Goal: Task Accomplishment & Management: Use online tool/utility

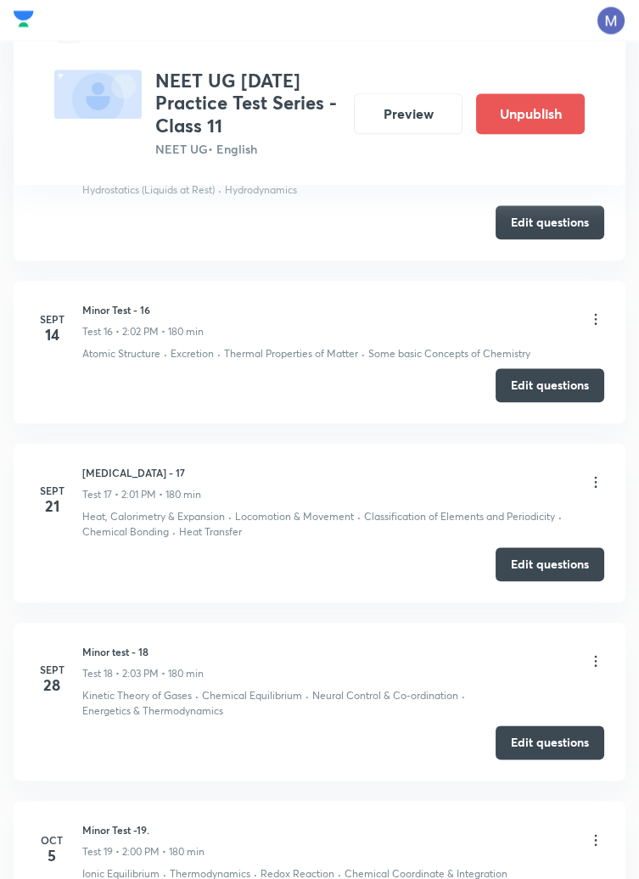
scroll to position [3512, 0]
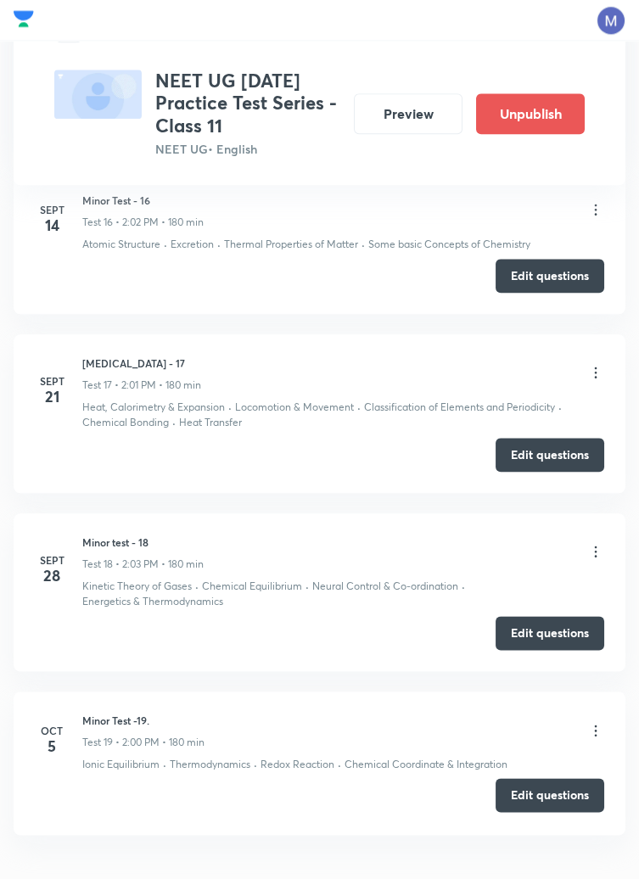
click at [556, 800] on button "Edit questions" at bounding box center [550, 795] width 109 height 34
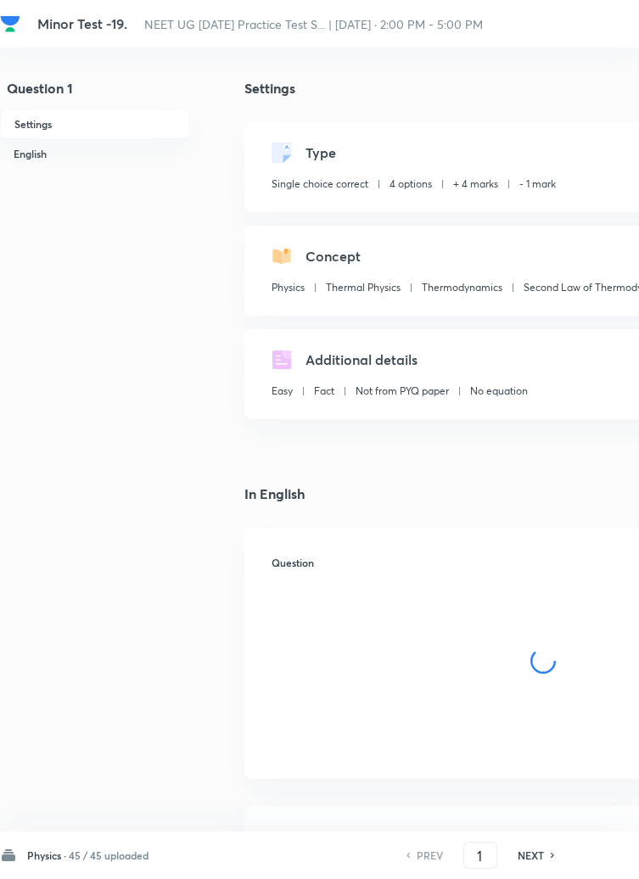
checkbox input "true"
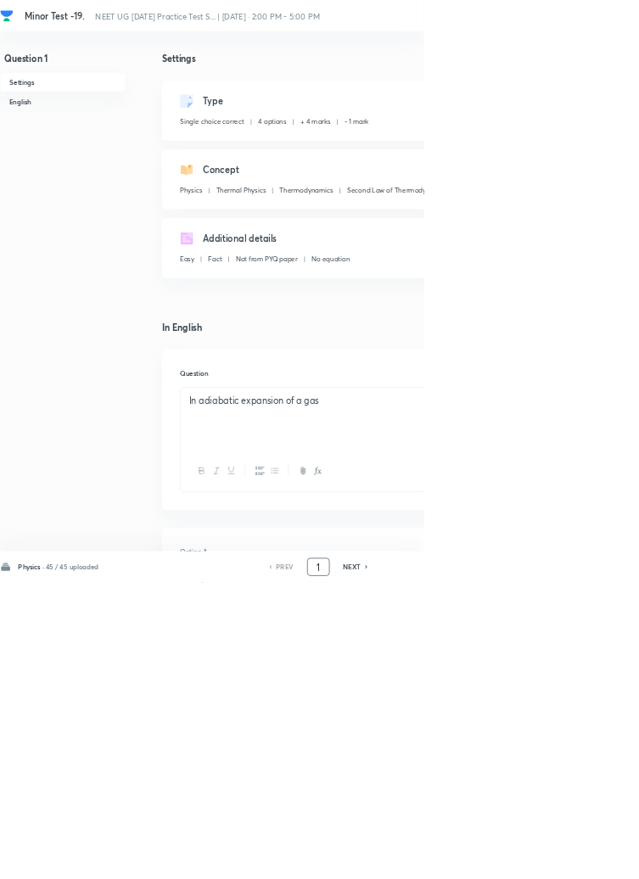
click at [481, 871] on input "1" at bounding box center [480, 856] width 32 height 30
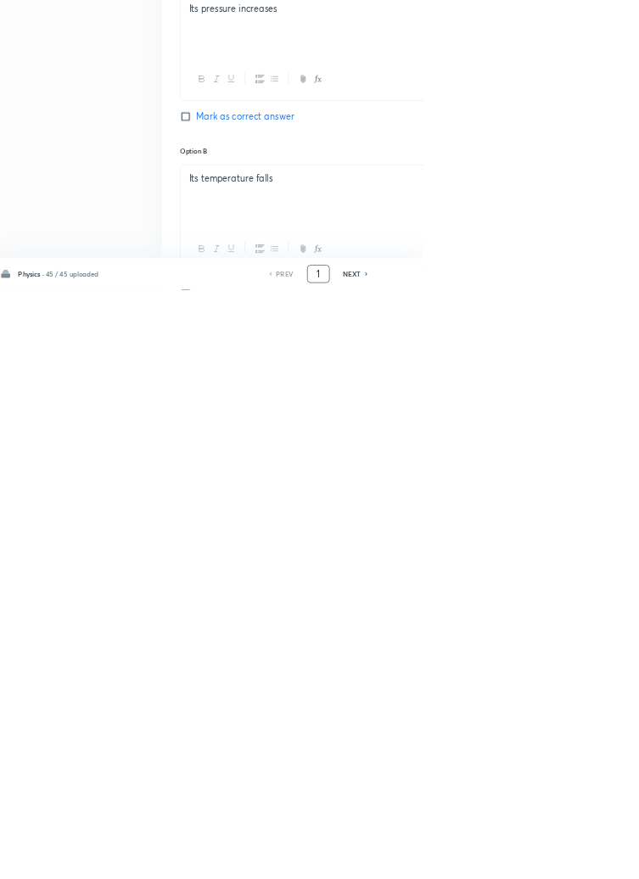
scroll to position [806, 0]
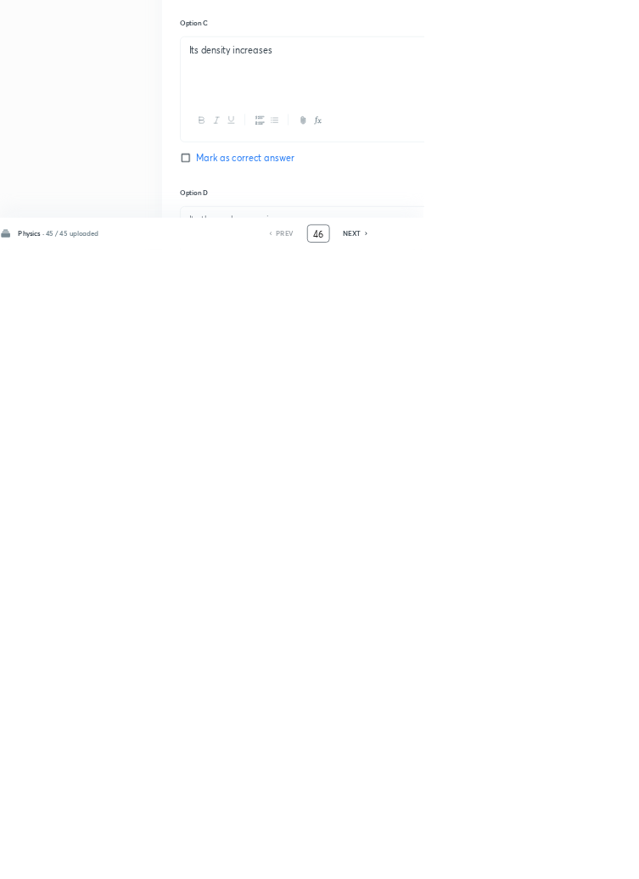
type input "46"
checkbox input "true"
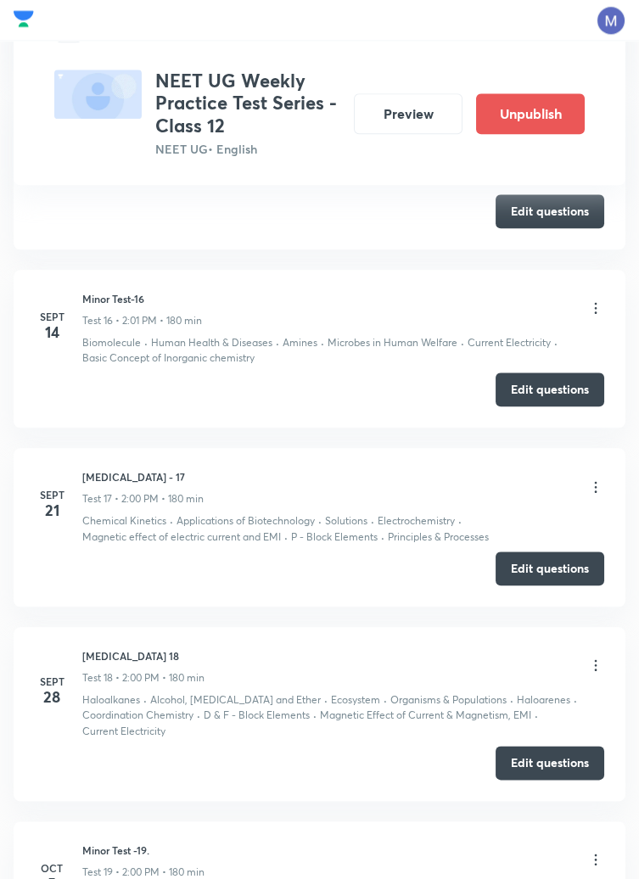
scroll to position [3497, 0]
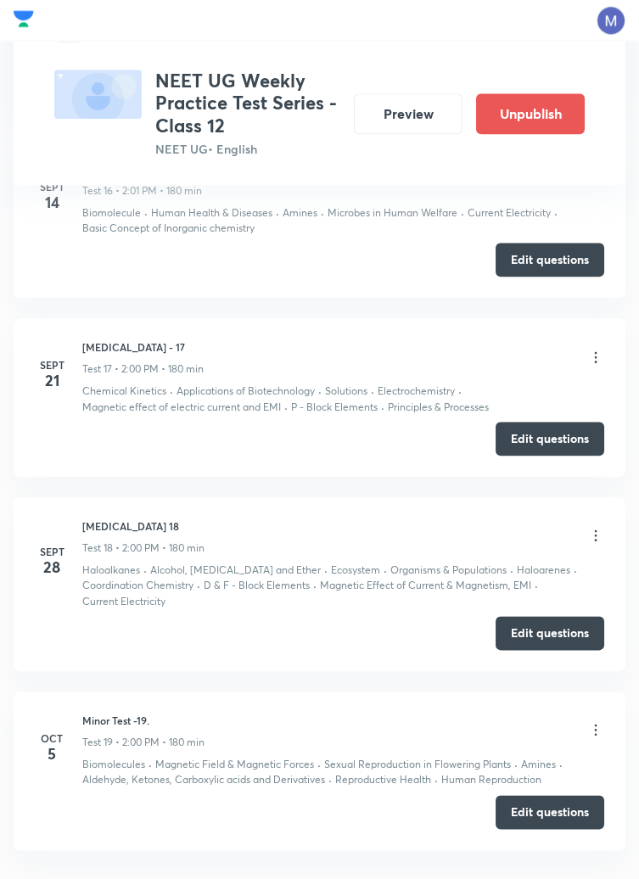
click at [595, 724] on icon at bounding box center [596, 729] width 3 height 11
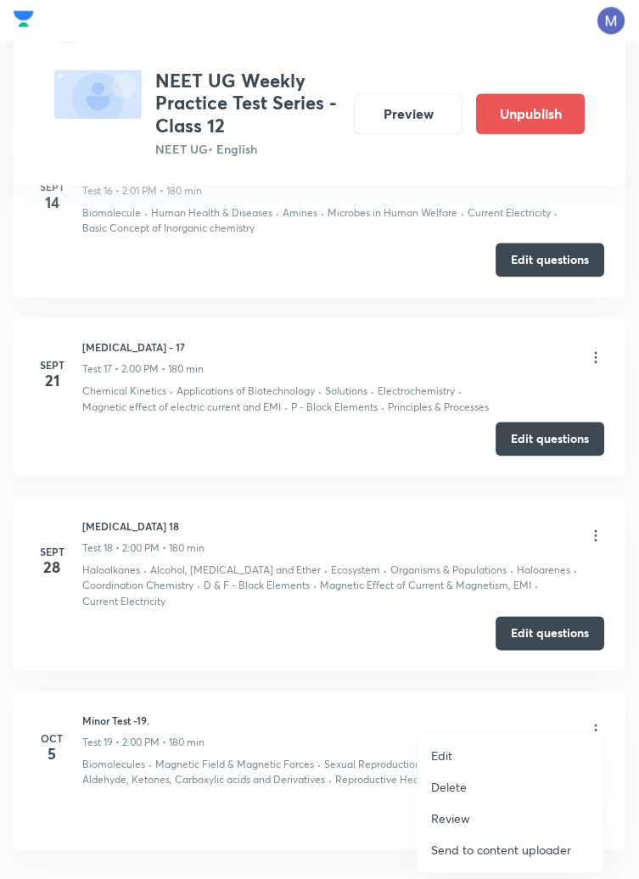
click at [452, 757] on p "Edit" at bounding box center [441, 756] width 21 height 18
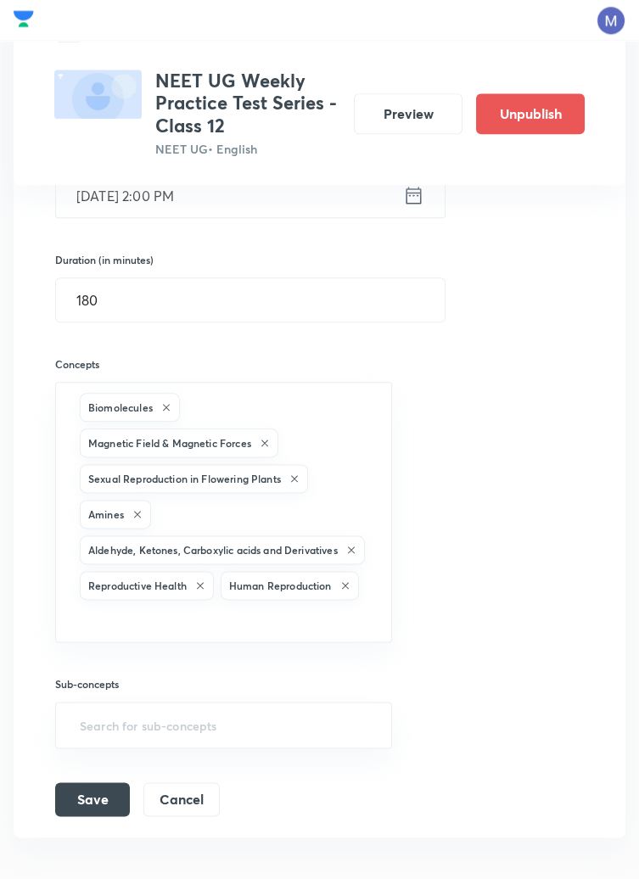
scroll to position [3634, 0]
click at [200, 612] on input "text" at bounding box center [223, 617] width 295 height 31
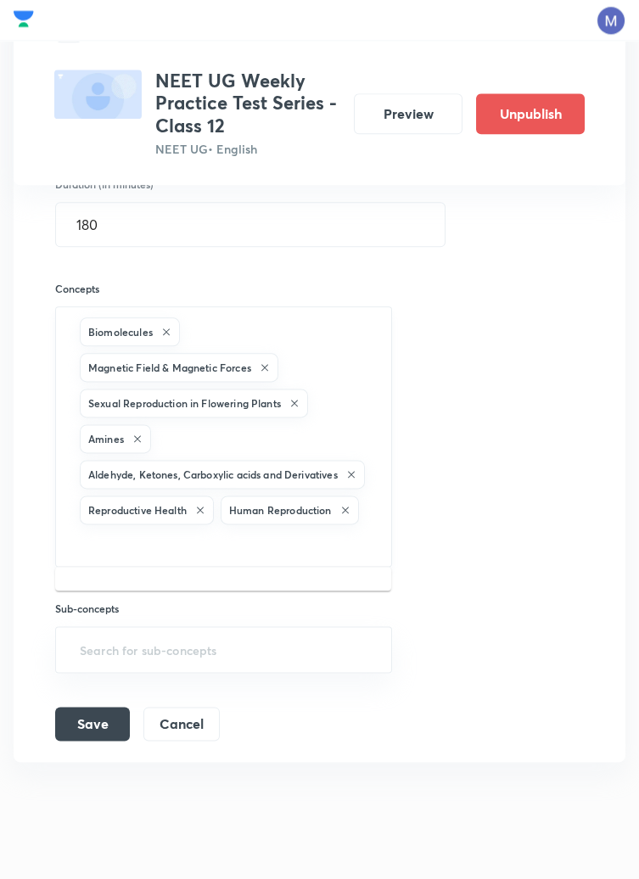
scroll to position [3707, 0]
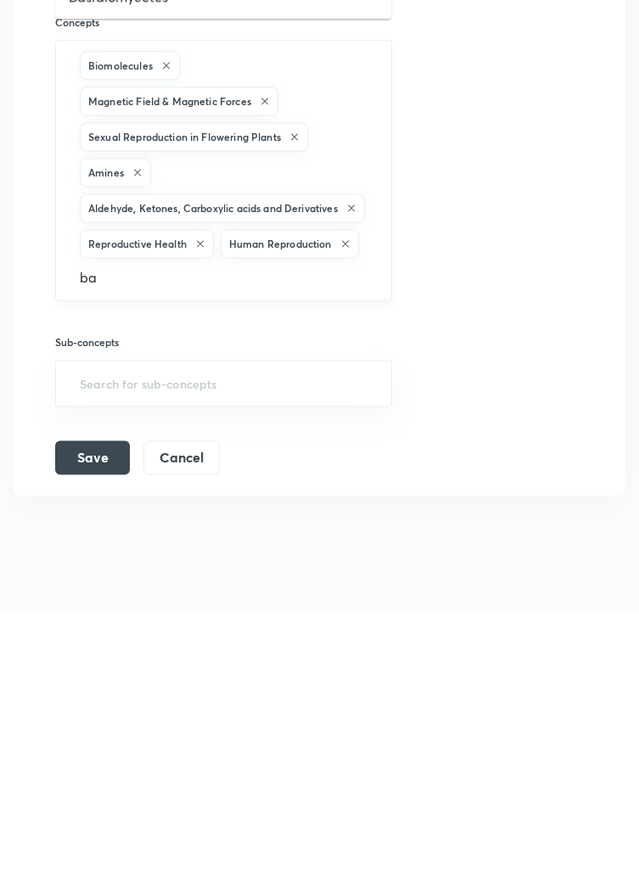
type input "b"
type input "basic"
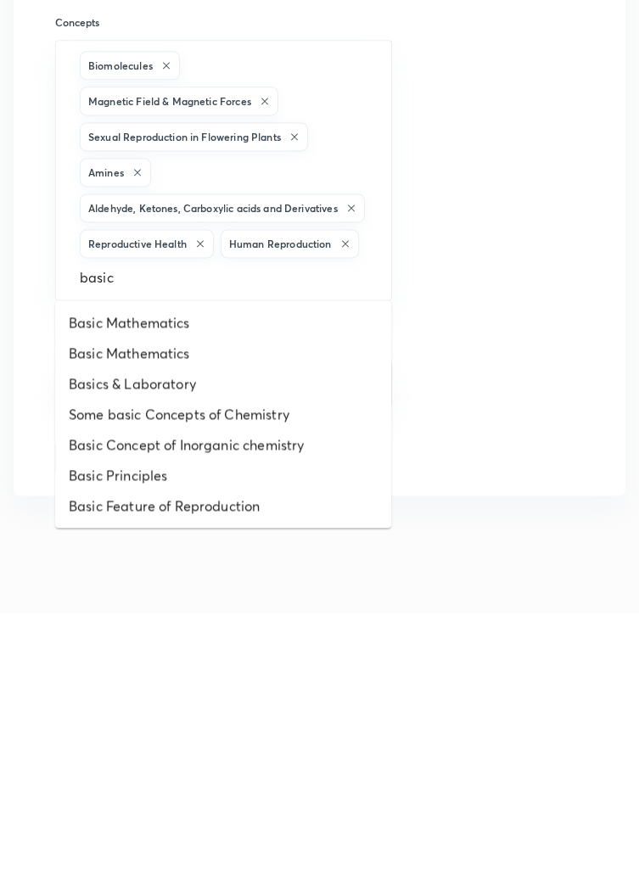
click at [258, 710] on li "Basic Concept of Inorganic chemistry" at bounding box center [223, 711] width 336 height 31
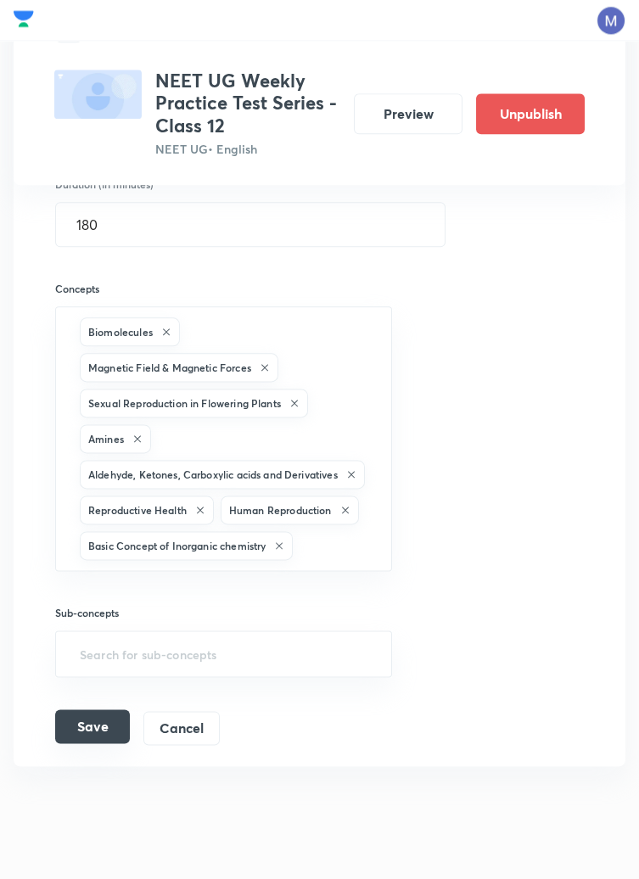
click at [96, 724] on button "Save" at bounding box center [92, 727] width 75 height 34
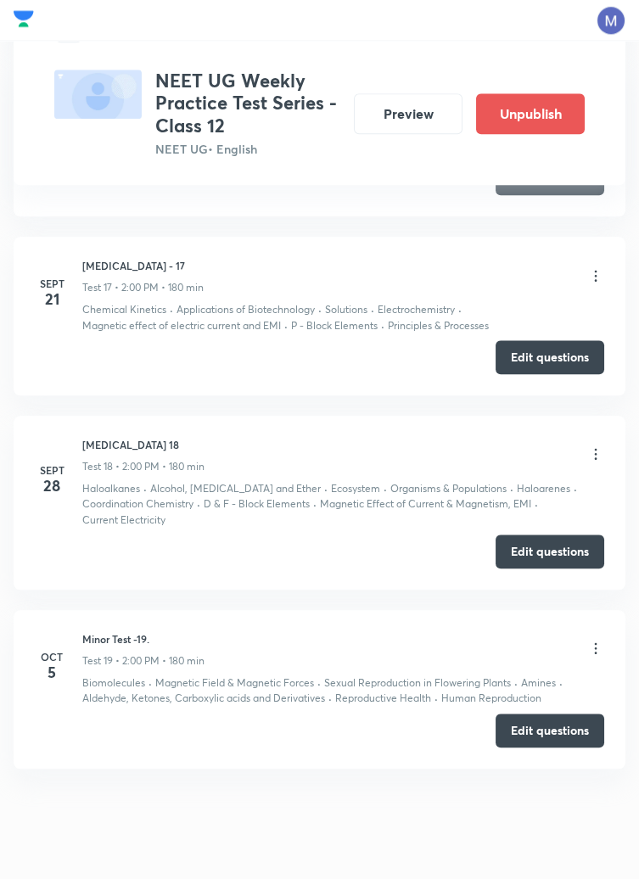
scroll to position [3055, 0]
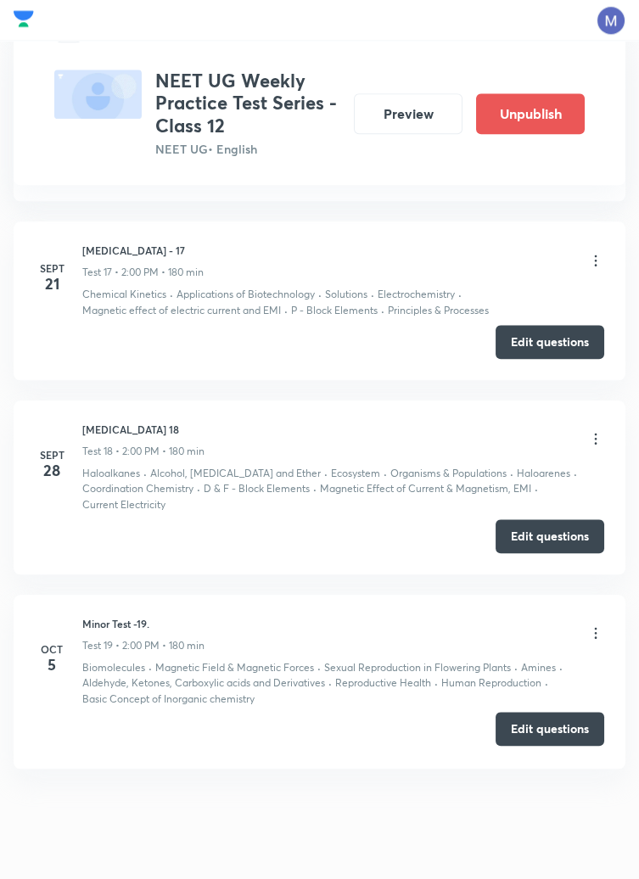
click at [544, 718] on button "Edit questions" at bounding box center [550, 729] width 109 height 34
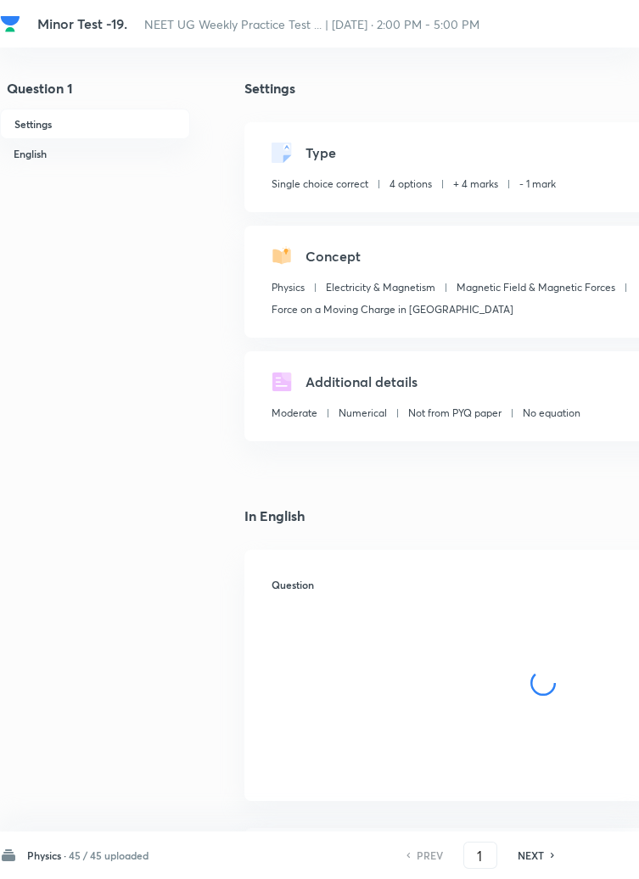
checkbox input "true"
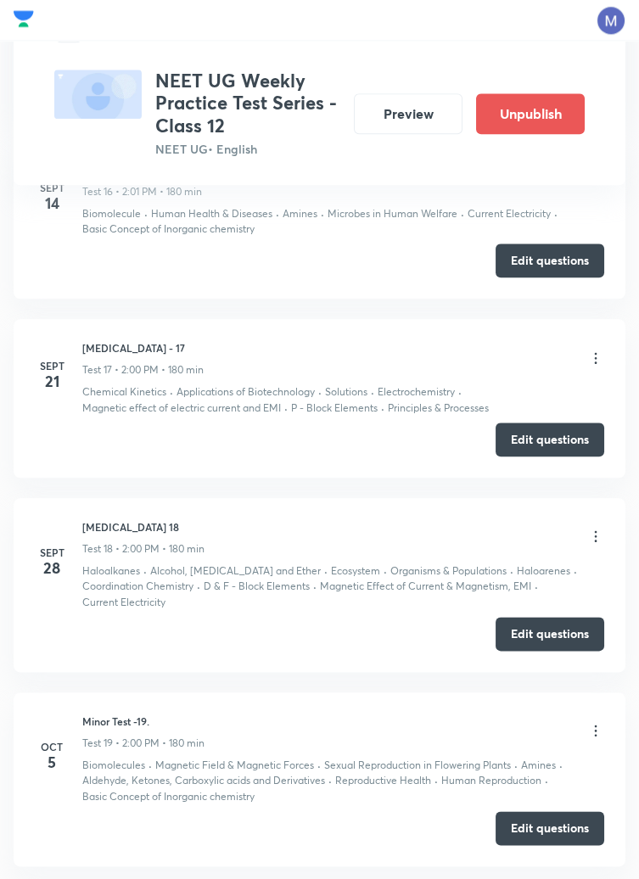
scroll to position [3490, 0]
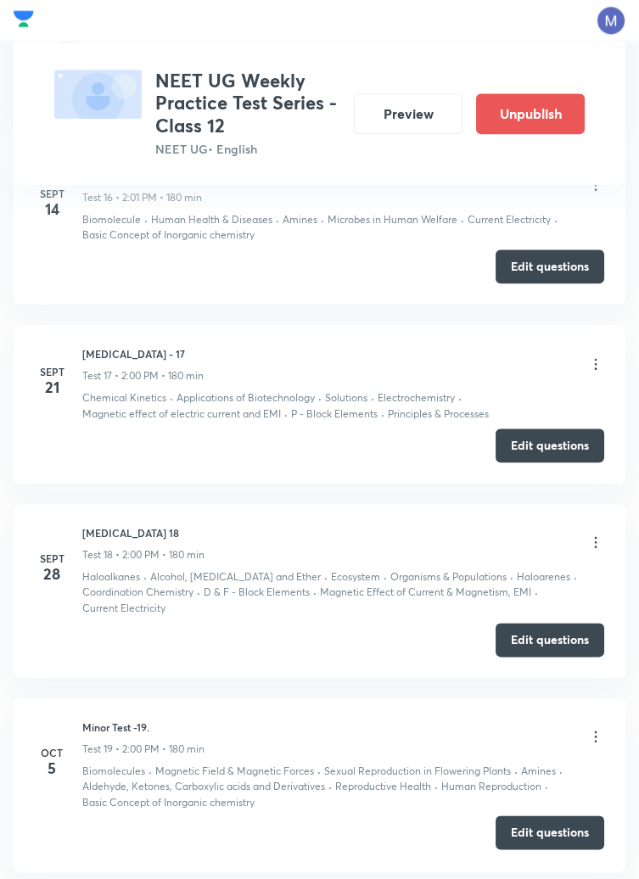
click at [547, 816] on button "Edit questions" at bounding box center [550, 833] width 109 height 34
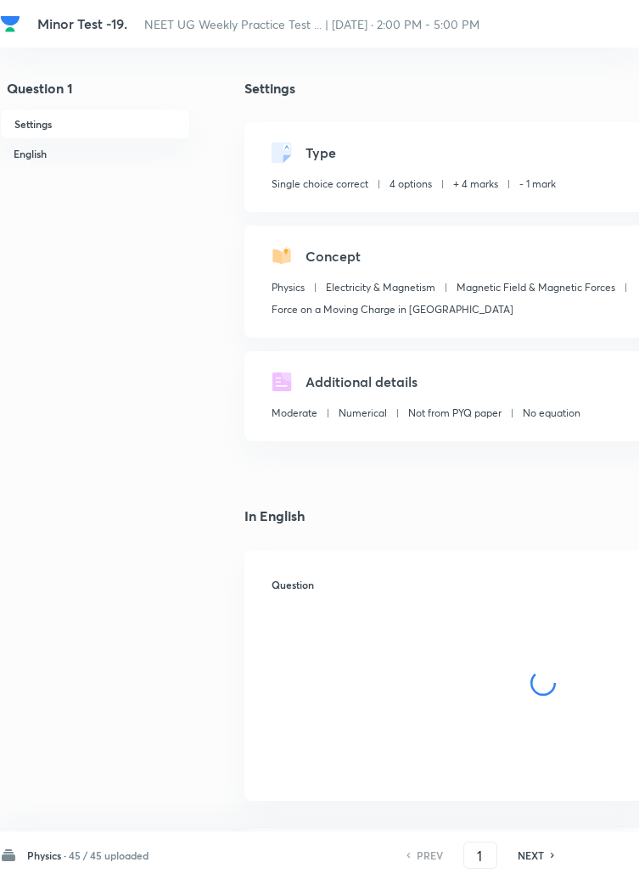
checkbox input "true"
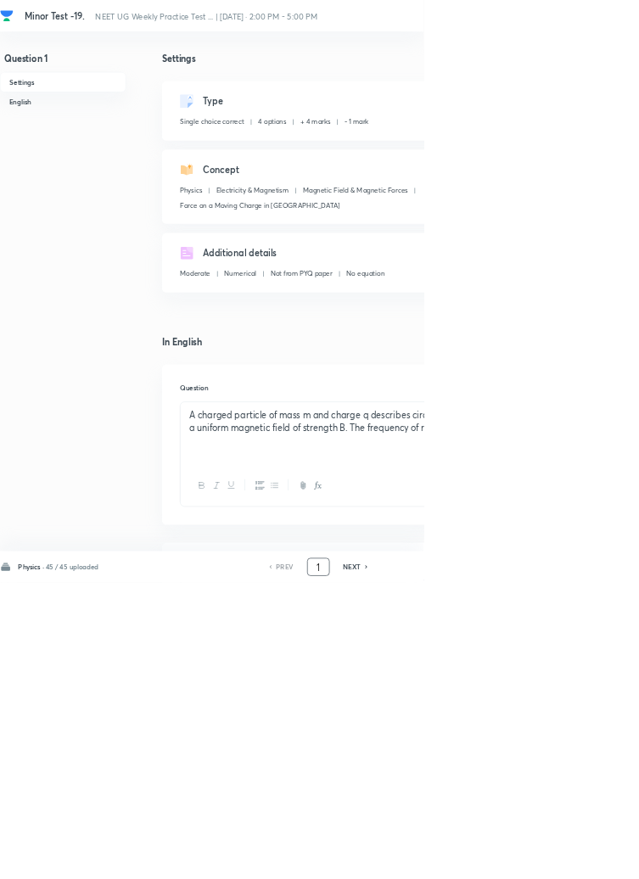
click at [480, 871] on input "1" at bounding box center [480, 856] width 32 height 30
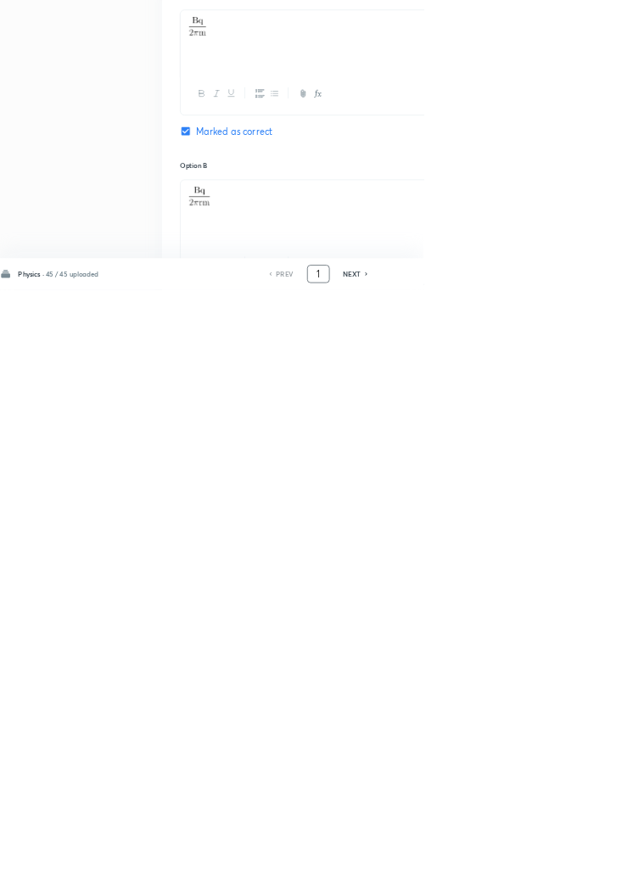
scroll to position [806, 0]
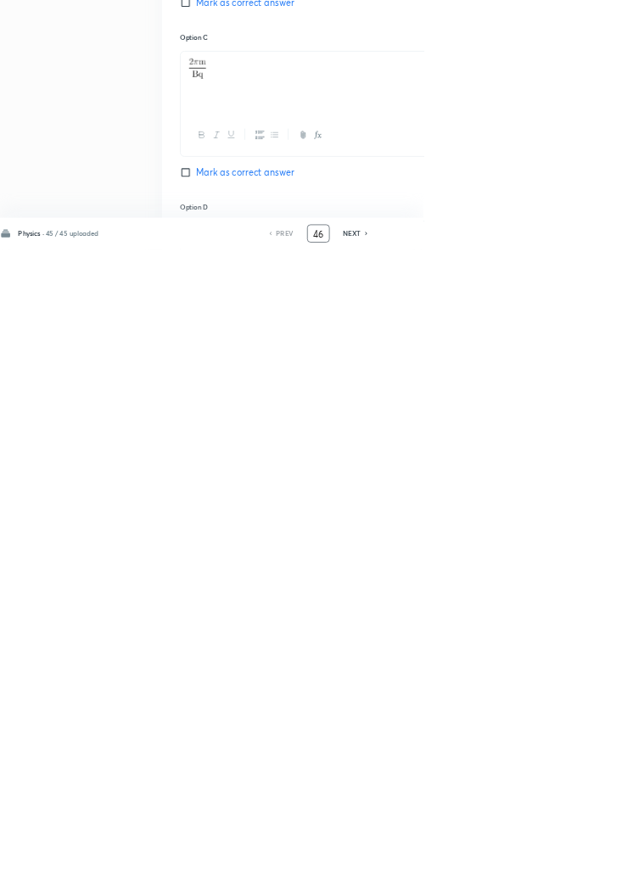
type input "46"
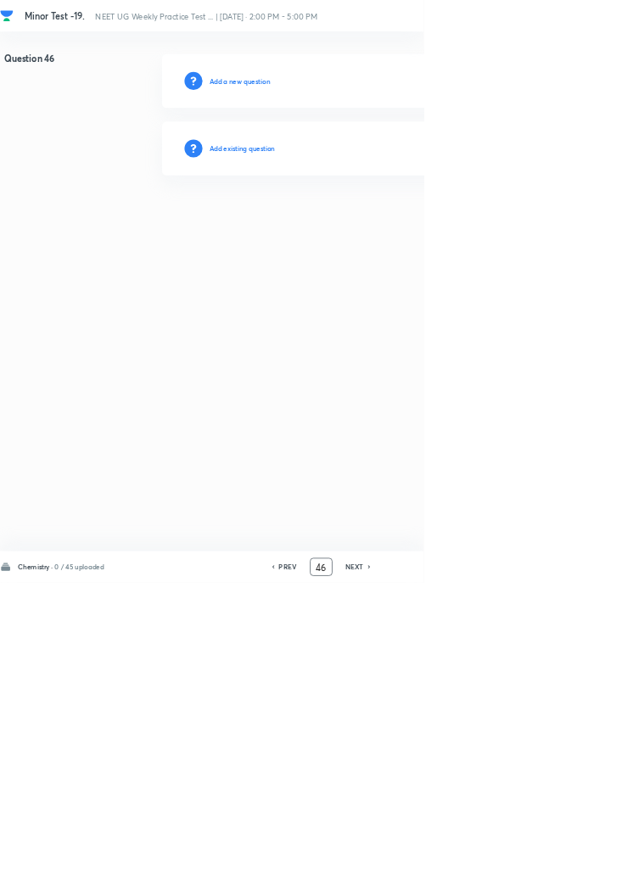
click at [390, 220] on h6 "Add existing question" at bounding box center [365, 223] width 99 height 15
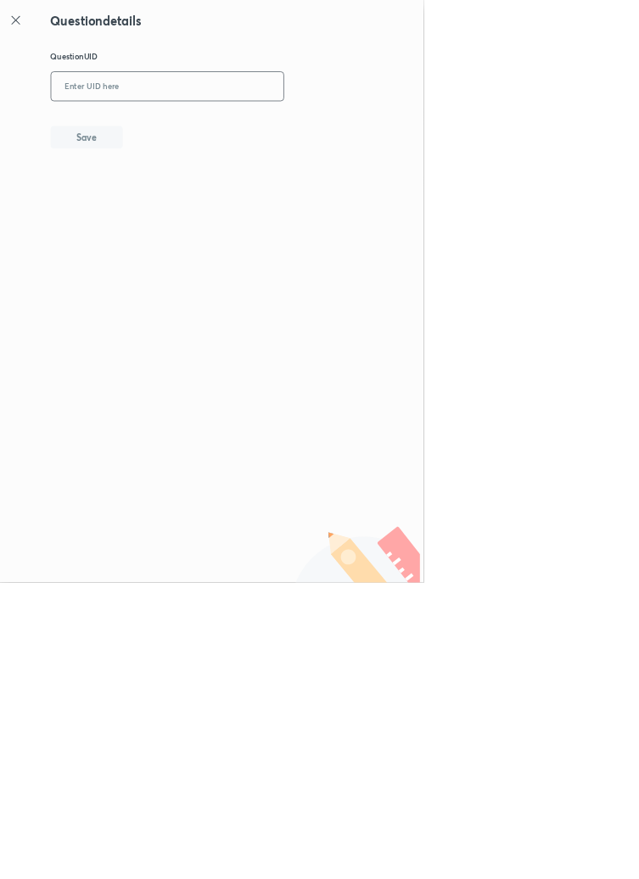
click at [253, 132] on input "text" at bounding box center [252, 131] width 351 height 42
type input "3"
type input "03AXS"
click at [167, 207] on button "Save" at bounding box center [130, 205] width 109 height 34
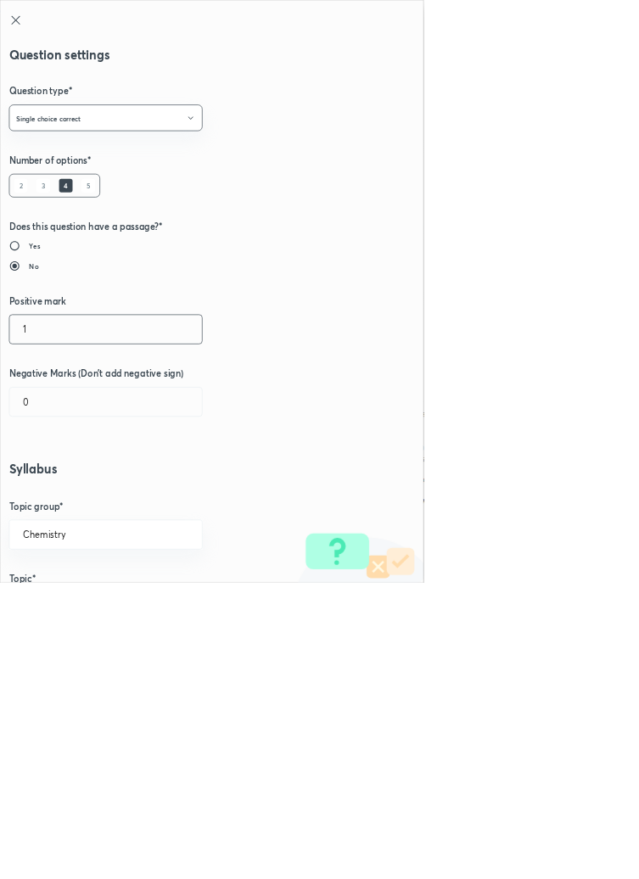
click at [52, 489] on input "1" at bounding box center [159, 496] width 290 height 43
type input "4"
click at [60, 607] on input "0" at bounding box center [159, 606] width 290 height 43
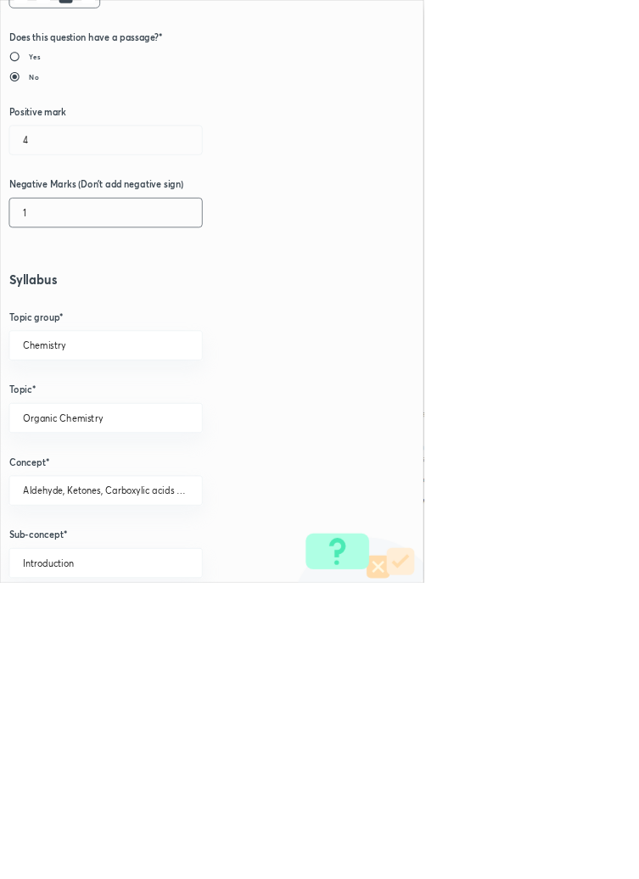
scroll to position [955, 0]
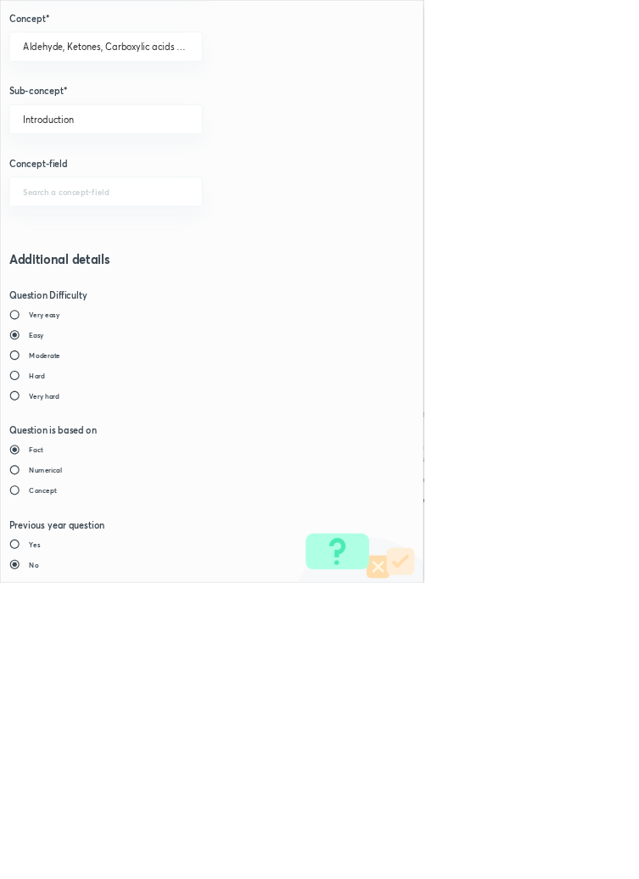
type input "1"
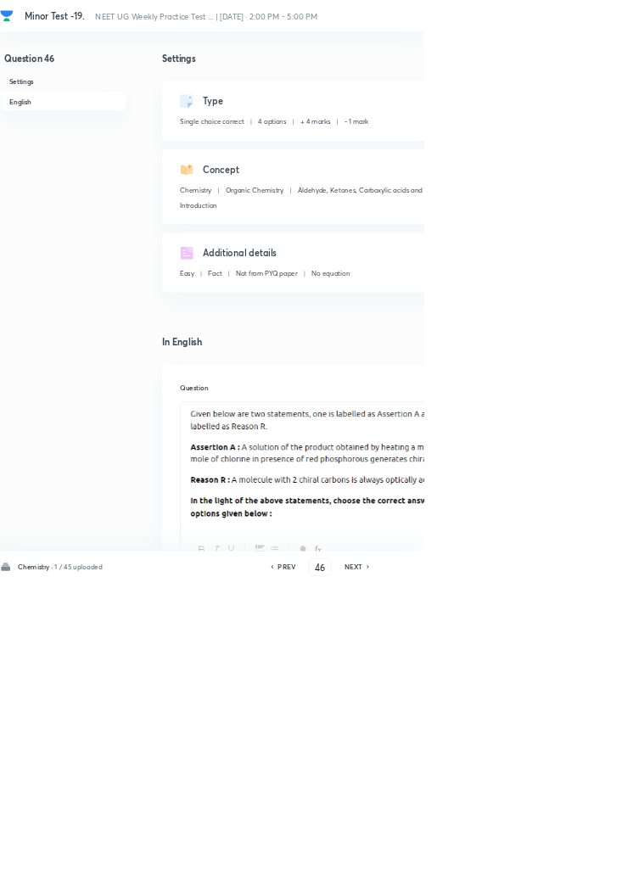
type input "47"
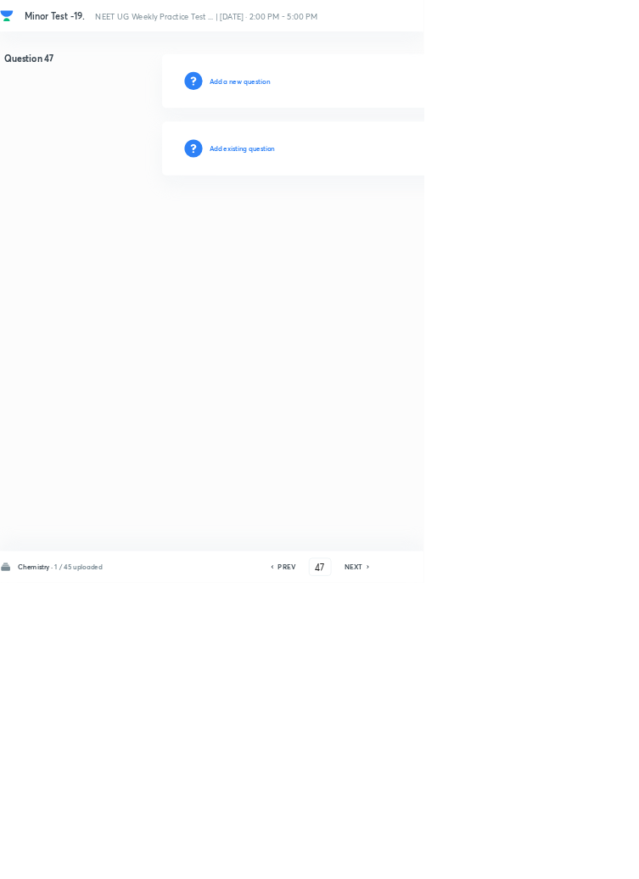
click at [407, 226] on h6 "Add existing question" at bounding box center [365, 223] width 99 height 15
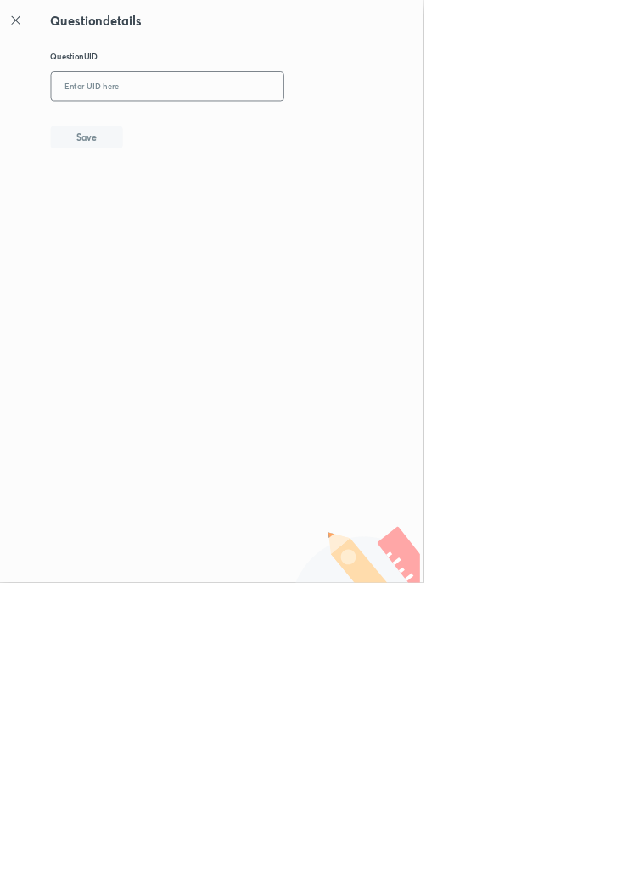
click at [325, 126] on input "text" at bounding box center [252, 131] width 351 height 42
type input "T8IRP"
click at [158, 195] on button "Save" at bounding box center [130, 205] width 109 height 34
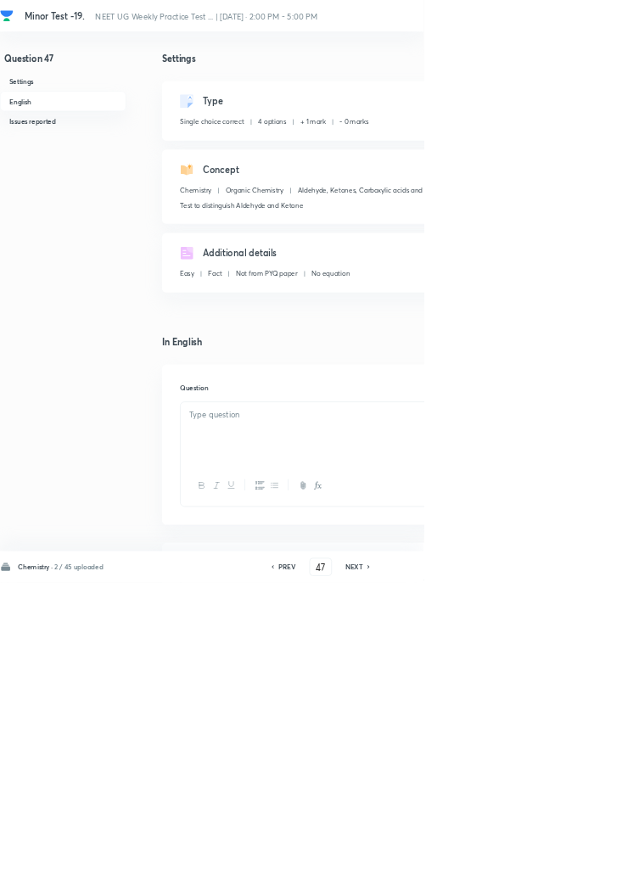
checkbox input "true"
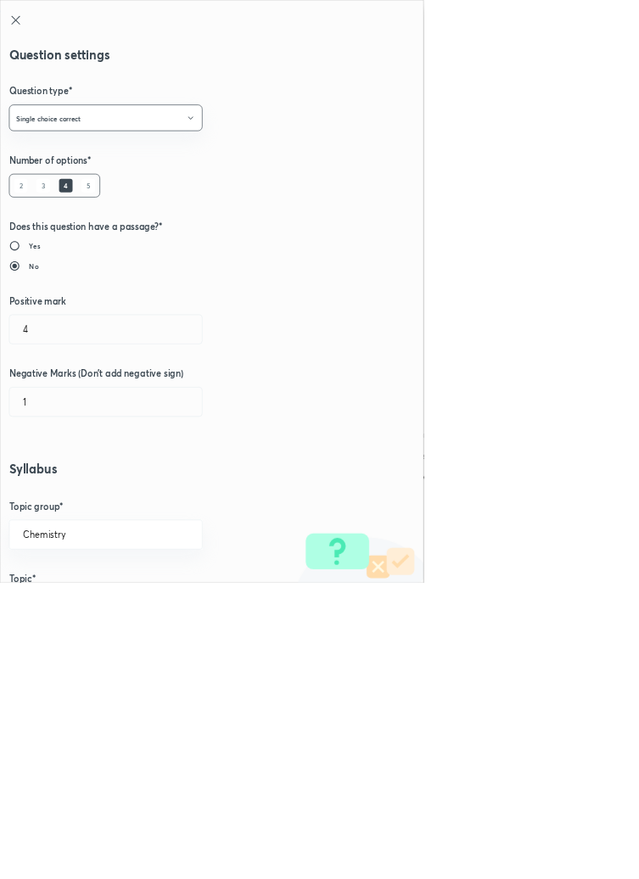
type input "1"
type input "0"
type input "Test to distinguish Aldehyde and Ketone"
click at [48, 491] on input "1" at bounding box center [159, 496] width 290 height 43
type input "4"
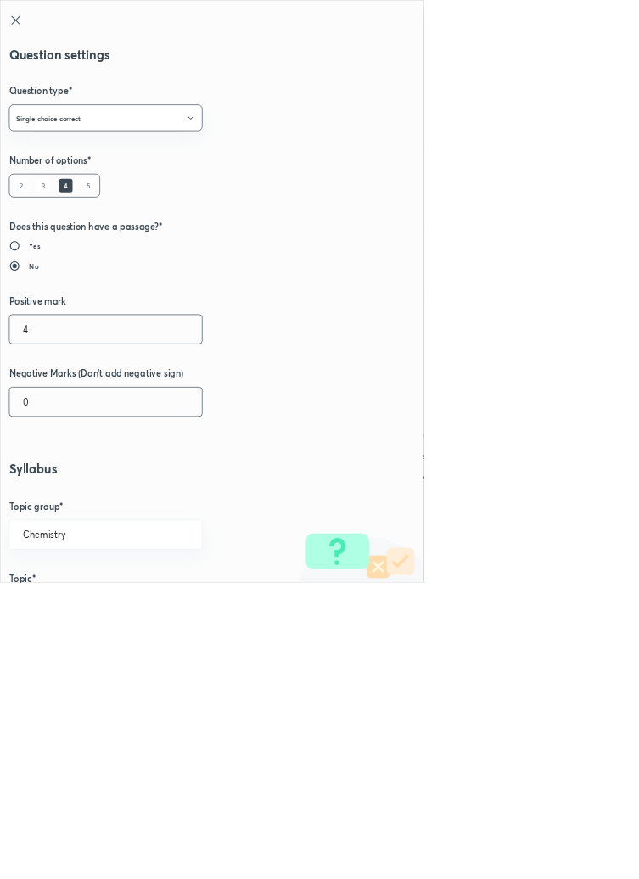
click at [57, 614] on input "0" at bounding box center [159, 606] width 290 height 43
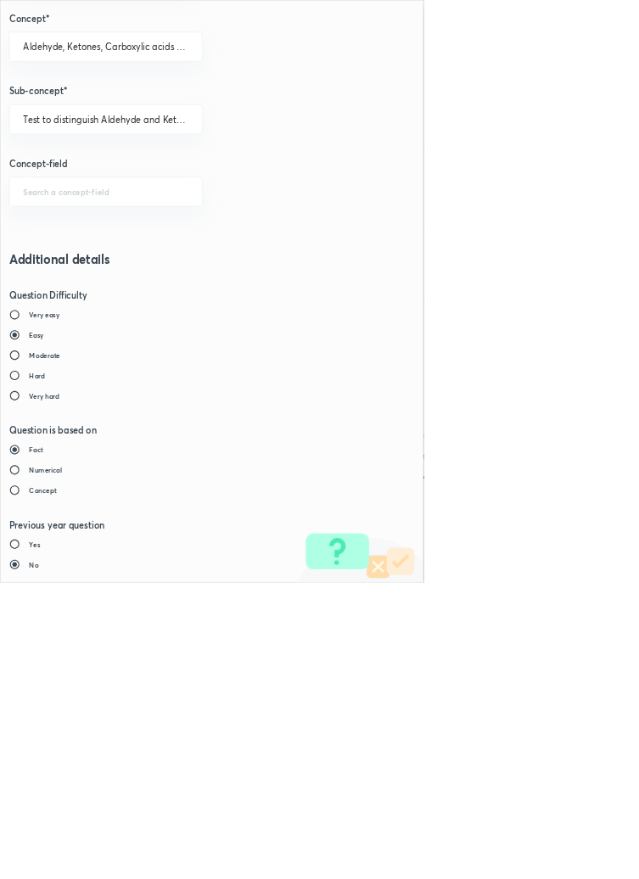
type input "1"
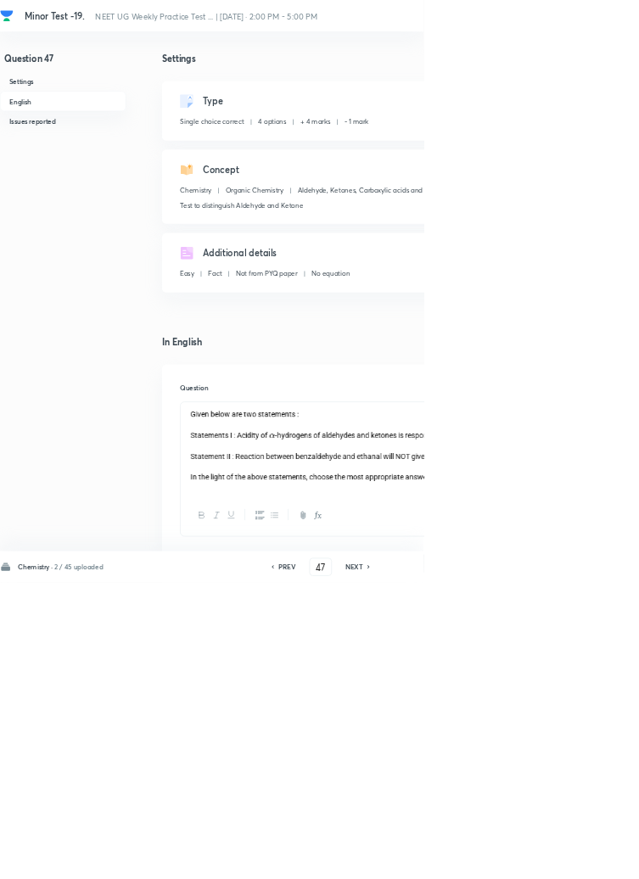
type input "48"
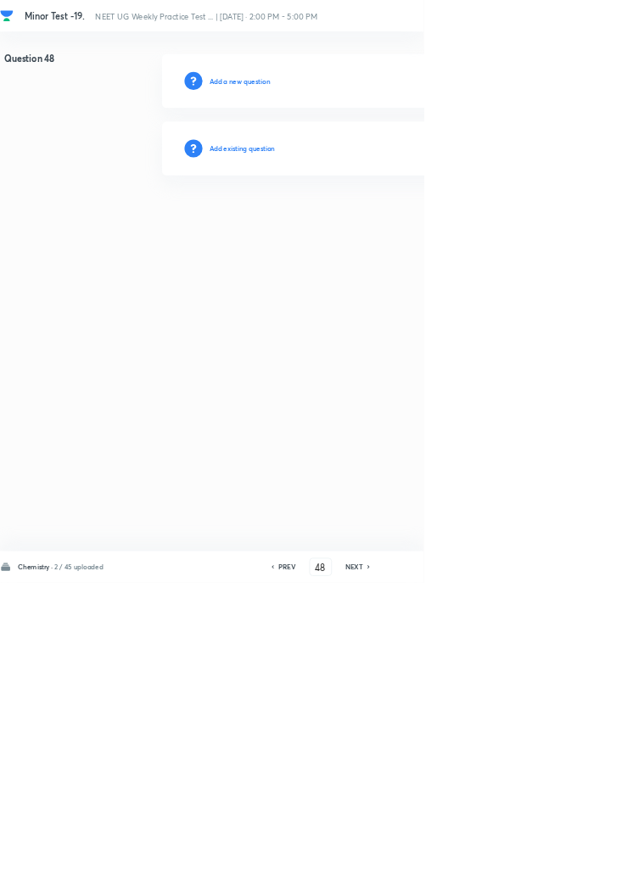
click at [407, 217] on h6 "Add existing question" at bounding box center [365, 223] width 99 height 15
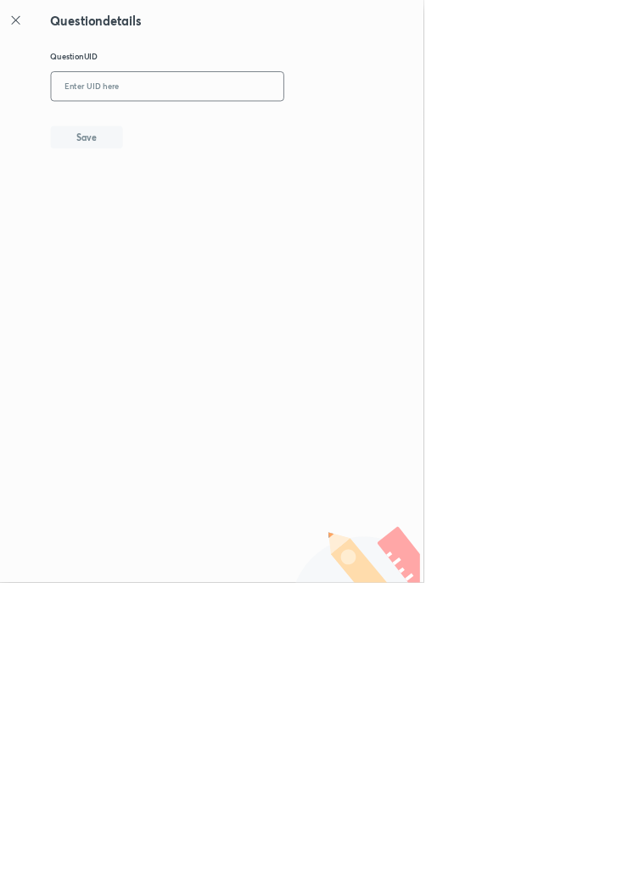
click at [347, 125] on input "text" at bounding box center [252, 131] width 351 height 42
type input "VS5U2"
click at [171, 201] on button "Save" at bounding box center [130, 205] width 109 height 34
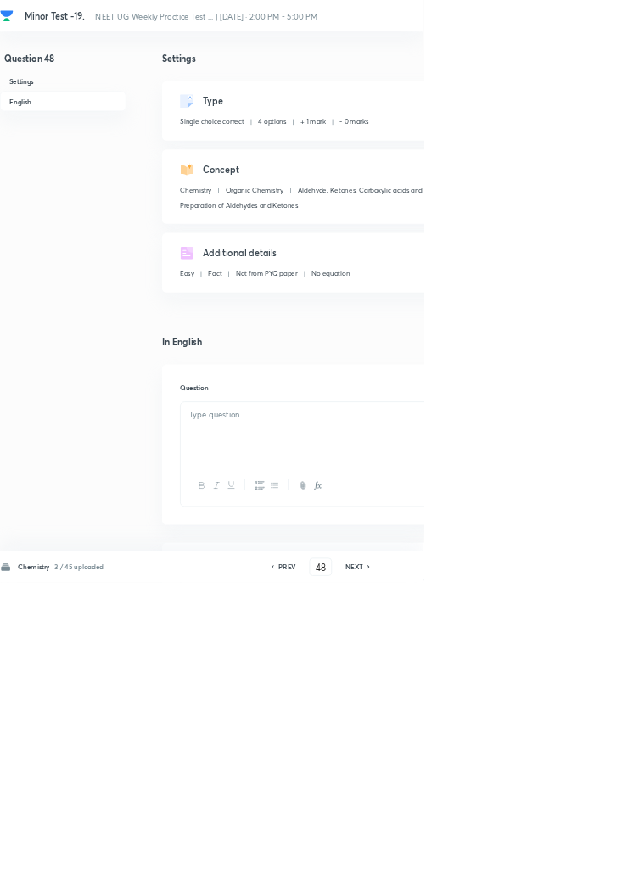
checkbox input "true"
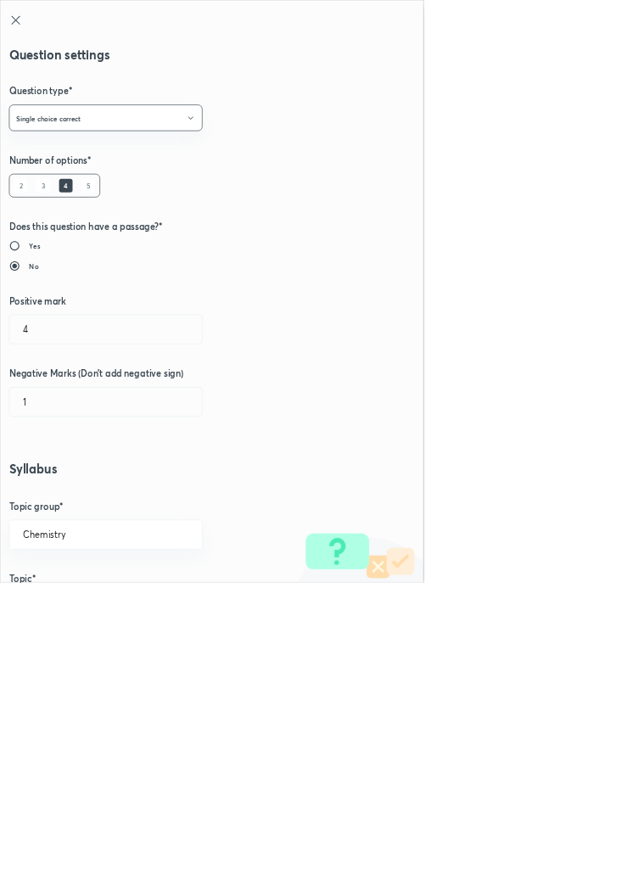
type input "1"
type input "0"
type input "Preparation of Aldehydes and Ketones"
click at [64, 502] on input "1" at bounding box center [159, 496] width 290 height 43
type input "4"
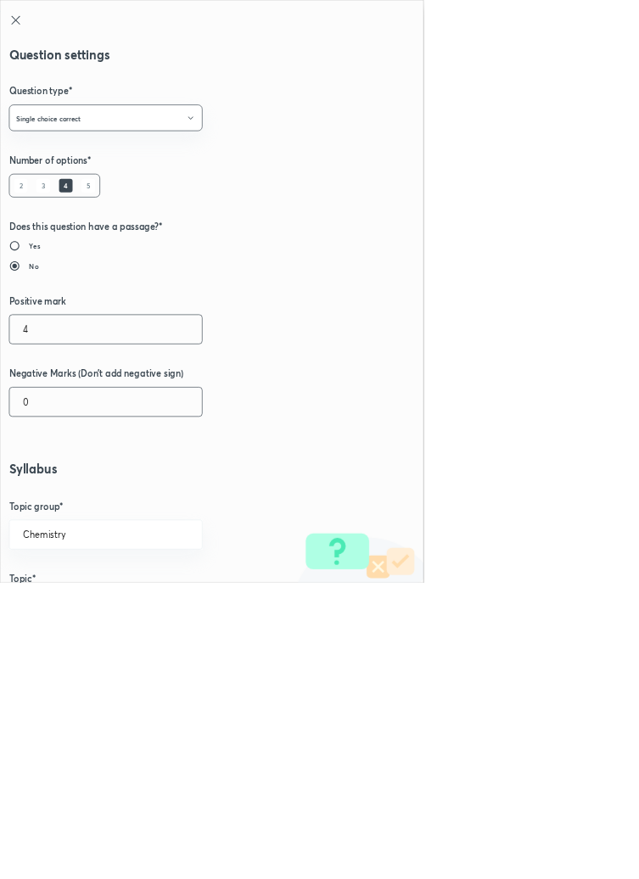
click at [61, 622] on input "0" at bounding box center [159, 606] width 290 height 43
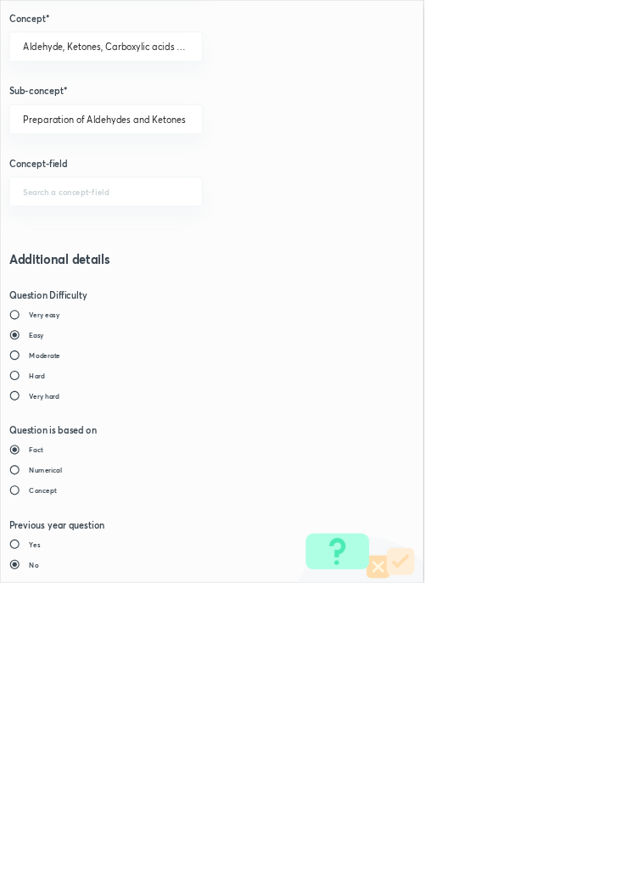
type input "1"
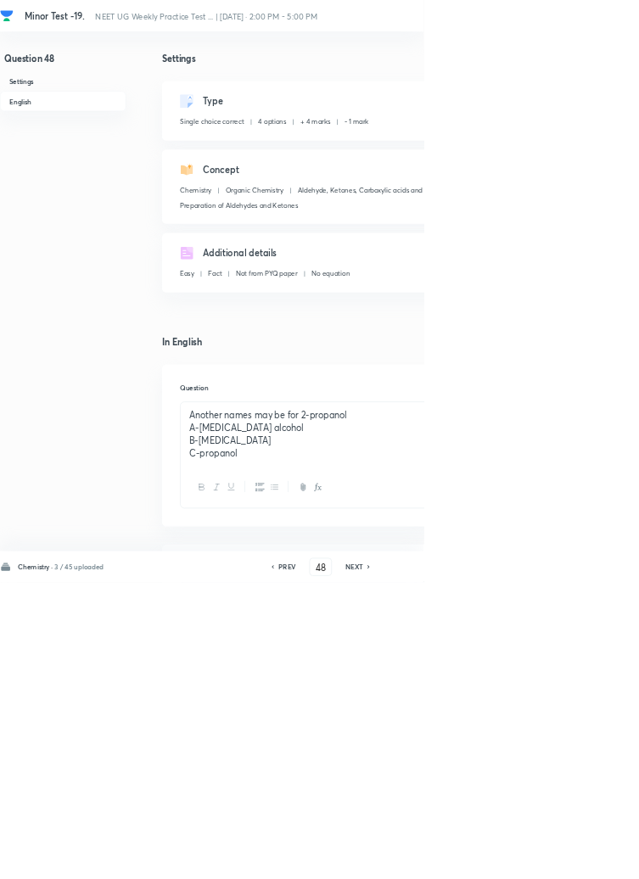
type input "49"
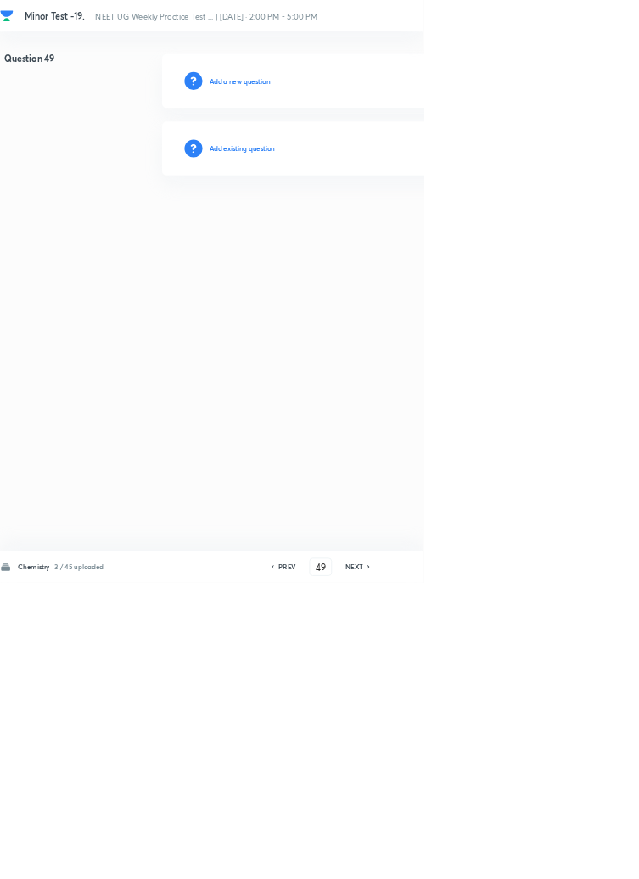
click at [402, 218] on h6 "Add existing question" at bounding box center [365, 223] width 99 height 15
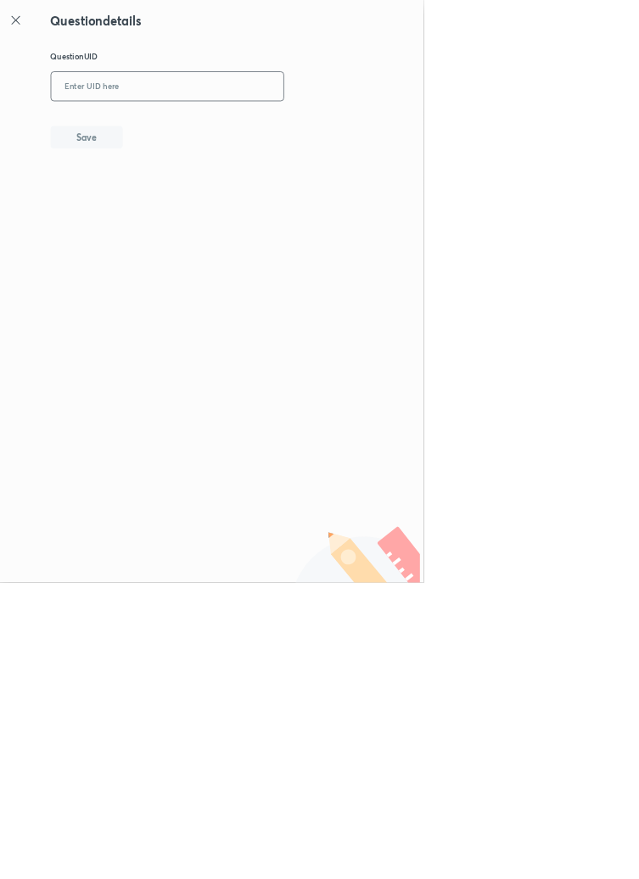
click at [334, 125] on input "text" at bounding box center [252, 131] width 351 height 42
type input "GGQ9A"
click at [177, 211] on button "Save" at bounding box center [130, 205] width 109 height 34
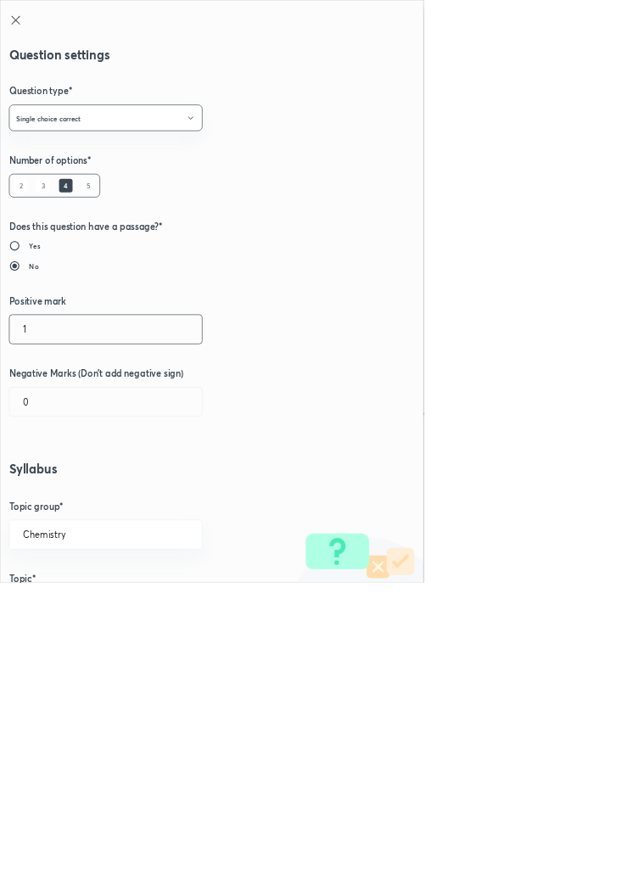
click at [56, 492] on input "1" at bounding box center [159, 496] width 290 height 43
type input "4"
click at [53, 602] on input "0" at bounding box center [159, 606] width 290 height 43
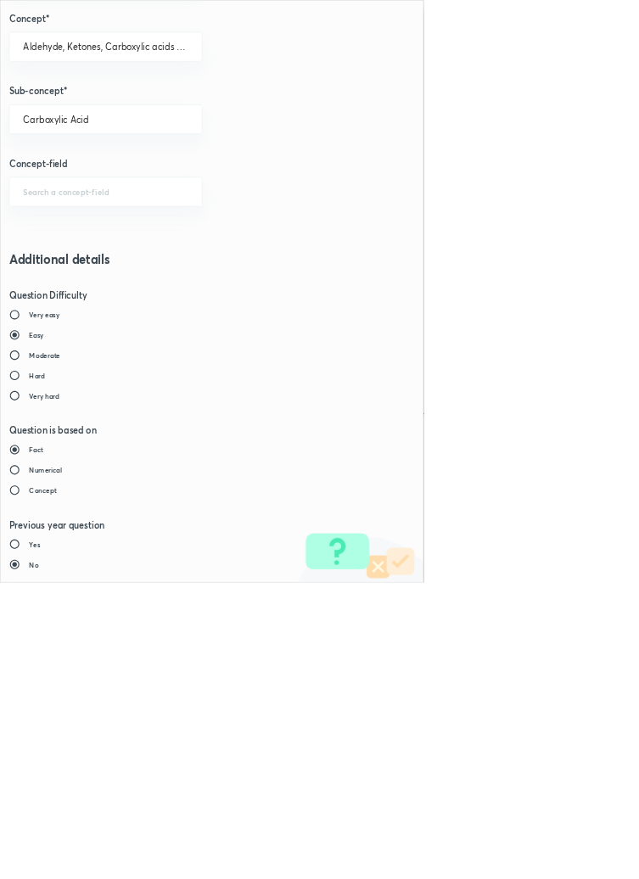
type input "1"
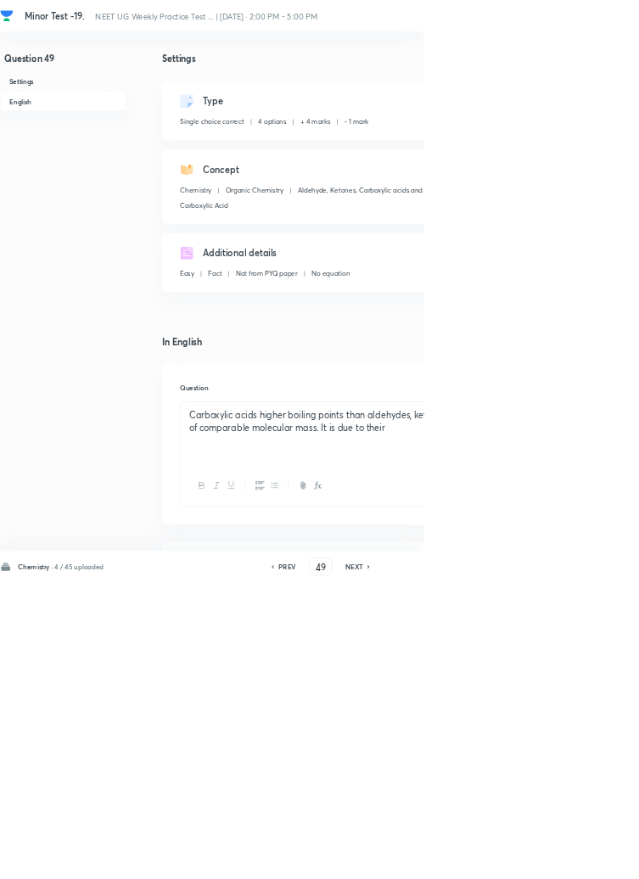
type input "50"
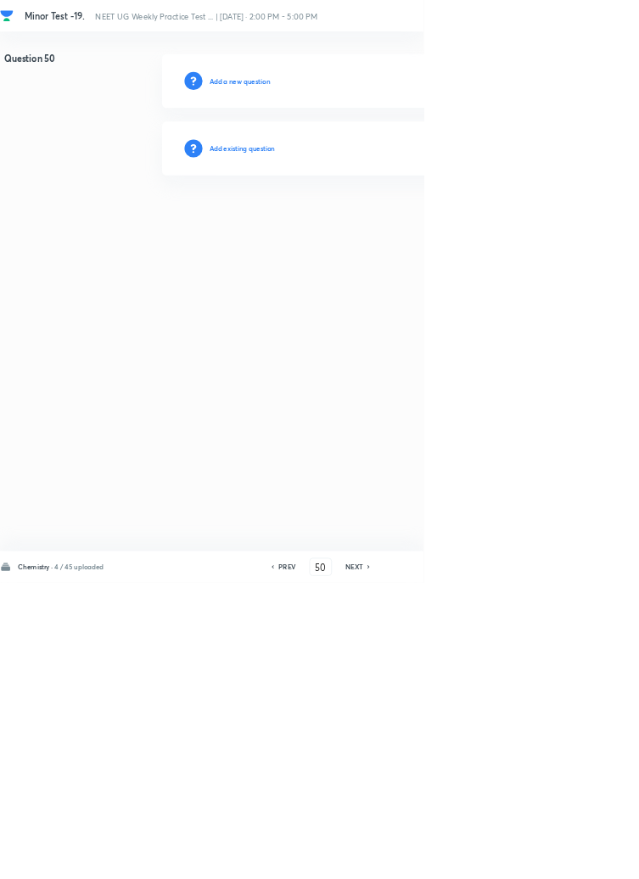
click at [412, 220] on h6 "Add existing question" at bounding box center [365, 223] width 99 height 15
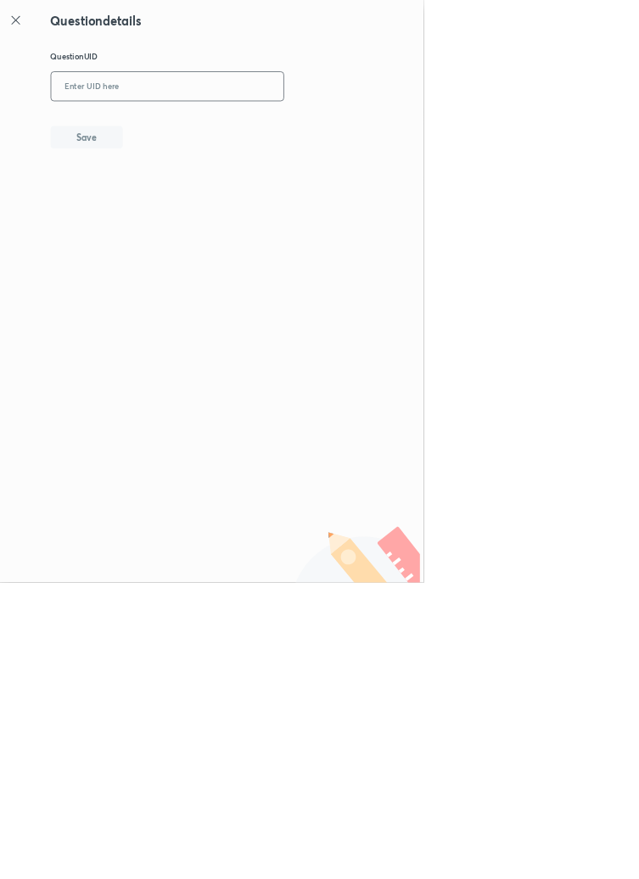
click at [400, 124] on input "text" at bounding box center [252, 131] width 351 height 42
type input "FVGKQ"
click at [181, 210] on button "Save" at bounding box center [130, 205] width 109 height 34
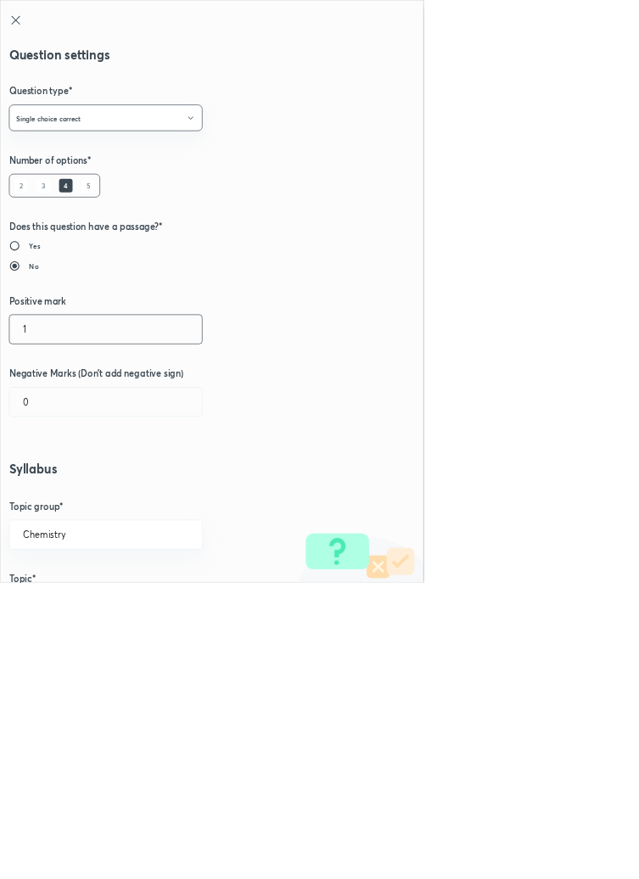
click at [49, 489] on input "1" at bounding box center [159, 496] width 290 height 43
type input "4"
click at [56, 609] on input "0" at bounding box center [159, 606] width 290 height 43
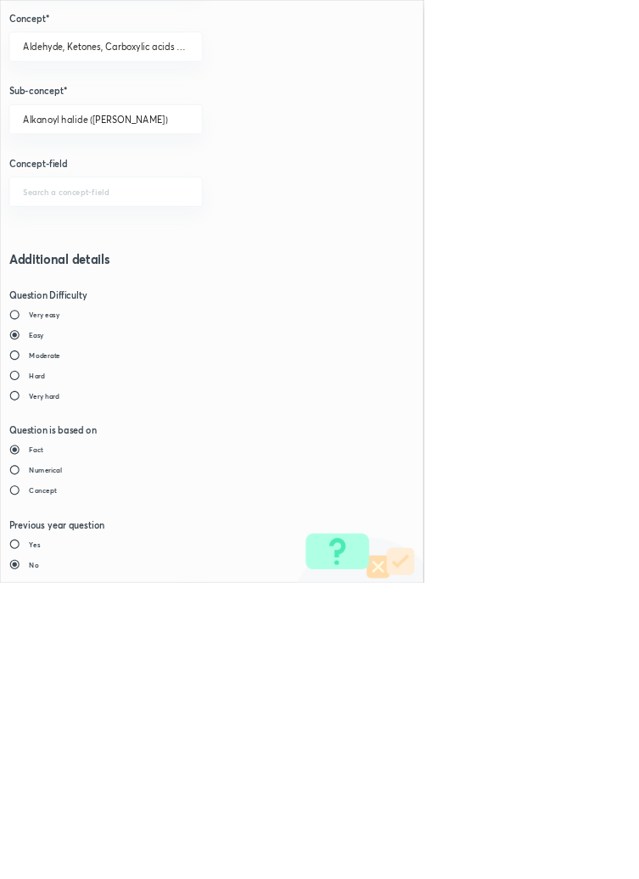
type input "1"
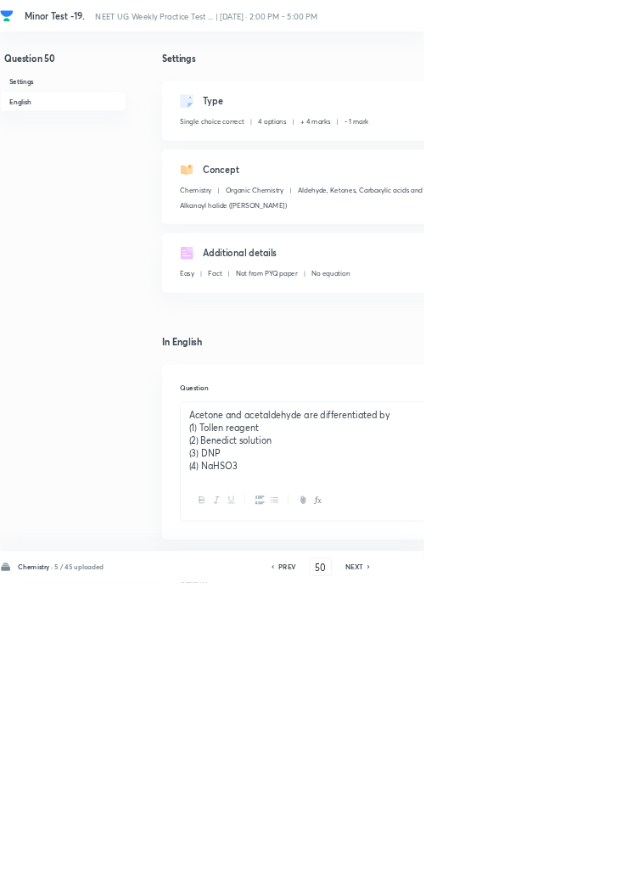
type input "51"
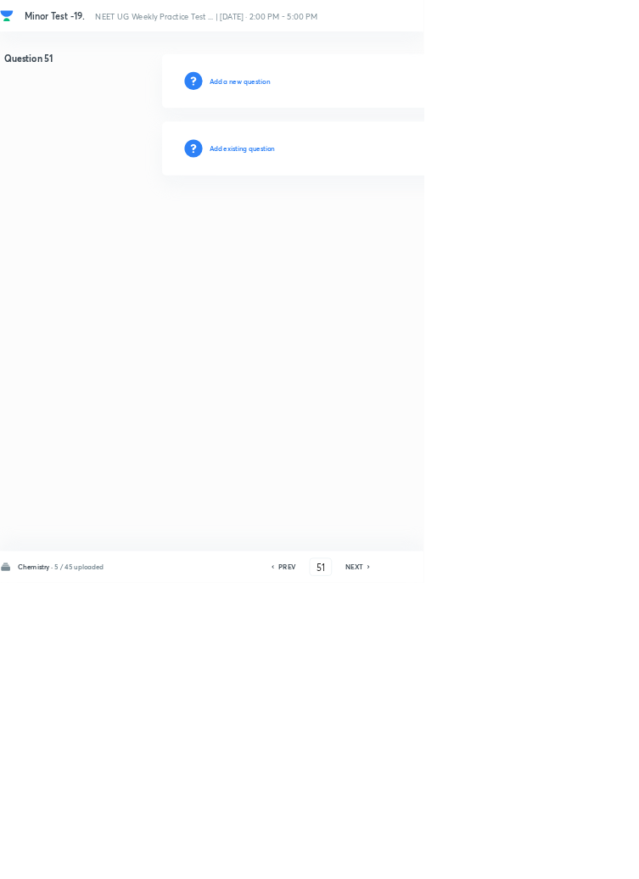
click at [397, 217] on h6 "Add existing question" at bounding box center [365, 223] width 99 height 15
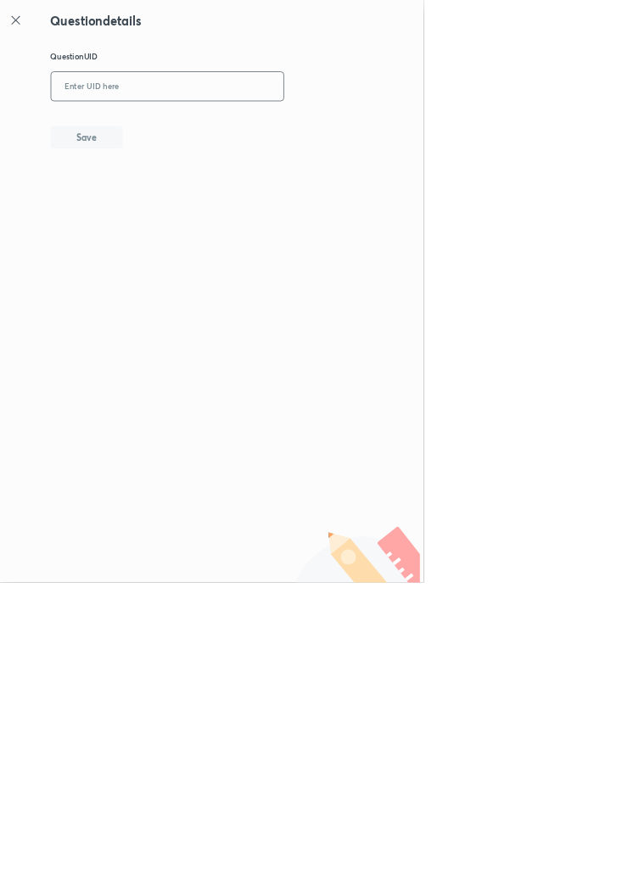
click at [262, 127] on input "text" at bounding box center [252, 131] width 351 height 42
click at [185, 205] on button "Save" at bounding box center [130, 205] width 109 height 34
click at [148, 129] on input "NNT1M" at bounding box center [252, 131] width 351 height 42
click at [162, 122] on input "NNT1M" at bounding box center [252, 131] width 351 height 42
type input "NNF1M"
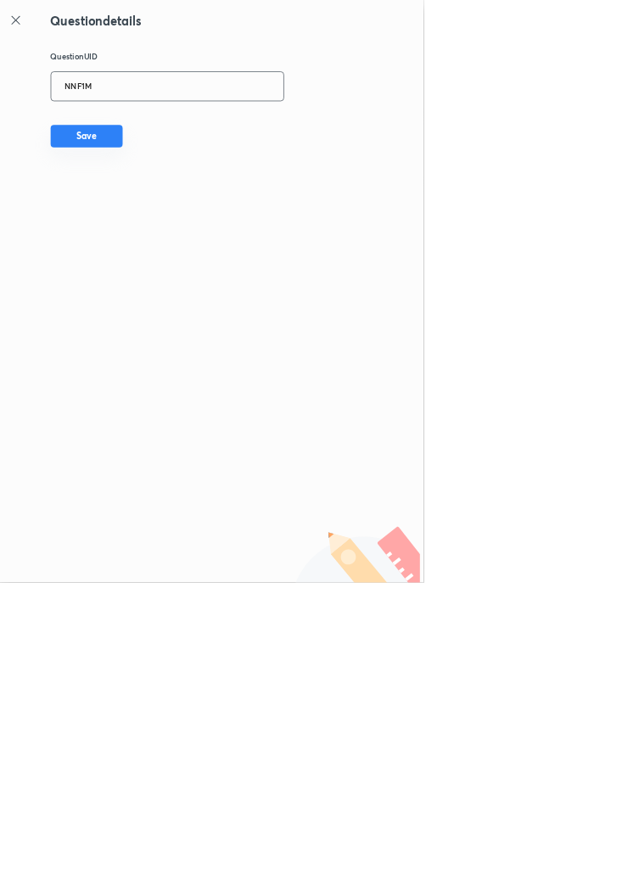
click at [182, 202] on button "Save" at bounding box center [130, 205] width 109 height 34
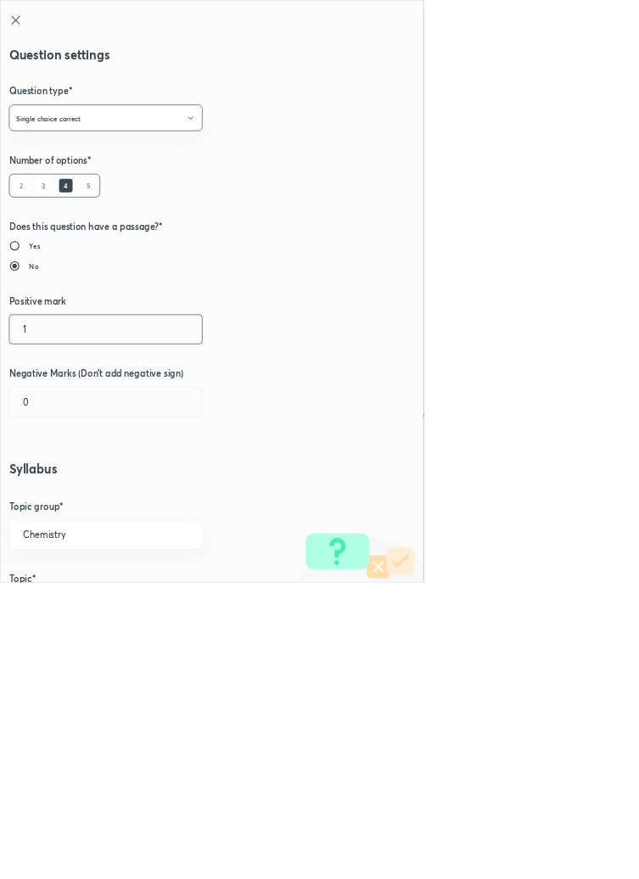
click at [58, 491] on input "1" at bounding box center [159, 496] width 290 height 43
type input "4"
click at [68, 609] on input "0" at bounding box center [159, 606] width 290 height 43
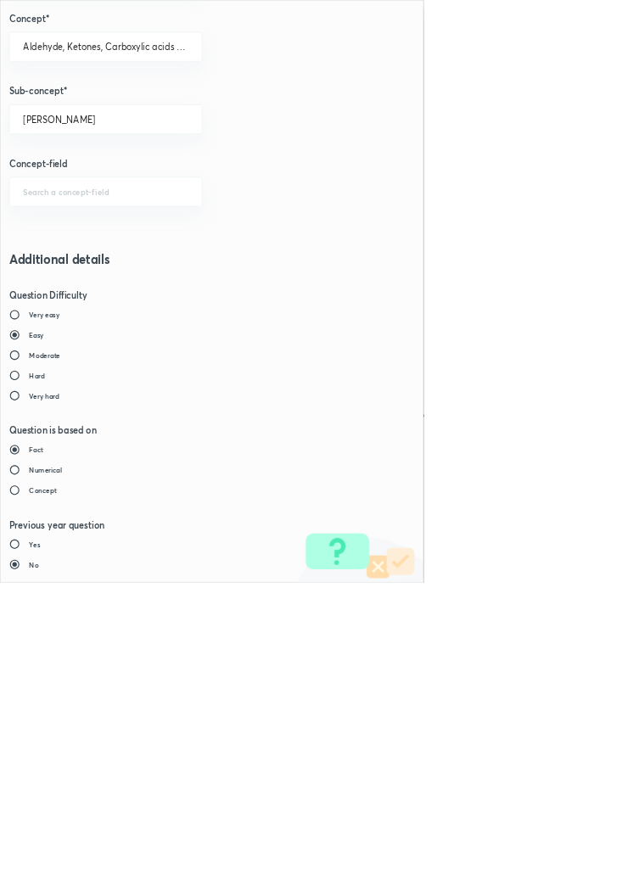
type input "1"
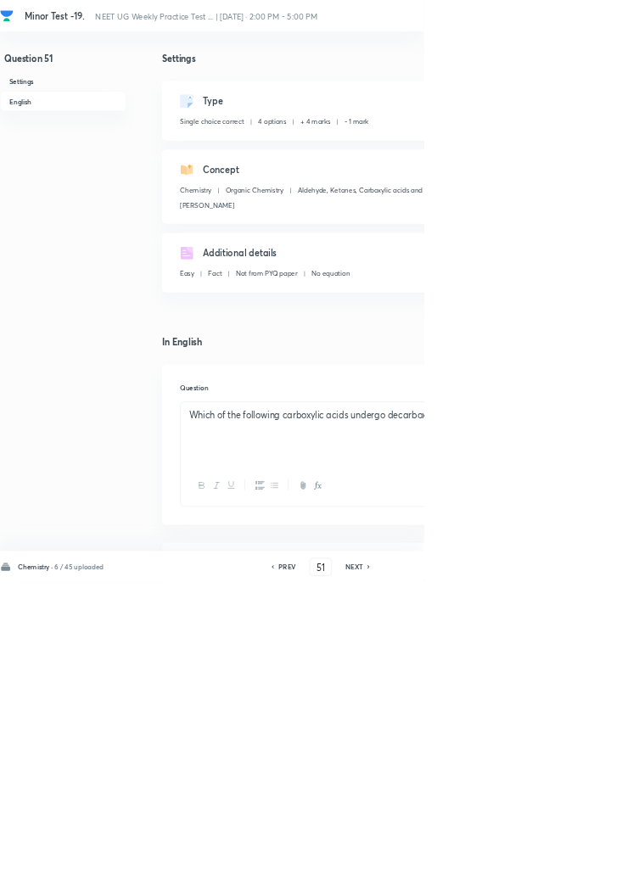
type input "52"
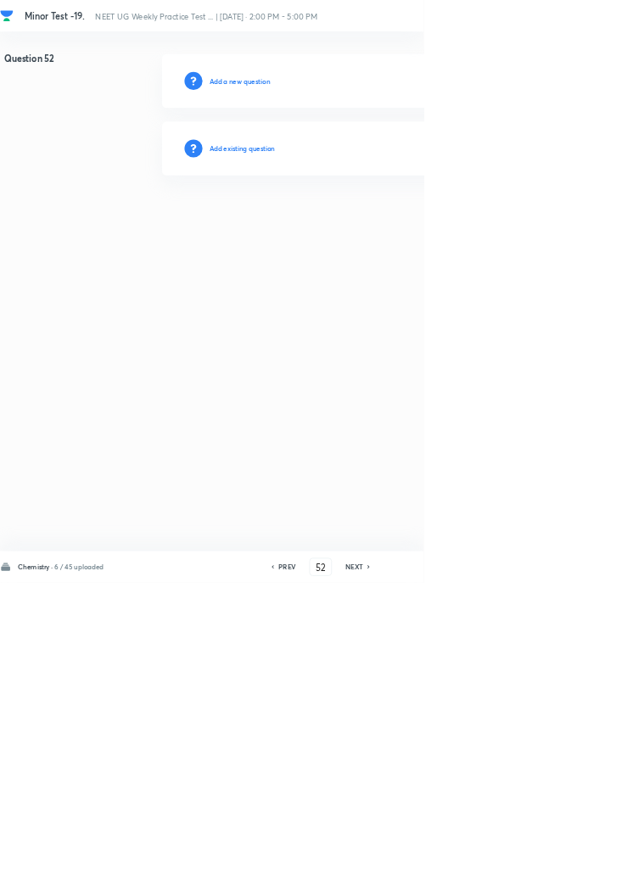
click at [388, 224] on h6 "Add existing question" at bounding box center [365, 223] width 99 height 15
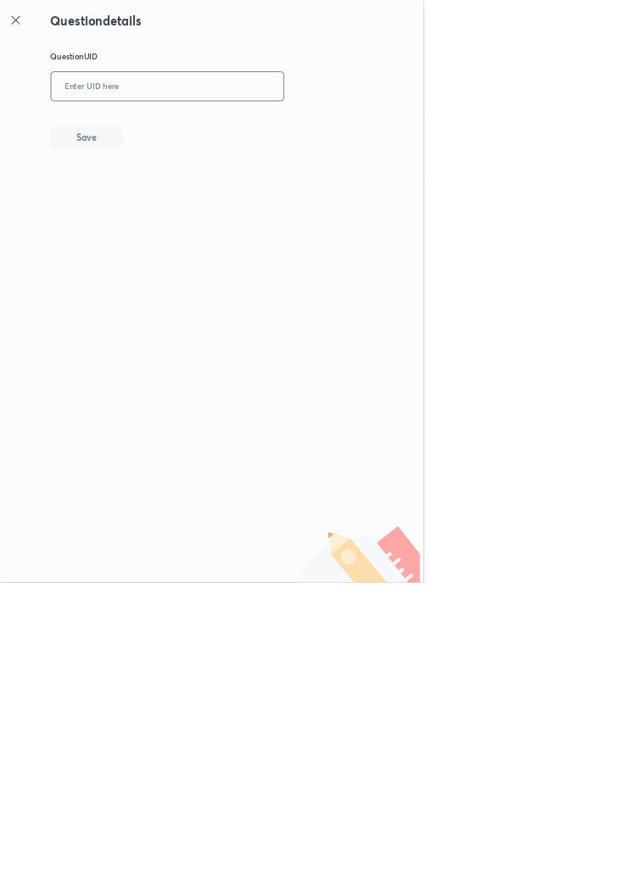
click at [302, 126] on input "text" at bounding box center [252, 131] width 351 height 42
type input "5NKYE"
click at [156, 201] on button "Save" at bounding box center [130, 205] width 109 height 34
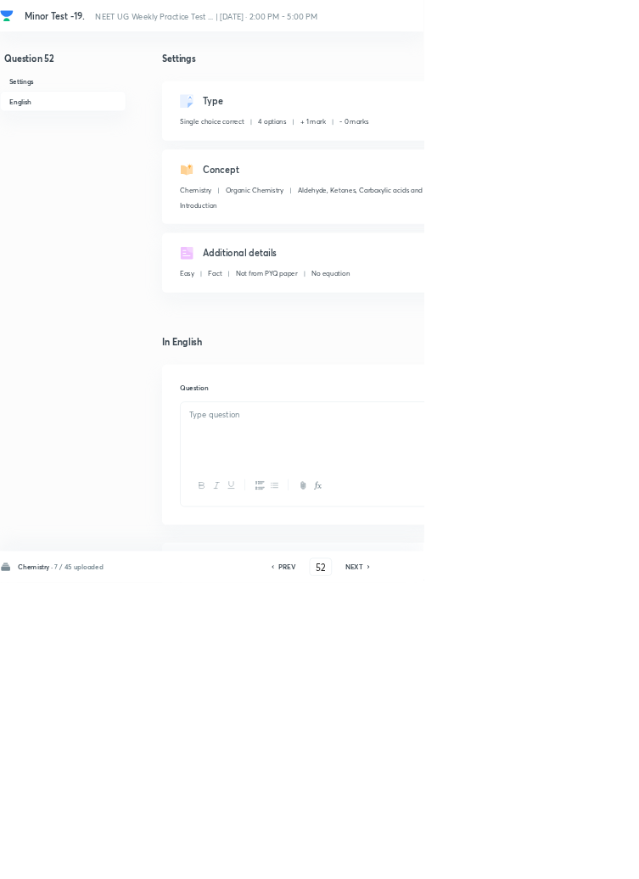
checkbox input "true"
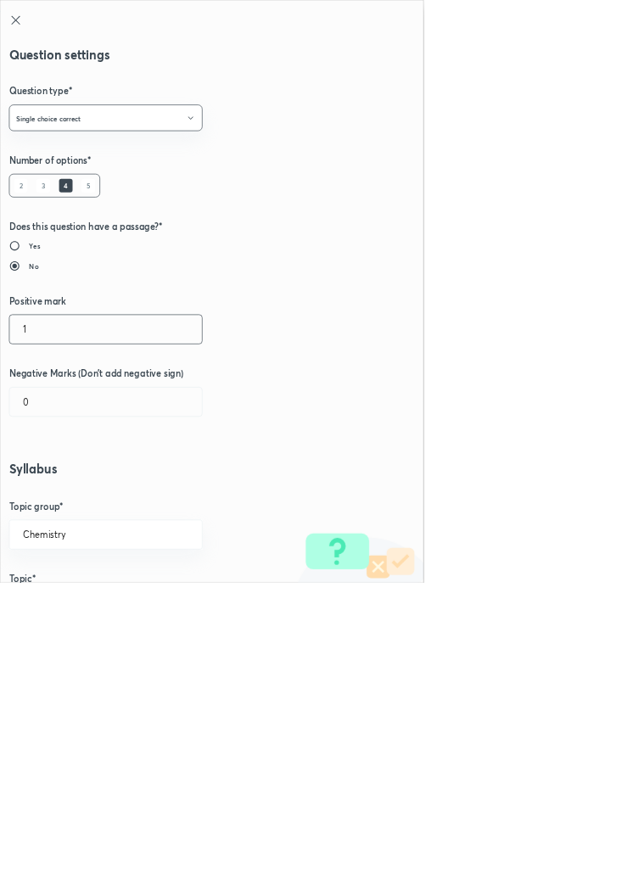
click at [50, 496] on input "1" at bounding box center [159, 496] width 290 height 43
type input "4"
click at [54, 606] on input "0" at bounding box center [159, 606] width 290 height 43
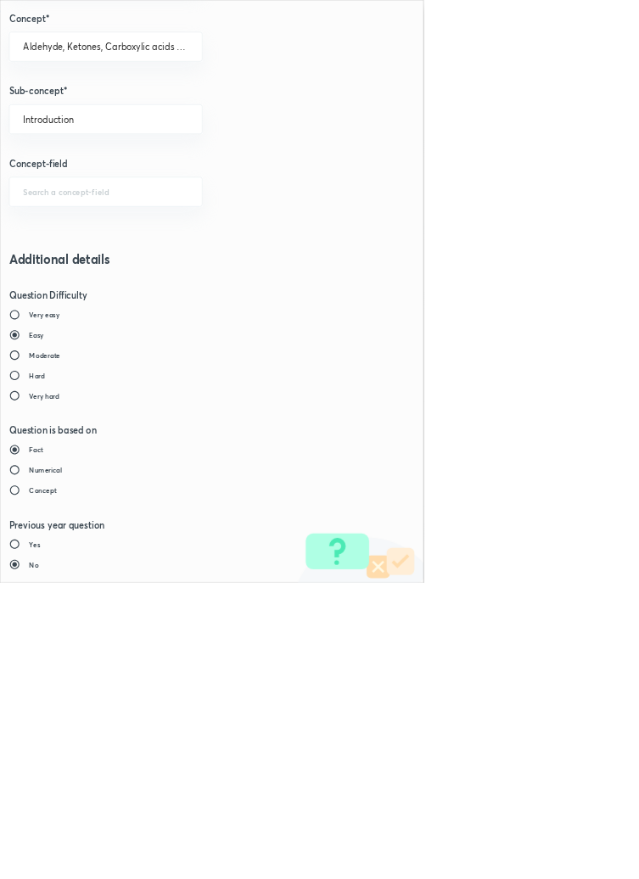
type input "1"
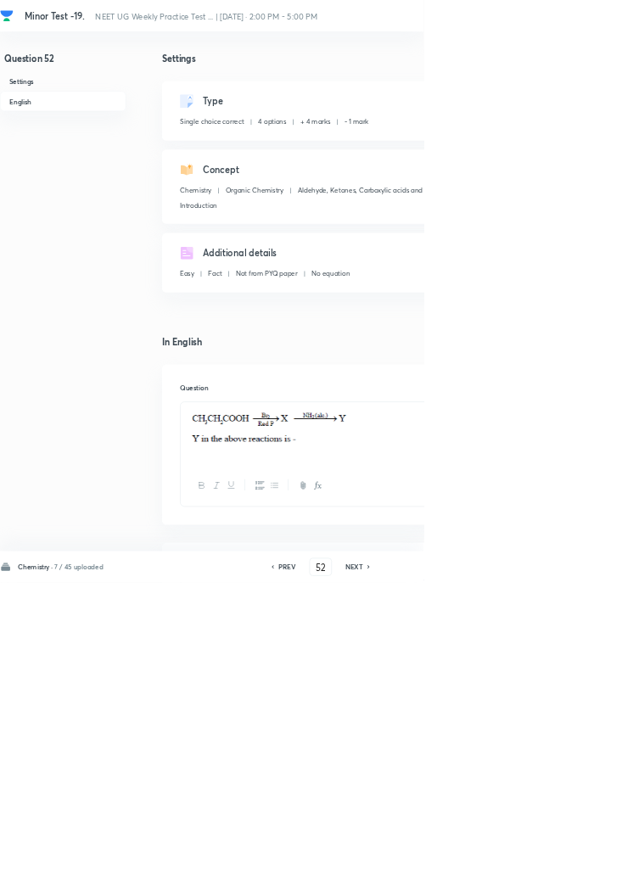
type input "53"
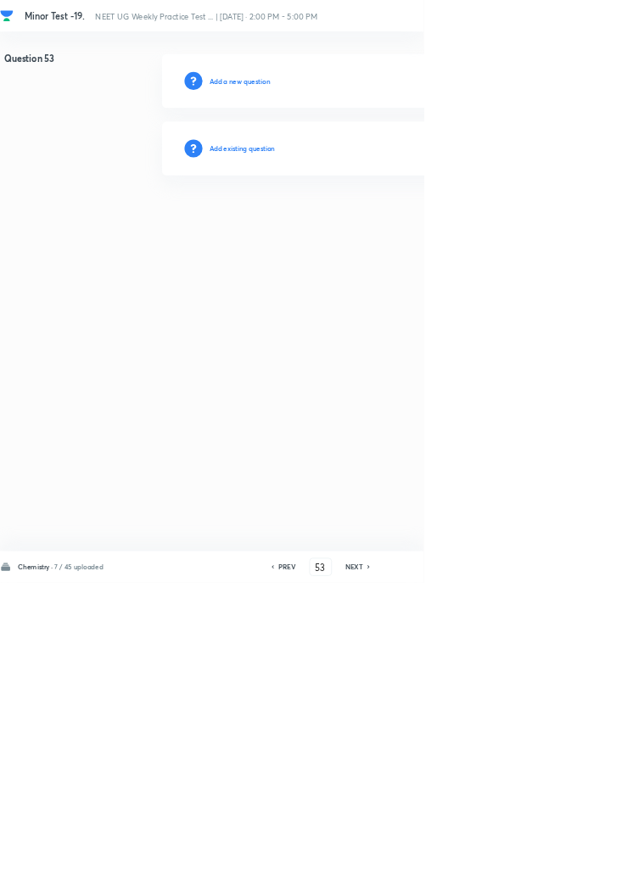
click at [399, 220] on h6 "Add existing question" at bounding box center [365, 223] width 99 height 15
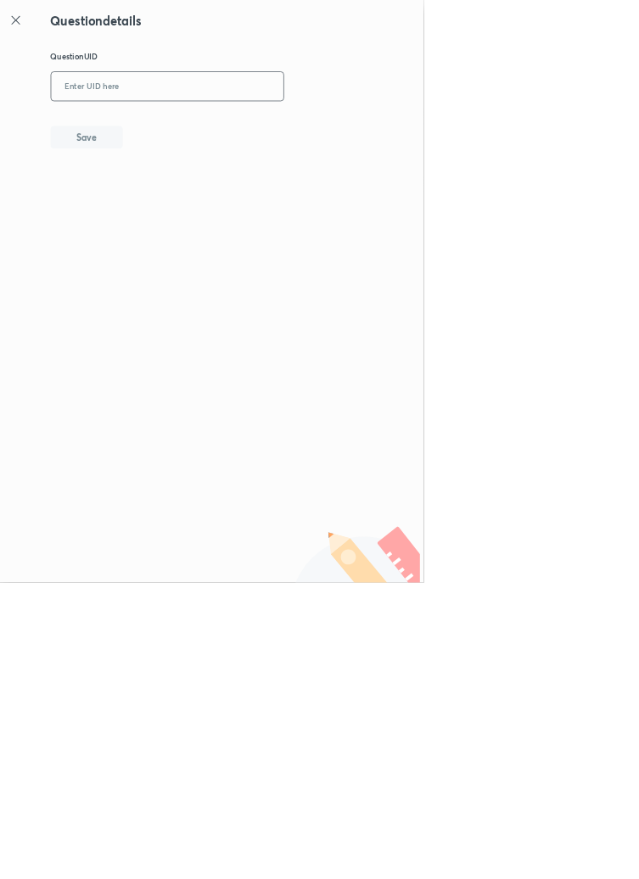
click at [303, 130] on input "text" at bounding box center [252, 131] width 351 height 42
type input "HLJCG"
click at [163, 200] on button "Save" at bounding box center [130, 205] width 109 height 34
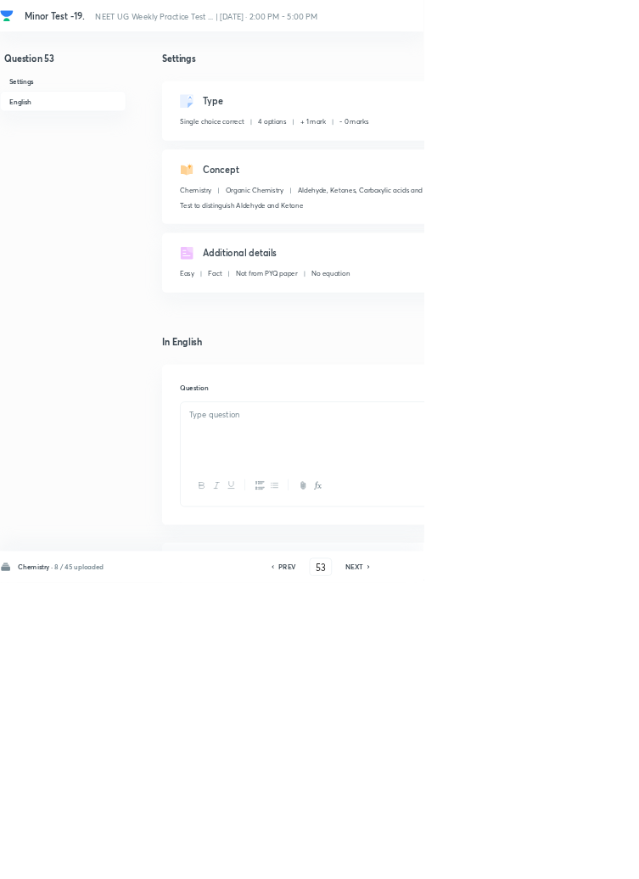
checkbox input "true"
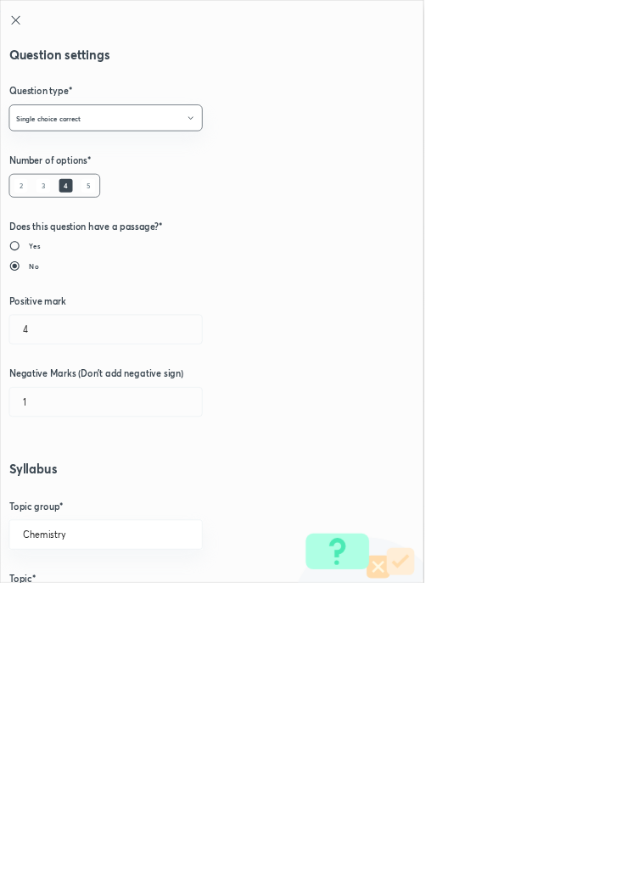
type input "1"
type input "0"
type input "Test to distinguish Aldehyde and Ketone"
click at [53, 493] on input "1" at bounding box center [159, 496] width 290 height 43
type input "4"
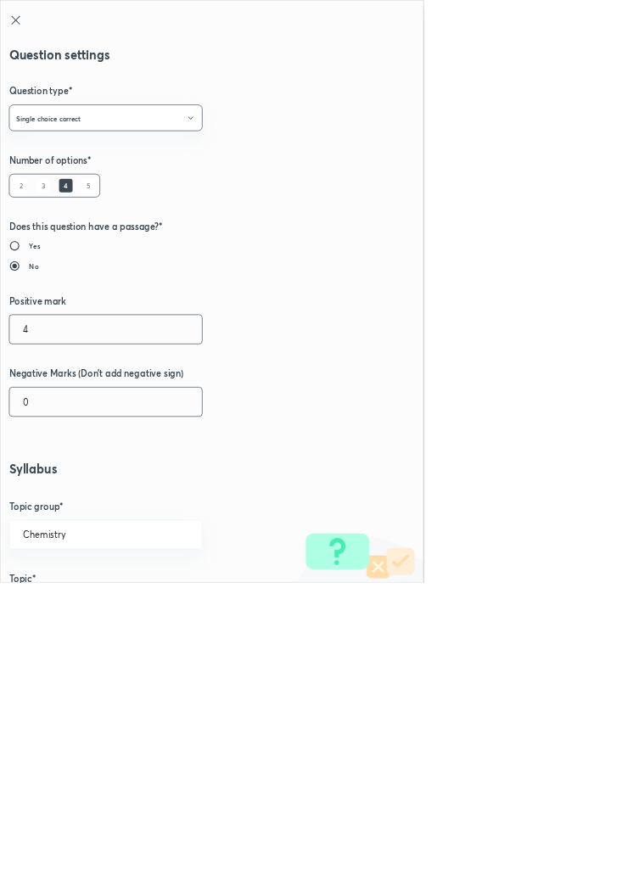
click at [53, 611] on input "0" at bounding box center [159, 606] width 290 height 43
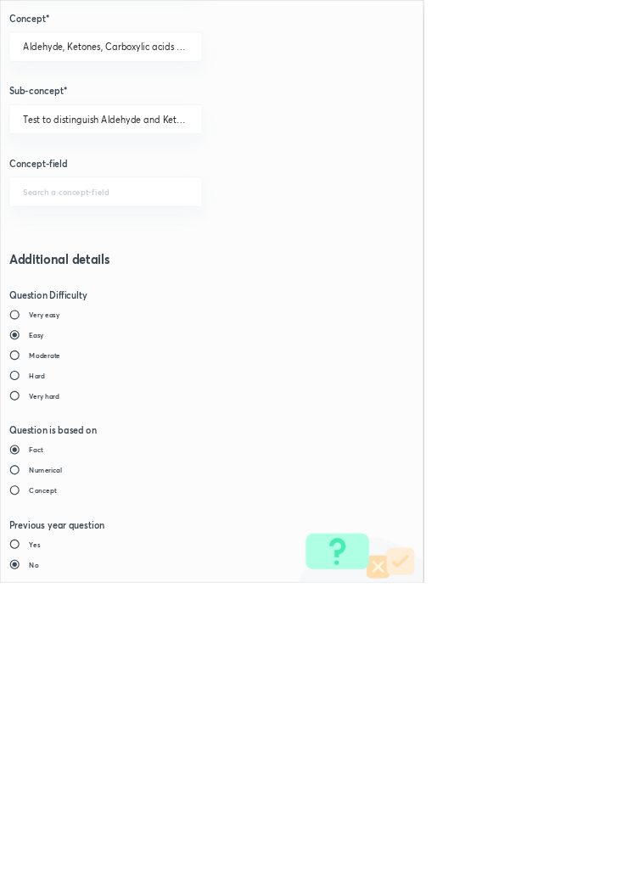
type input "1"
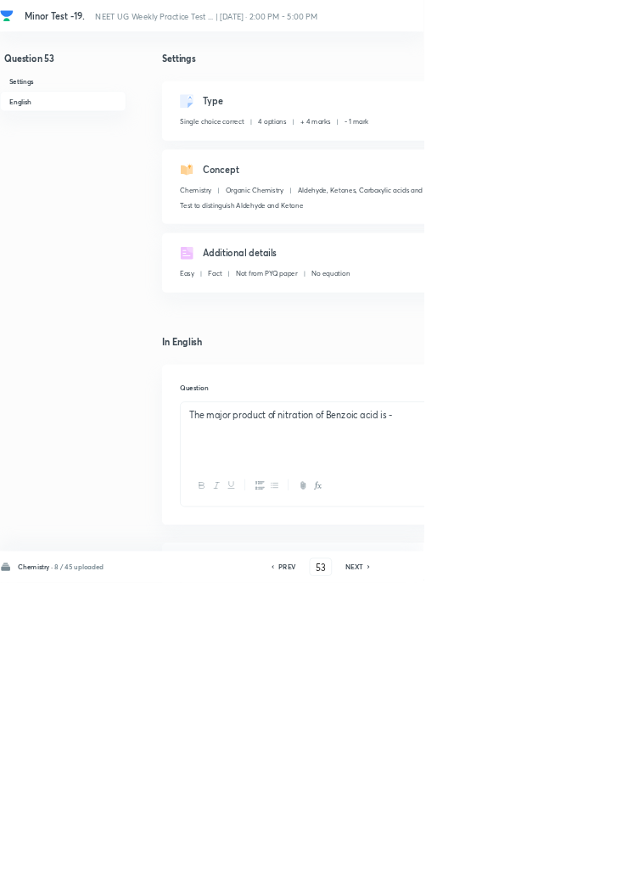
type input "54"
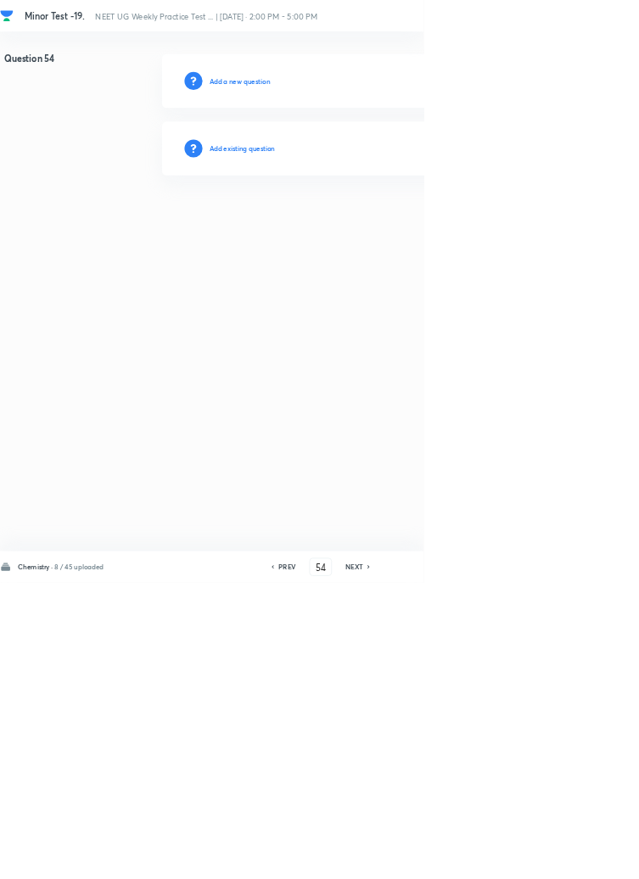
click at [399, 224] on h6 "Add existing question" at bounding box center [365, 223] width 99 height 15
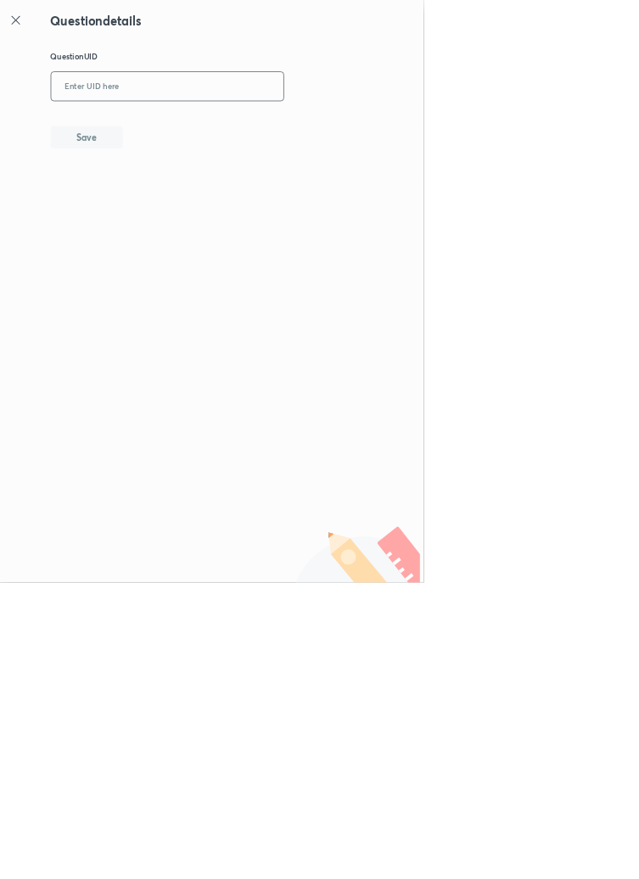
click at [360, 127] on input "text" at bounding box center [252, 131] width 351 height 42
type input "1PUUM"
click at [164, 205] on button "Save" at bounding box center [130, 205] width 109 height 34
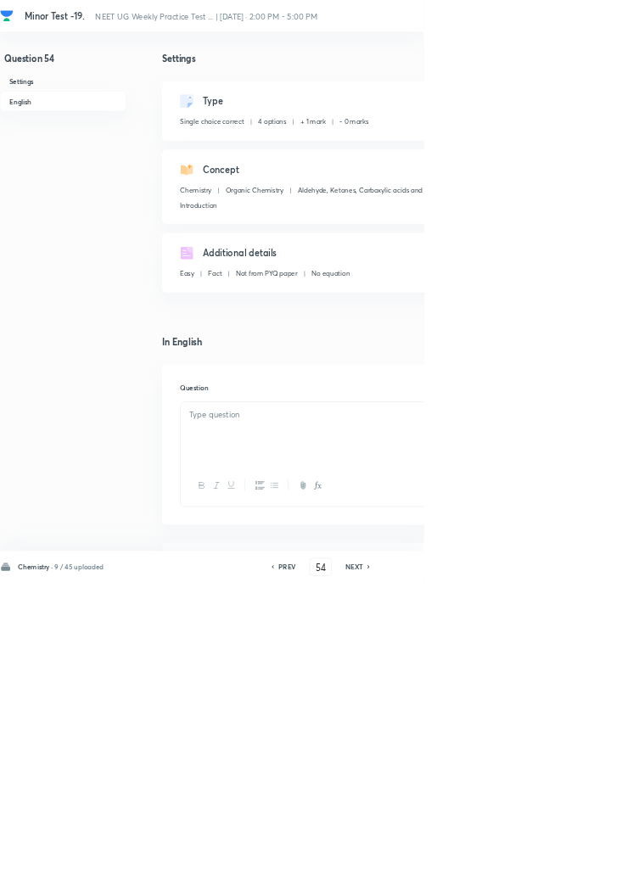
checkbox input "true"
click at [638, 121] on div "Settings Type Single choice correct 4 options + 1 mark - 0 marks Edit Concept C…" at bounding box center [543, 261] width 598 height 360
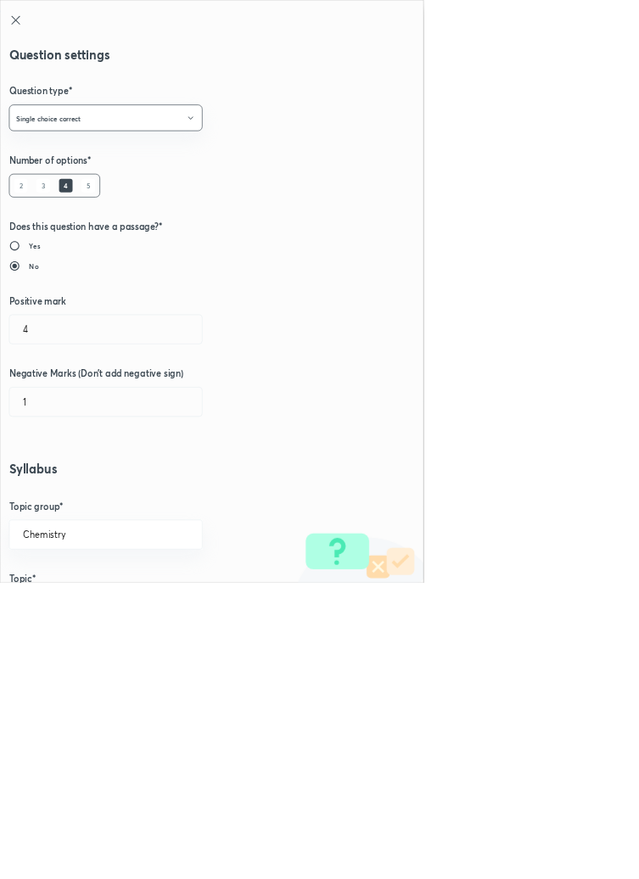
type input "1"
type input "0"
type input "Introduction"
click at [41, 494] on input "1" at bounding box center [159, 496] width 290 height 43
type input "4"
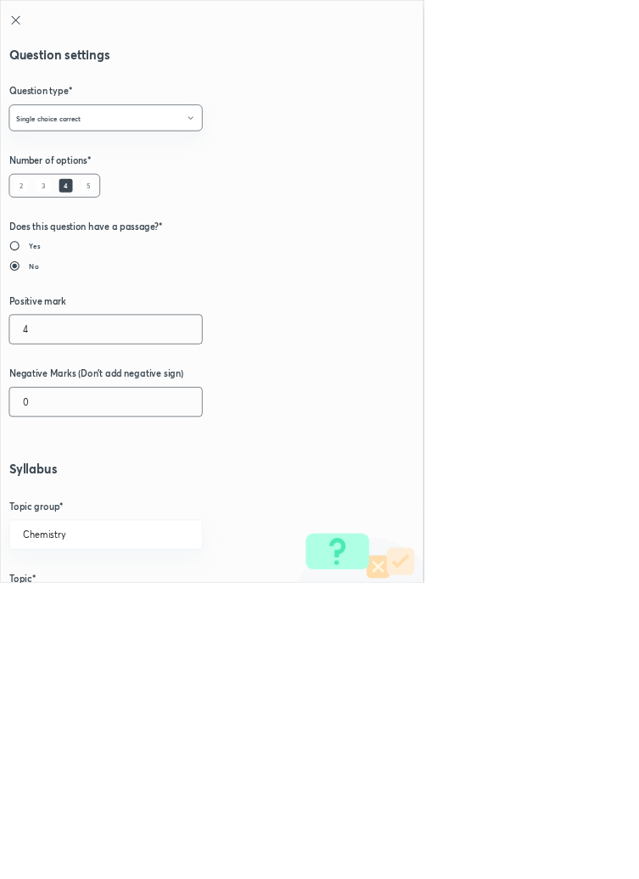
click at [49, 609] on input "0" at bounding box center [159, 606] width 290 height 43
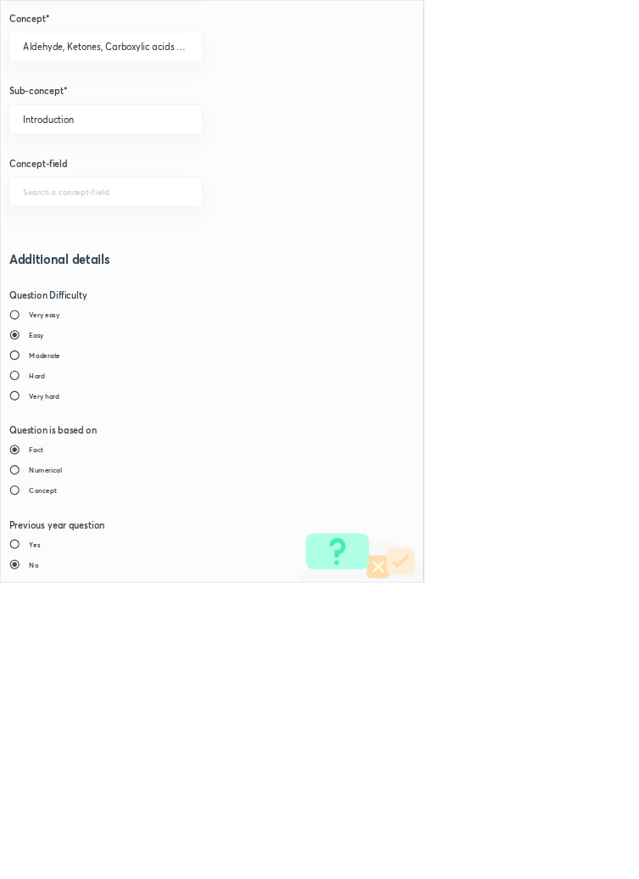
type input "1"
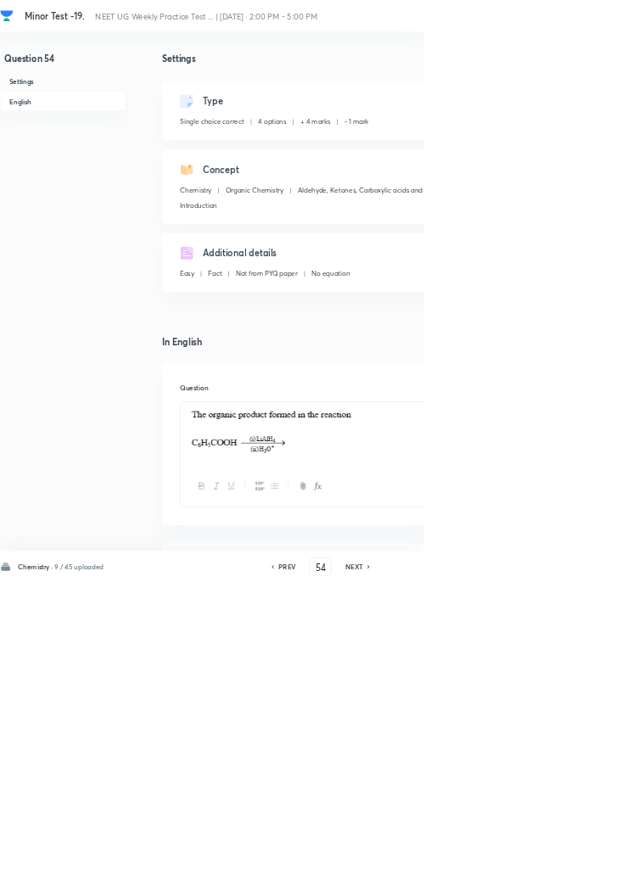
type input "55"
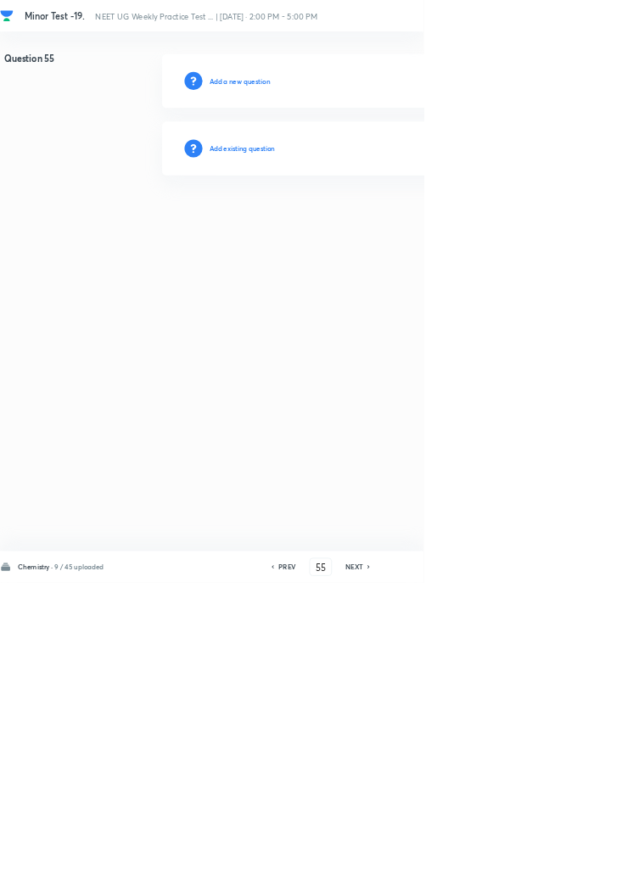
click at [406, 218] on h6 "Add existing question" at bounding box center [365, 223] width 99 height 15
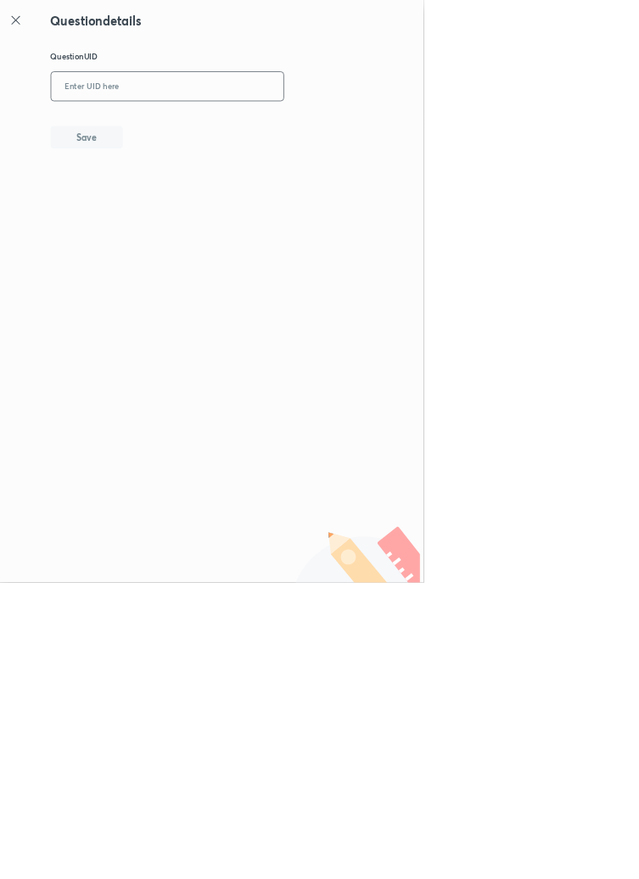
click at [346, 124] on input "text" at bounding box center [252, 131] width 351 height 42
type input "8K1A1"
click at [185, 208] on button "Save" at bounding box center [130, 205] width 109 height 34
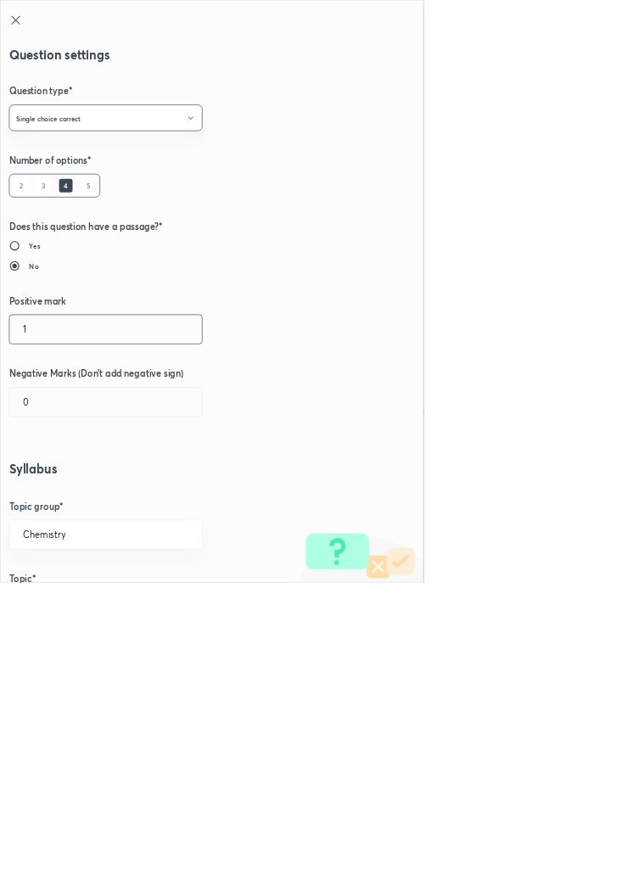
click at [48, 500] on input "1" at bounding box center [159, 496] width 290 height 43
type input "4"
click at [59, 614] on input "0" at bounding box center [159, 606] width 290 height 43
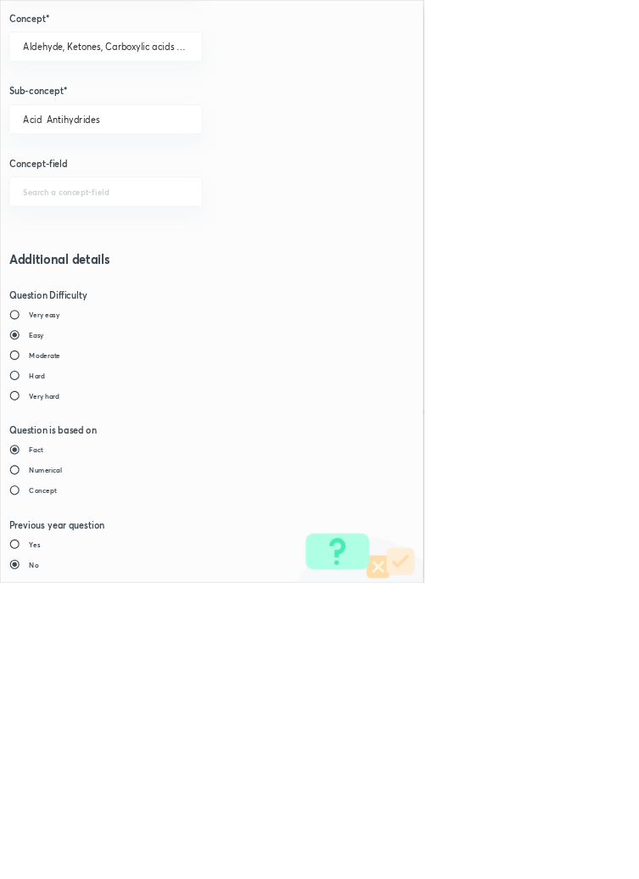
type input "1"
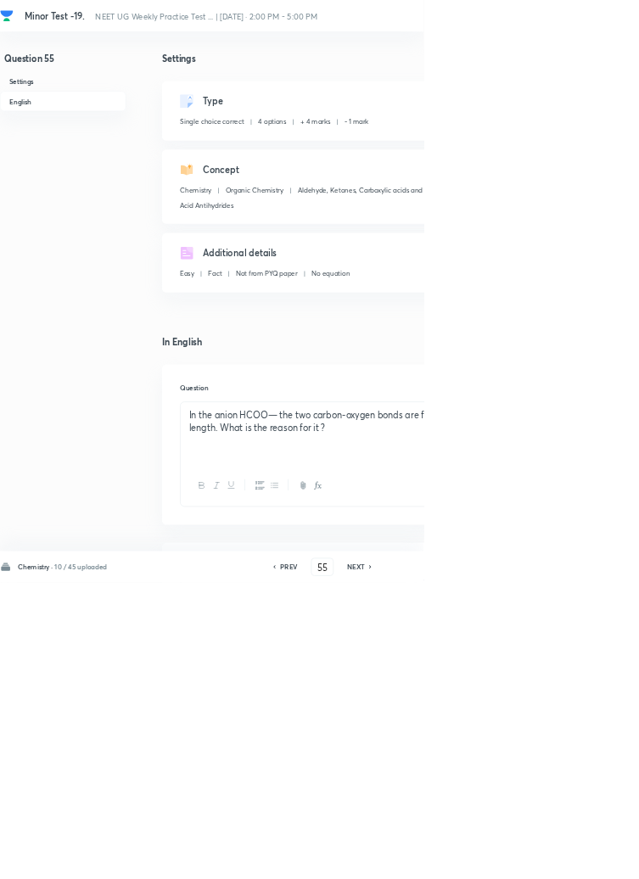
type input "56"
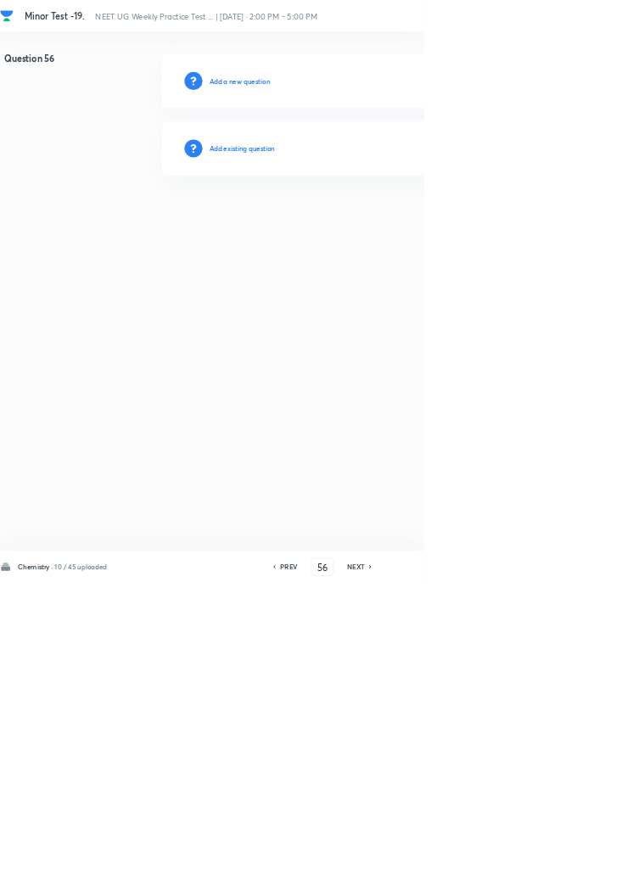
click at [396, 224] on h6 "Add existing question" at bounding box center [365, 223] width 99 height 15
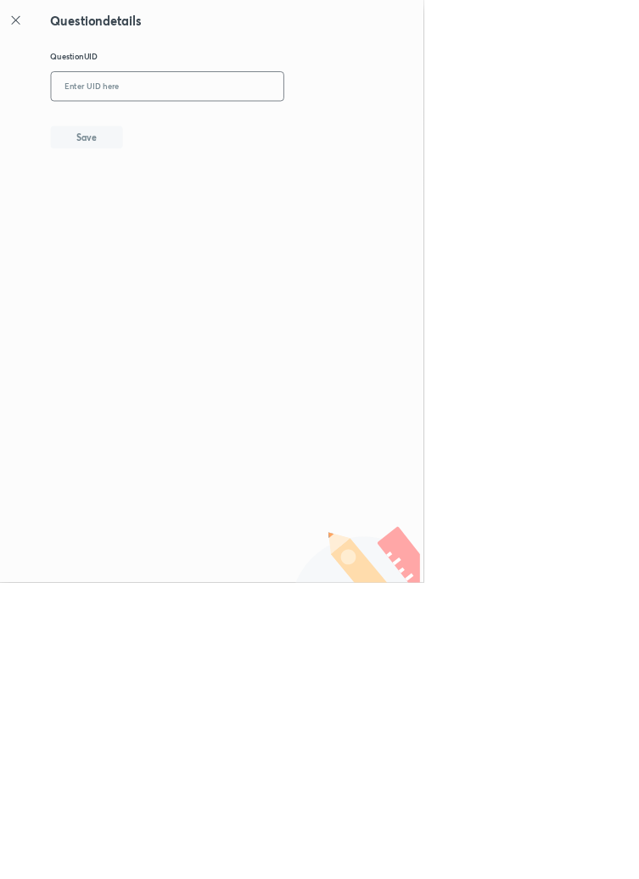
click at [340, 124] on input "text" at bounding box center [252, 131] width 351 height 42
type input "IOHFX"
click at [162, 210] on button "Save" at bounding box center [130, 205] width 109 height 34
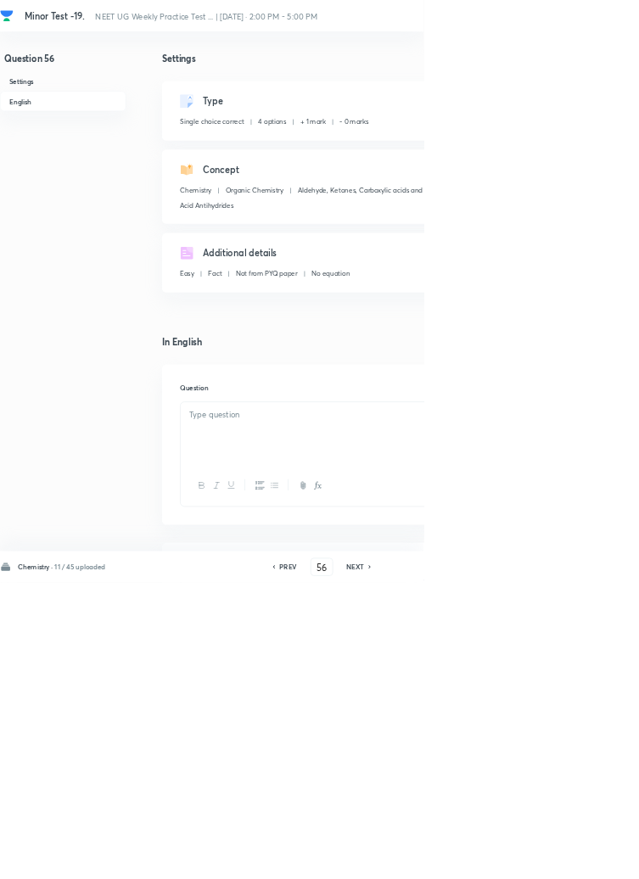
checkbox input "true"
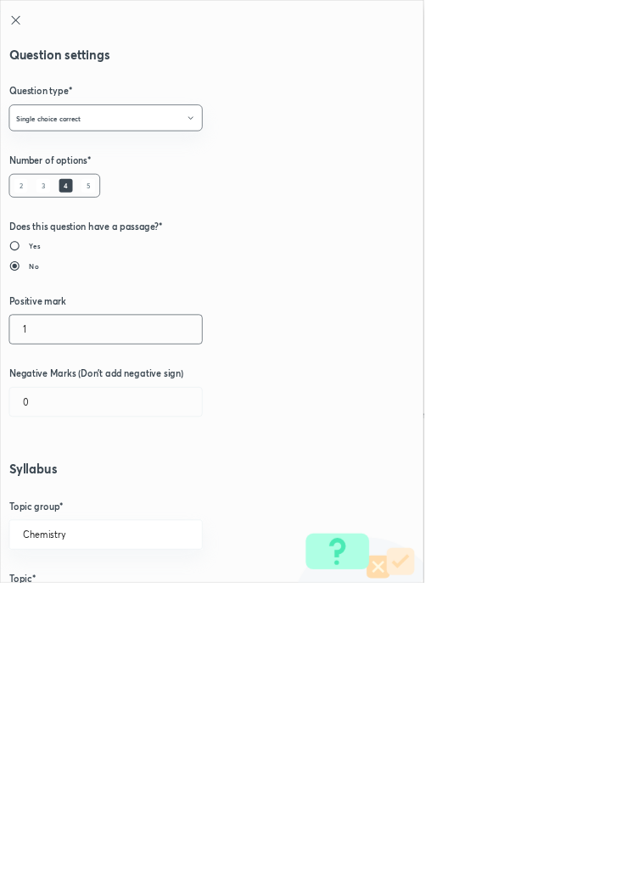
click at [46, 496] on input "1" at bounding box center [159, 496] width 290 height 43
type input "4"
click at [58, 615] on input "0" at bounding box center [159, 606] width 290 height 43
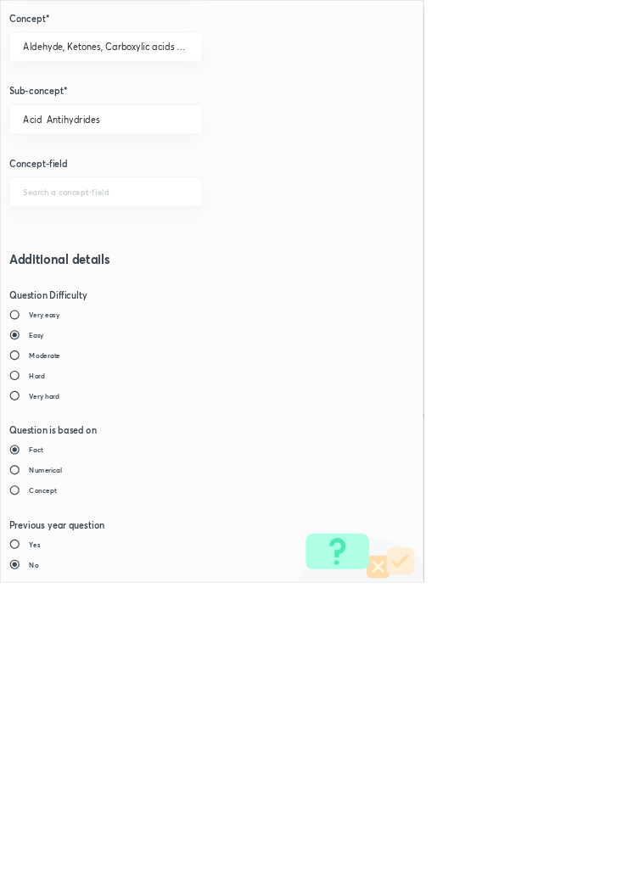
type input "1"
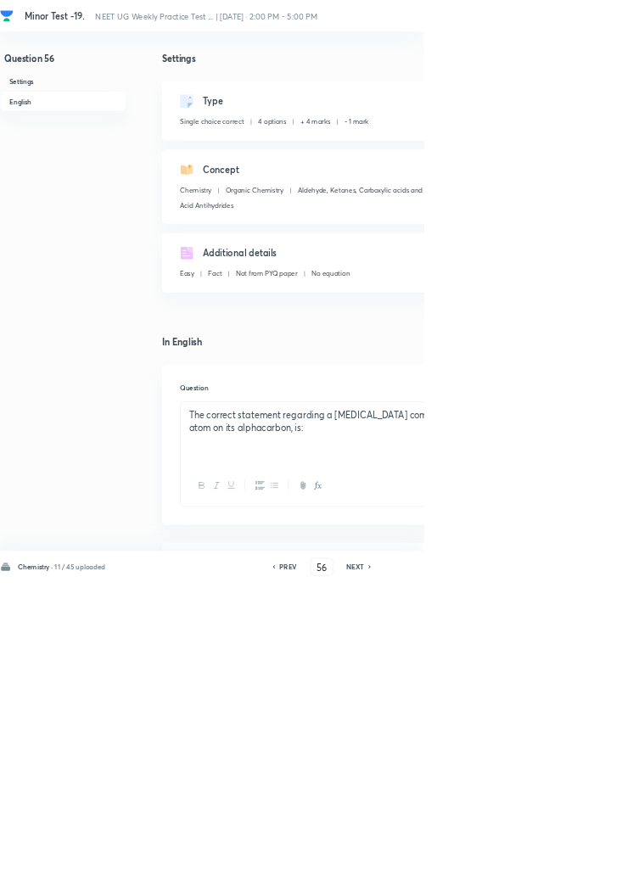
type input "57"
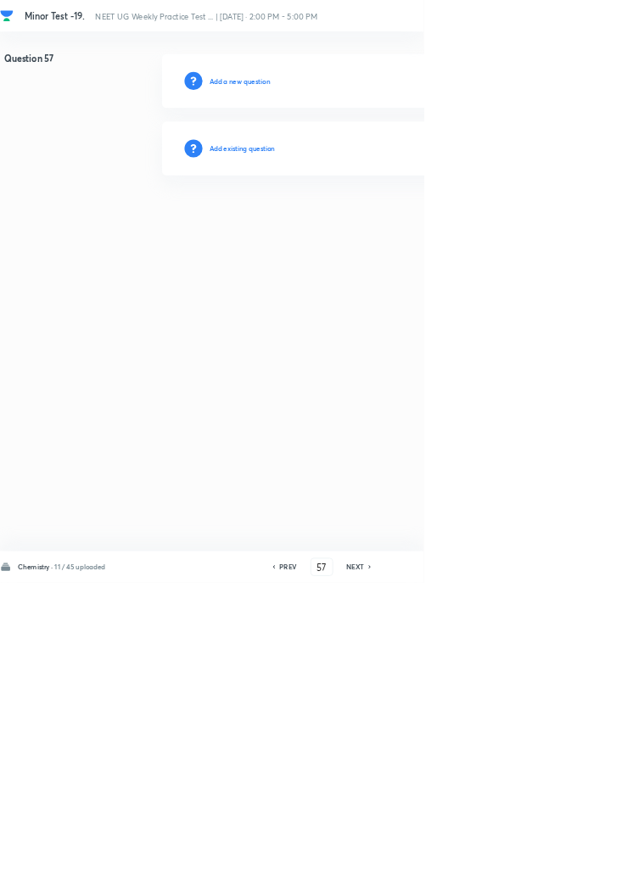
click at [391, 225] on h6 "Add existing question" at bounding box center [365, 223] width 99 height 15
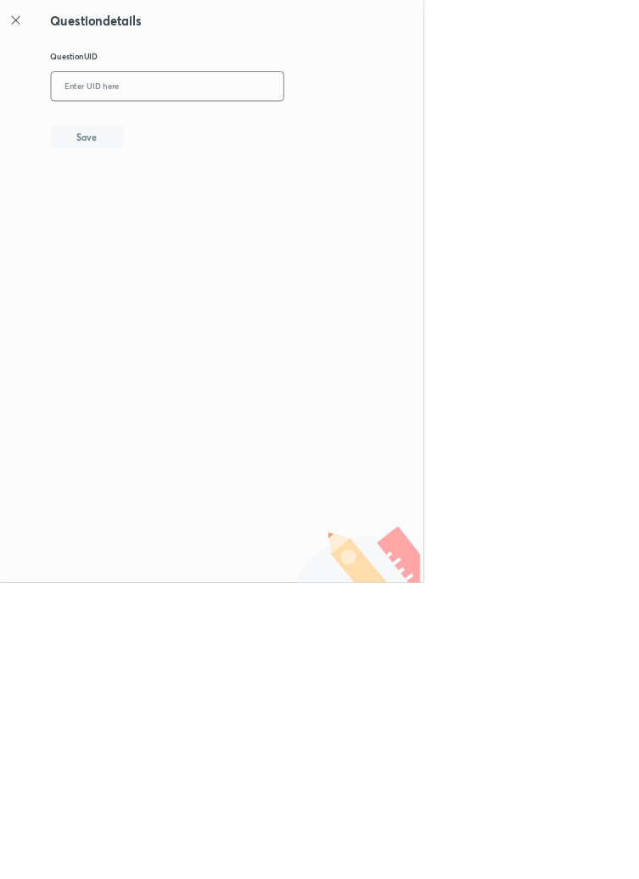
click at [305, 127] on input "text" at bounding box center [252, 131] width 351 height 42
type input "XF995"
click at [165, 200] on button "Save" at bounding box center [130, 205] width 109 height 34
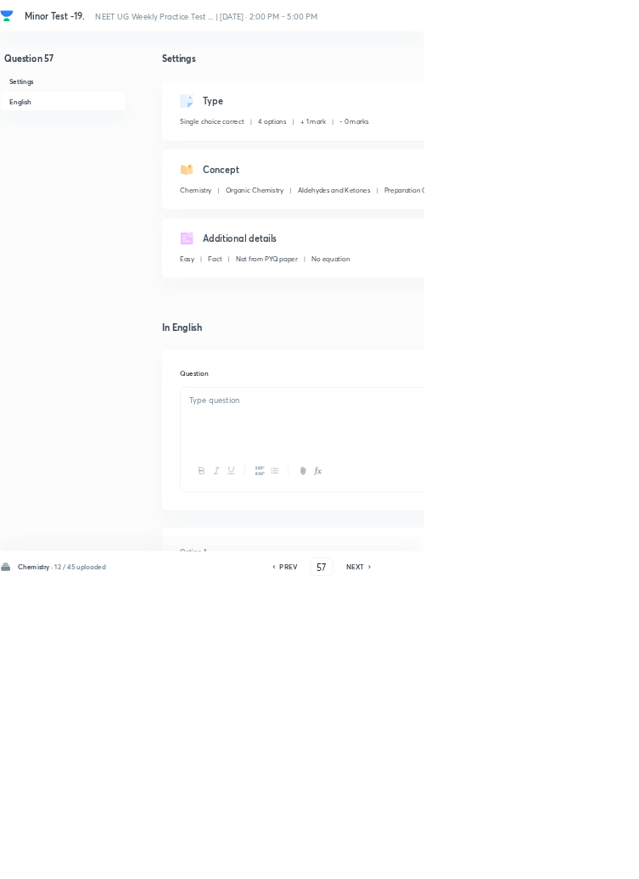
checkbox input "true"
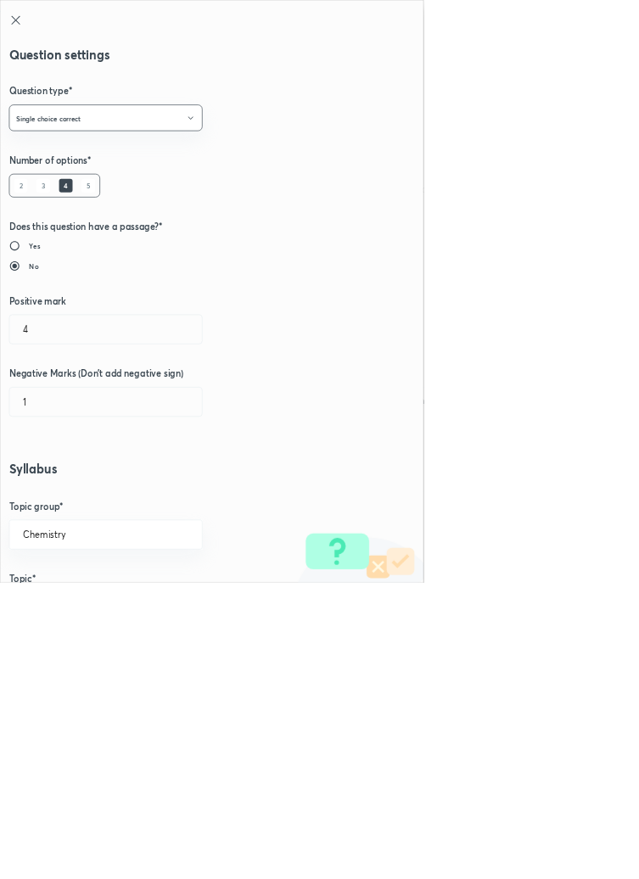
type input "1"
type input "0"
type input "Aldehydes and Ketones"
type input "Preparation Of Carboxylic Acids"
click at [50, 490] on input "1" at bounding box center [159, 496] width 290 height 43
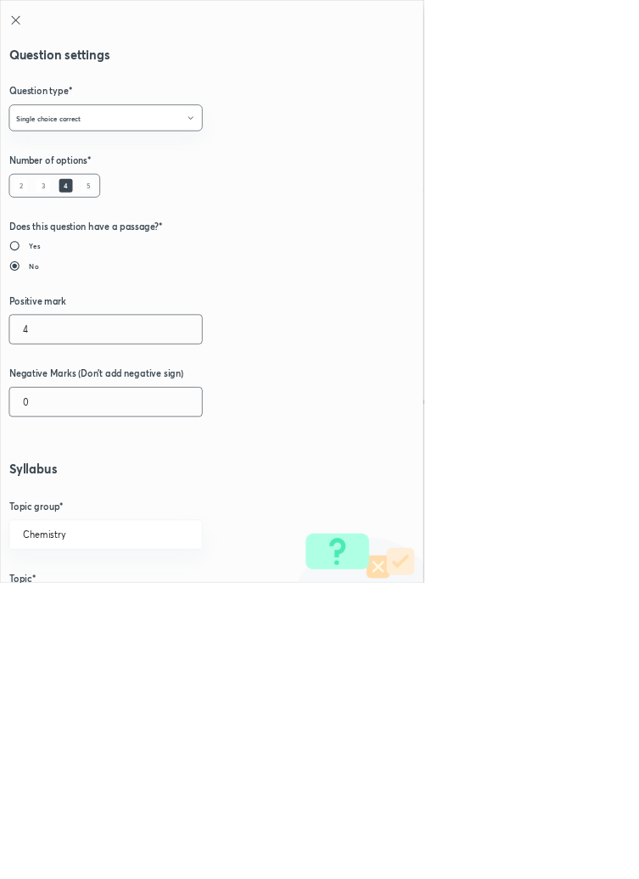
type input "4"
click at [53, 614] on input "0" at bounding box center [159, 606] width 290 height 43
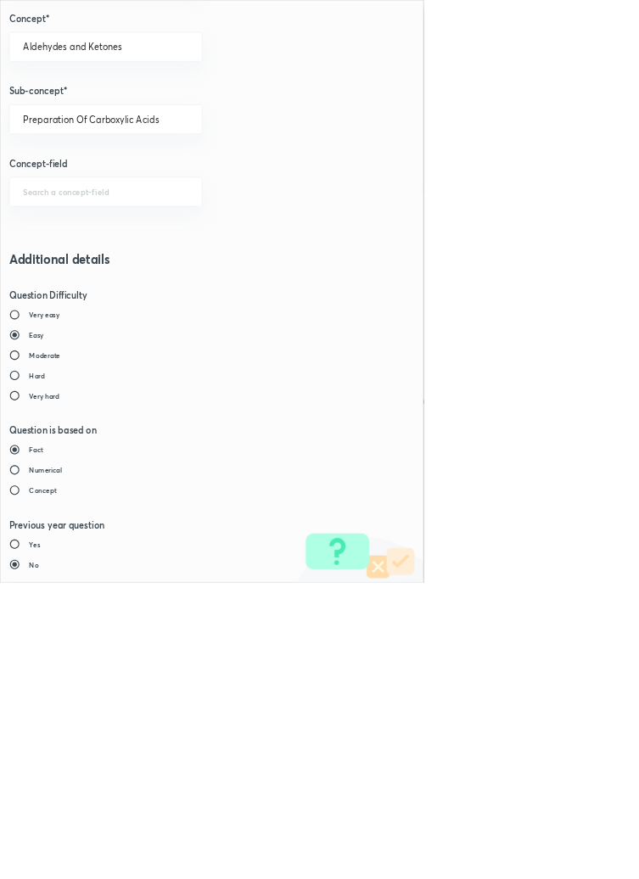
type input "1"
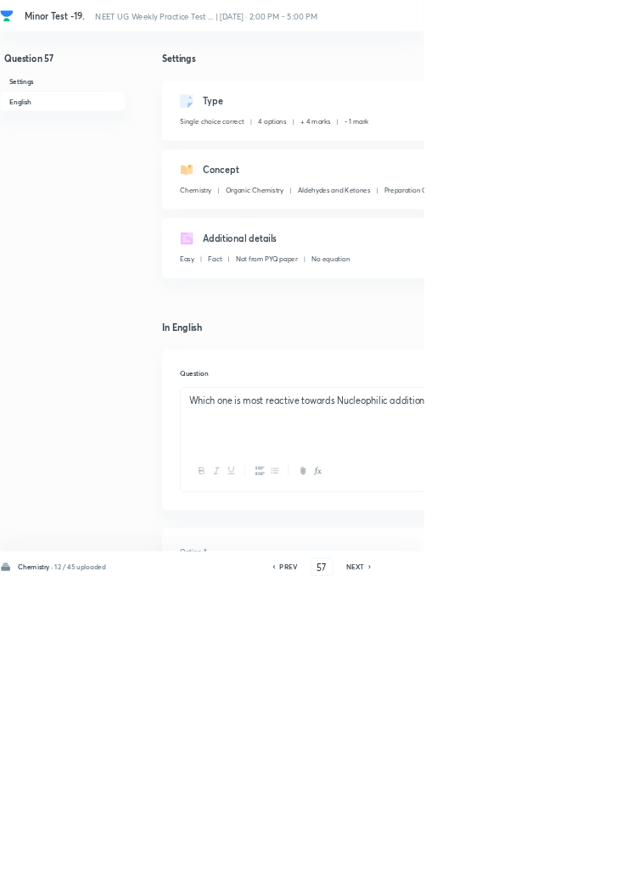
type input "58"
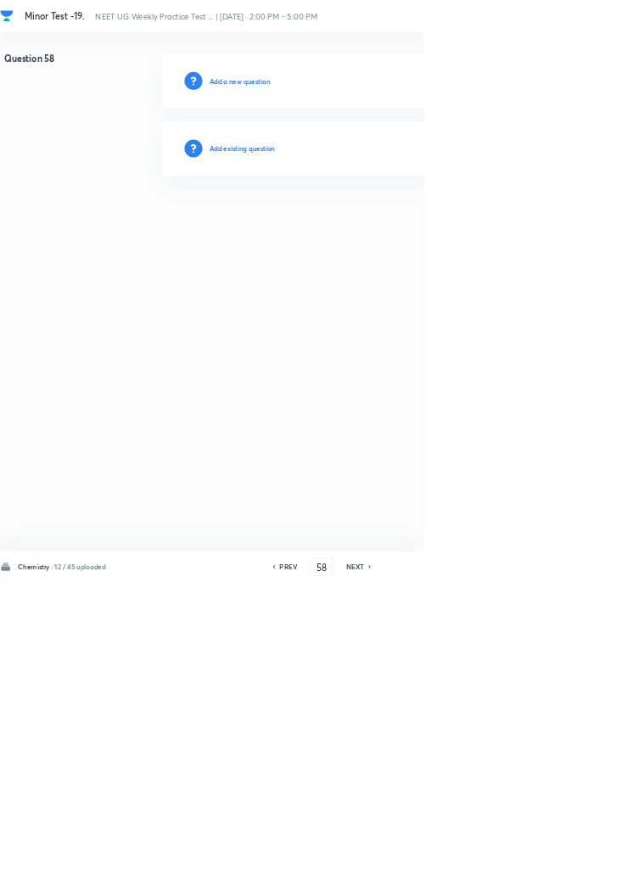
click at [415, 224] on h6 "Add existing question" at bounding box center [365, 223] width 99 height 15
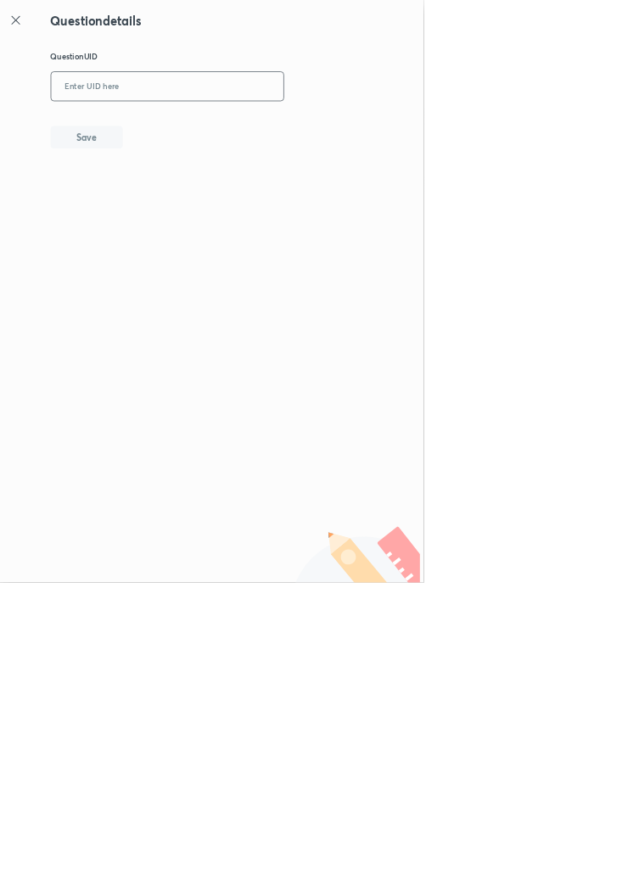
click at [318, 124] on input "text" at bounding box center [252, 131] width 351 height 42
type input "3MSNT"
click at [162, 199] on button "Save" at bounding box center [130, 205] width 109 height 34
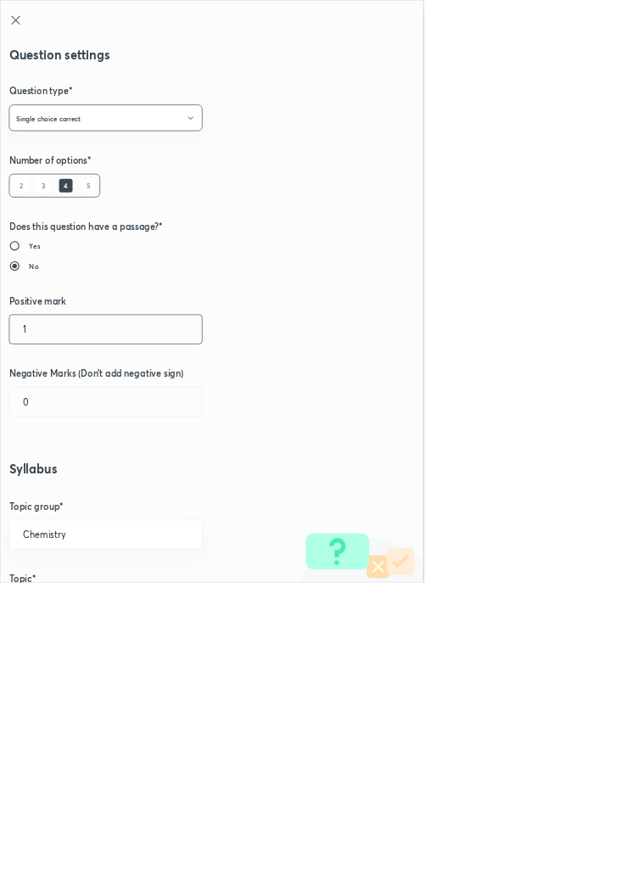
click at [57, 489] on input "1" at bounding box center [159, 496] width 290 height 43
type input "4"
click at [70, 603] on input "0" at bounding box center [159, 606] width 290 height 43
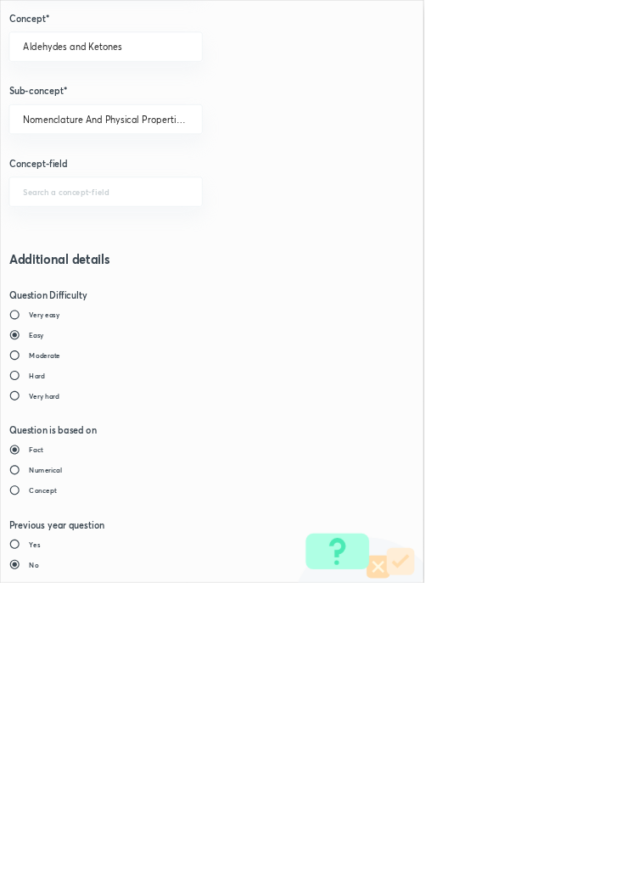
type input "1"
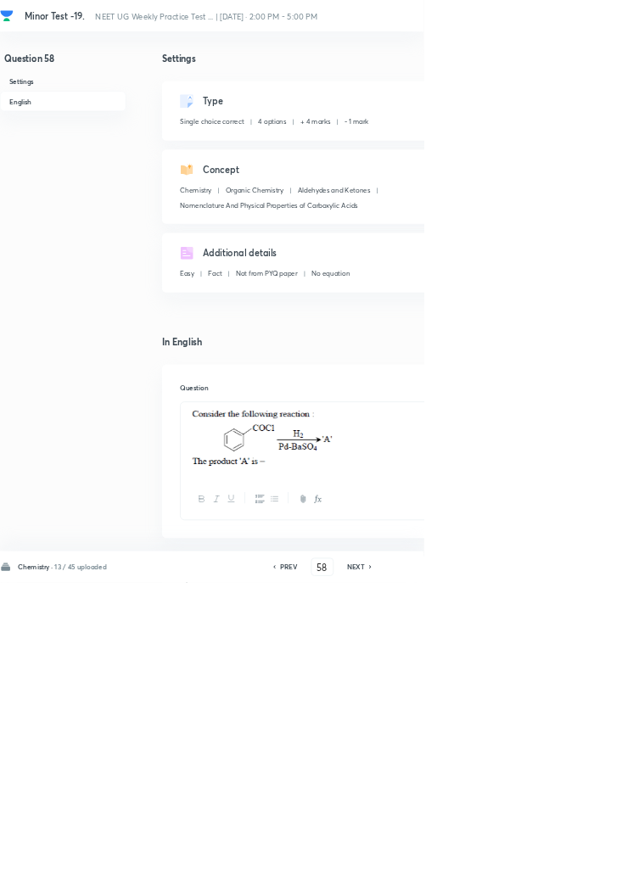
type input "59"
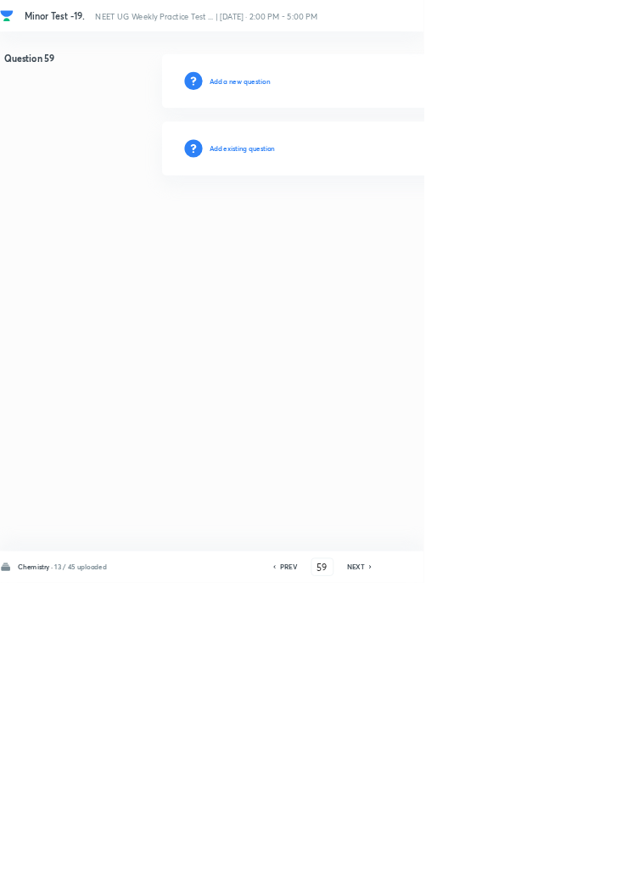
click at [415, 226] on h6 "Add existing question" at bounding box center [365, 223] width 99 height 15
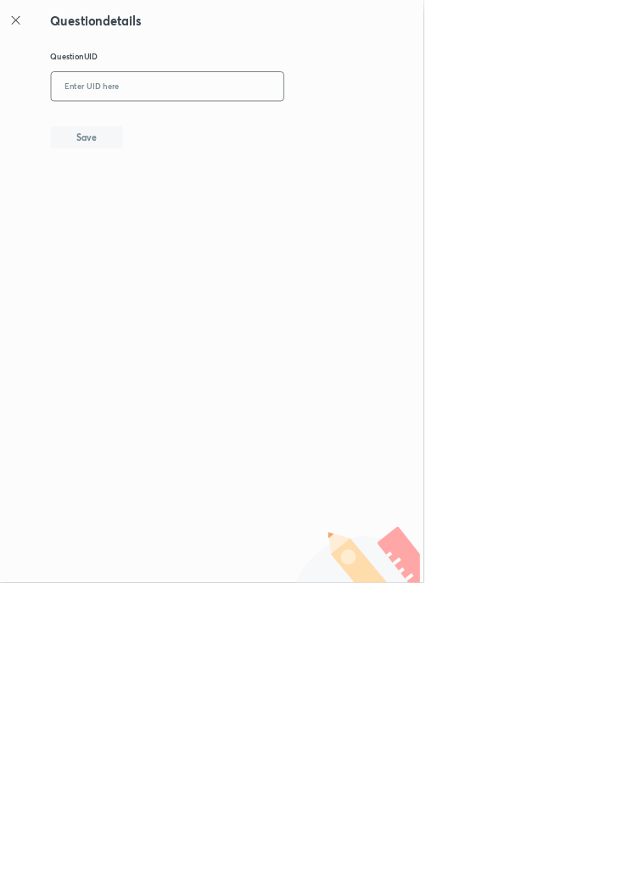
click at [337, 128] on input "text" at bounding box center [252, 131] width 351 height 42
type input "KYT6G"
click at [154, 205] on button "Save" at bounding box center [130, 205] width 109 height 34
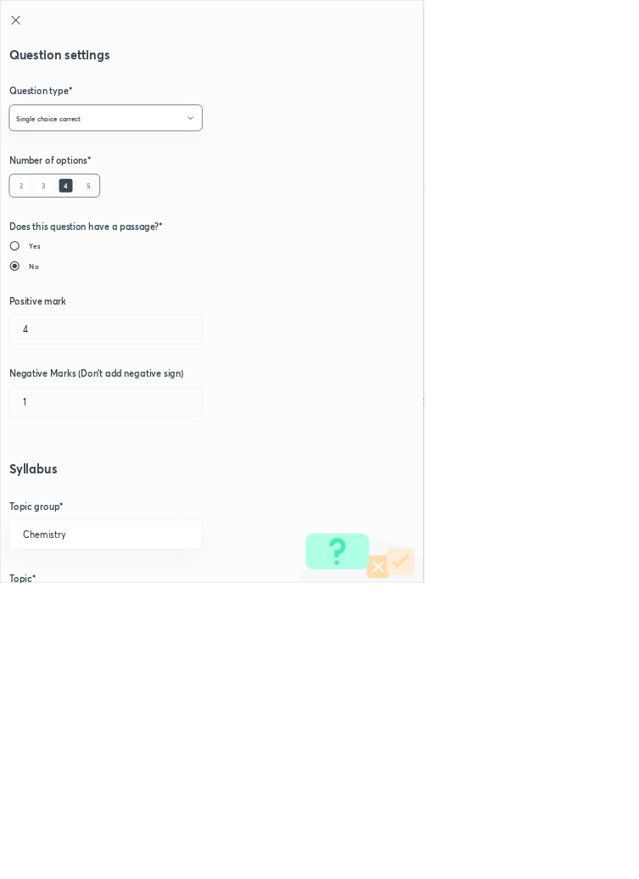
type input "1"
type input "0"
type input "Carboxylic Acid Anhydrides"
click at [61, 498] on input "1" at bounding box center [159, 496] width 290 height 43
type input "4"
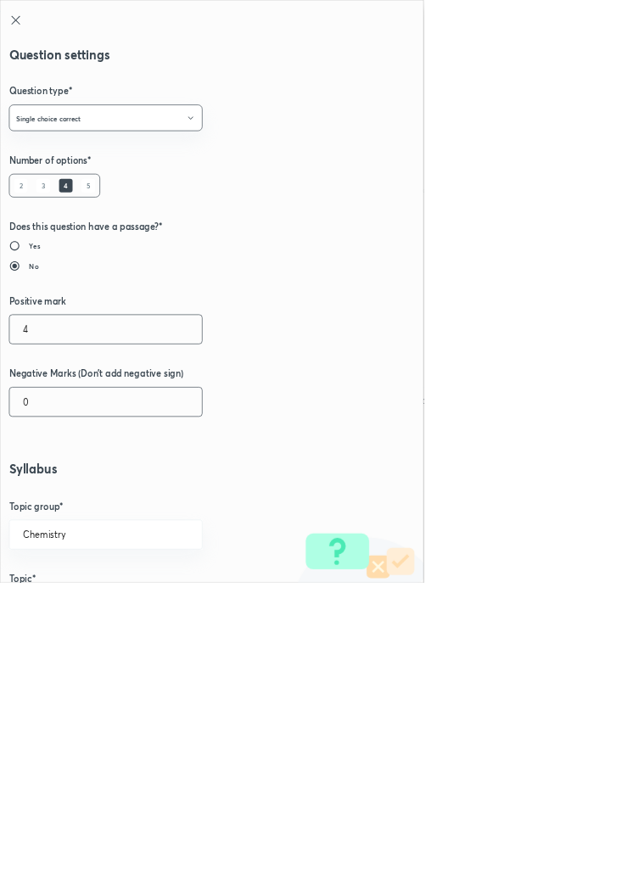
click at [55, 606] on input "0" at bounding box center [159, 606] width 290 height 43
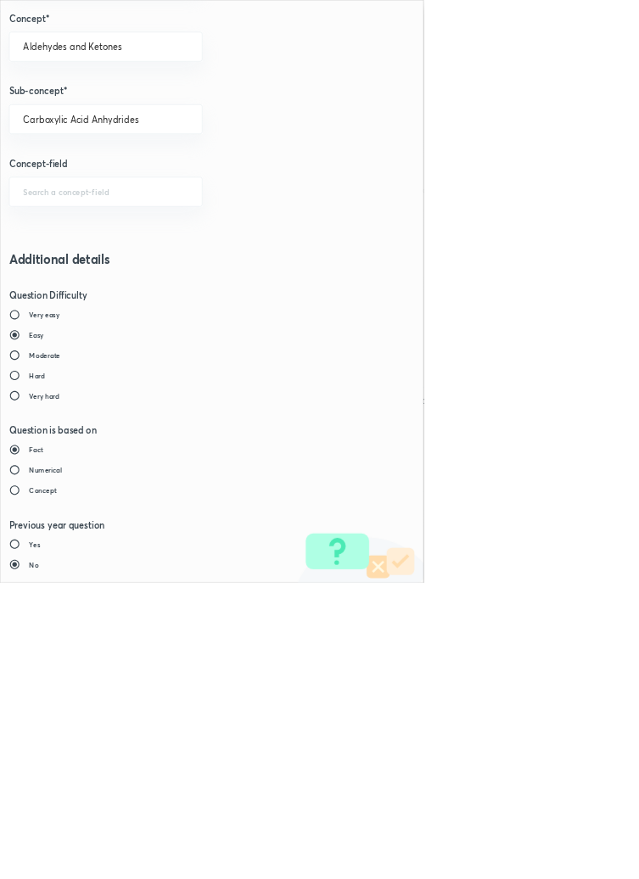
type input "1"
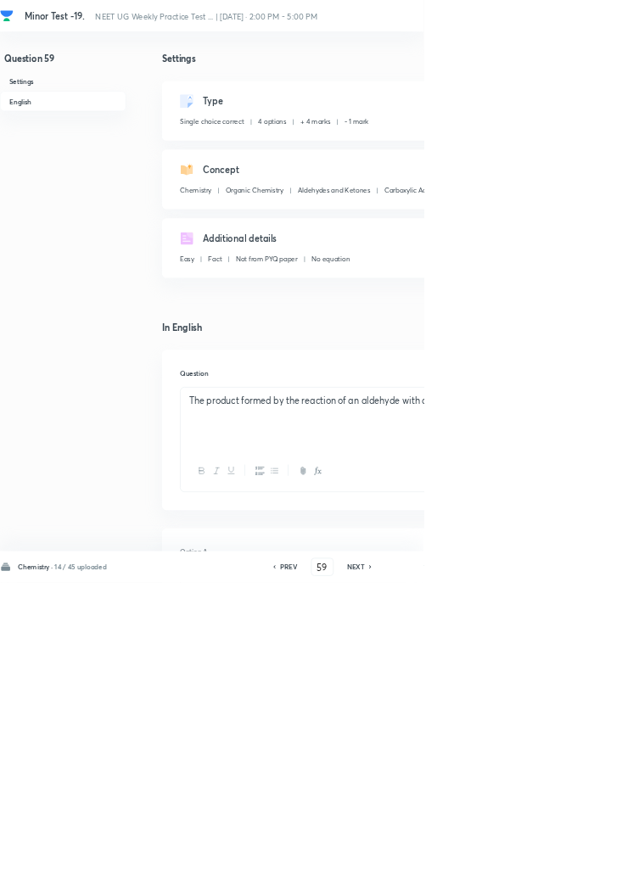
type input "60"
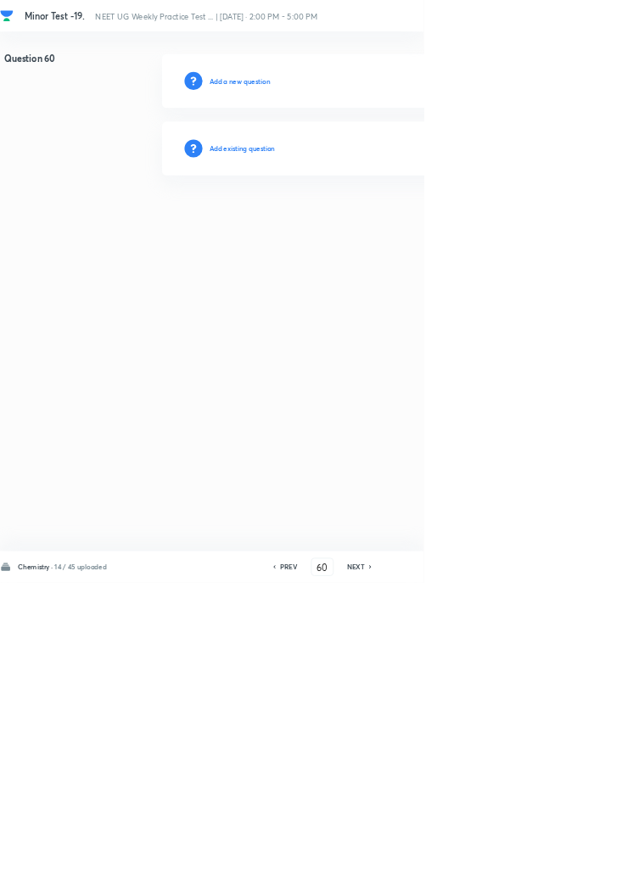
click at [435, 217] on div "Add existing question" at bounding box center [604, 223] width 720 height 81
click at [382, 226] on h6 "Add existing question" at bounding box center [365, 223] width 99 height 15
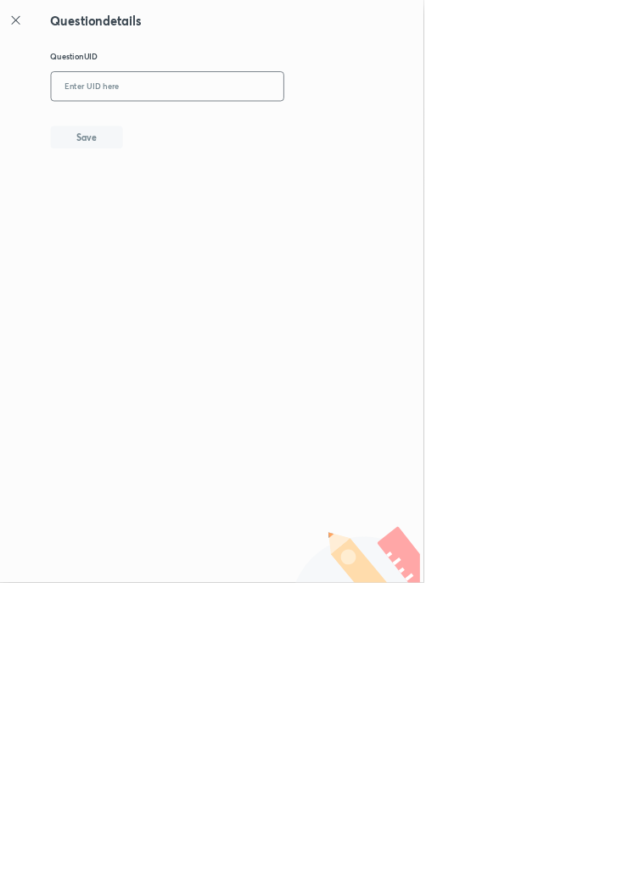
click at [277, 127] on input "text" at bounding box center [252, 131] width 351 height 42
type input "SG9KY"
click at [177, 204] on button "Save" at bounding box center [130, 205] width 109 height 34
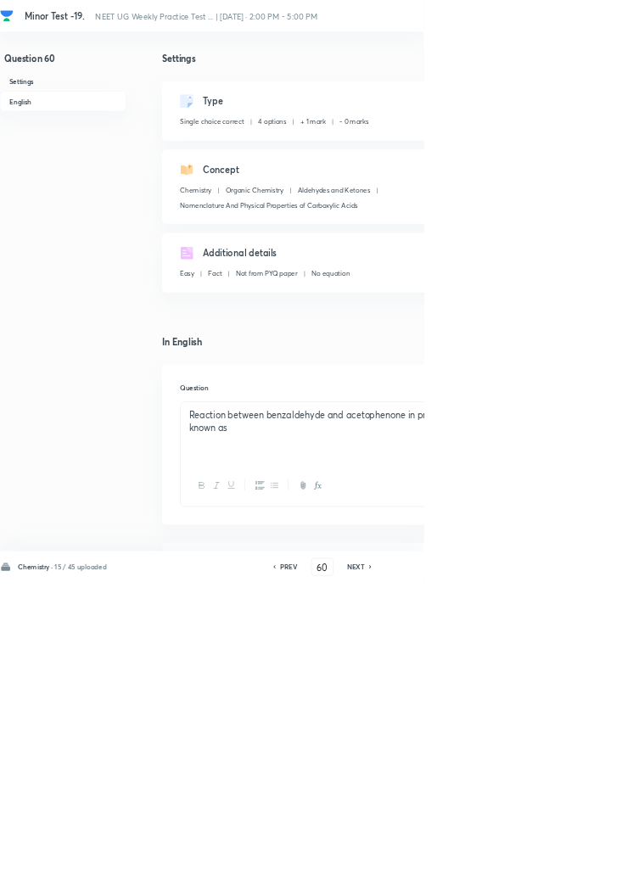
click at [638, 129] on div "Type Single choice correct 4 options + 1 mark - 0 marks Edit" at bounding box center [543, 167] width 598 height 90
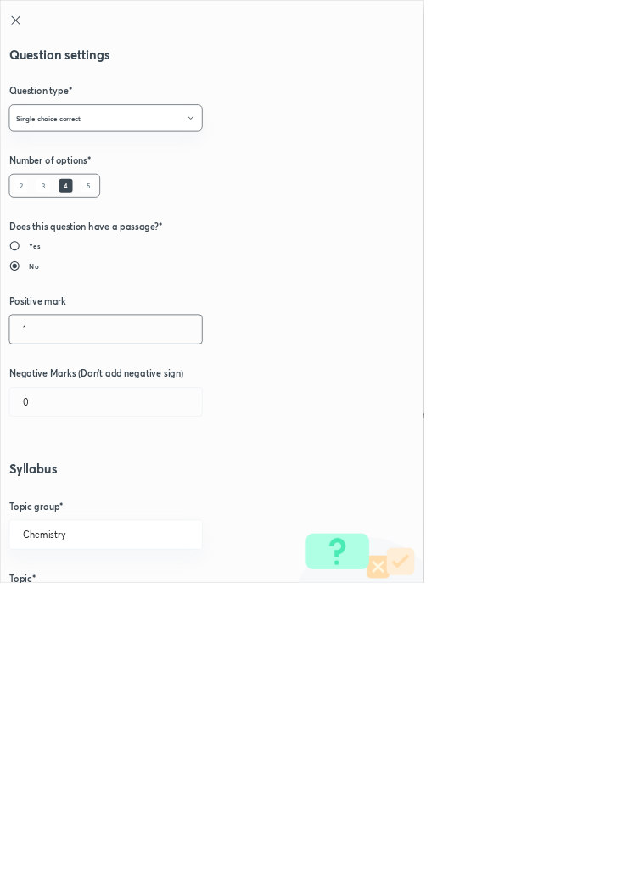
click at [44, 492] on input "1" at bounding box center [159, 496] width 290 height 43
type input "4"
click at [51, 609] on input "0" at bounding box center [159, 606] width 290 height 43
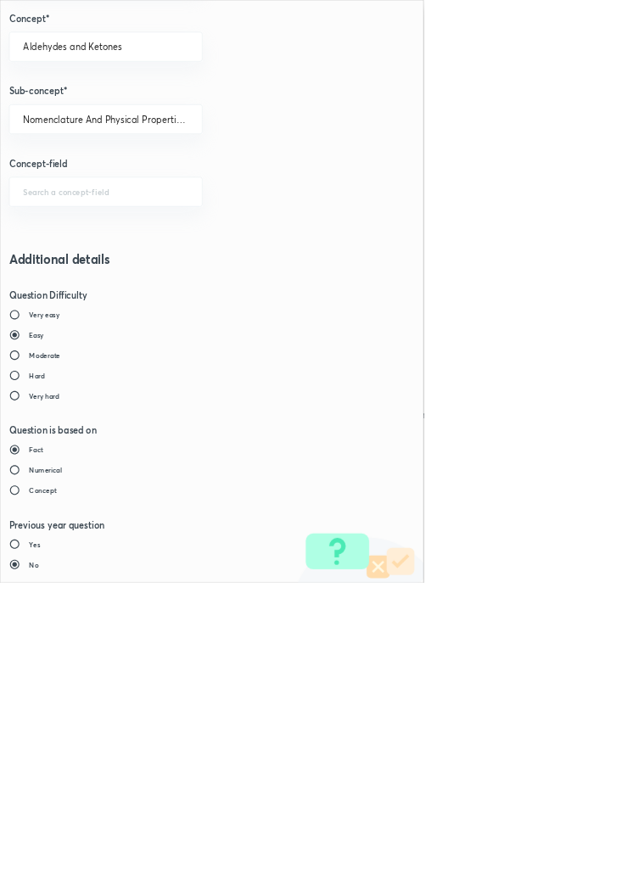
type input "1"
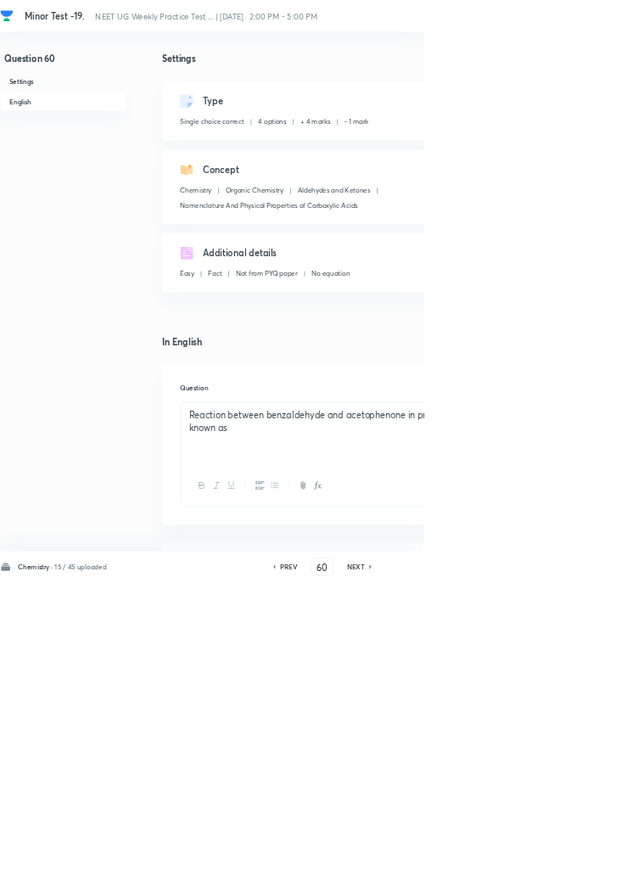
type input "61"
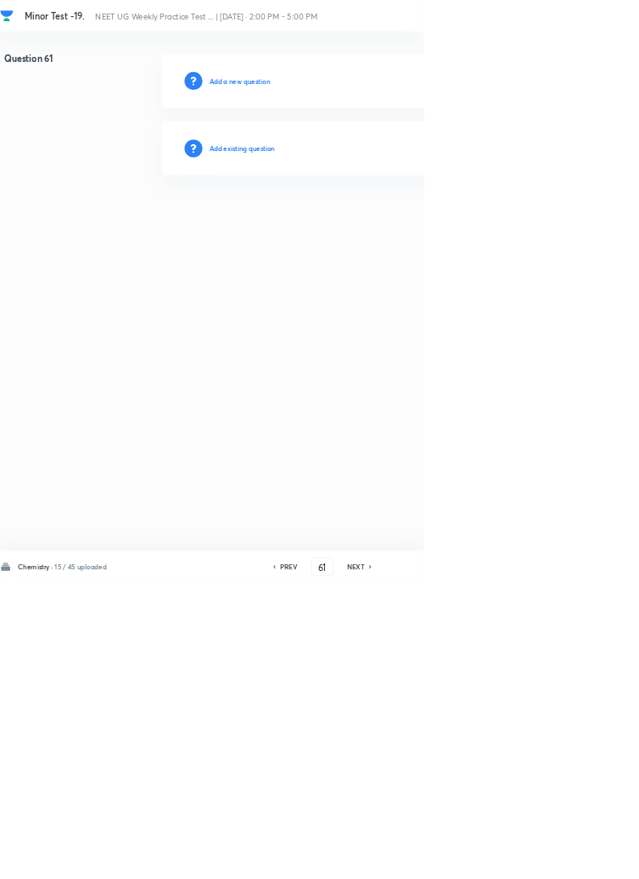
click at [415, 222] on h6 "Add existing question" at bounding box center [365, 223] width 99 height 15
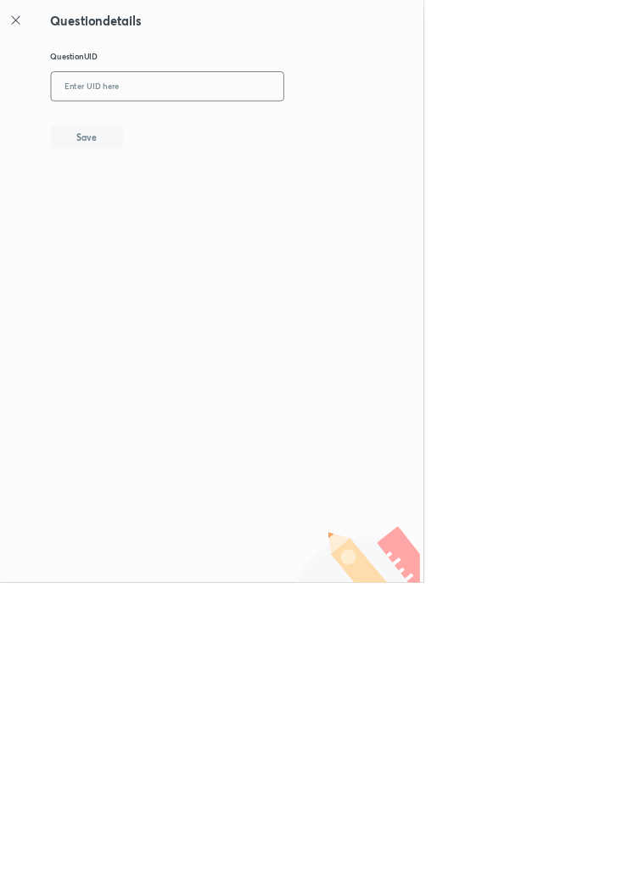
click at [324, 126] on input "text" at bounding box center [252, 131] width 351 height 42
type input "HPVLV"
click at [177, 195] on button "Save" at bounding box center [130, 205] width 109 height 34
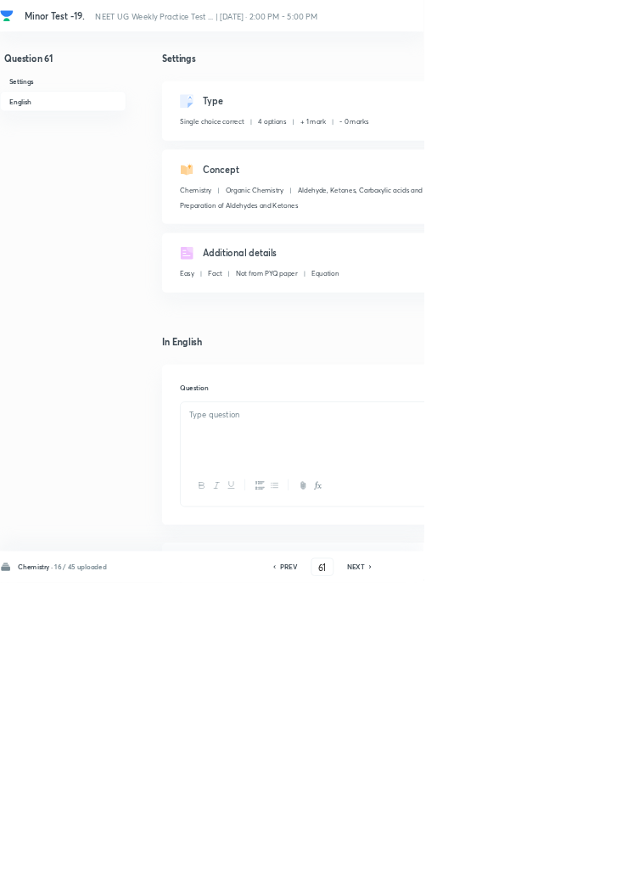
checkbox input "true"
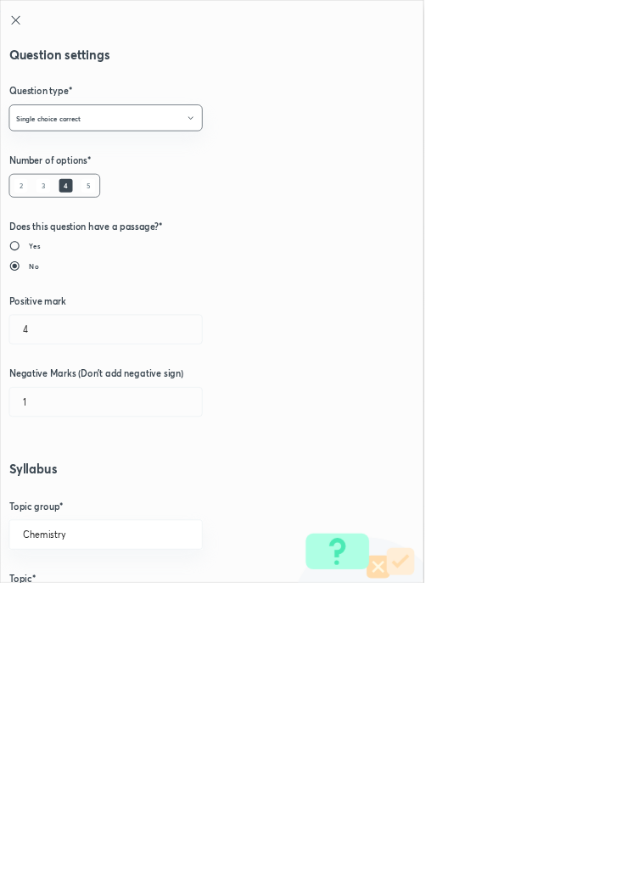
radio input "true"
radio input "false"
type input "1"
type input "0"
type input "Aldehyde, Ketones, Carboxylic acids and Derivatives"
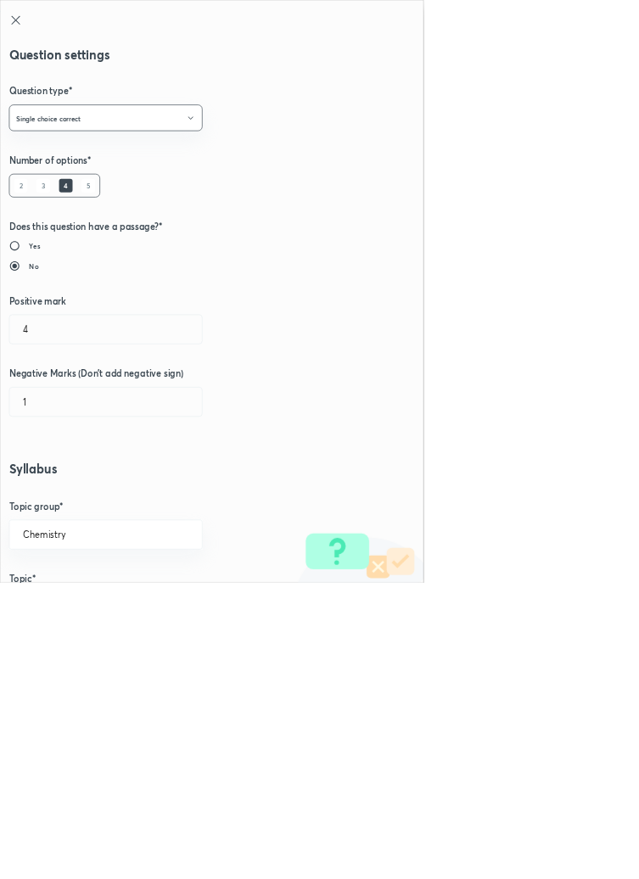
type input "Preparation of Aldehydes and Ketones"
click at [61, 495] on input "1" at bounding box center [159, 496] width 290 height 43
type input "4"
click at [49, 610] on input "0" at bounding box center [159, 606] width 290 height 43
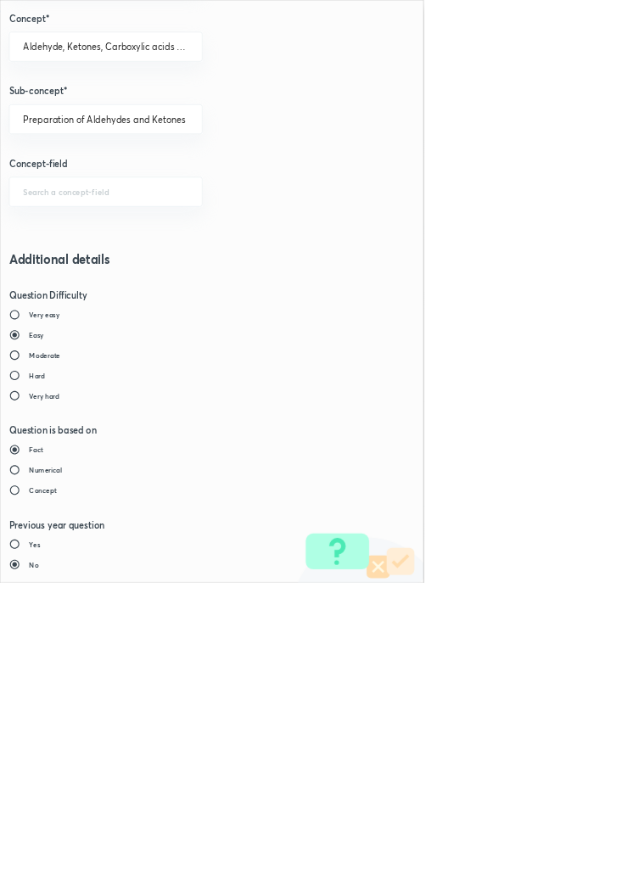
type input "1"
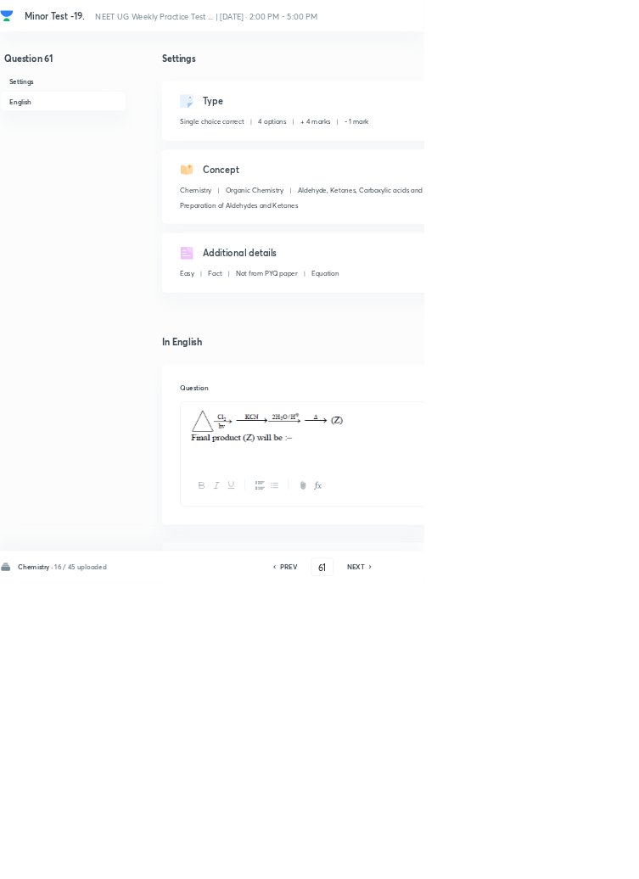
type input "62"
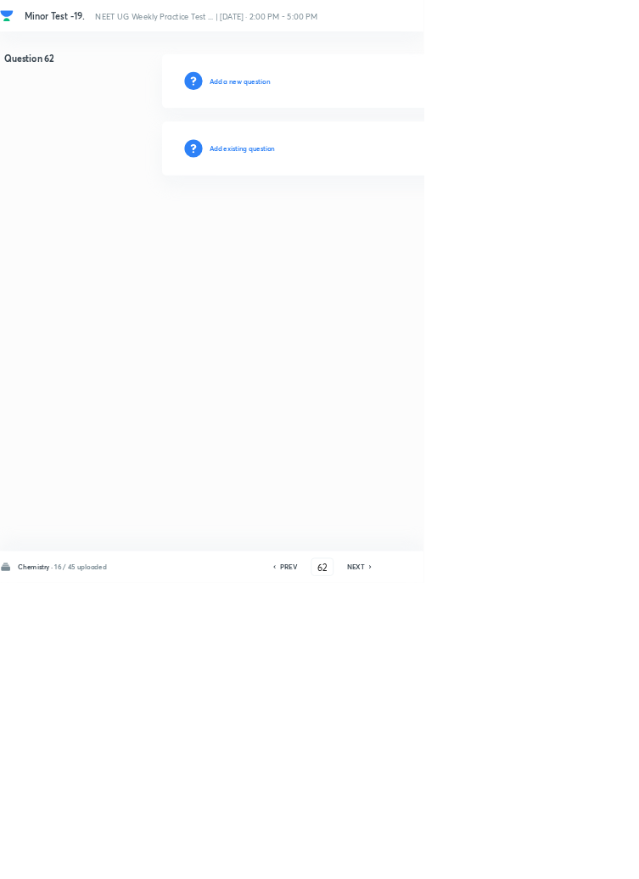
click at [414, 223] on h6 "Add existing question" at bounding box center [365, 223] width 99 height 15
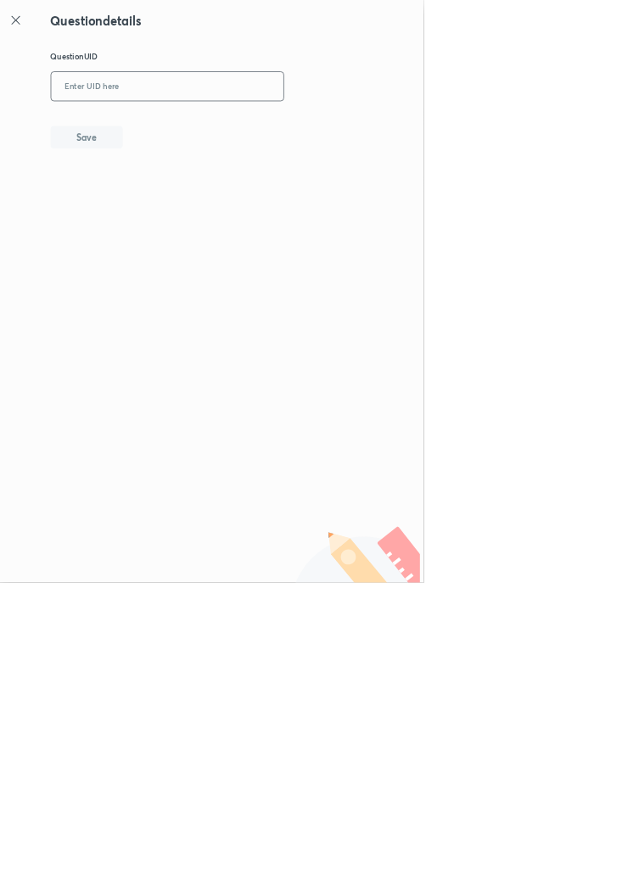
click at [278, 125] on input "text" at bounding box center [252, 131] width 351 height 42
type input "5XUTZ"
click at [181, 208] on button "Save" at bounding box center [130, 205] width 109 height 34
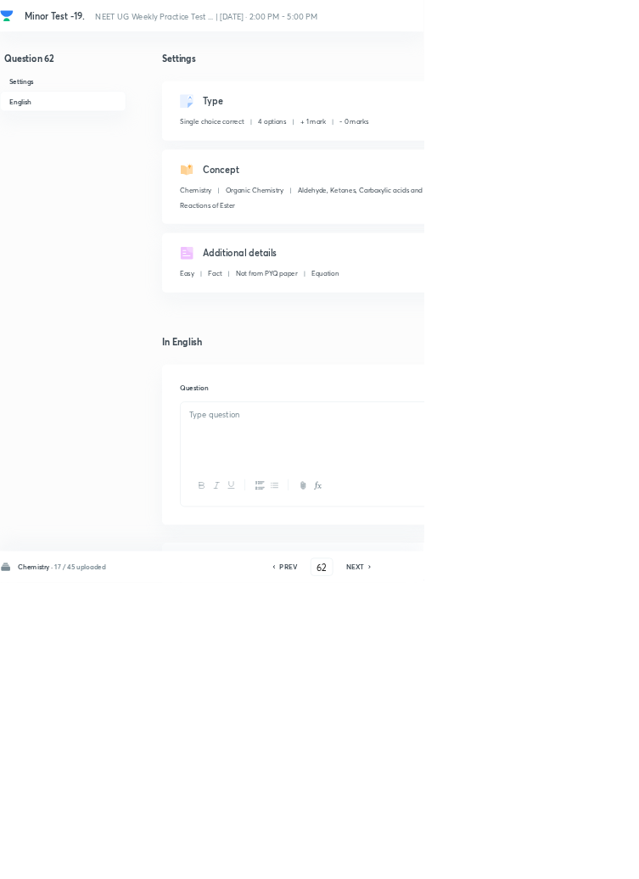
checkbox input "true"
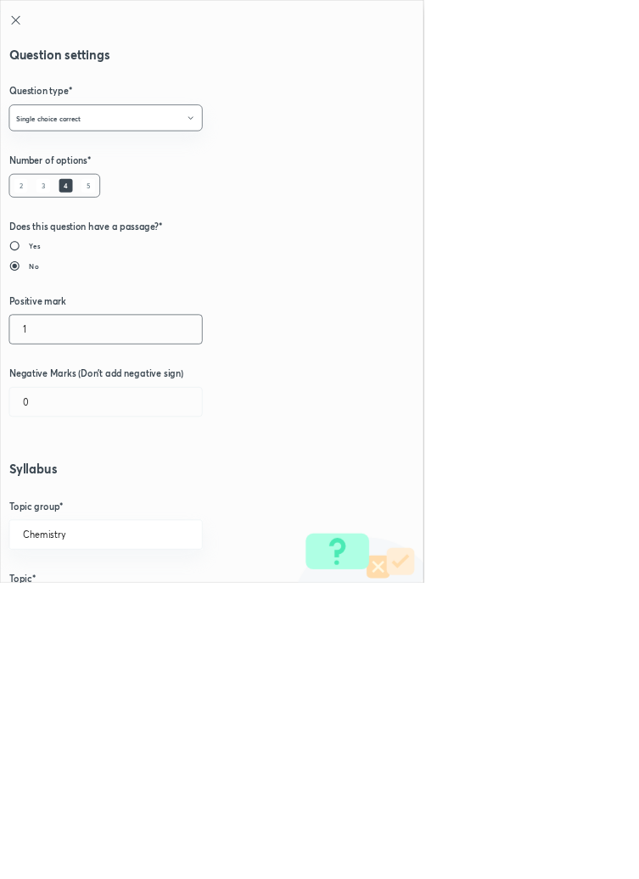
click at [45, 501] on input "1" at bounding box center [159, 496] width 290 height 43
type input "4"
click at [51, 611] on input "0" at bounding box center [159, 606] width 290 height 43
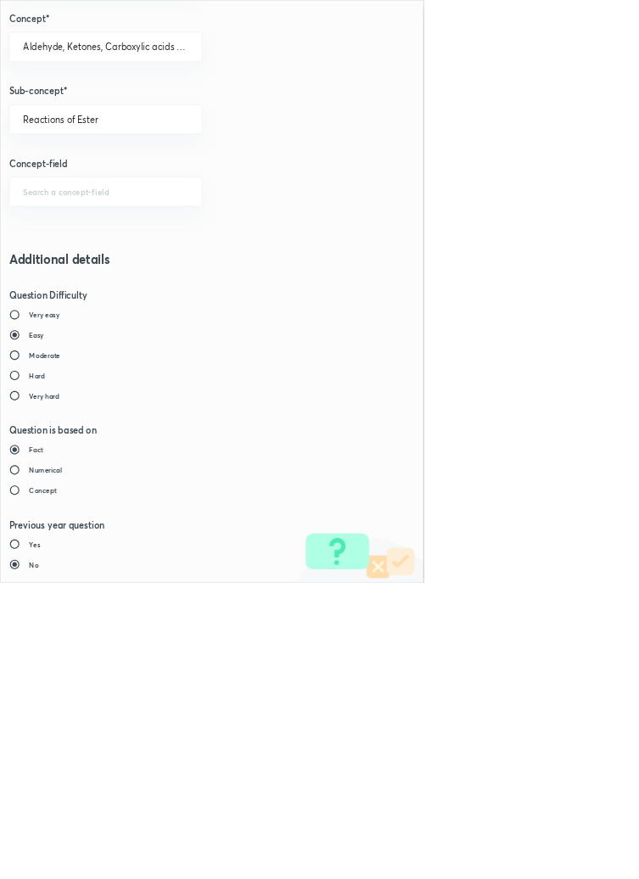
type input "1"
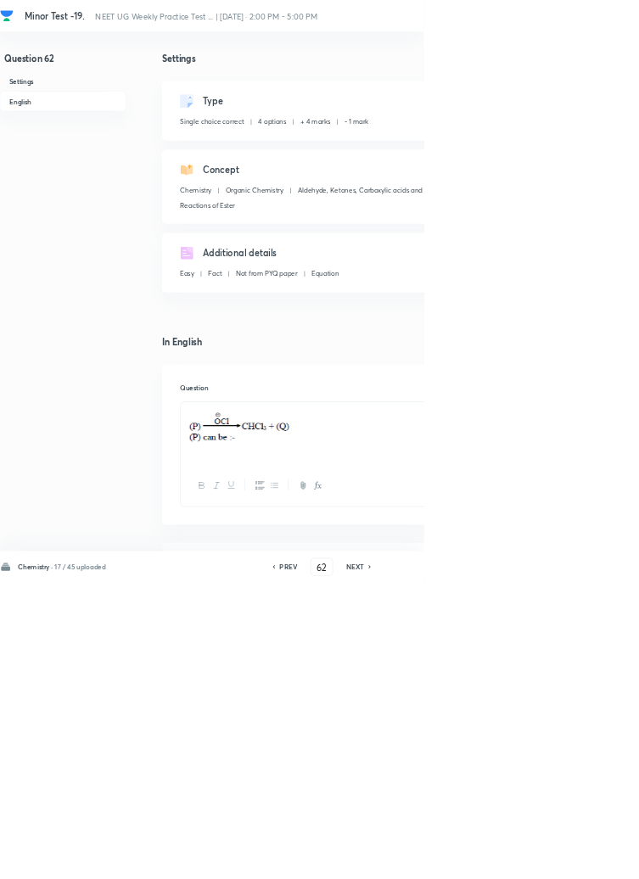
type input "63"
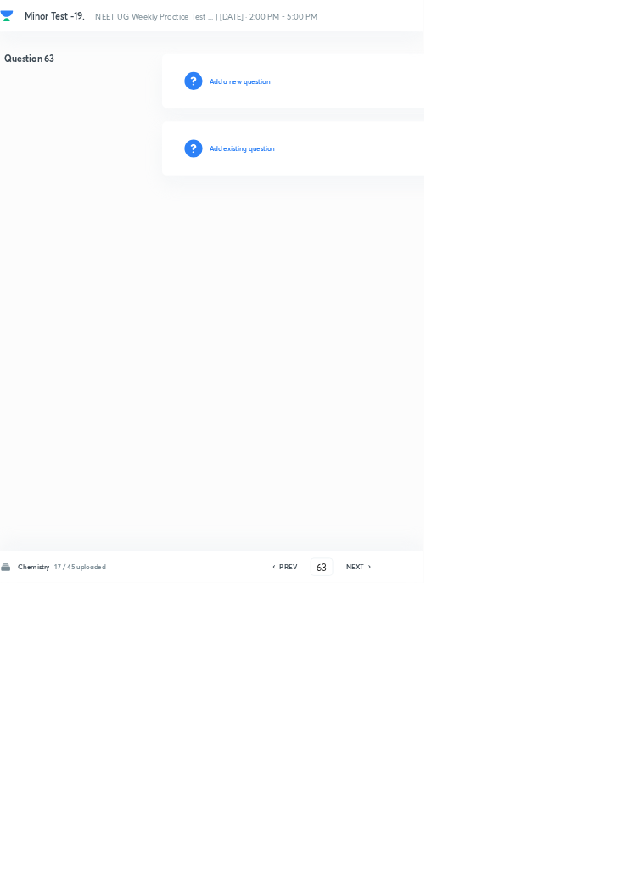
click at [384, 226] on h6 "Add existing question" at bounding box center [365, 223] width 99 height 15
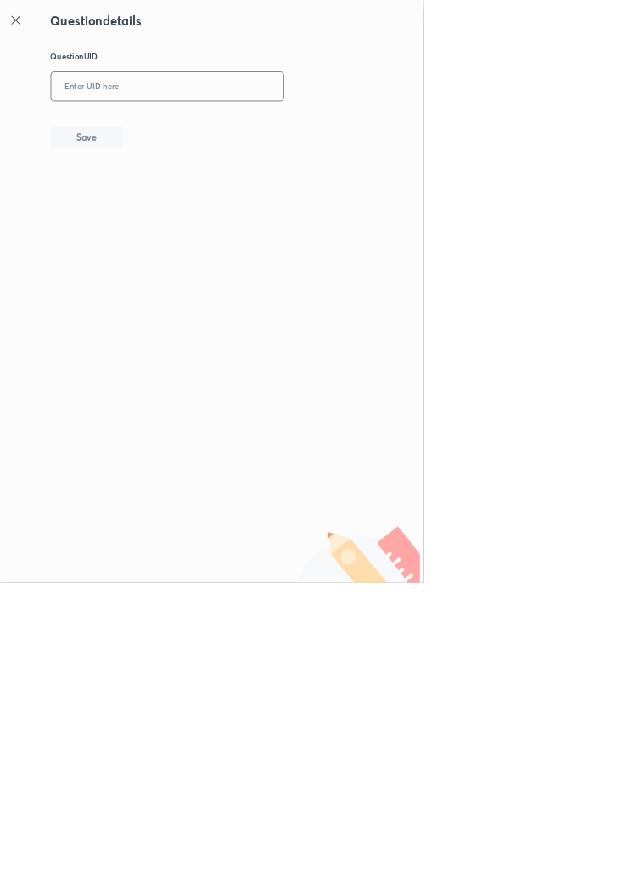
click at [300, 129] on input "text" at bounding box center [252, 131] width 351 height 42
type input "FQIAR"
click at [171, 201] on button "Save" at bounding box center [130, 205] width 109 height 34
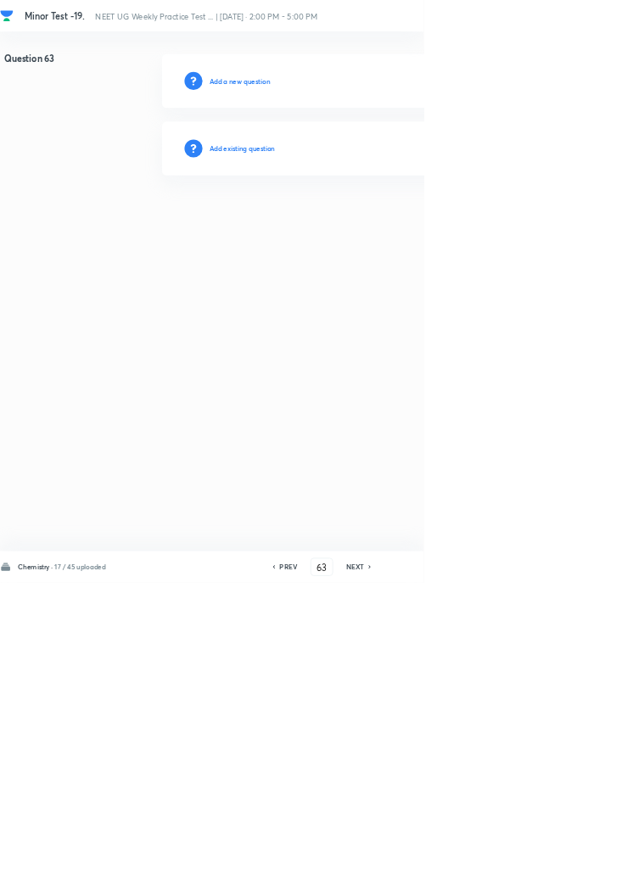
click at [406, 222] on h6 "Add existing question" at bounding box center [365, 223] width 99 height 15
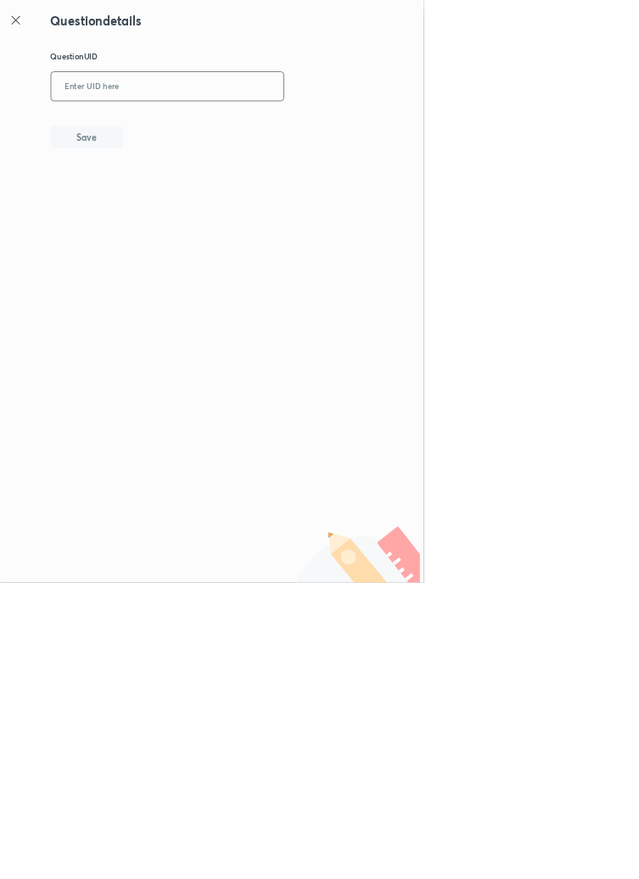
click at [326, 127] on input "text" at bounding box center [252, 131] width 351 height 42
type input "996UQ"
click at [180, 216] on button "Save" at bounding box center [130, 205] width 109 height 34
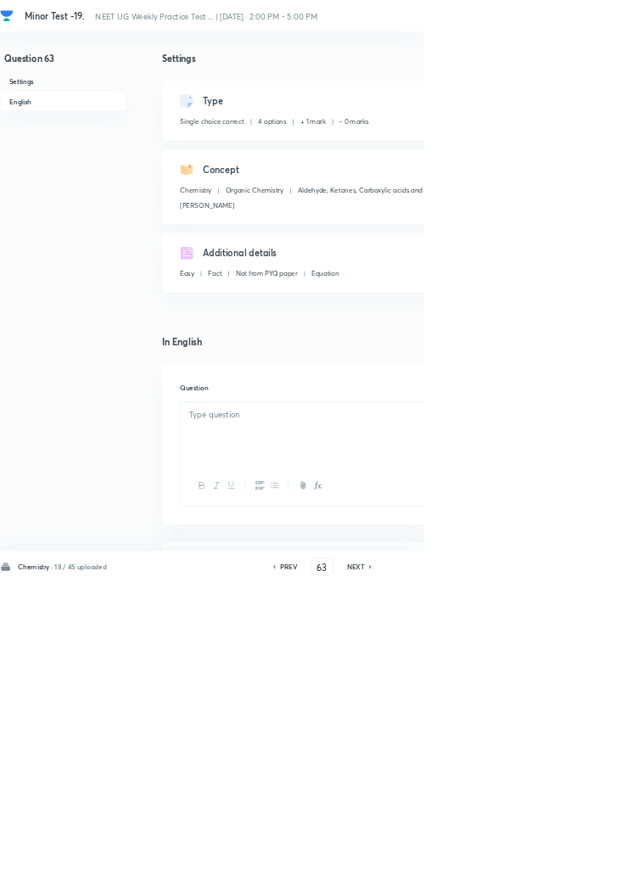
checkbox input "true"
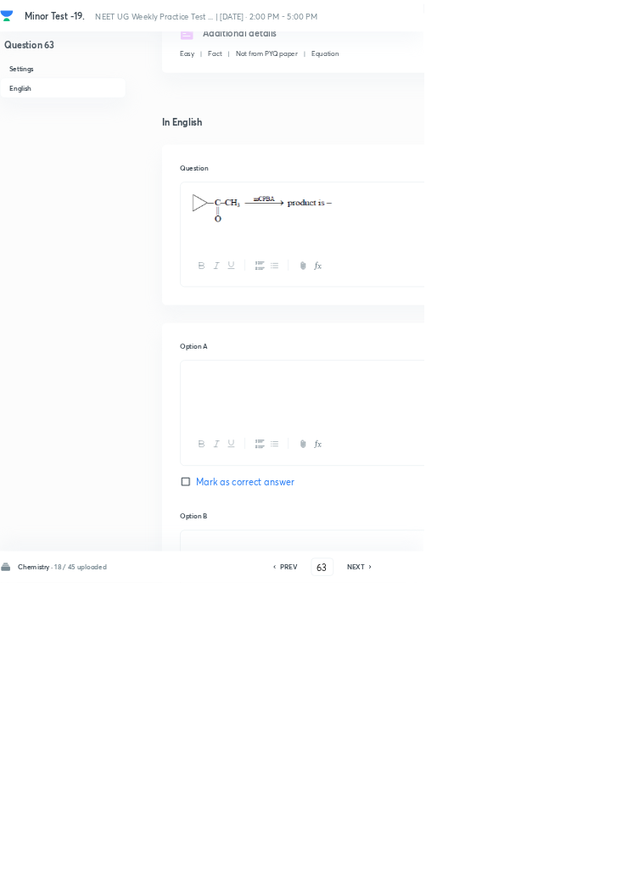
scroll to position [0, 0]
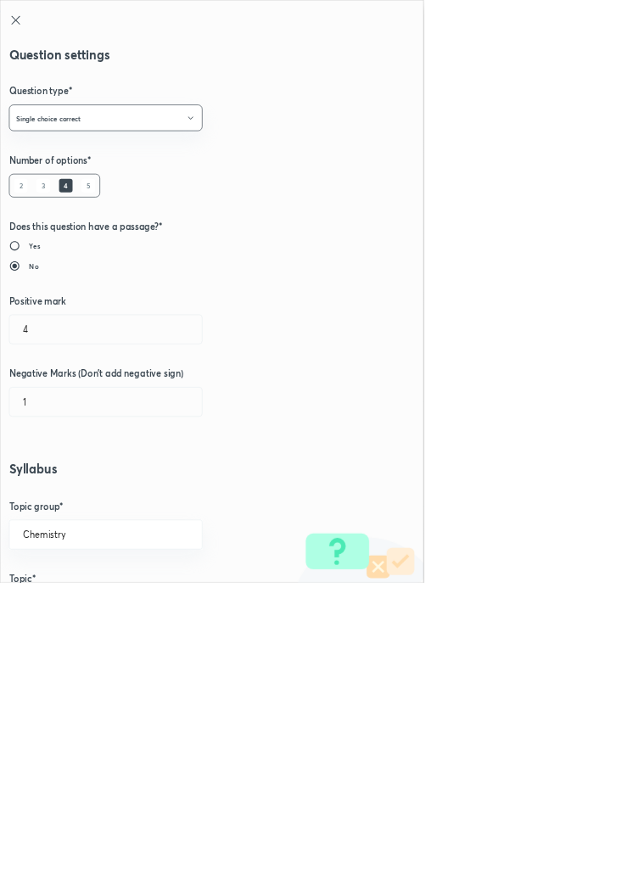
type input "1"
type input "0"
type input "[PERSON_NAME]"
click at [88, 480] on input "1" at bounding box center [159, 496] width 290 height 43
type input "4"
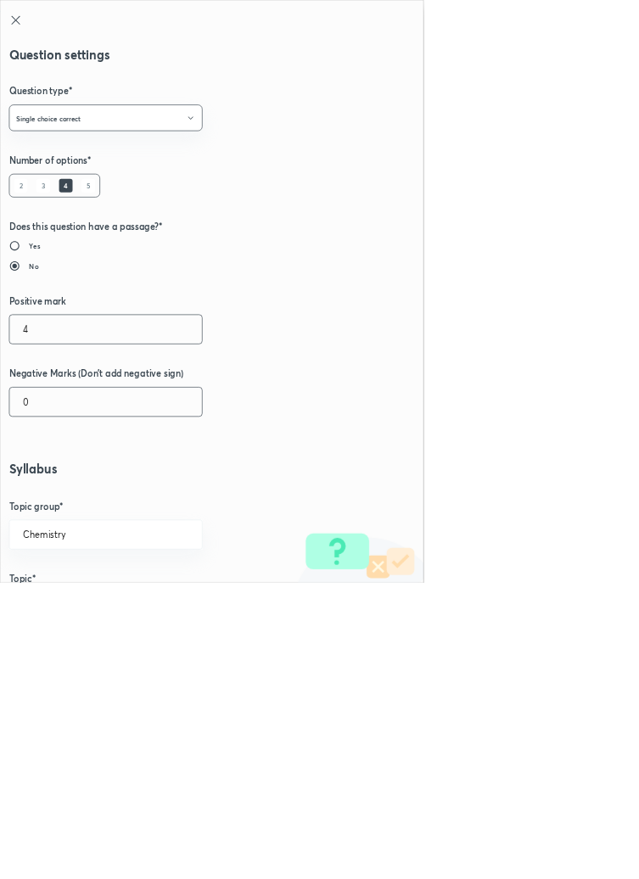
click at [58, 600] on input "0" at bounding box center [159, 606] width 290 height 43
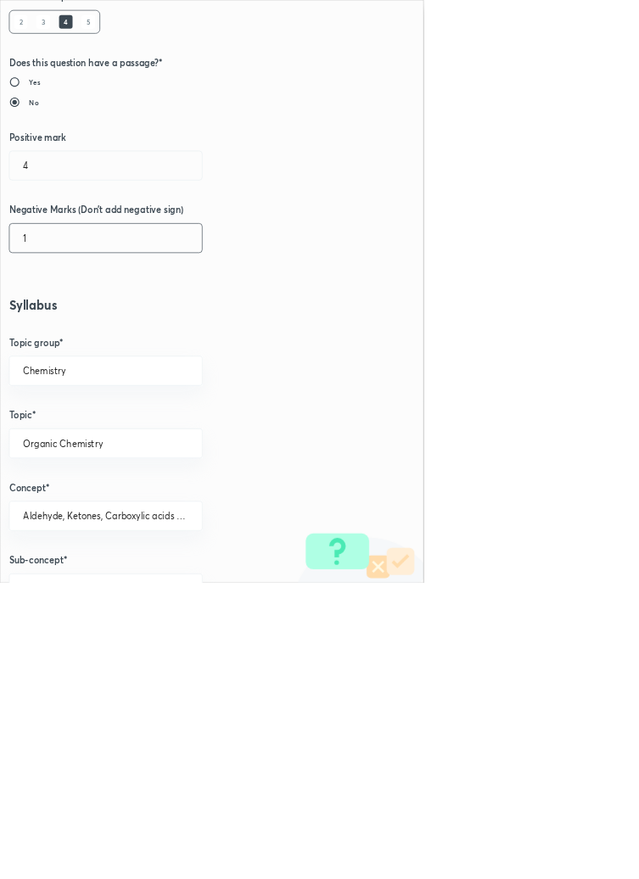
scroll to position [955, 0]
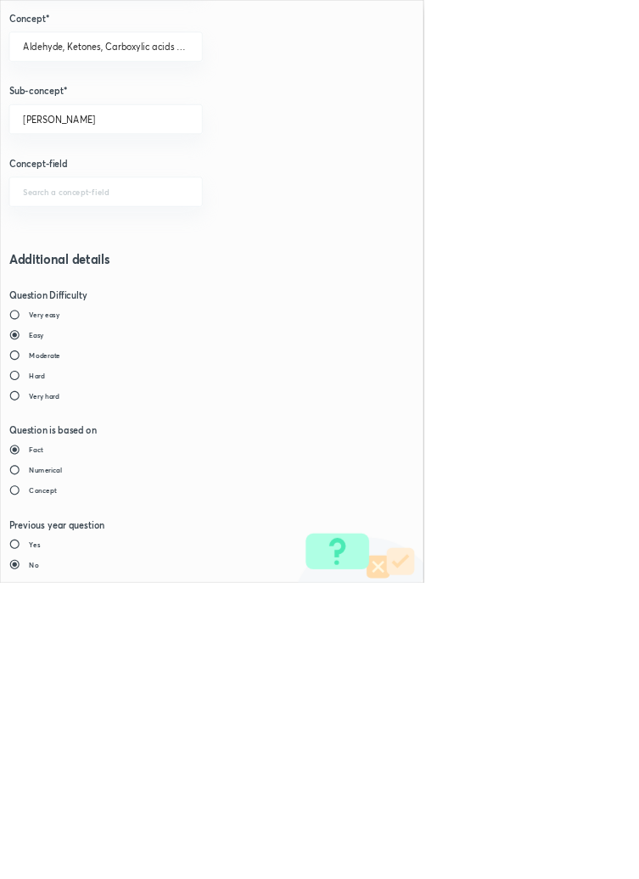
type input "1"
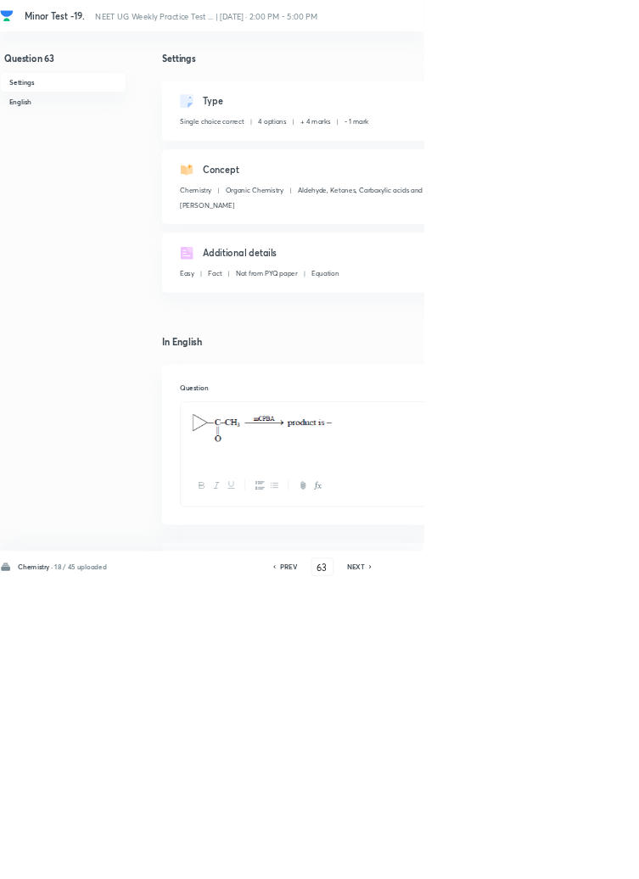
type input "64"
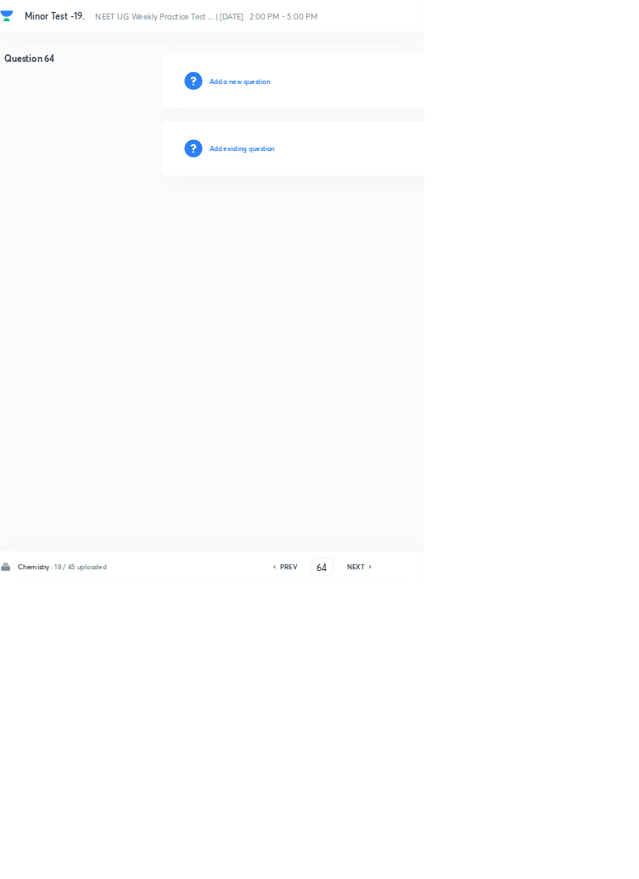
click at [398, 226] on h6 "Add existing question" at bounding box center [365, 223] width 99 height 15
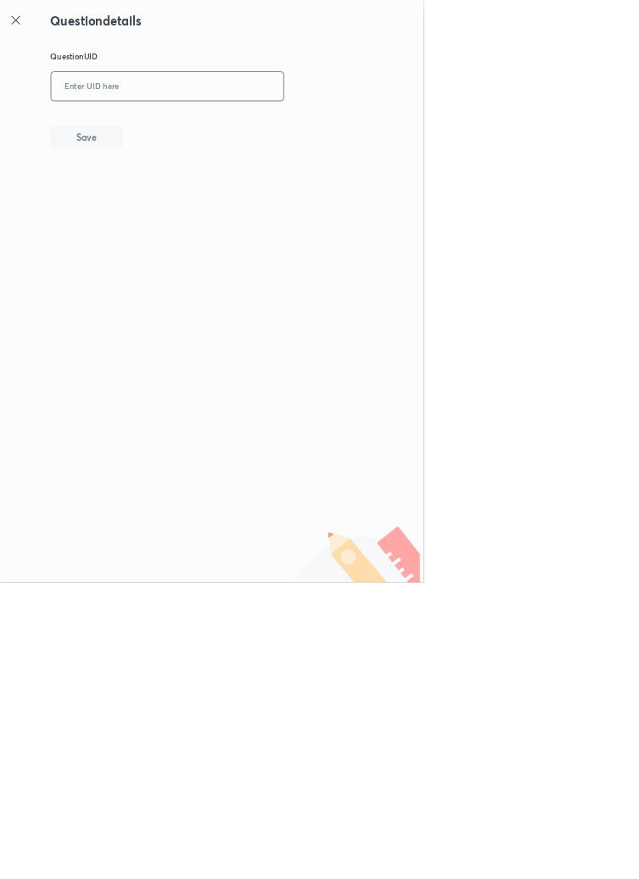
click at [345, 127] on input "text" at bounding box center [252, 131] width 351 height 42
type input "7IIKY"
click at [166, 203] on button "Save" at bounding box center [130, 205] width 109 height 34
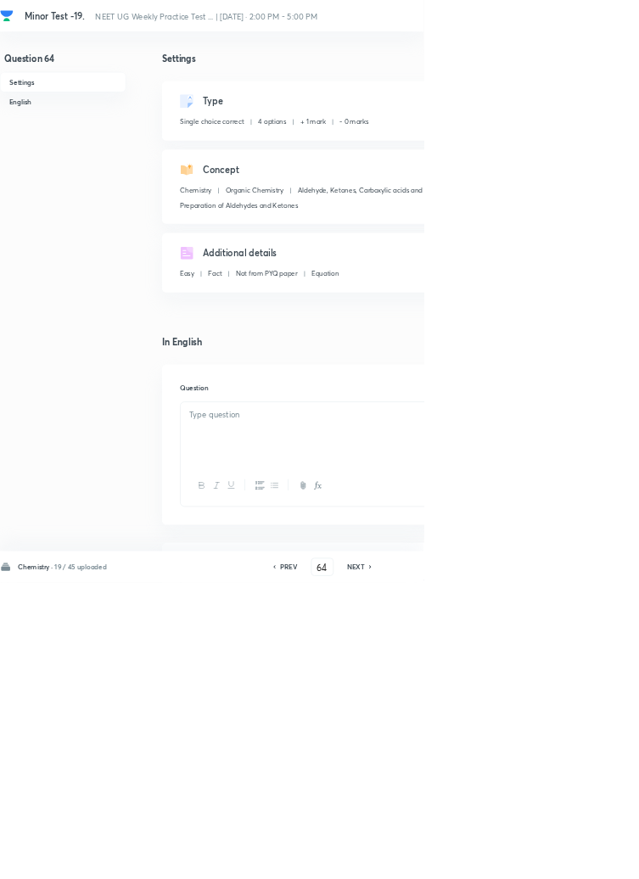
checkbox input "true"
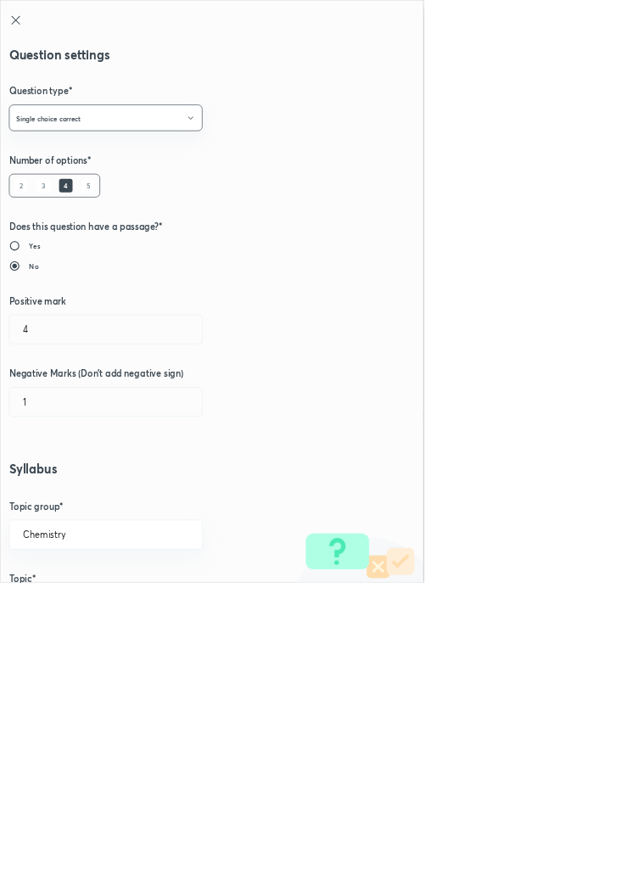
type input "1"
type input "0"
type input "Preparation of Aldehydes and Ketones"
click at [53, 490] on input "1" at bounding box center [159, 496] width 290 height 43
type input "4"
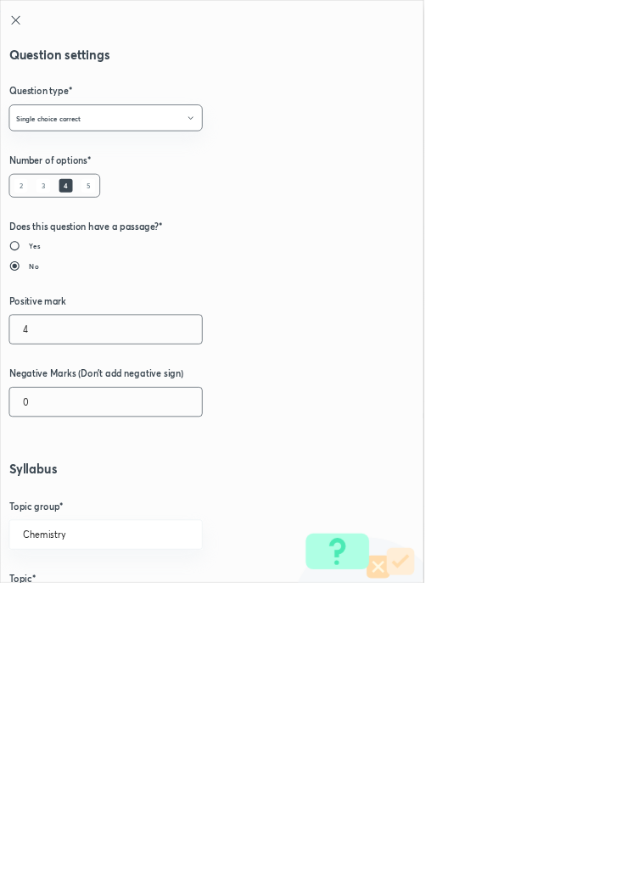
click at [53, 612] on input "0" at bounding box center [159, 606] width 290 height 43
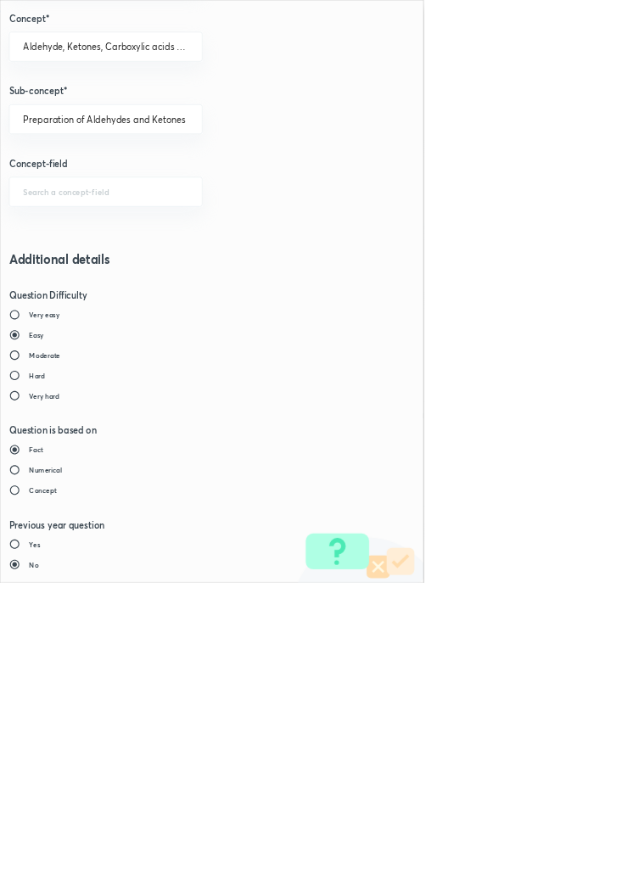
type input "1"
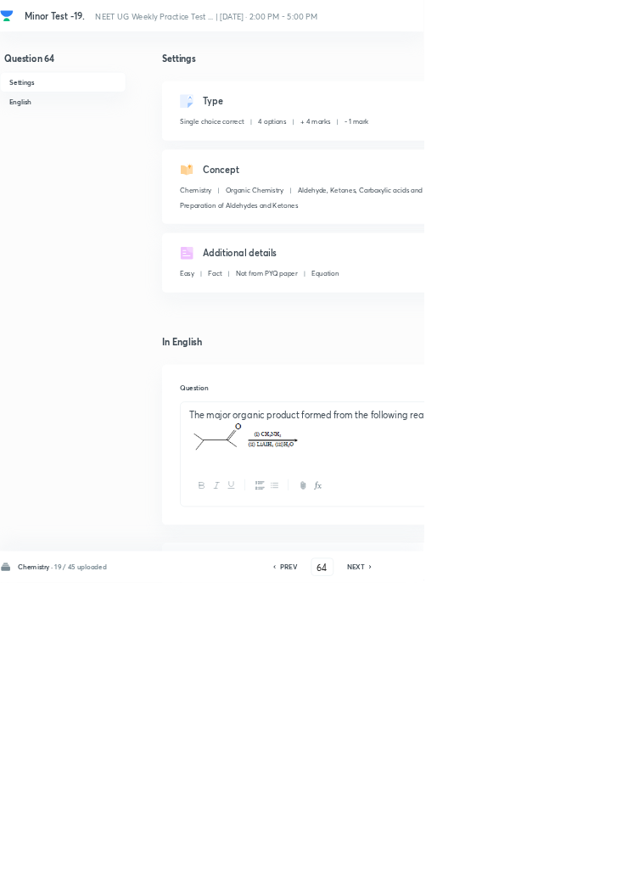
type input "65"
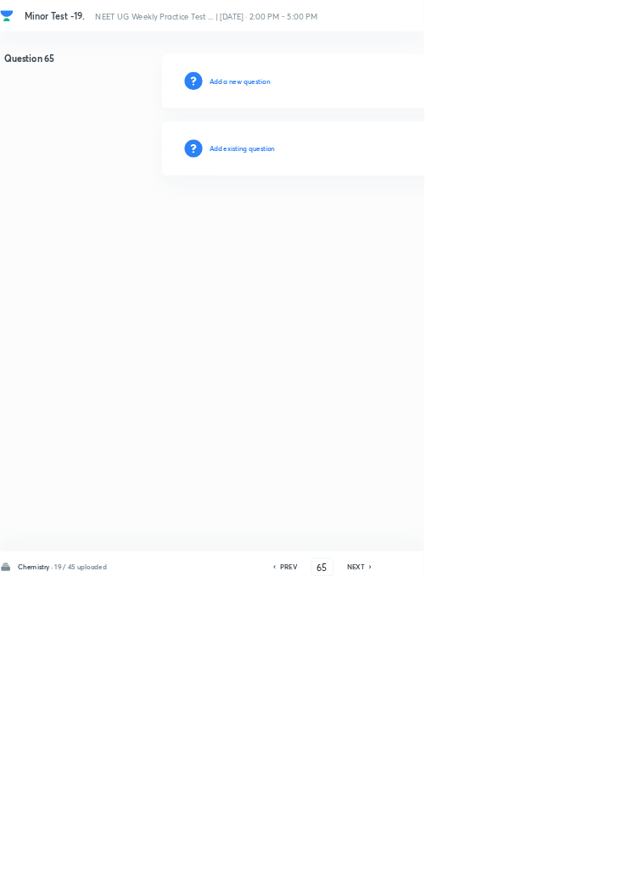
click at [409, 224] on h6 "Add existing question" at bounding box center [365, 223] width 99 height 15
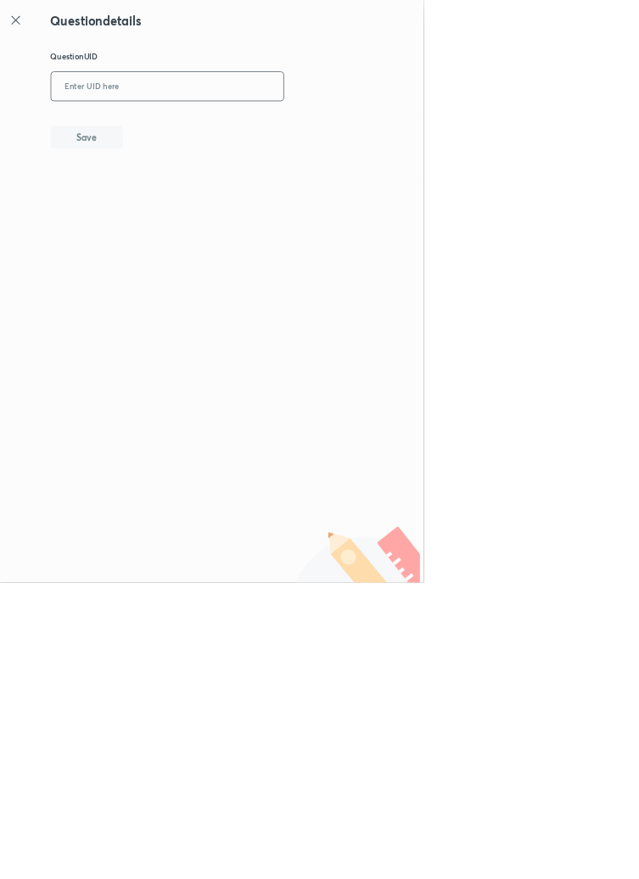
click at [309, 124] on input "text" at bounding box center [252, 131] width 351 height 42
type input "IG1VB"
click at [185, 208] on button "Save" at bounding box center [130, 205] width 109 height 34
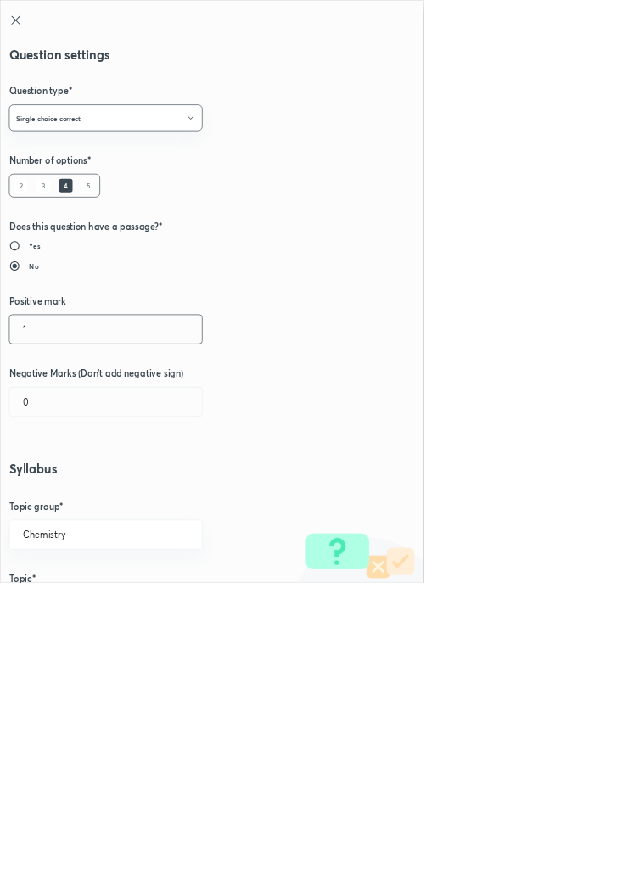
click at [53, 501] on input "1" at bounding box center [159, 496] width 290 height 43
type input "4"
click at [59, 607] on input "0" at bounding box center [159, 606] width 290 height 43
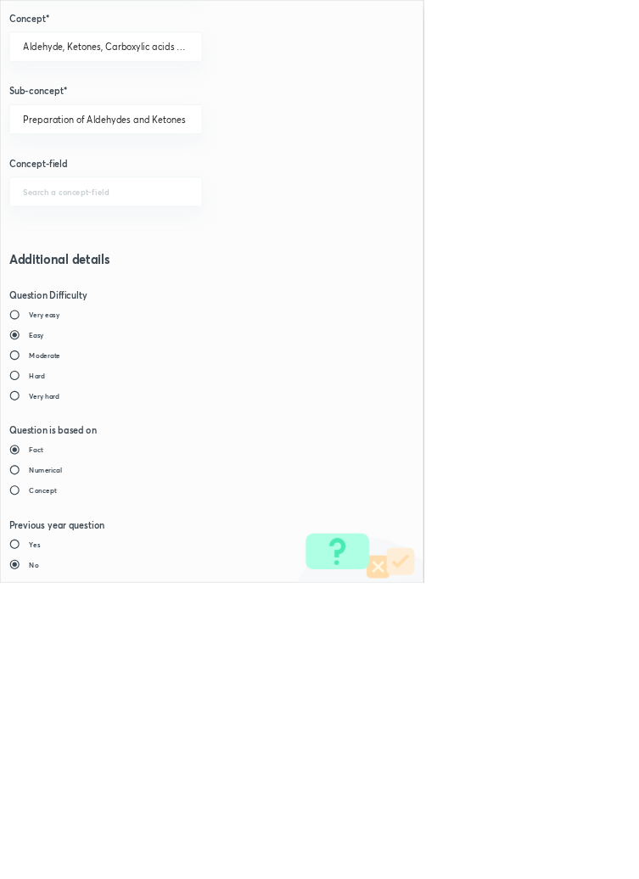
type input "1"
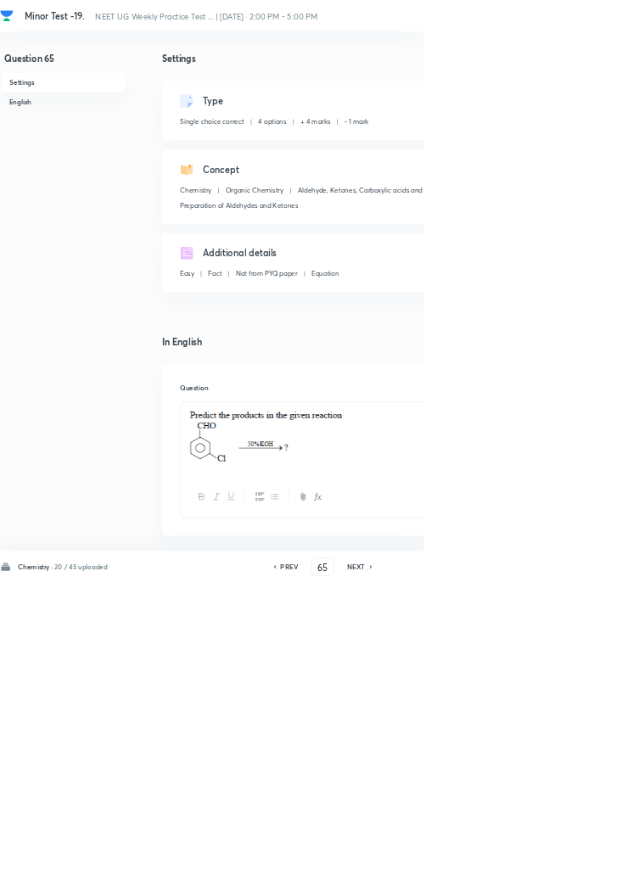
type input "66"
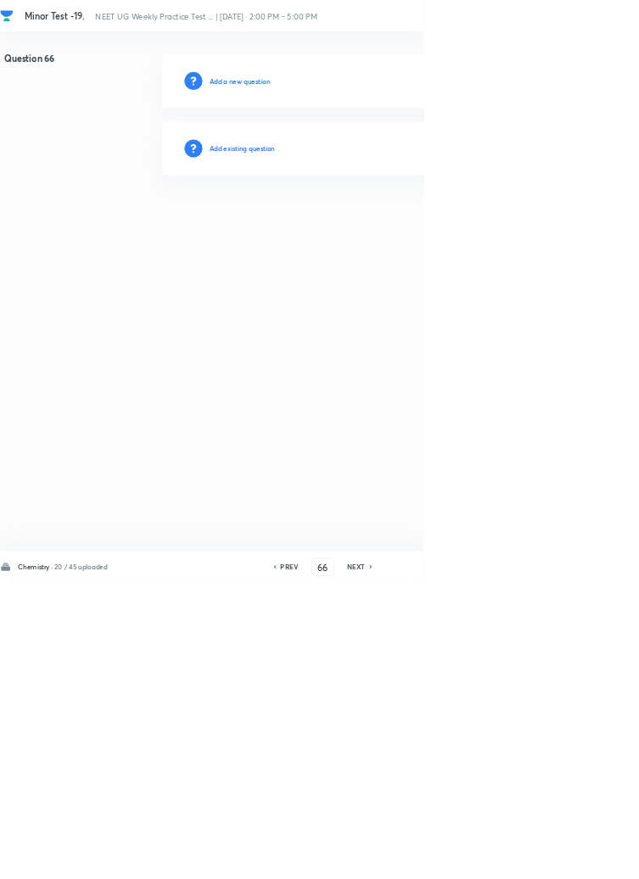
click at [386, 227] on h6 "Add existing question" at bounding box center [365, 223] width 99 height 15
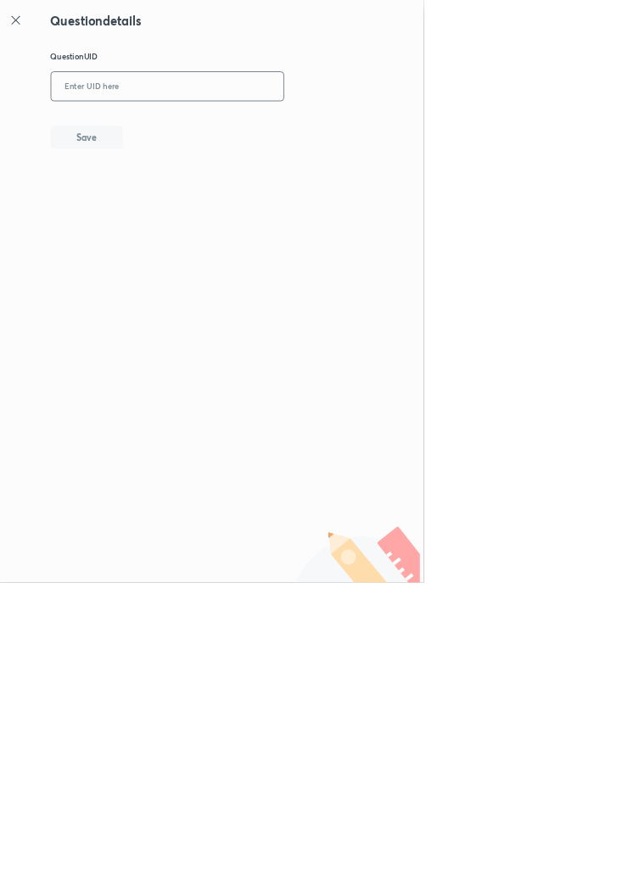
click at [227, 128] on input "text" at bounding box center [252, 131] width 351 height 42
type input "ZWKJF"
click at [168, 202] on button "Save" at bounding box center [130, 205] width 109 height 34
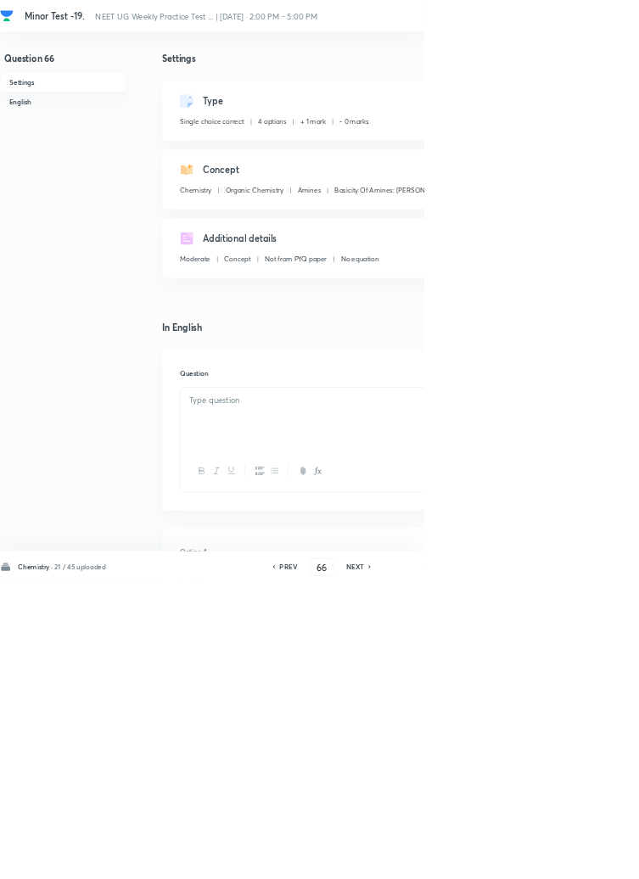
checkbox input "true"
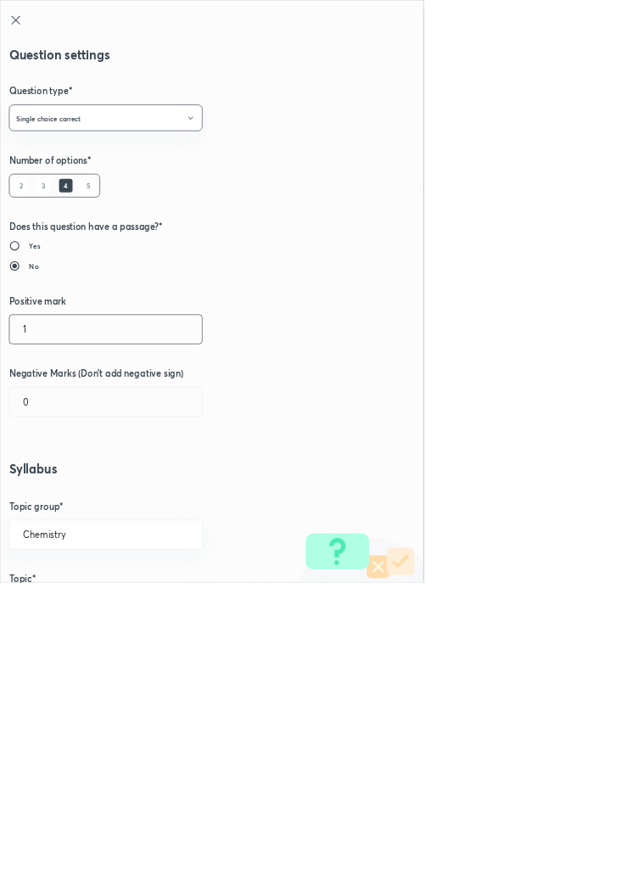
click at [43, 496] on input "1" at bounding box center [159, 496] width 290 height 43
type input "4"
click at [61, 612] on input "0" at bounding box center [159, 606] width 290 height 43
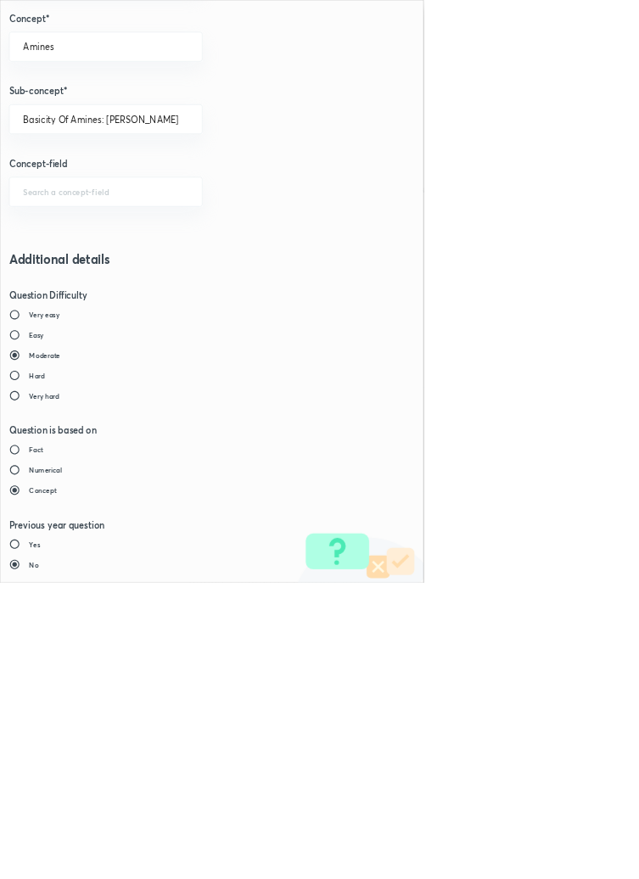
type input "1"
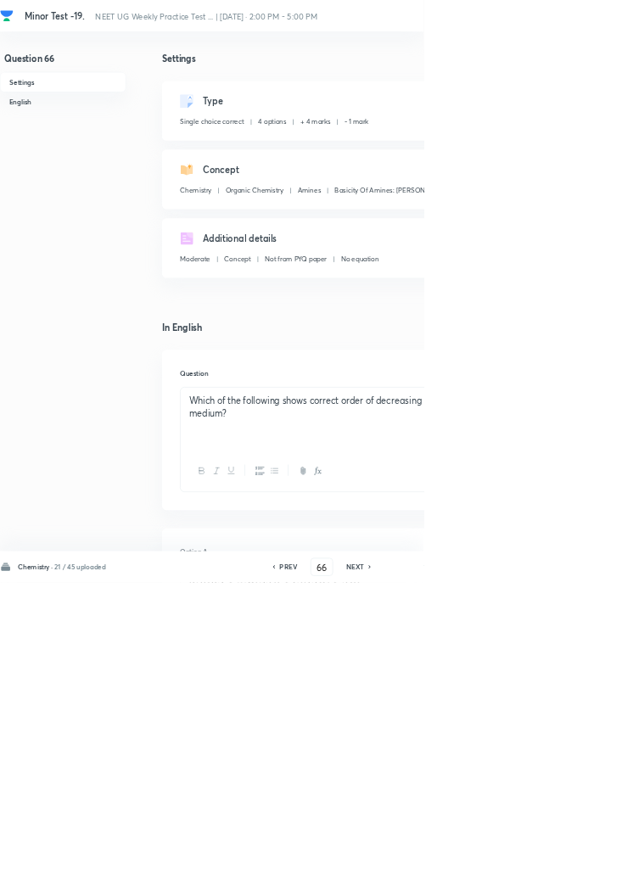
type input "67"
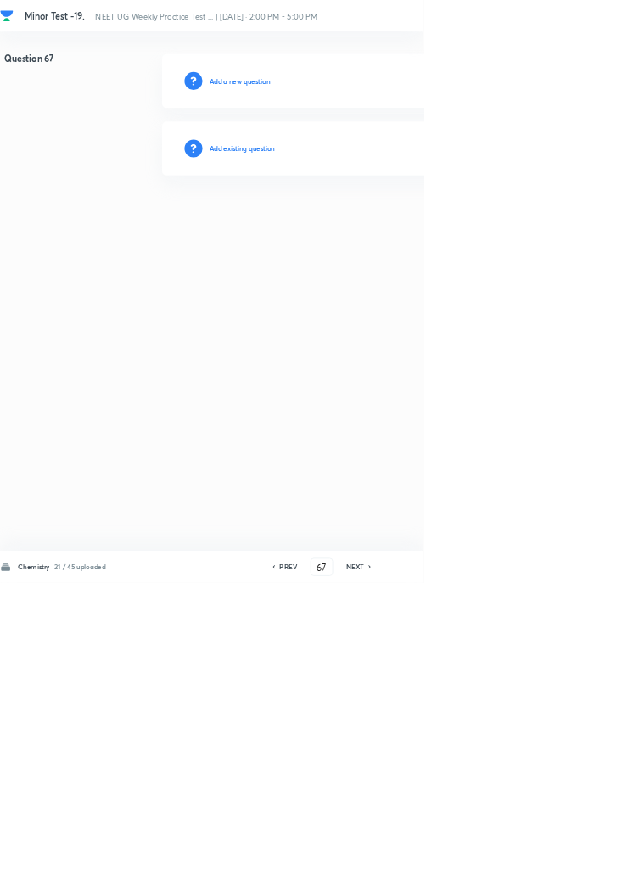
click at [405, 218] on h6 "Add existing question" at bounding box center [365, 223] width 99 height 15
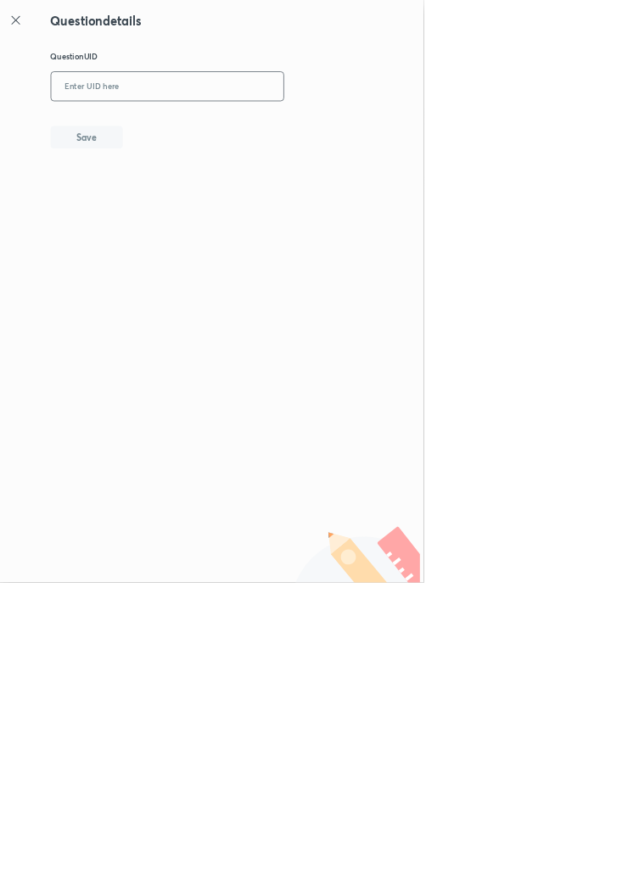
click at [323, 124] on input "text" at bounding box center [252, 131] width 351 height 42
type input "VENYG"
click at [172, 195] on button "Save" at bounding box center [130, 205] width 109 height 34
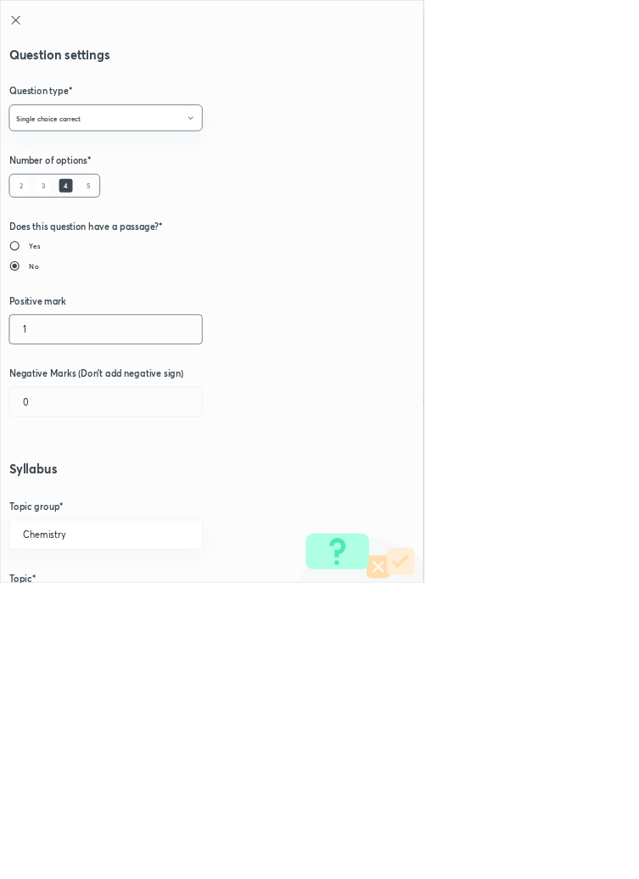
click at [56, 502] on input "1" at bounding box center [159, 496] width 290 height 43
type input "4"
click at [61, 605] on input "0" at bounding box center [159, 606] width 290 height 43
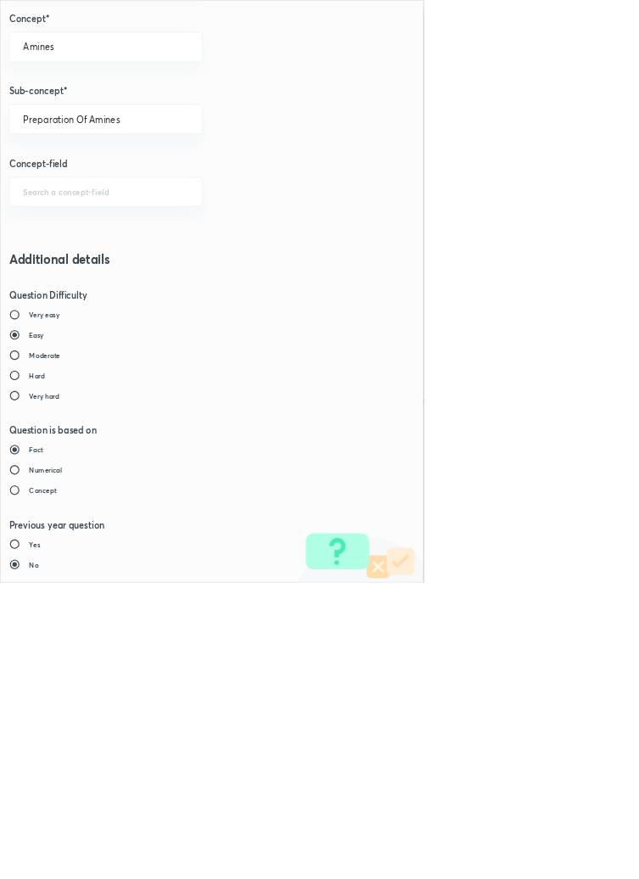
type input "1"
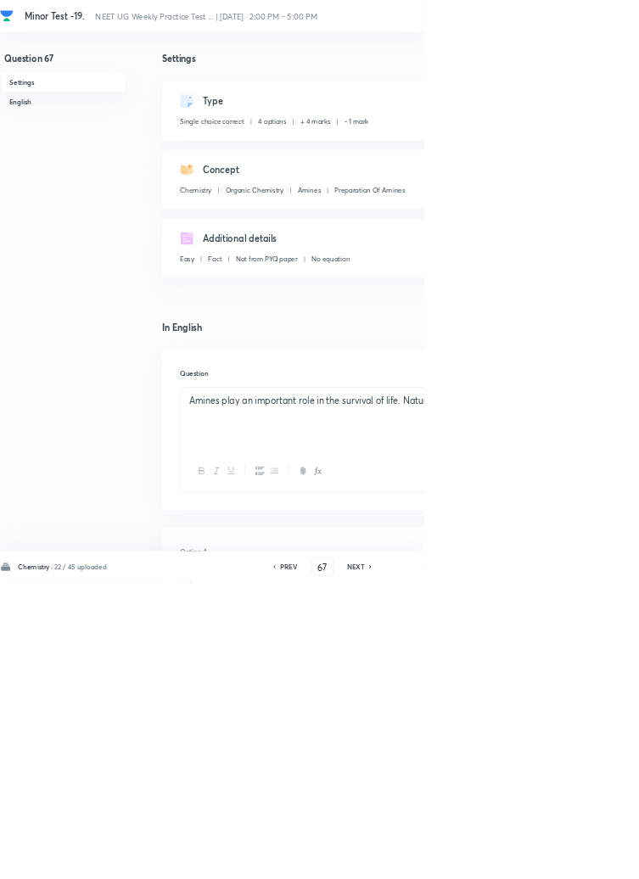
type input "68"
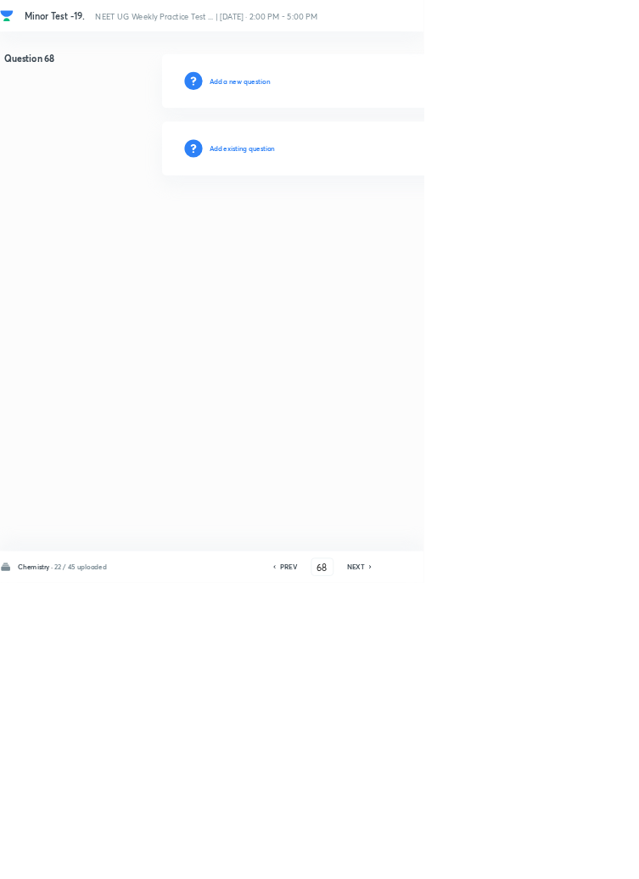
click at [403, 224] on h6 "Add existing question" at bounding box center [365, 223] width 99 height 15
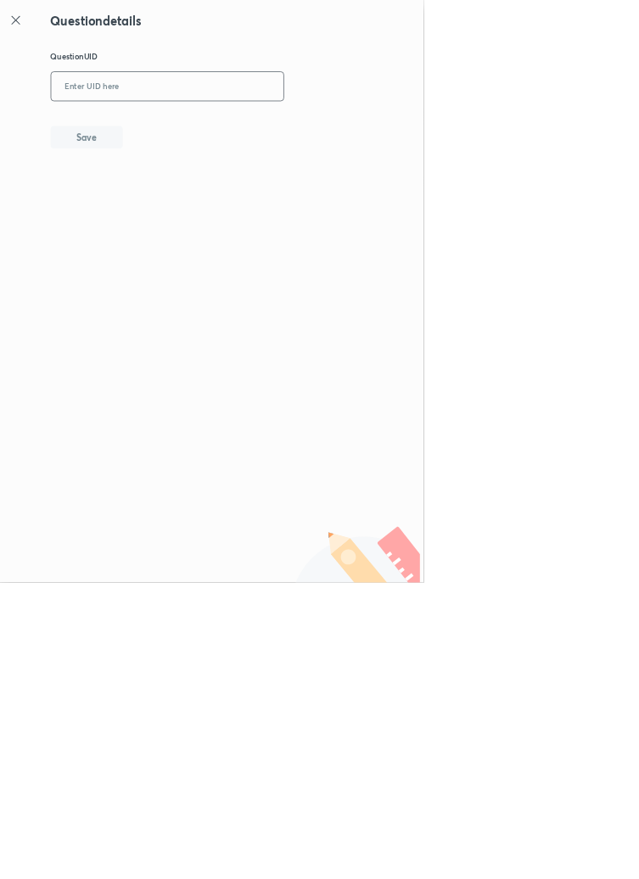
click at [353, 124] on input "text" at bounding box center [252, 131] width 351 height 42
type input "9D218"
click at [176, 201] on button "Save" at bounding box center [130, 205] width 109 height 34
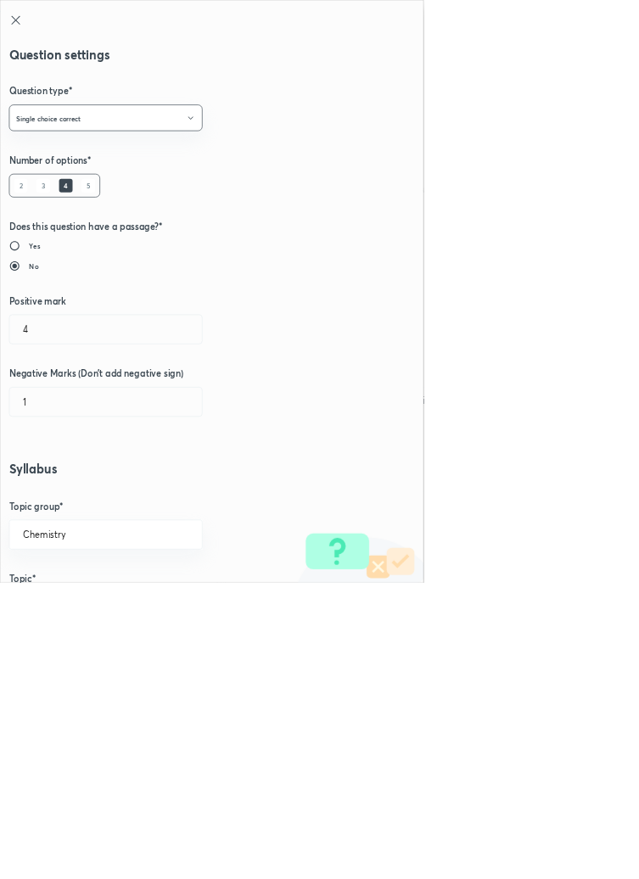
type input "1"
type input "0"
type input "Basicity Of Amines: [PERSON_NAME]"
click at [48, 494] on input "1" at bounding box center [159, 496] width 290 height 43
type input "4"
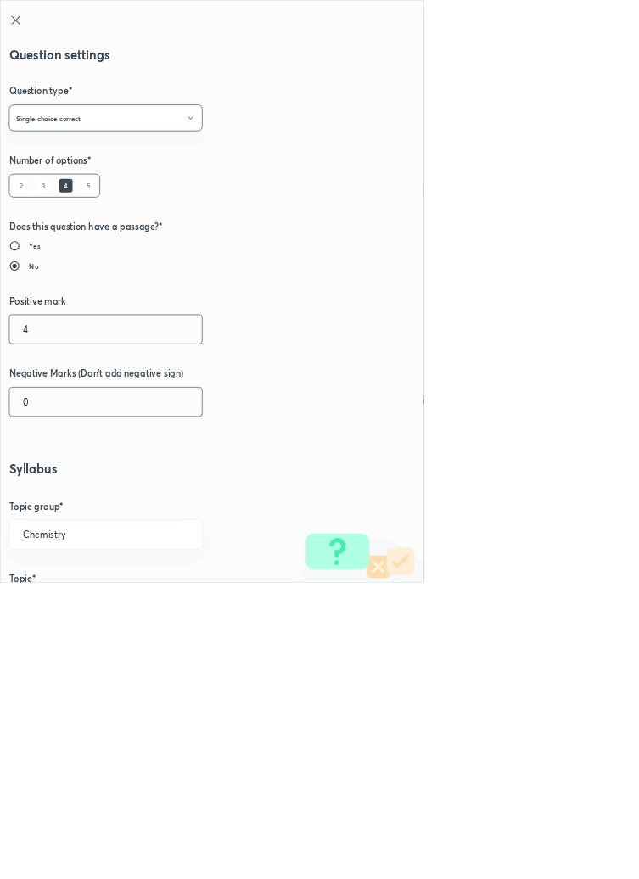
click at [54, 609] on input "0" at bounding box center [159, 606] width 290 height 43
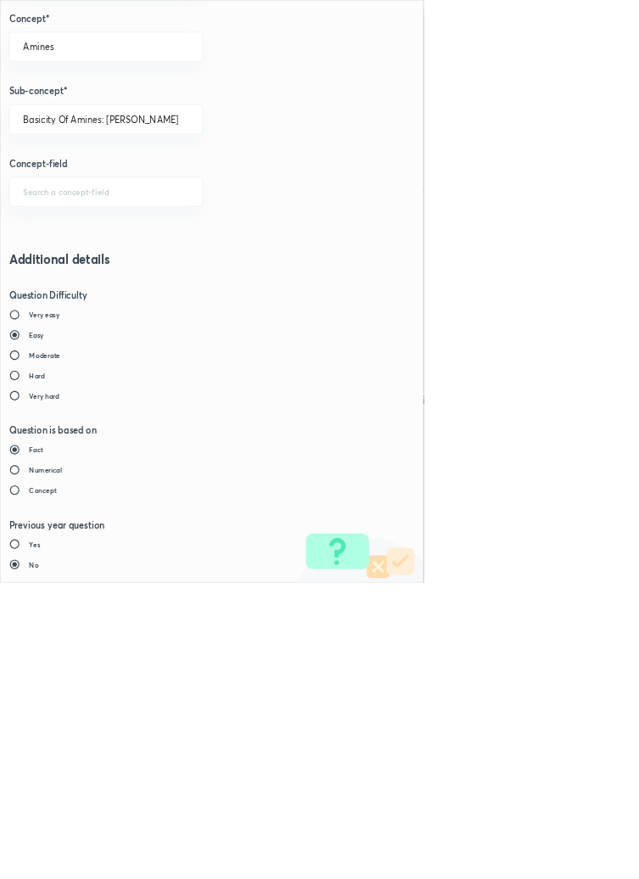
type input "1"
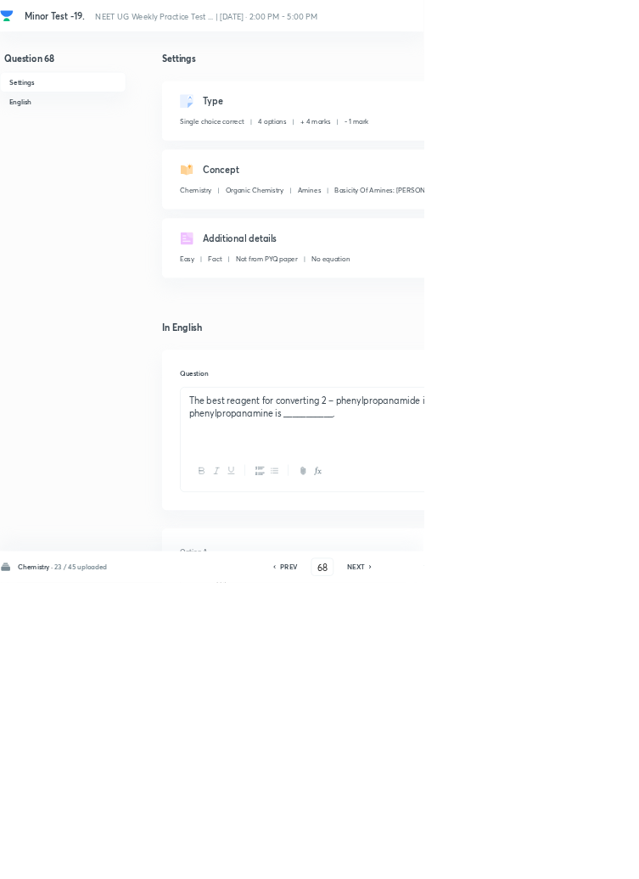
type input "69"
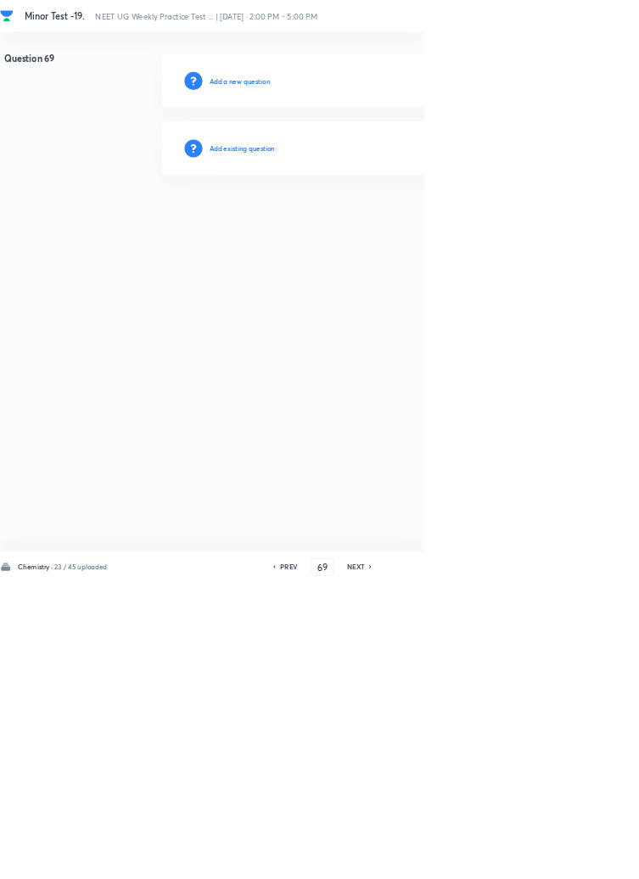
click at [389, 225] on h6 "Add existing question" at bounding box center [365, 223] width 99 height 15
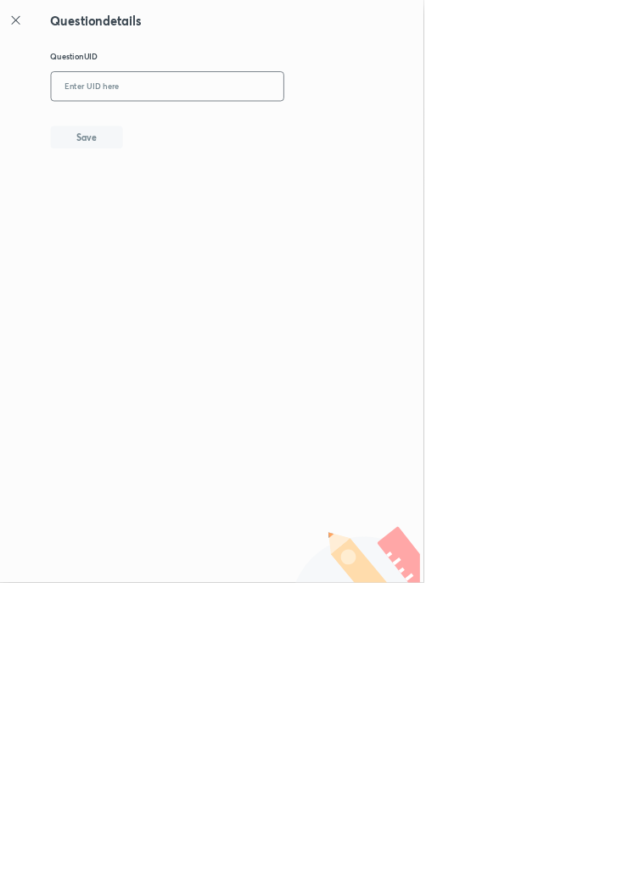
click at [323, 122] on input "text" at bounding box center [252, 131] width 351 height 42
type input "RPZ8V"
click at [166, 210] on button "Save" at bounding box center [130, 205] width 109 height 34
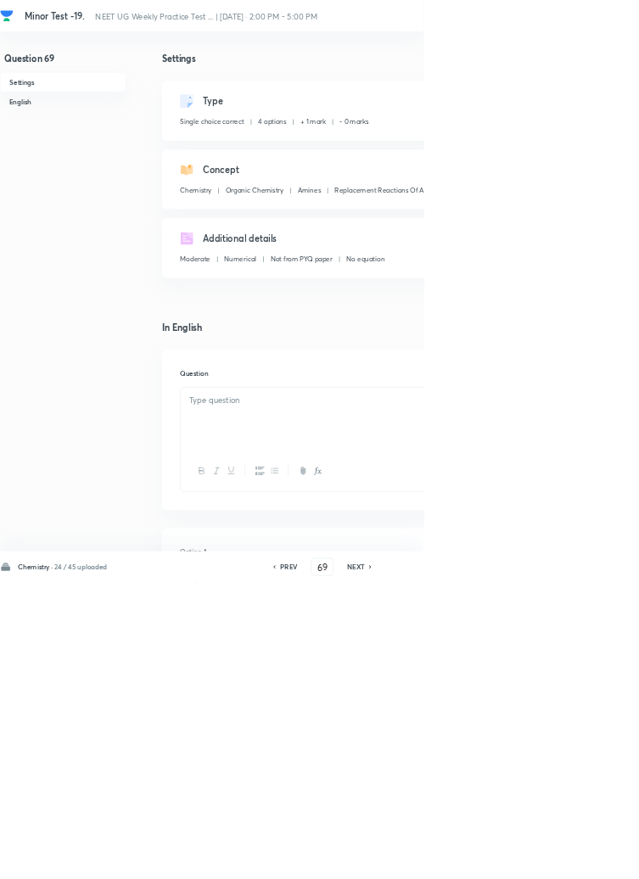
checkbox input "true"
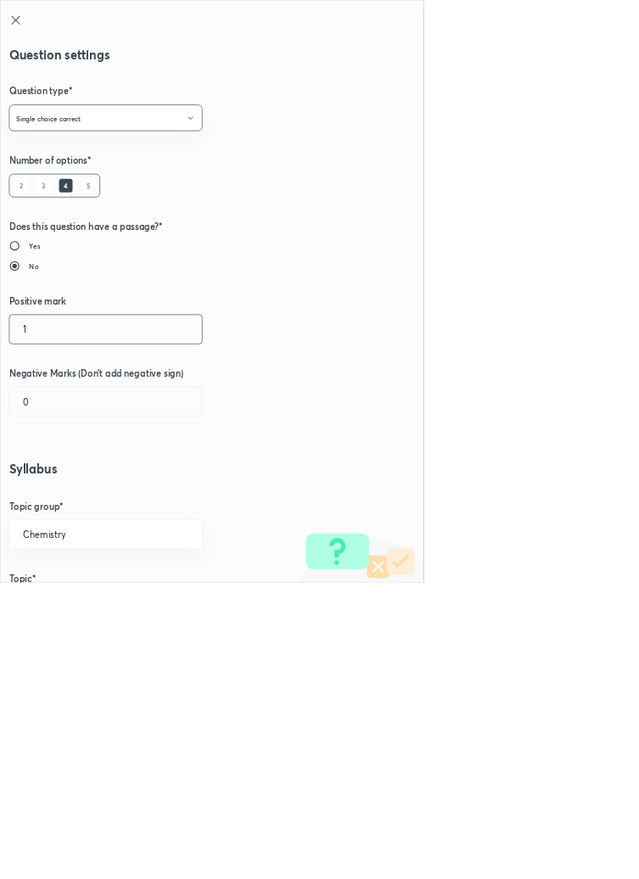
click at [38, 495] on input "1" at bounding box center [159, 496] width 290 height 43
type input "4"
click at [53, 610] on input "0" at bounding box center [159, 606] width 290 height 43
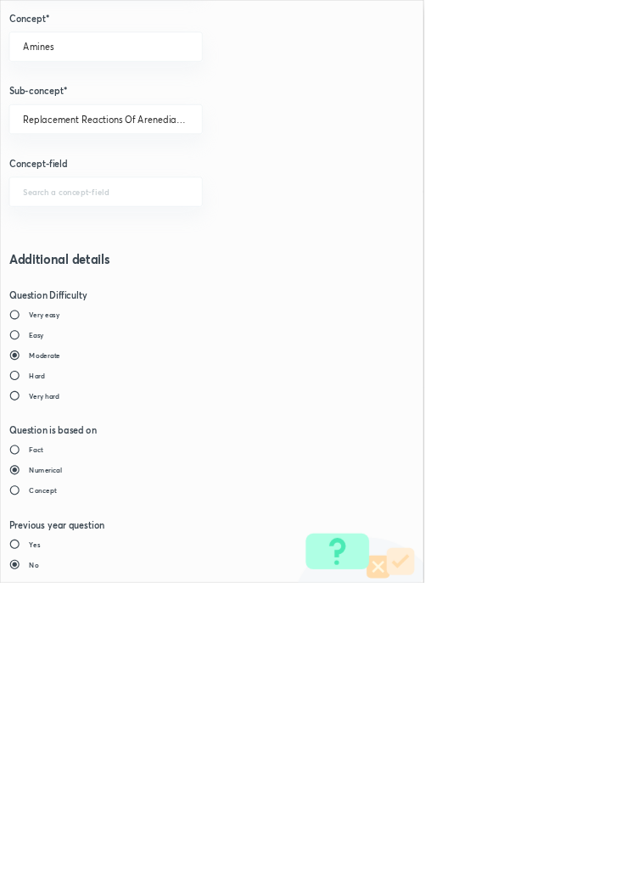
type input "1"
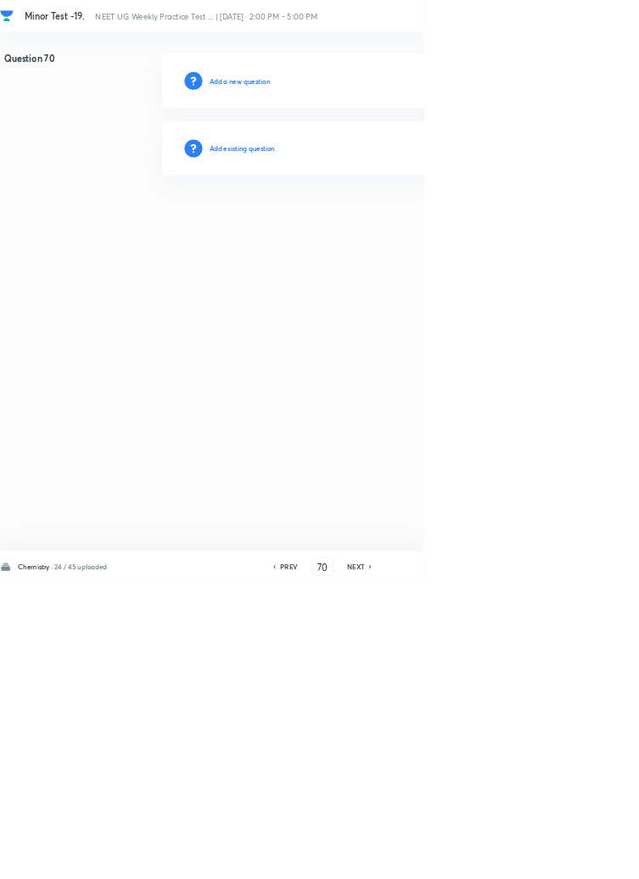
click at [560, 860] on icon at bounding box center [559, 855] width 5 height 8
type input "71"
click at [397, 219] on h6 "Add existing question" at bounding box center [365, 223] width 99 height 15
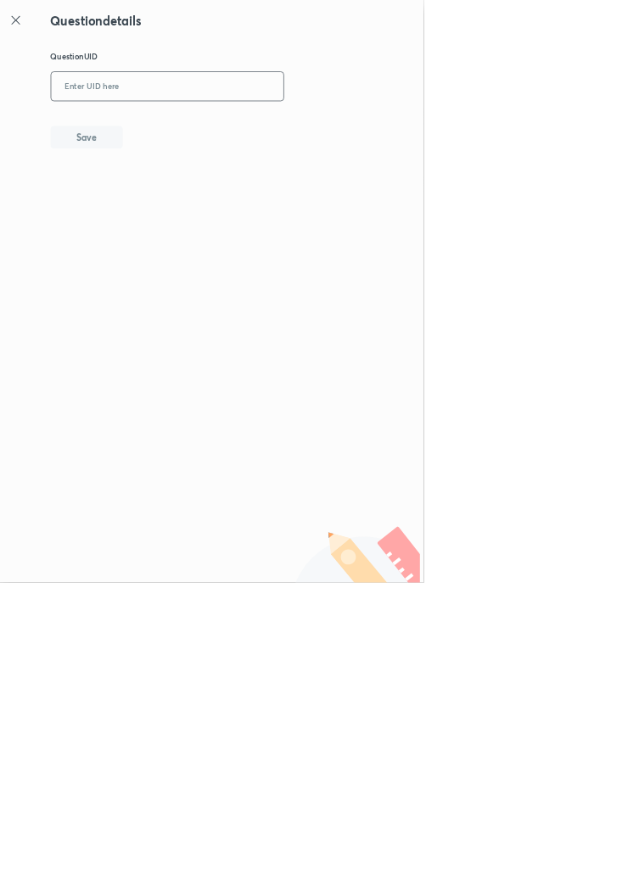
click at [300, 126] on input "text" at bounding box center [252, 131] width 351 height 42
type input "7"
click at [171, 205] on button "Save" at bounding box center [130, 205] width 109 height 34
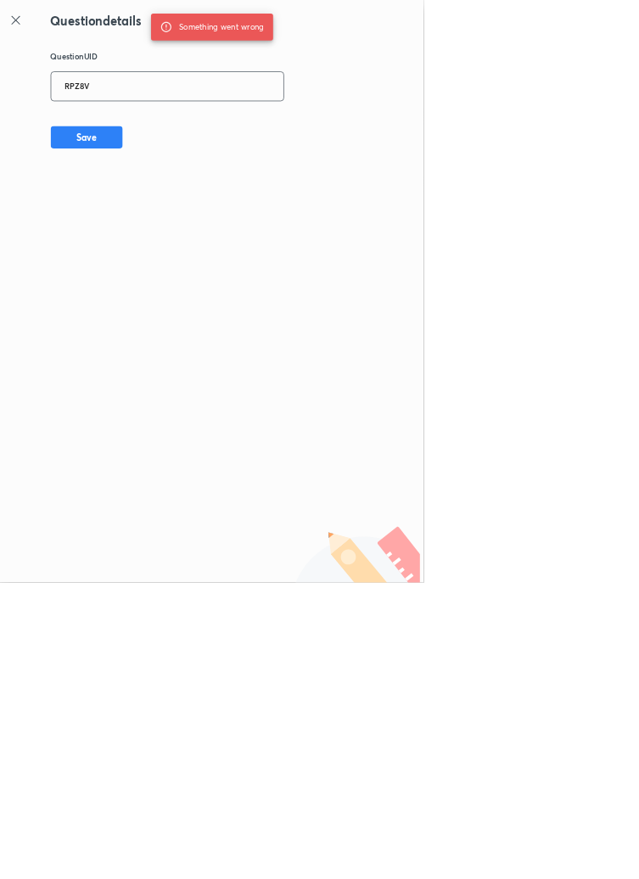
click at [188, 131] on input "RPZ8V" at bounding box center [252, 131] width 351 height 42
type input "R"
type input "7HWRR"
click at [170, 191] on button "Save" at bounding box center [130, 205] width 109 height 34
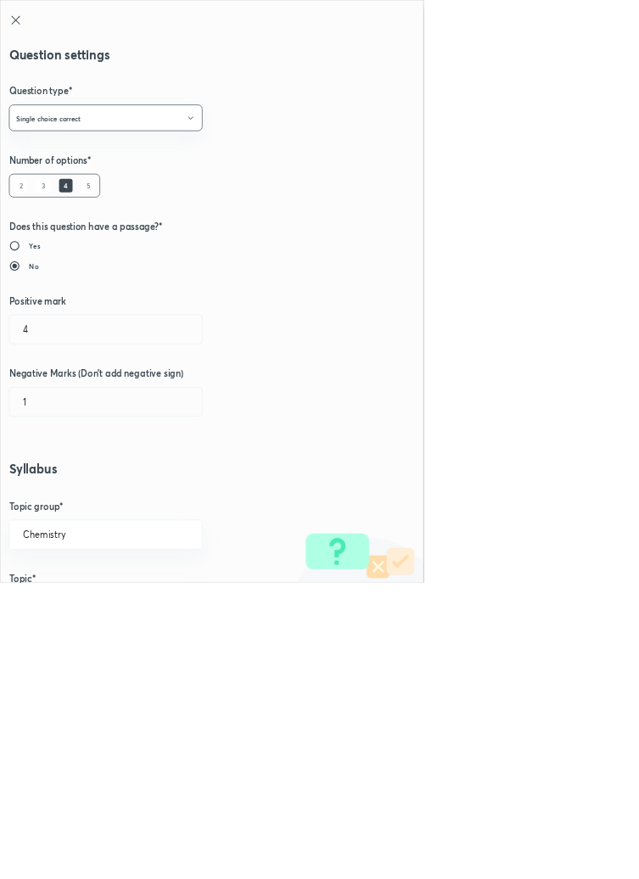
radio input "true"
radio input "false"
radio input "true"
radio input "false"
type input "1"
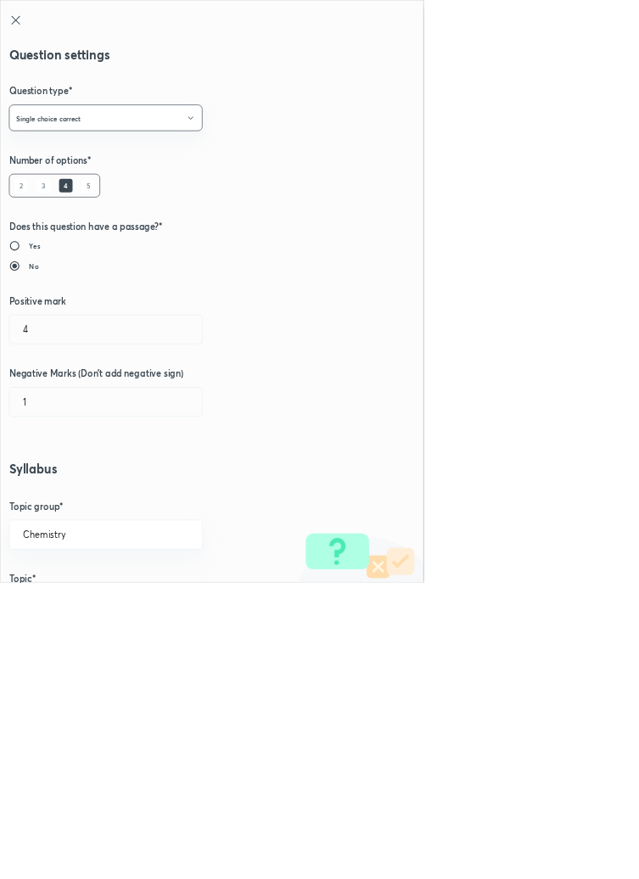
type input "0"
type input "Introduction"
click at [65, 491] on input "1" at bounding box center [159, 496] width 290 height 43
type input "4"
click at [53, 609] on input "0" at bounding box center [159, 606] width 290 height 43
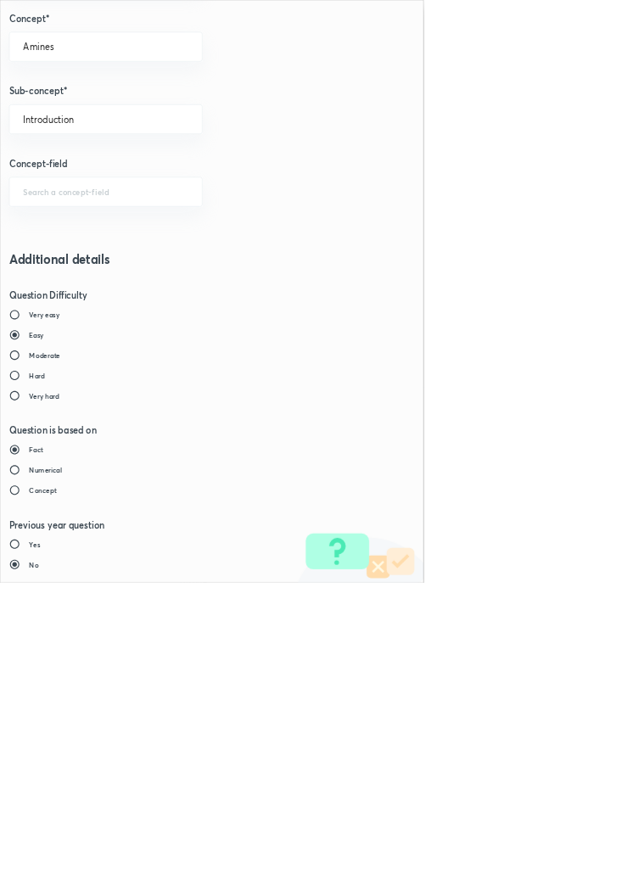
type input "1"
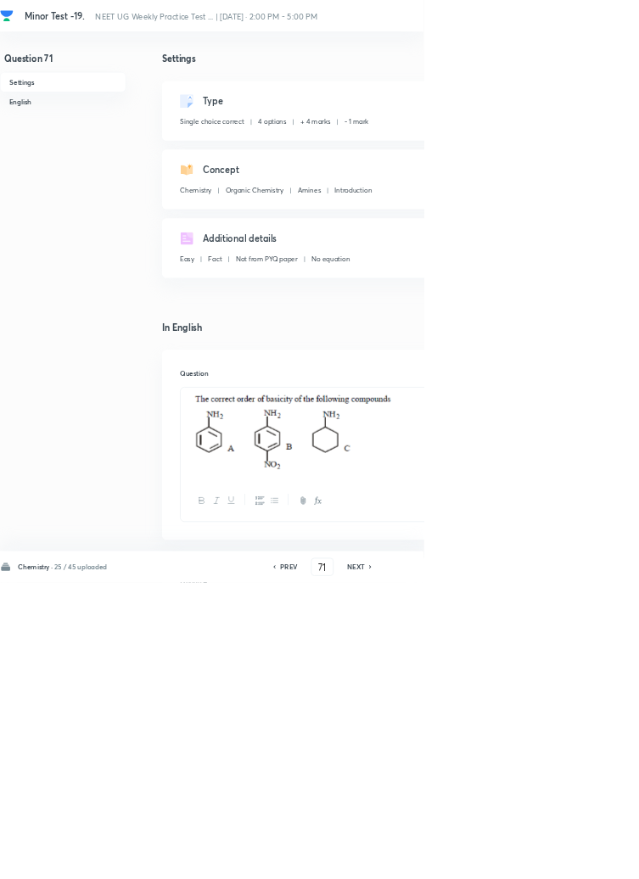
type input "72"
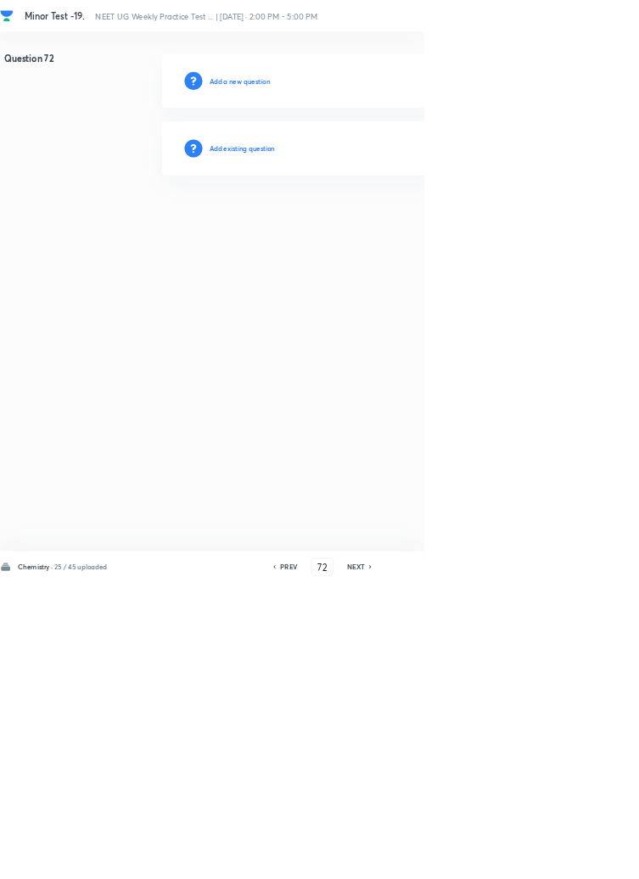
click at [408, 222] on h6 "Add existing question" at bounding box center [365, 223] width 99 height 15
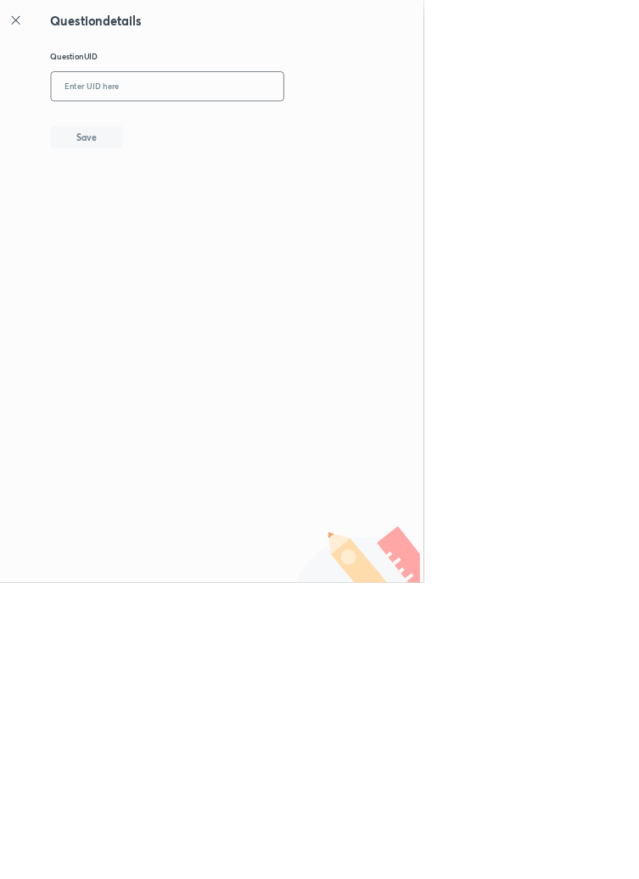
click at [283, 124] on input "text" at bounding box center [252, 131] width 351 height 42
type input "E1YV0"
click at [160, 190] on button "Save" at bounding box center [130, 205] width 109 height 34
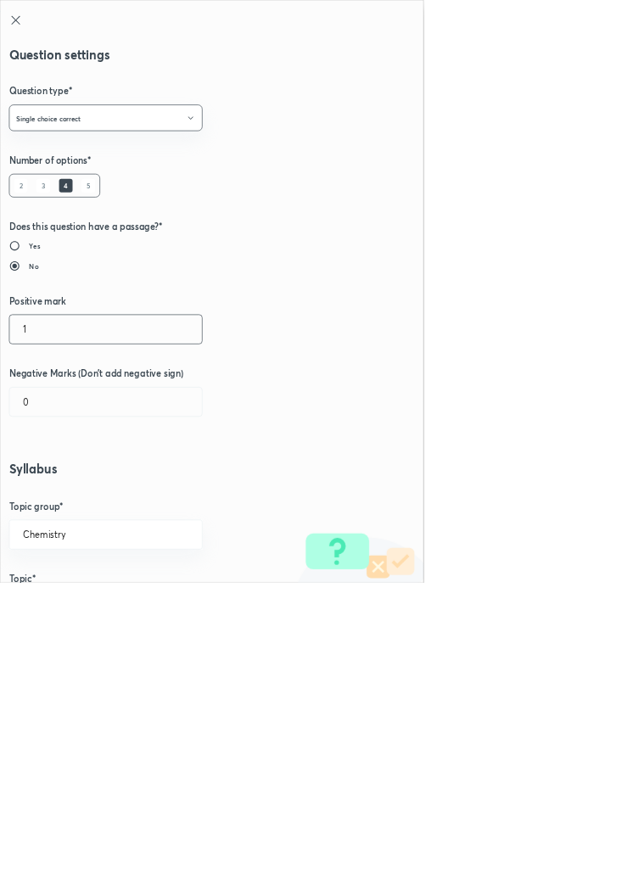
click at [55, 498] on input "1" at bounding box center [159, 496] width 290 height 43
type input "4"
click at [70, 601] on input "0" at bounding box center [159, 606] width 290 height 43
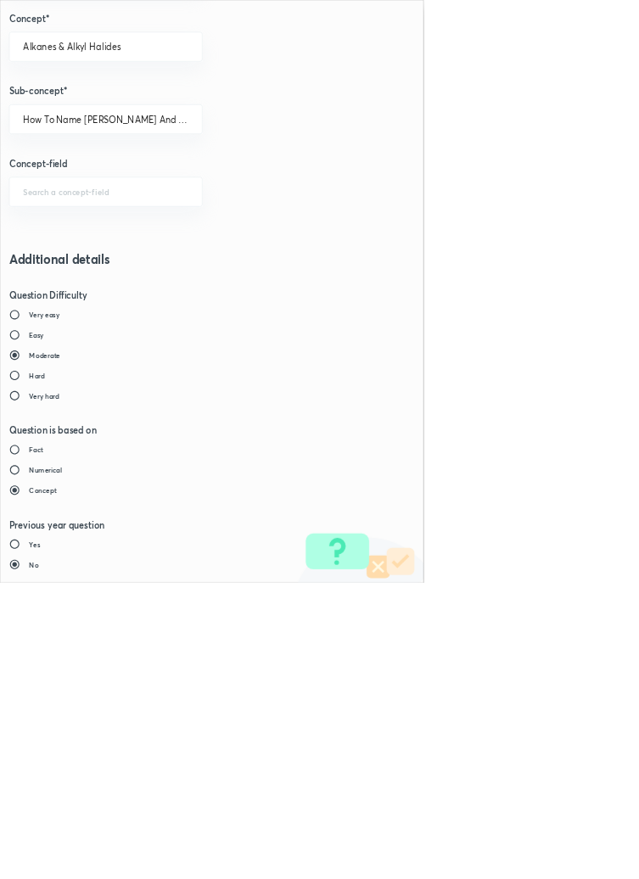
type input "1"
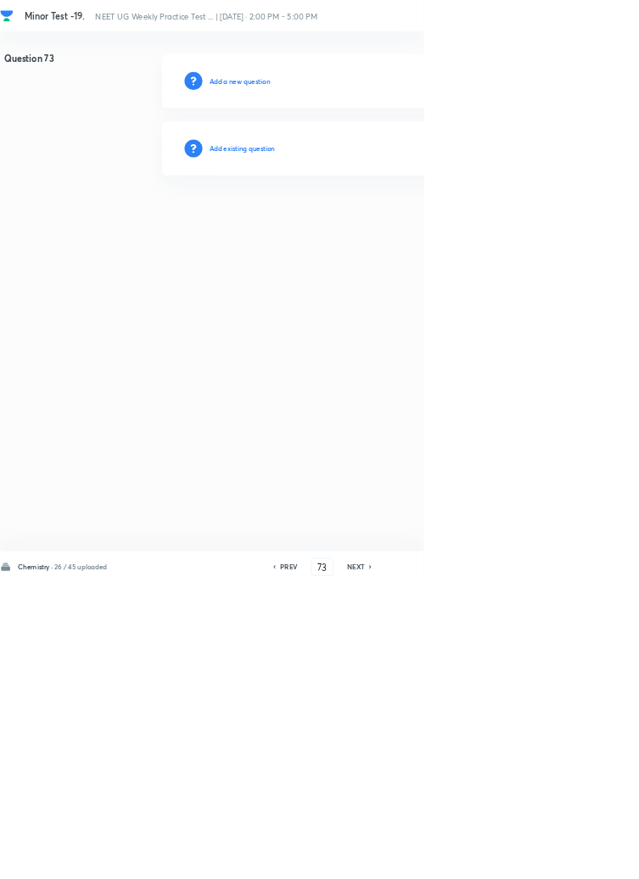
click at [432, 863] on h6 "PREV" at bounding box center [436, 855] width 26 height 15
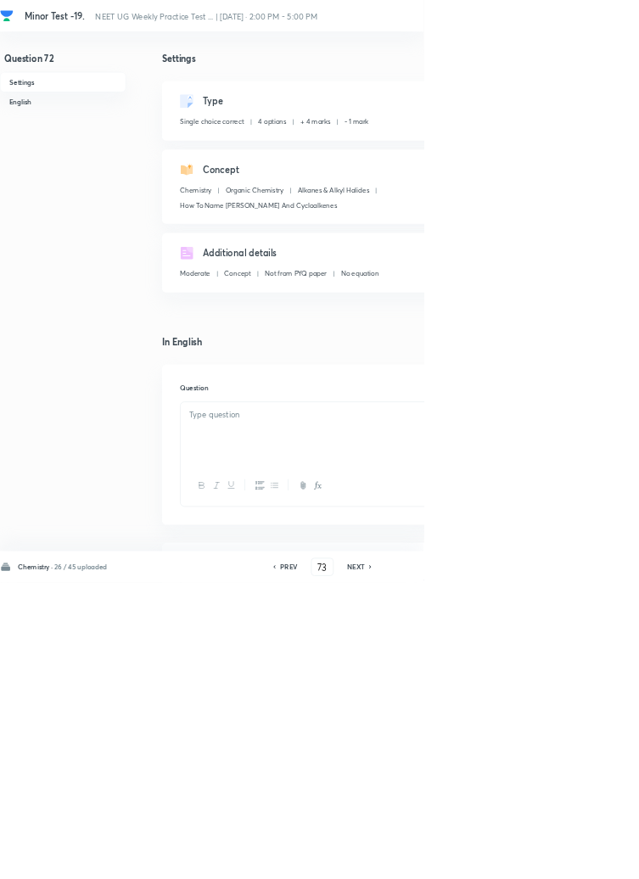
type input "72"
checkbox input "true"
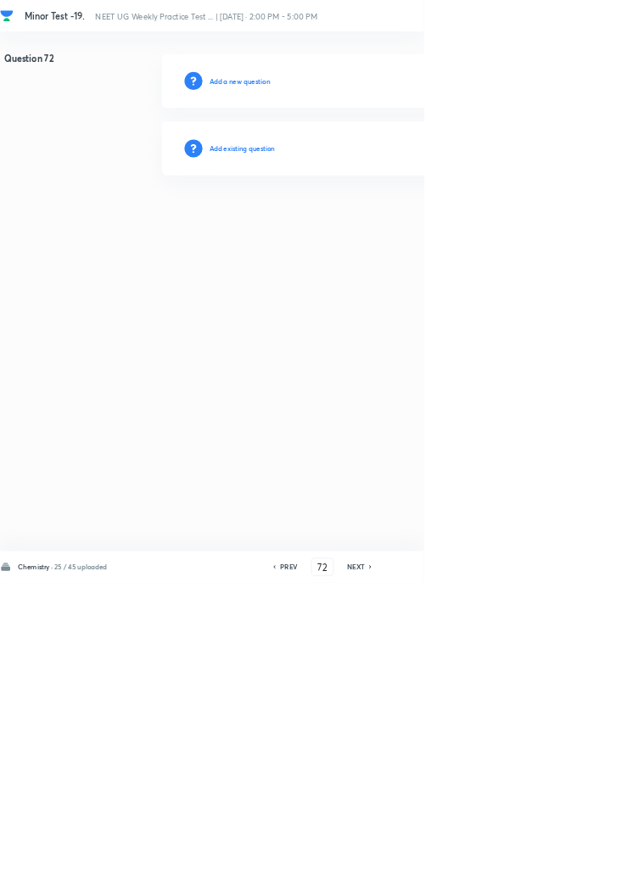
click at [390, 222] on h6 "Add existing question" at bounding box center [365, 223] width 99 height 15
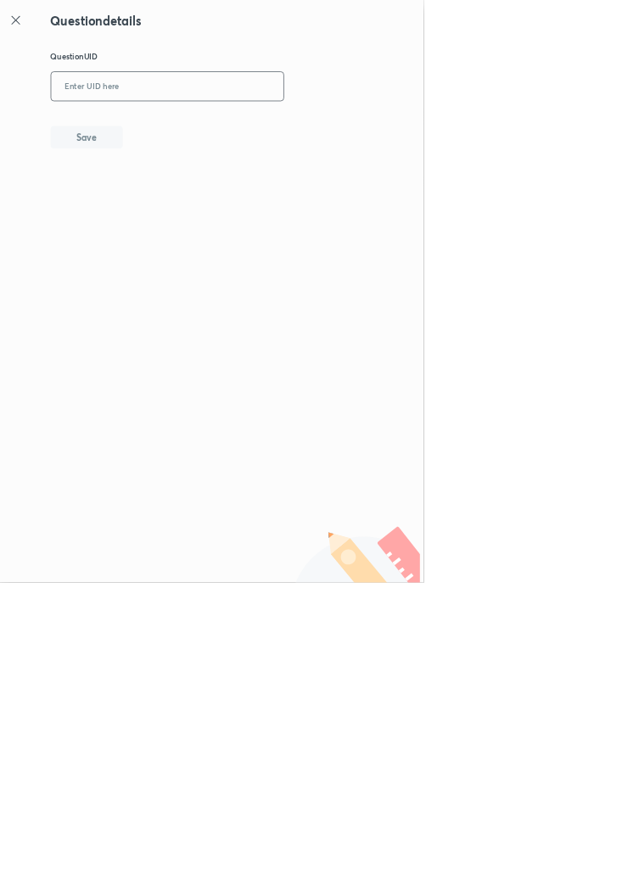
click at [228, 129] on input "text" at bounding box center [252, 131] width 351 height 42
type input "DUA3L"
click at [168, 215] on button "Save" at bounding box center [130, 205] width 109 height 34
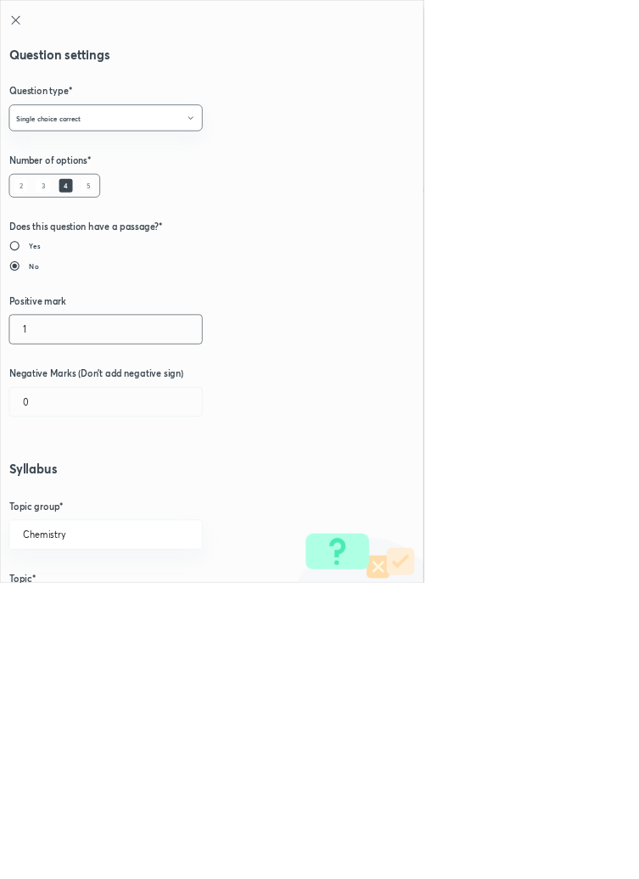
click at [65, 499] on input "1" at bounding box center [159, 496] width 290 height 43
type input "4"
click at [53, 607] on input "0" at bounding box center [159, 606] width 290 height 43
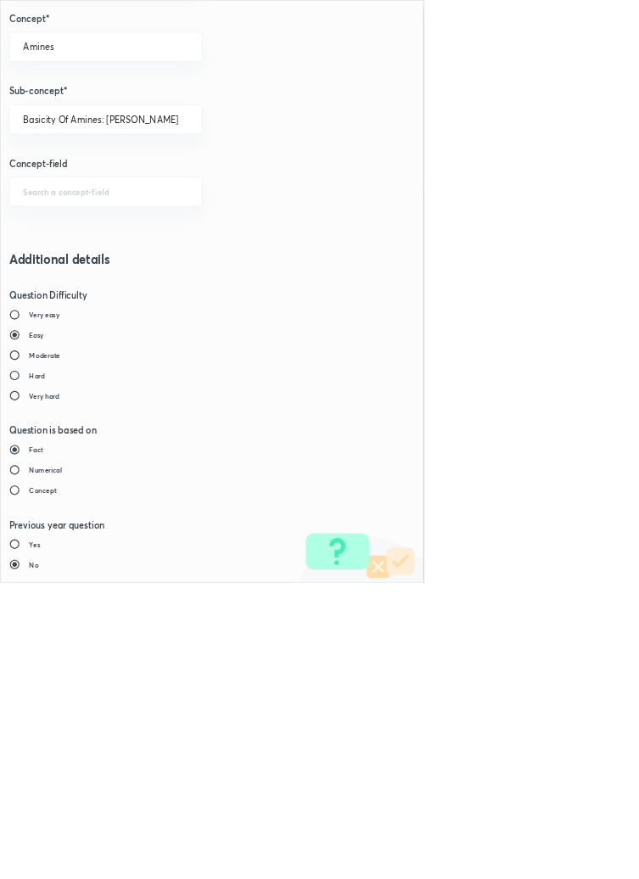
type input "1"
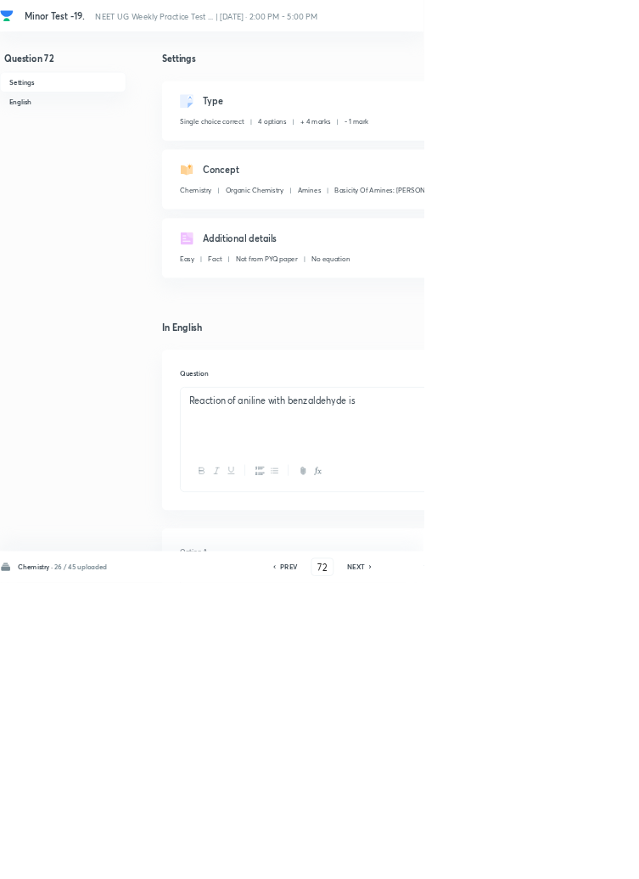
type input "73"
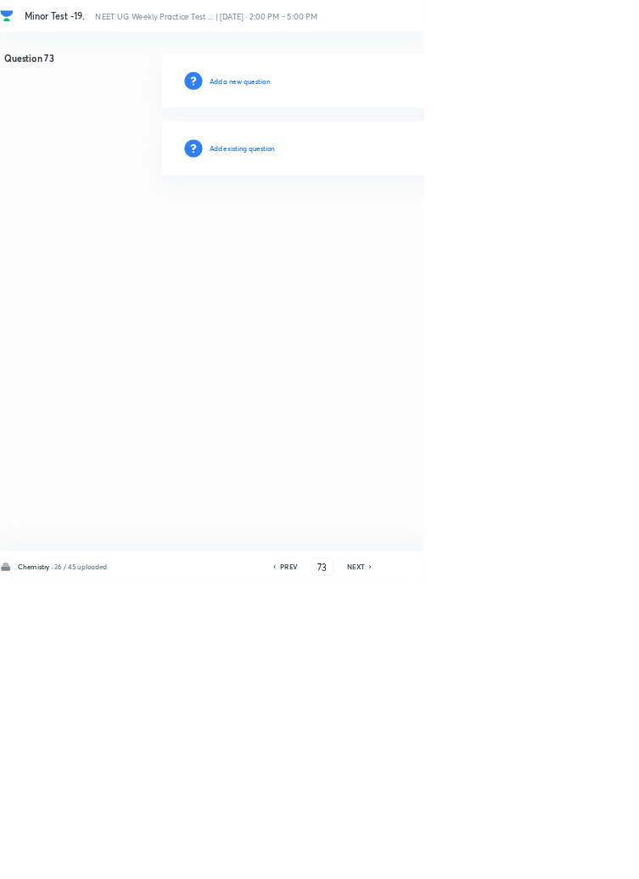
click at [387, 218] on h6 "Add existing question" at bounding box center [365, 223] width 99 height 15
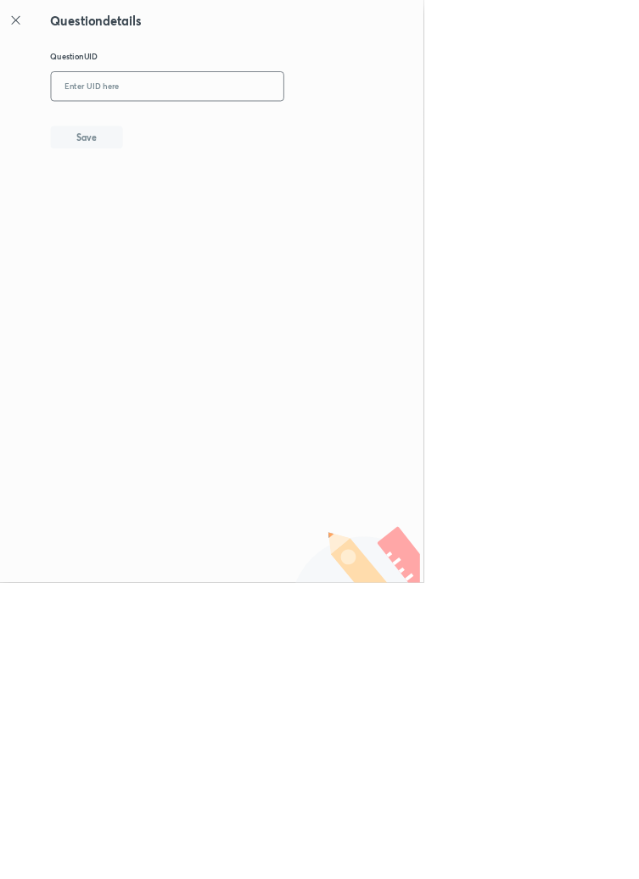
click at [294, 124] on input "text" at bounding box center [252, 131] width 351 height 42
type input "OAU0R"
click at [173, 190] on button "Save" at bounding box center [130, 205] width 109 height 34
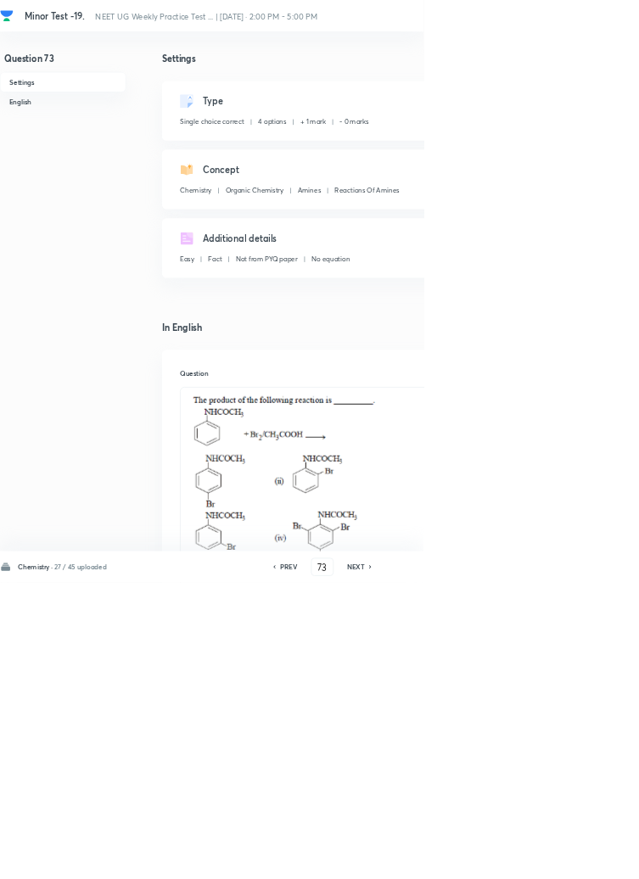
checkbox input "true"
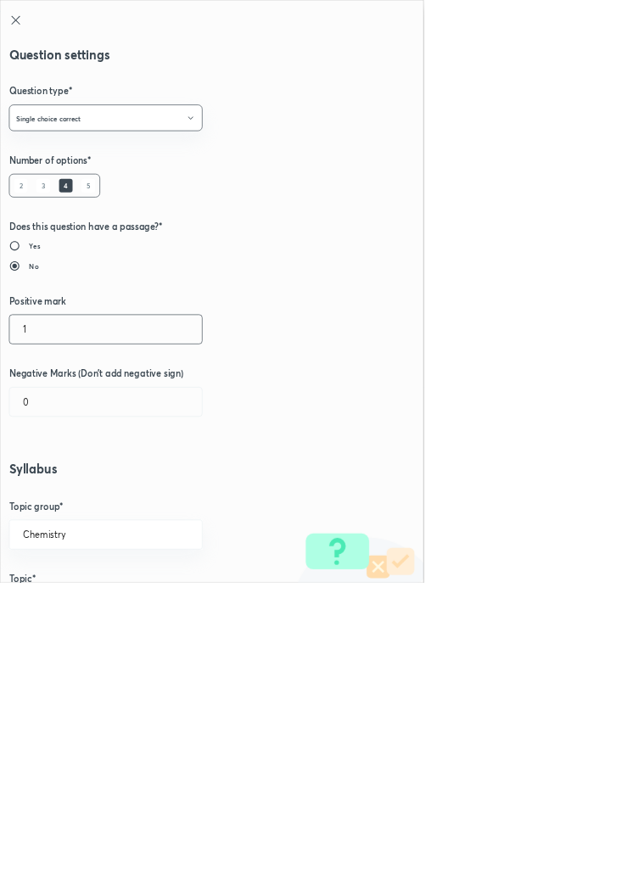
click at [53, 491] on input "1" at bounding box center [159, 496] width 290 height 43
type input "4"
click at [60, 605] on input "0" at bounding box center [159, 606] width 290 height 43
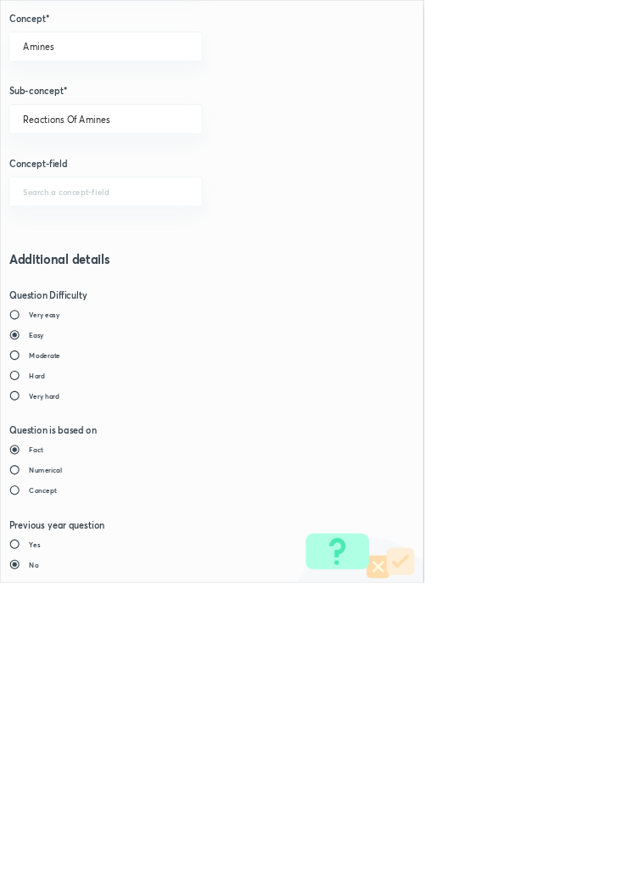
type input "1"
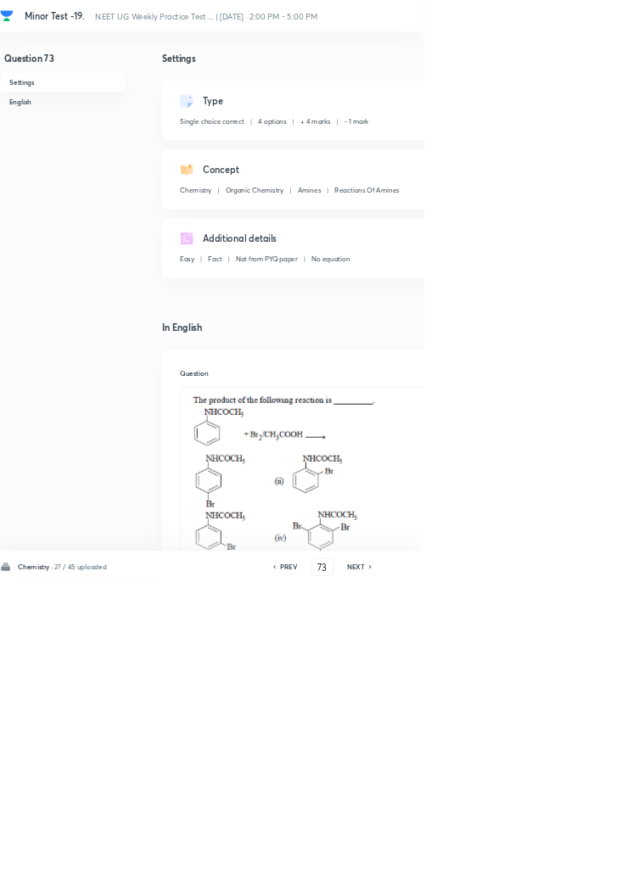
type input "74"
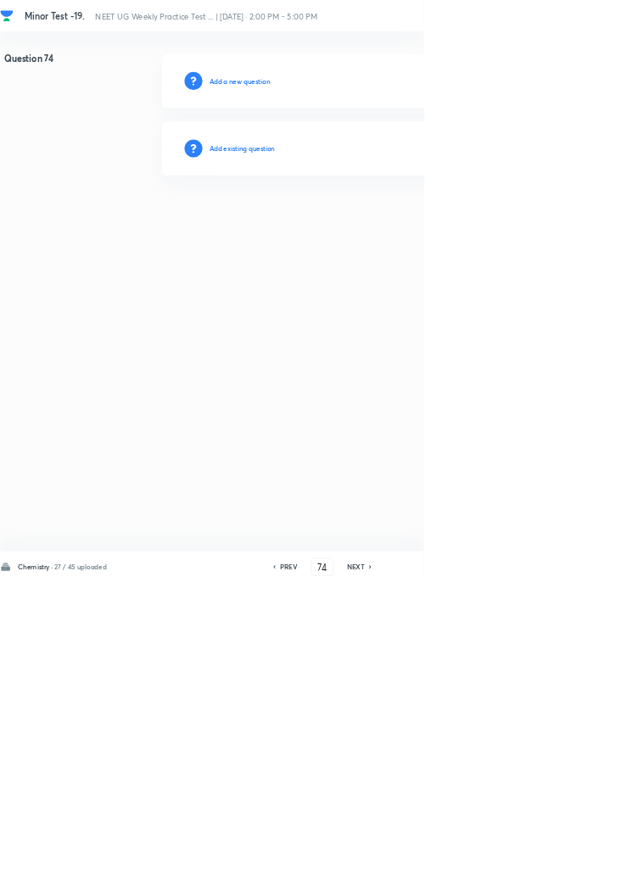
click at [407, 216] on h6 "Add existing question" at bounding box center [365, 223] width 99 height 15
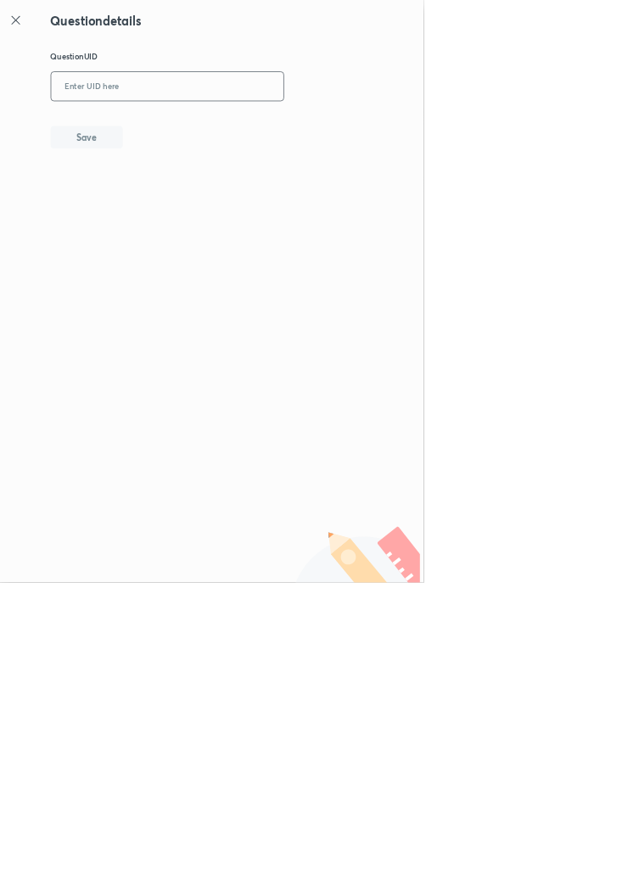
click at [300, 124] on input "text" at bounding box center [252, 131] width 351 height 42
click at [148, 204] on button "Save" at bounding box center [130, 205] width 109 height 34
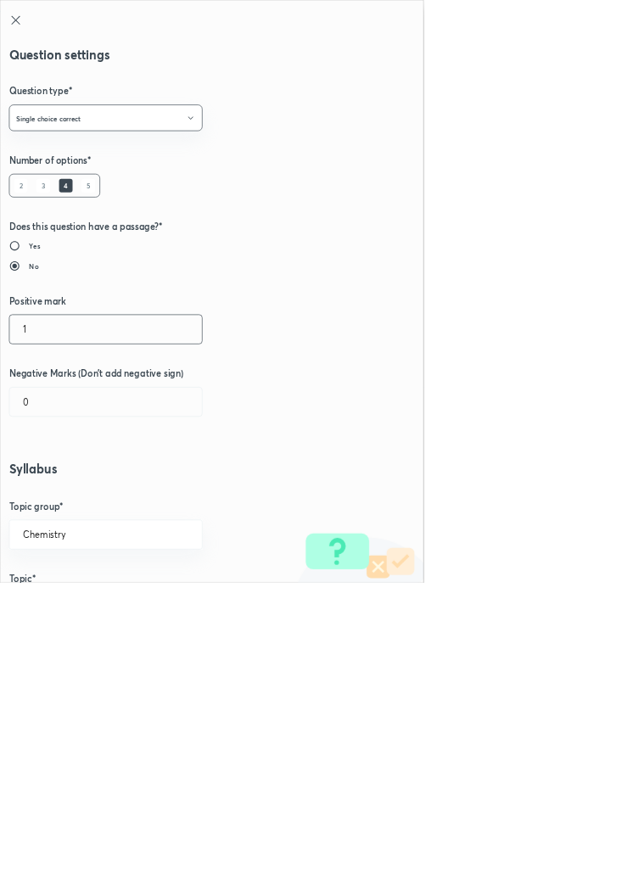
click at [54, 496] on input "1" at bounding box center [159, 496] width 290 height 43
click at [68, 603] on input "0" at bounding box center [159, 606] width 290 height 43
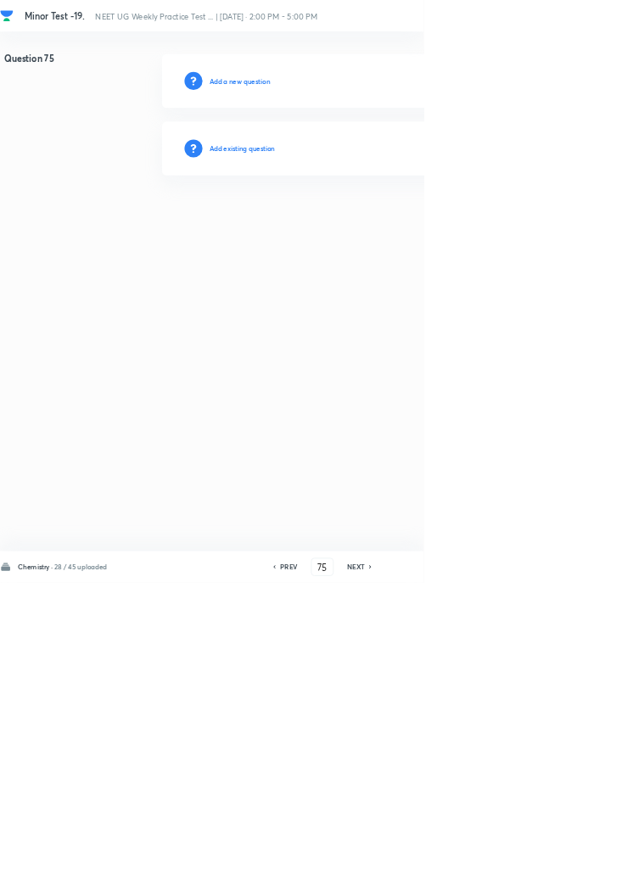
click at [403, 222] on h6 "Add existing question" at bounding box center [365, 223] width 99 height 15
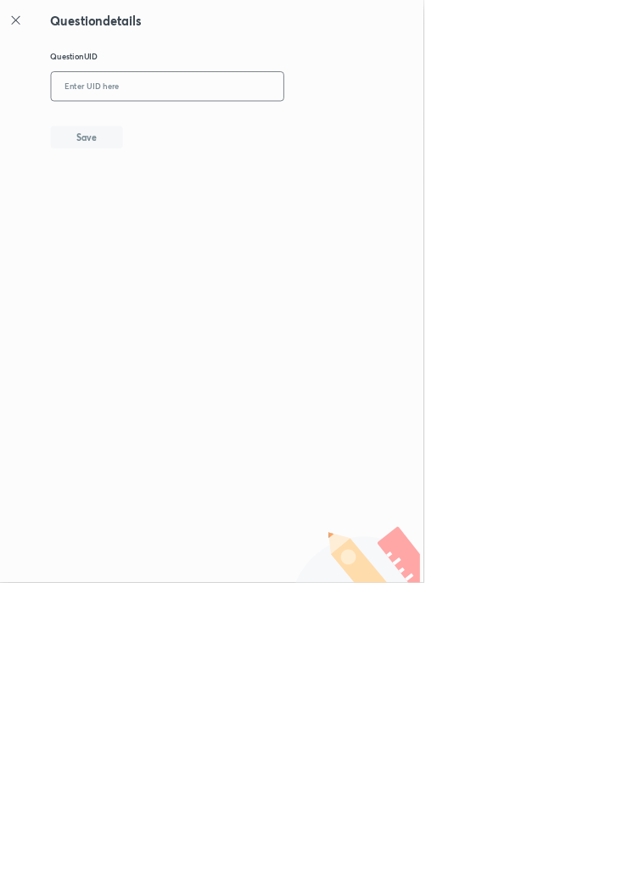
click at [273, 126] on input "text" at bounding box center [252, 131] width 351 height 42
click at [175, 199] on button "Save" at bounding box center [130, 205] width 109 height 34
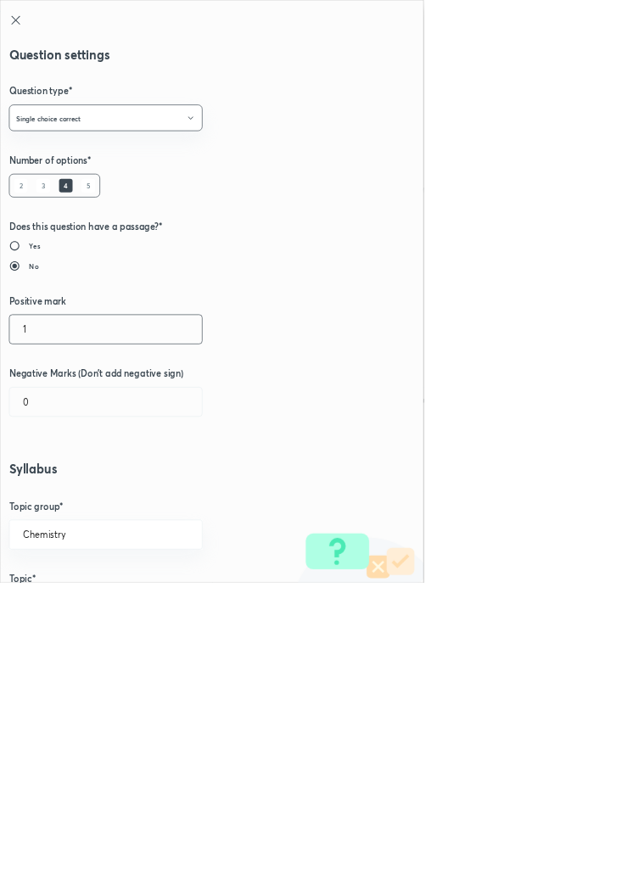
click at [66, 492] on input "1" at bounding box center [159, 496] width 290 height 43
click at [55, 603] on input "0" at bounding box center [159, 606] width 290 height 43
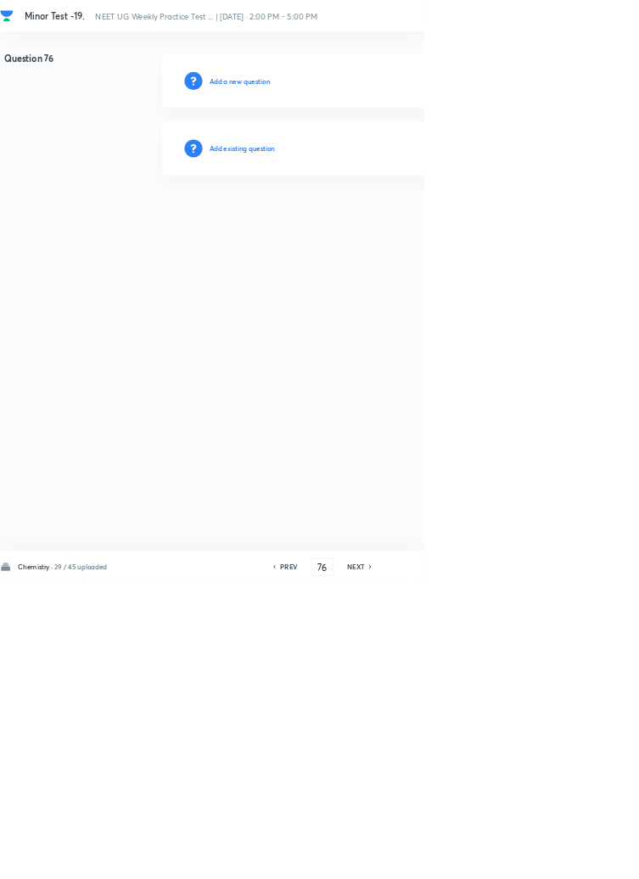
click at [415, 217] on h6 "Add existing question" at bounding box center [365, 223] width 99 height 15
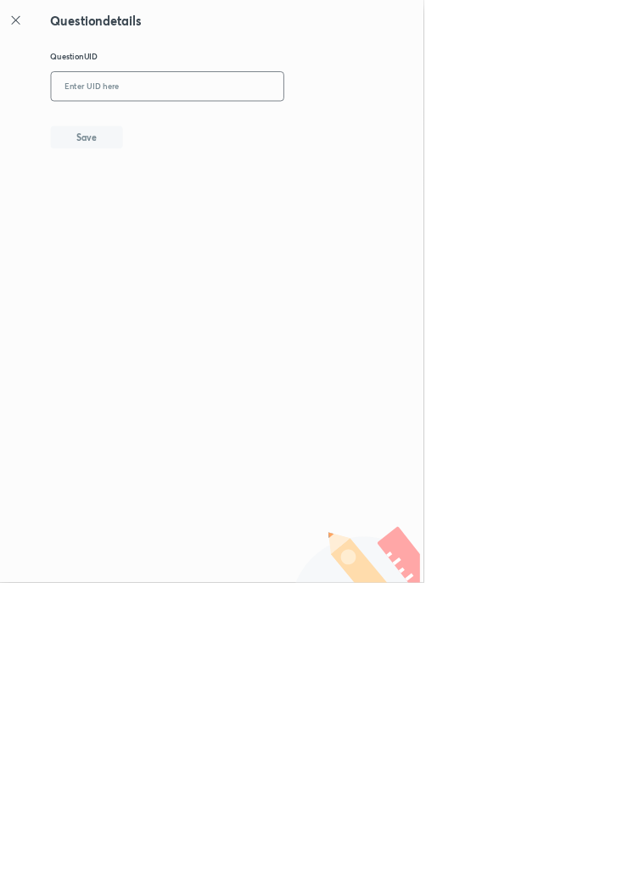
click at [324, 126] on input "text" at bounding box center [252, 131] width 351 height 42
click at [172, 196] on button "Save" at bounding box center [130, 205] width 109 height 34
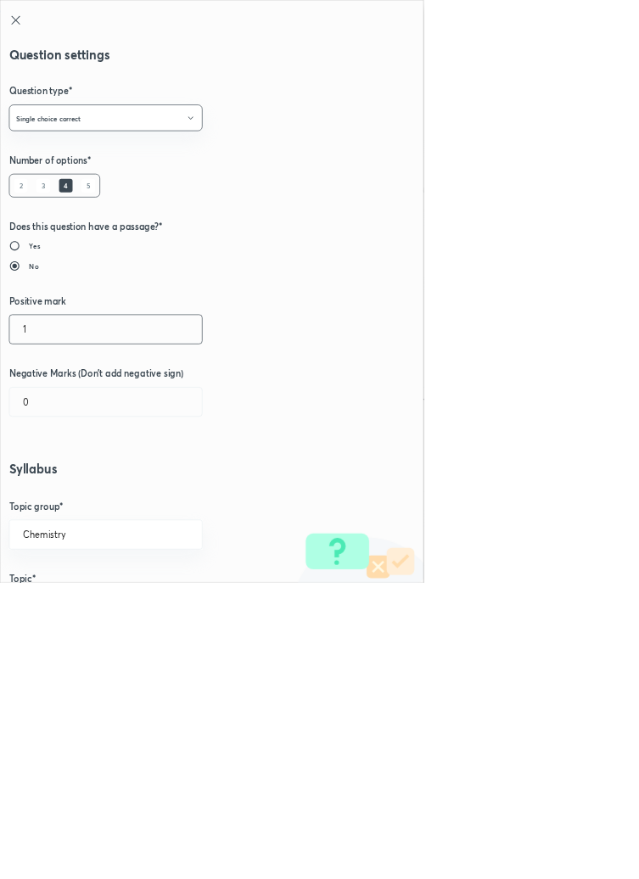
click at [48, 489] on input "1" at bounding box center [159, 496] width 290 height 43
click at [56, 607] on input "0" at bounding box center [159, 606] width 290 height 43
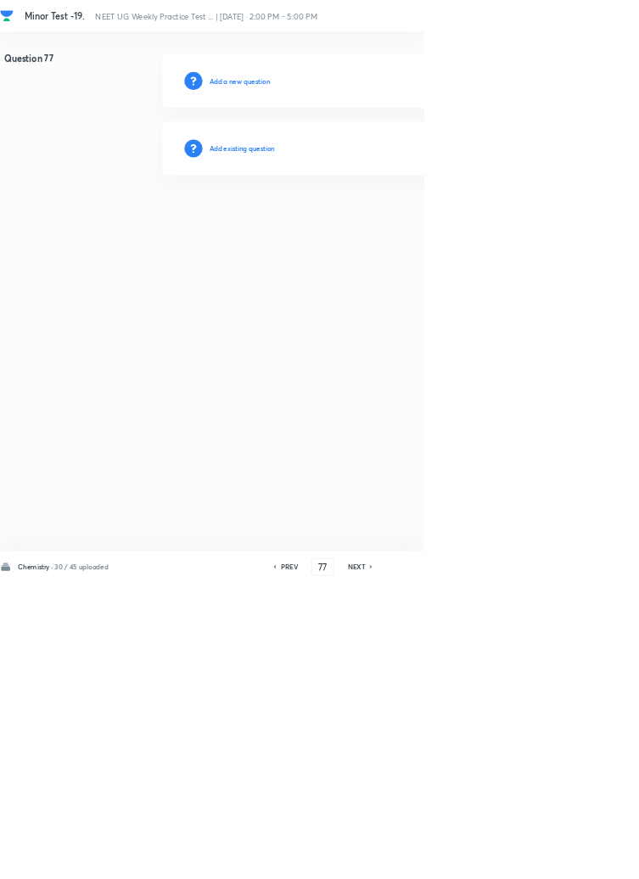
click at [400, 222] on h6 "Add existing question" at bounding box center [365, 223] width 99 height 15
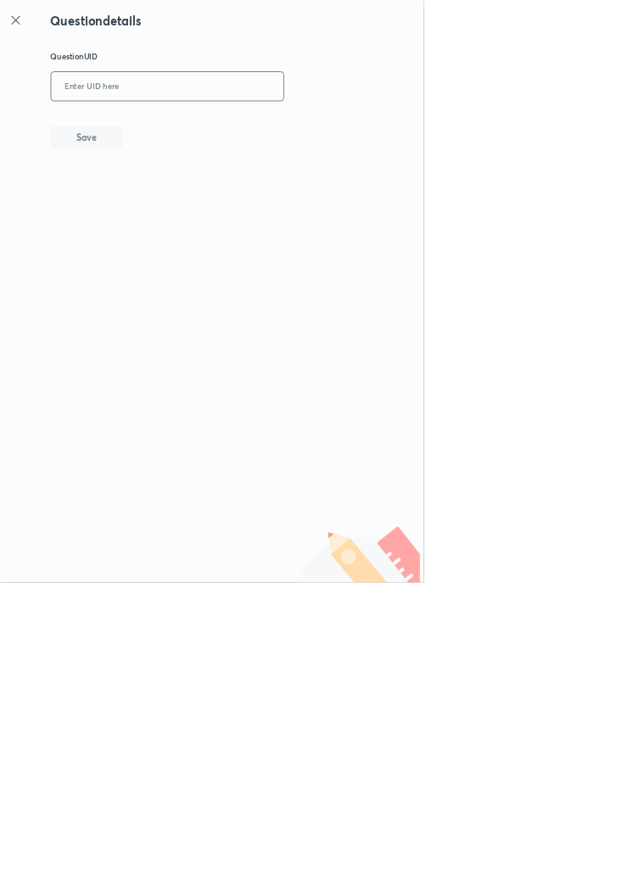
click at [330, 128] on input "text" at bounding box center [252, 131] width 351 height 42
click at [172, 195] on button "Save" at bounding box center [130, 205] width 109 height 34
click at [197, 124] on input "6XKK6" at bounding box center [252, 131] width 351 height 42
click at [166, 204] on button "Save" at bounding box center [130, 205] width 109 height 34
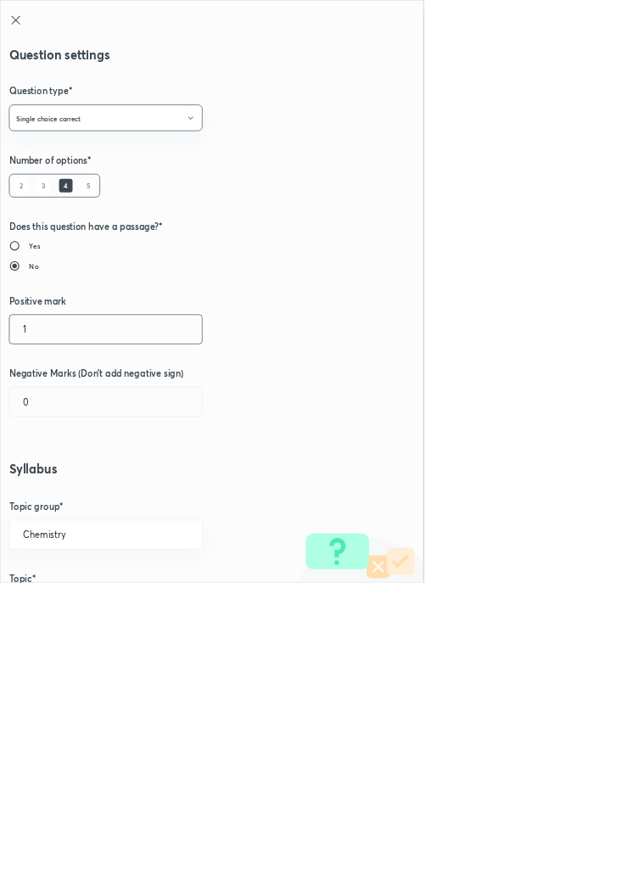
click at [47, 496] on input "1" at bounding box center [159, 496] width 290 height 43
click at [55, 606] on input "0" at bounding box center [159, 606] width 290 height 43
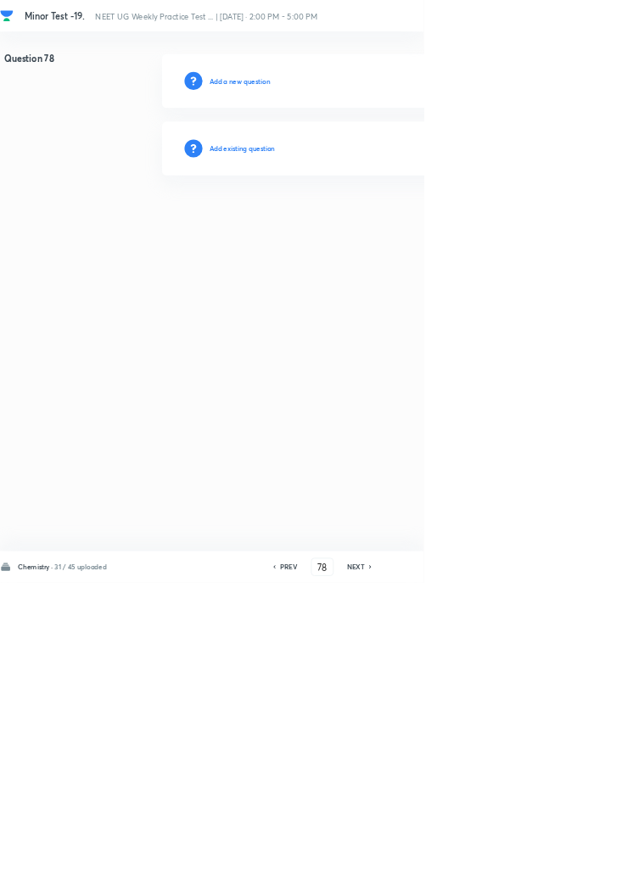
click at [412, 222] on h6 "Add existing question" at bounding box center [365, 223] width 99 height 15
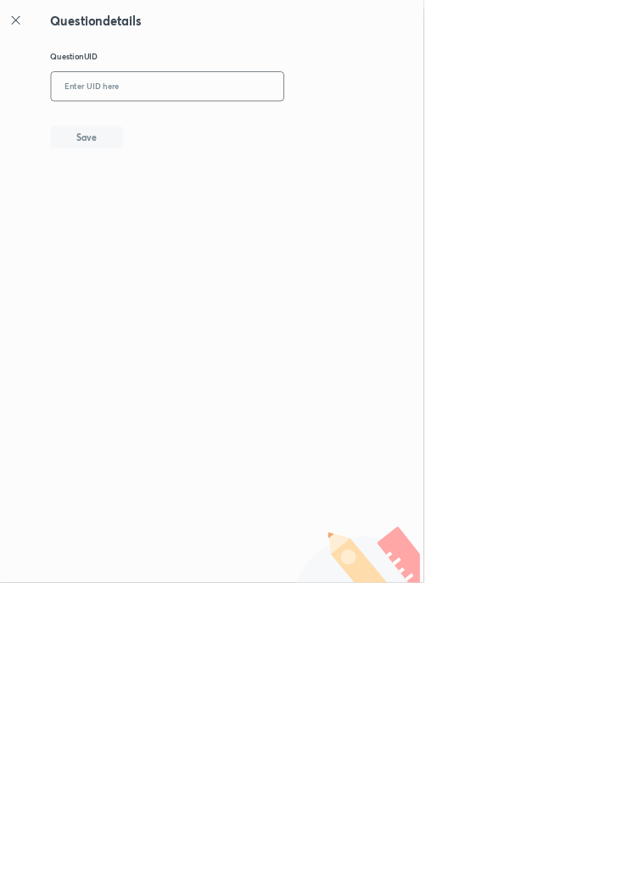
click at [322, 127] on input "text" at bounding box center [252, 131] width 351 height 42
click at [168, 205] on button "Save" at bounding box center [130, 205] width 109 height 34
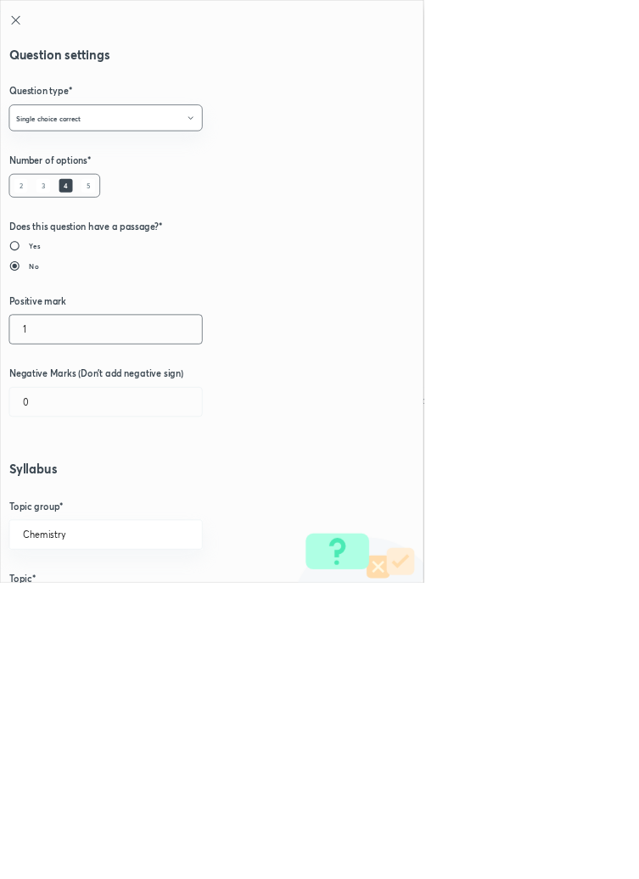
click at [51, 493] on input "1" at bounding box center [159, 496] width 290 height 43
click at [55, 609] on input "0" at bounding box center [159, 606] width 290 height 43
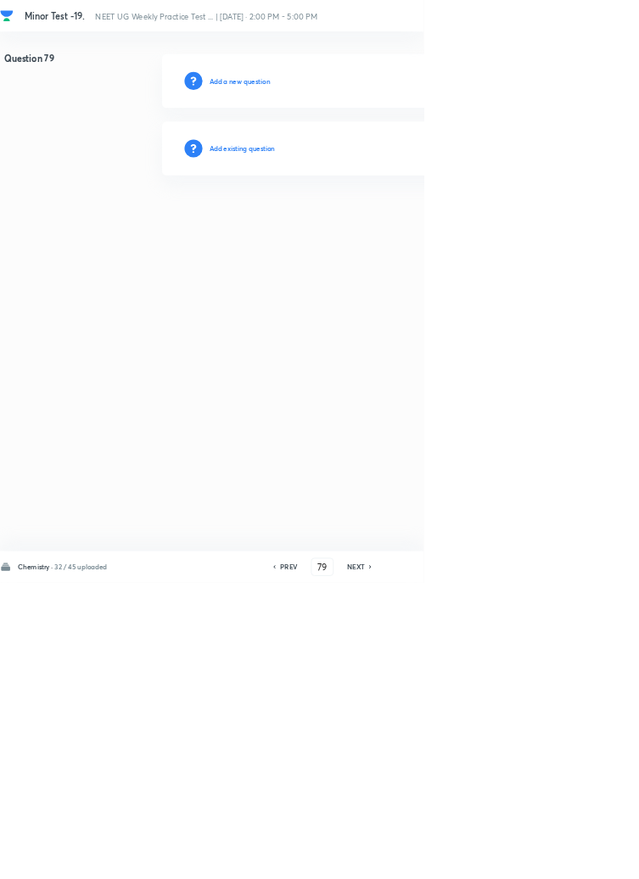
click at [396, 218] on h6 "Add existing question" at bounding box center [365, 223] width 99 height 15
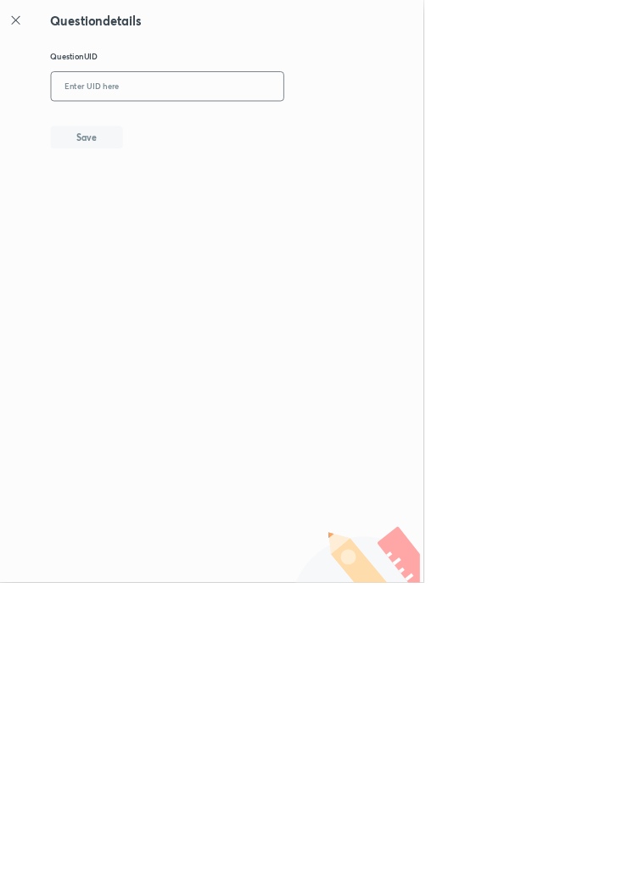
click at [318, 129] on input "text" at bounding box center [252, 131] width 351 height 42
click at [171, 204] on button "Save" at bounding box center [130, 205] width 109 height 34
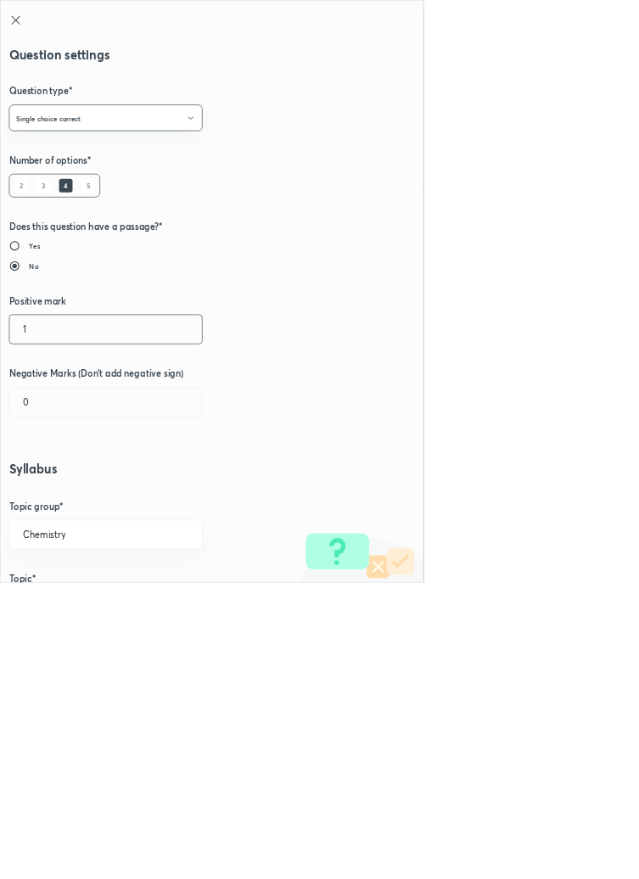
click at [49, 489] on input "1" at bounding box center [159, 496] width 290 height 43
click at [64, 606] on input "0" at bounding box center [159, 606] width 290 height 43
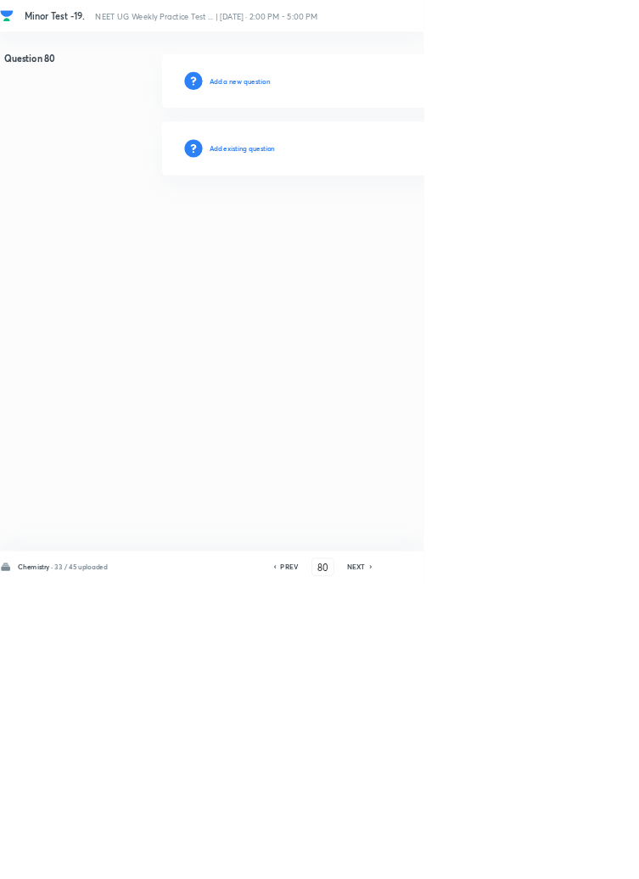
click at [412, 217] on h6 "Add existing question" at bounding box center [365, 223] width 99 height 15
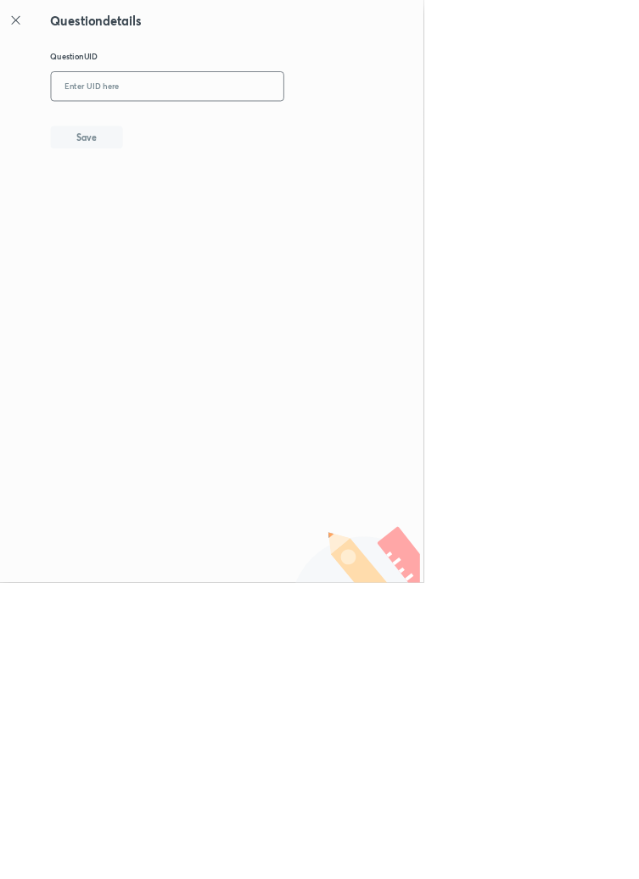
click at [335, 128] on input "text" at bounding box center [252, 131] width 351 height 42
click at [166, 202] on button "Save" at bounding box center [130, 205] width 109 height 34
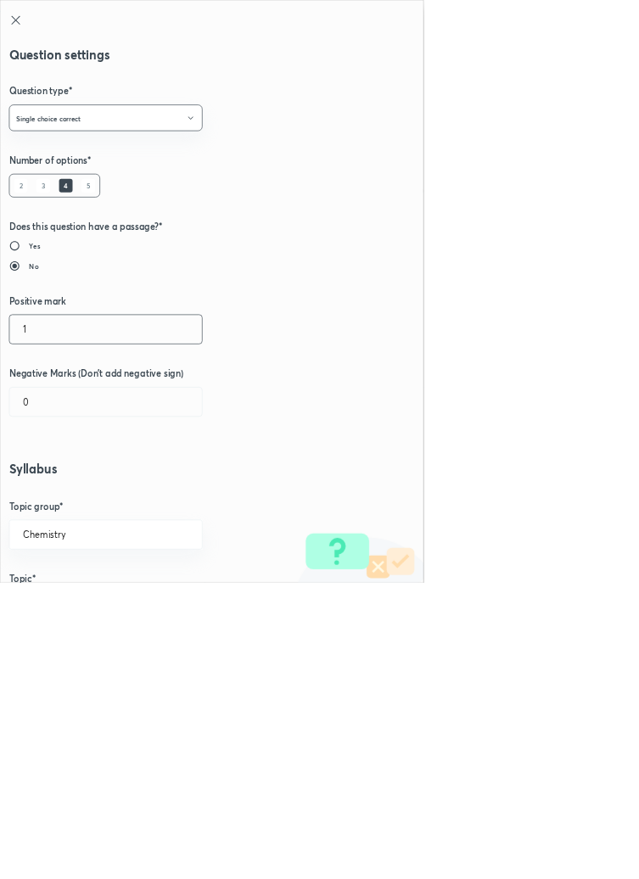
click at [48, 493] on input "1" at bounding box center [159, 496] width 290 height 43
click at [65, 603] on input "0" at bounding box center [159, 606] width 290 height 43
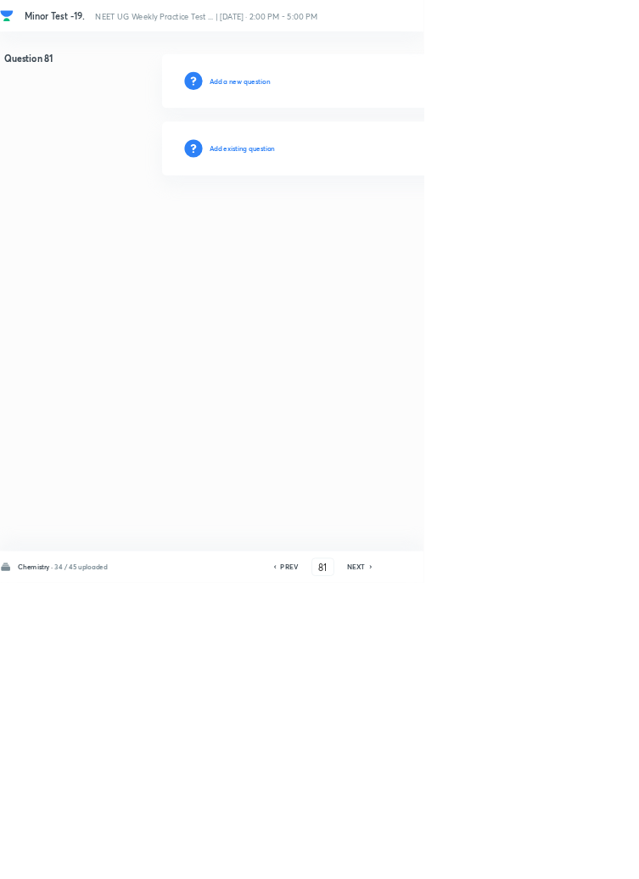
click at [389, 229] on h6 "Add existing question" at bounding box center [365, 223] width 99 height 15
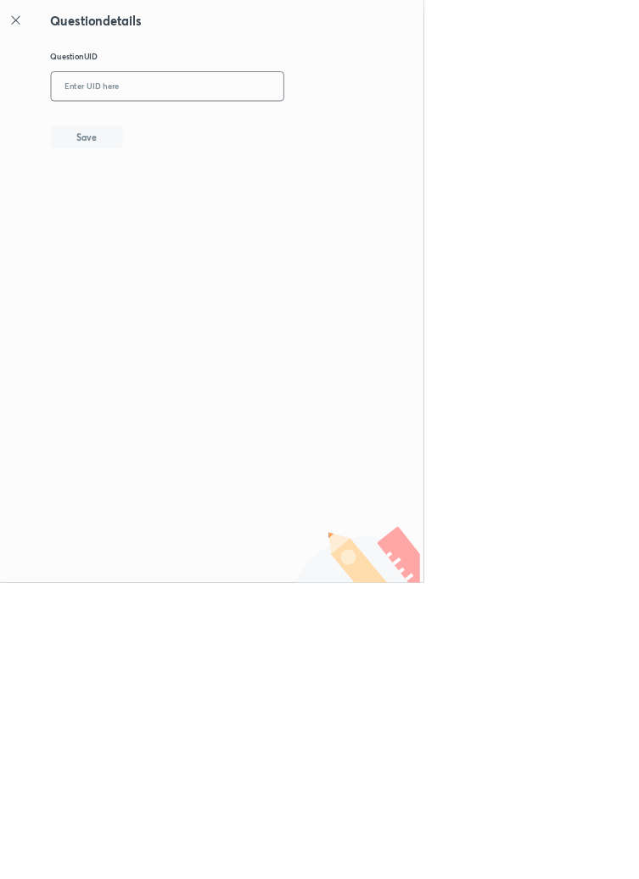
click at [344, 125] on input "text" at bounding box center [252, 131] width 351 height 42
click at [156, 209] on button "Save" at bounding box center [130, 205] width 109 height 34
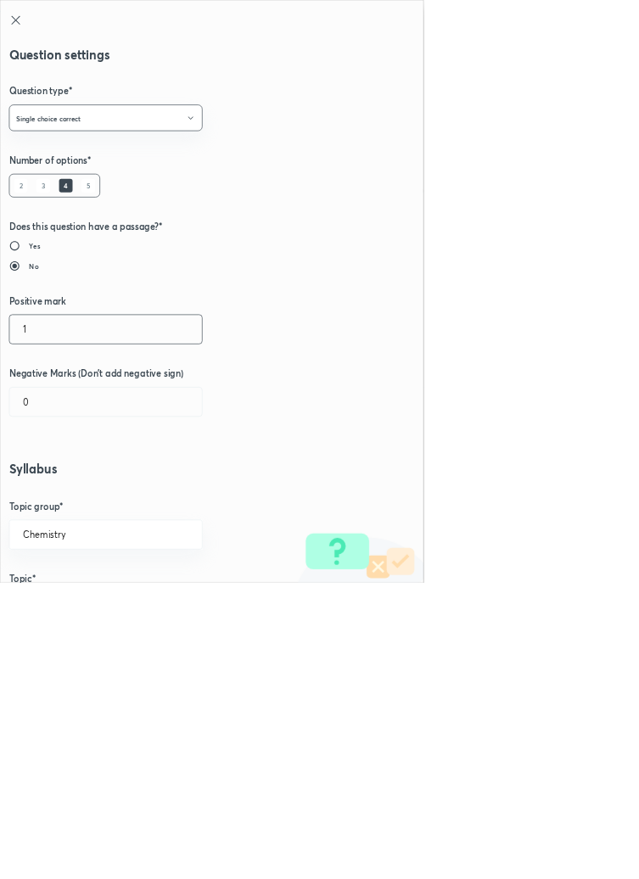
click at [59, 502] on input "1" at bounding box center [159, 496] width 290 height 43
click at [53, 611] on input "0" at bounding box center [159, 606] width 290 height 43
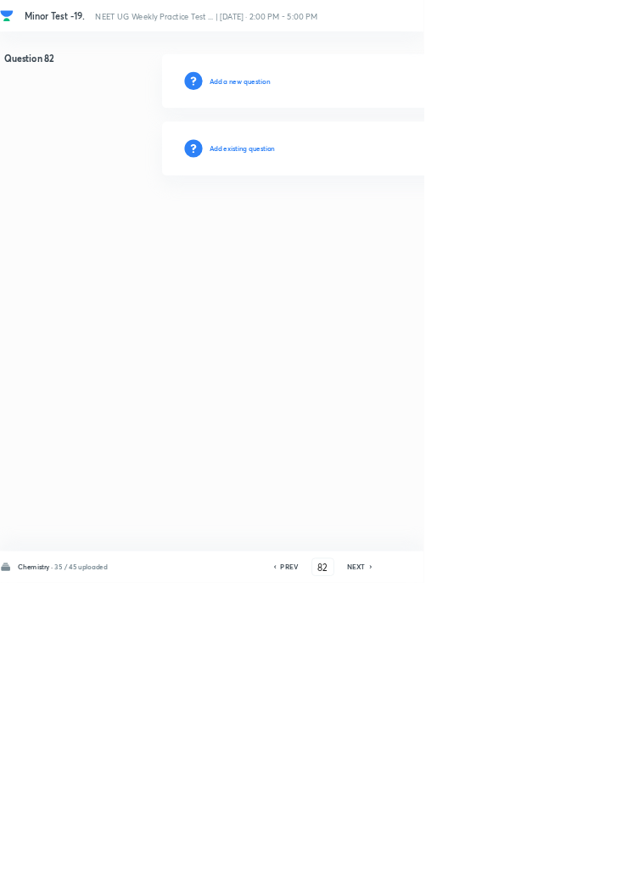
click at [382, 222] on h6 "Add existing question" at bounding box center [365, 223] width 99 height 15
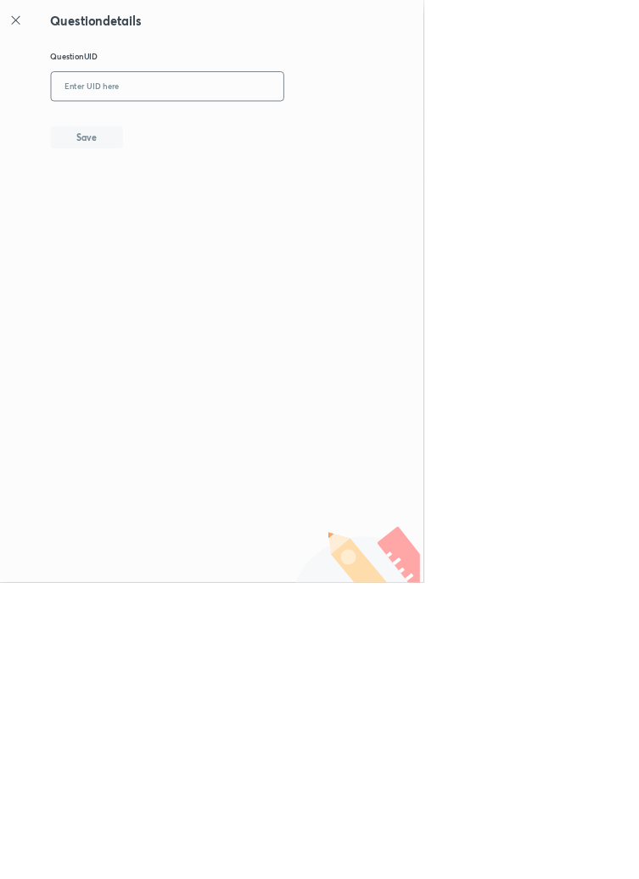
click at [295, 125] on input "text" at bounding box center [252, 131] width 351 height 42
click at [185, 193] on button "Save" at bounding box center [130, 205] width 109 height 34
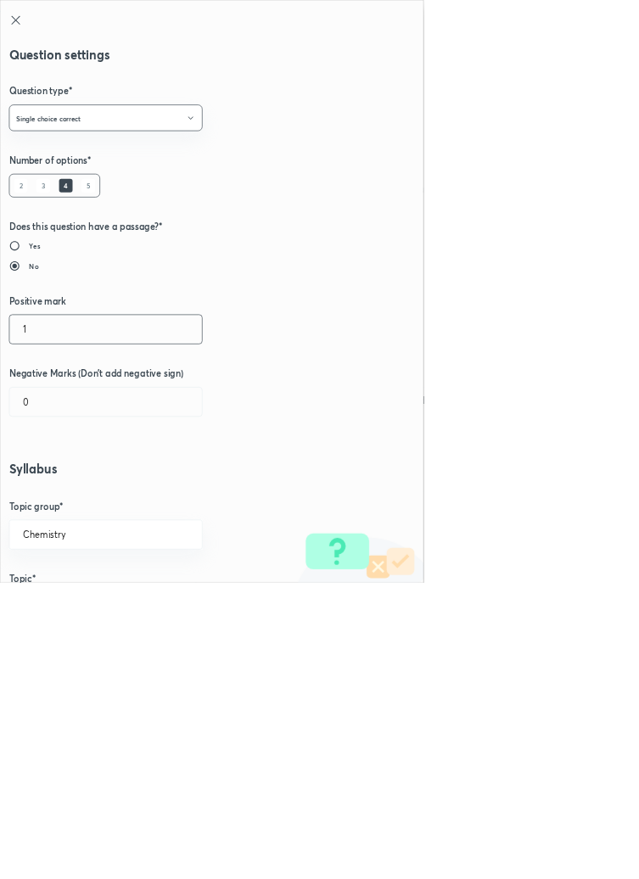
click at [62, 490] on input "1" at bounding box center [159, 496] width 290 height 43
click at [61, 605] on input "0" at bounding box center [159, 606] width 290 height 43
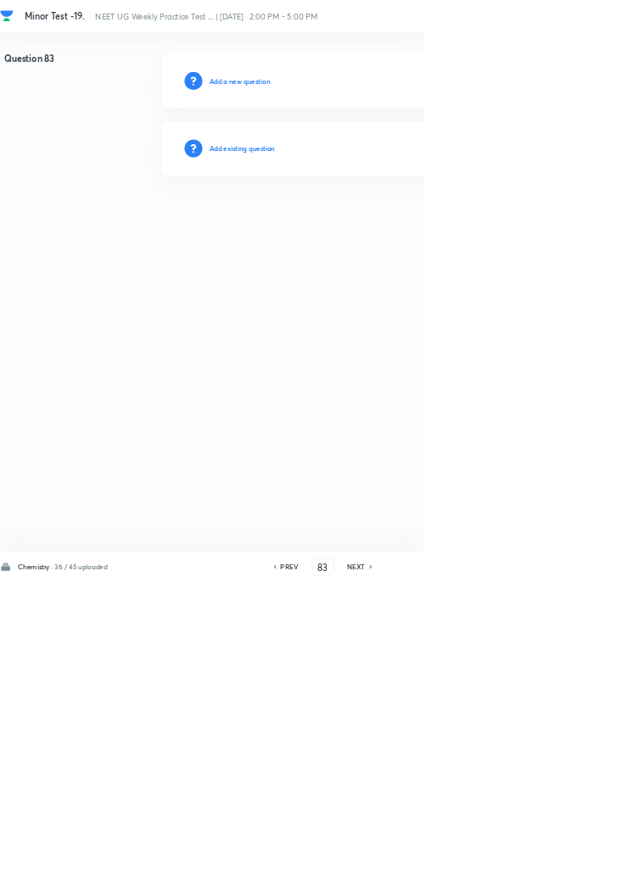
click at [405, 218] on h6 "Add existing question" at bounding box center [365, 223] width 99 height 15
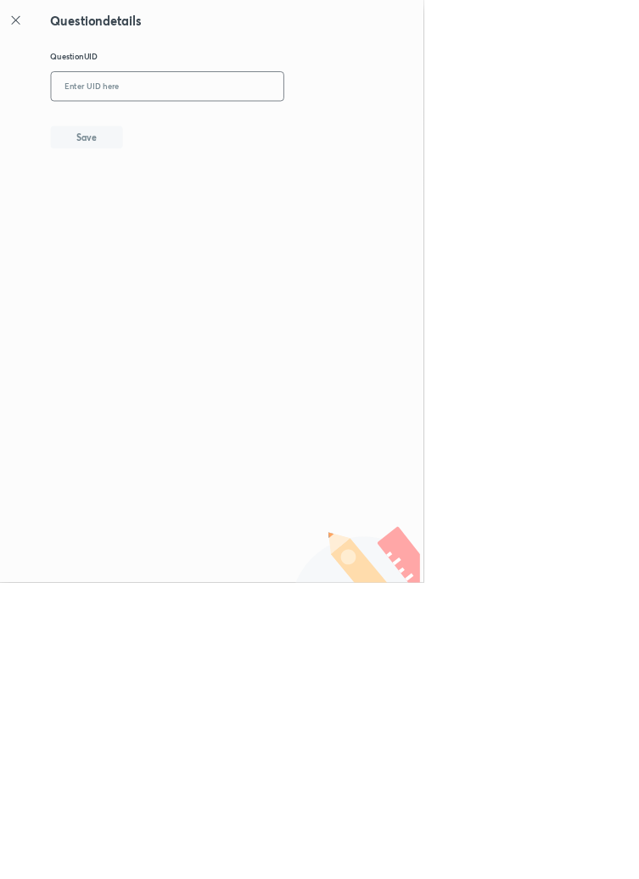
click at [335, 125] on input "text" at bounding box center [252, 131] width 351 height 42
click at [169, 210] on button "Save" at bounding box center [130, 205] width 109 height 34
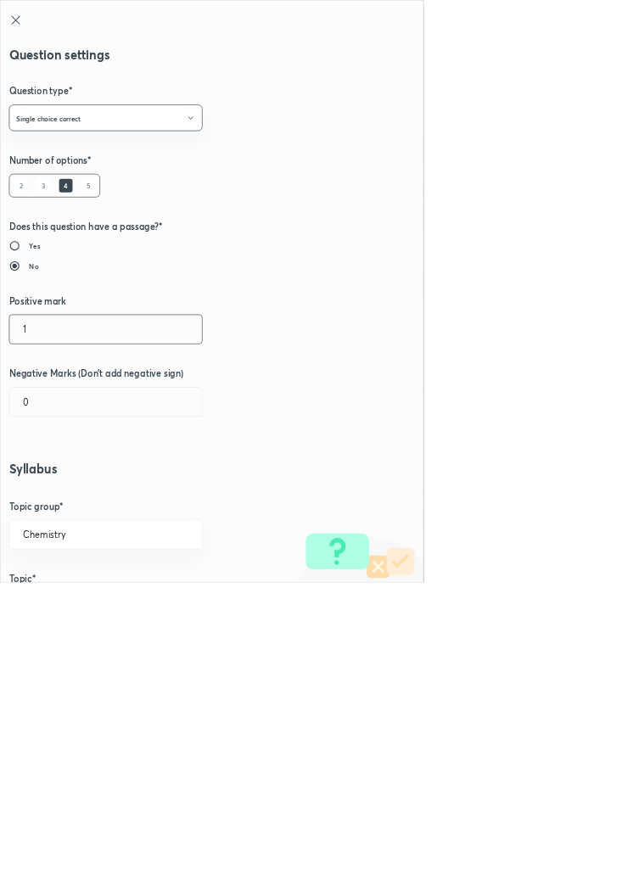
click at [53, 489] on input "1" at bounding box center [159, 496] width 290 height 43
click at [66, 606] on input "0" at bounding box center [159, 606] width 290 height 43
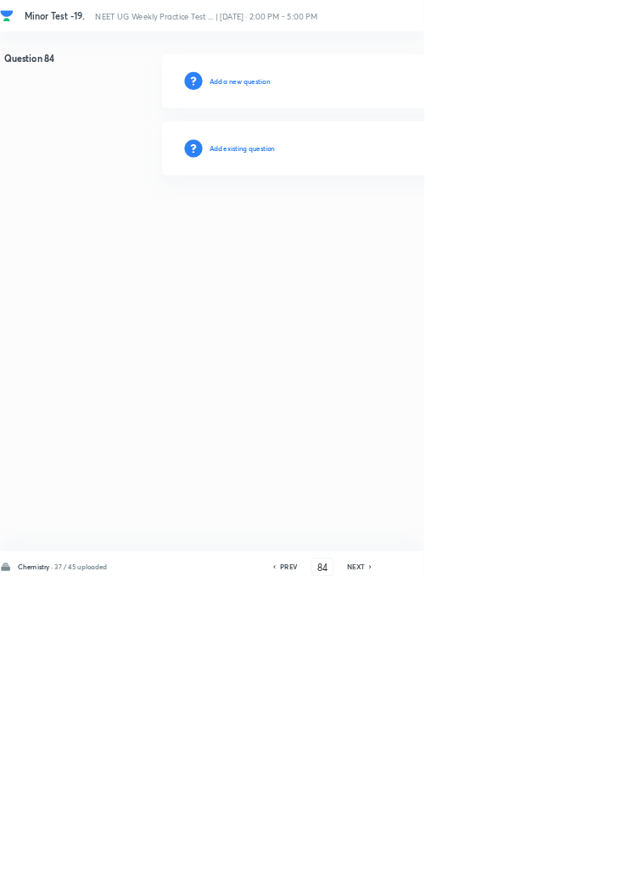
click at [397, 222] on h6 "Add existing question" at bounding box center [365, 223] width 99 height 15
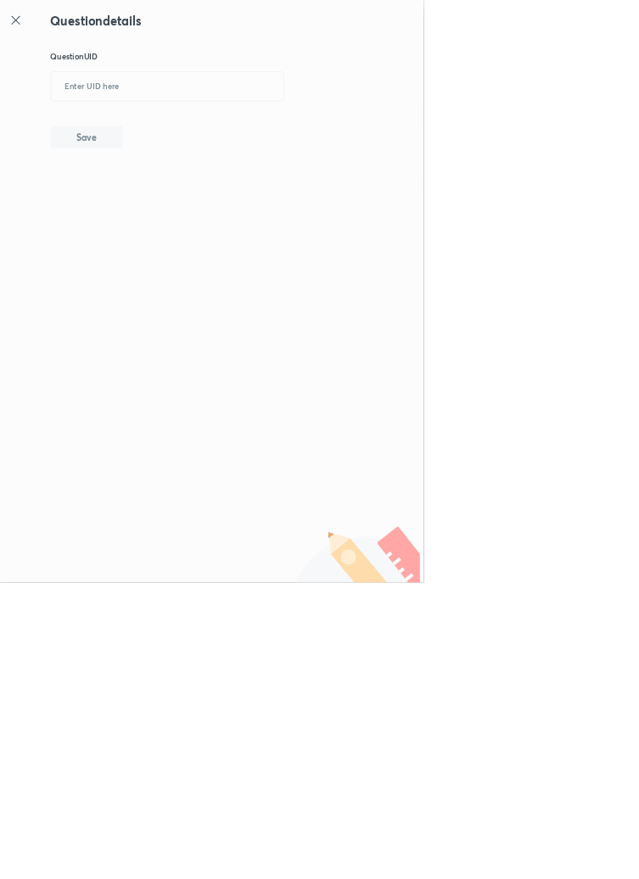
click at [28, 33] on icon at bounding box center [24, 30] width 20 height 20
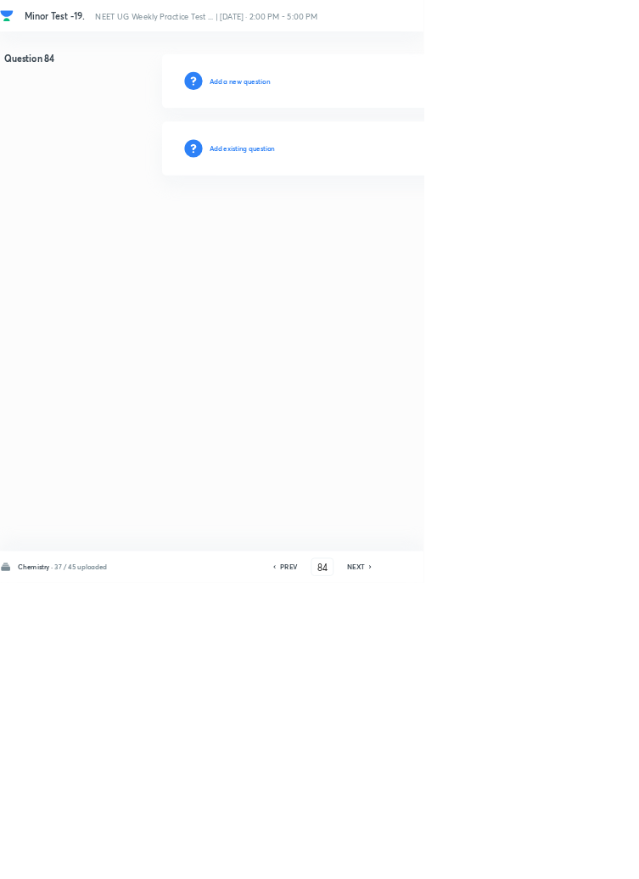
click at [407, 226] on h6 "Add existing question" at bounding box center [365, 223] width 99 height 15
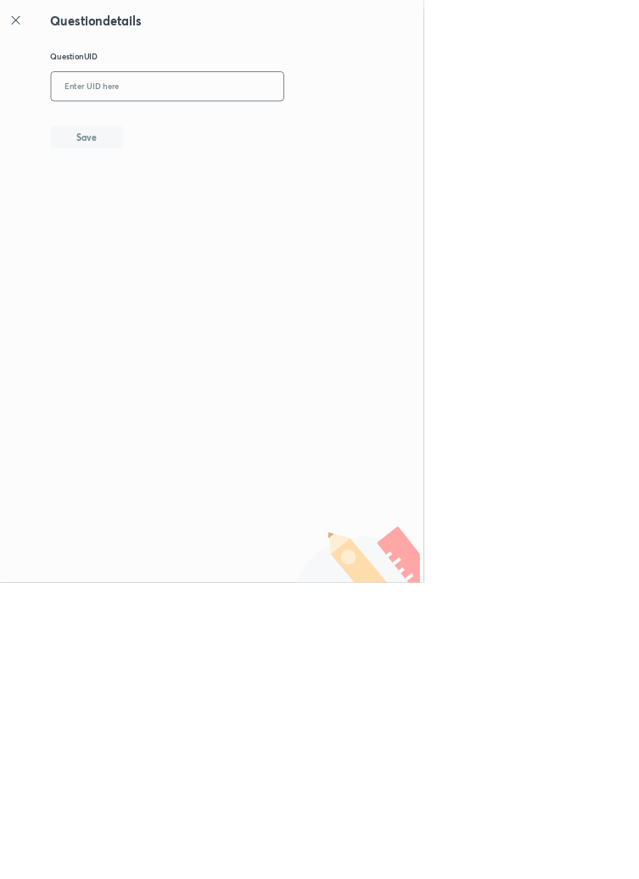
click at [260, 126] on input "text" at bounding box center [252, 131] width 351 height 42
click at [168, 201] on button "Save" at bounding box center [130, 205] width 109 height 34
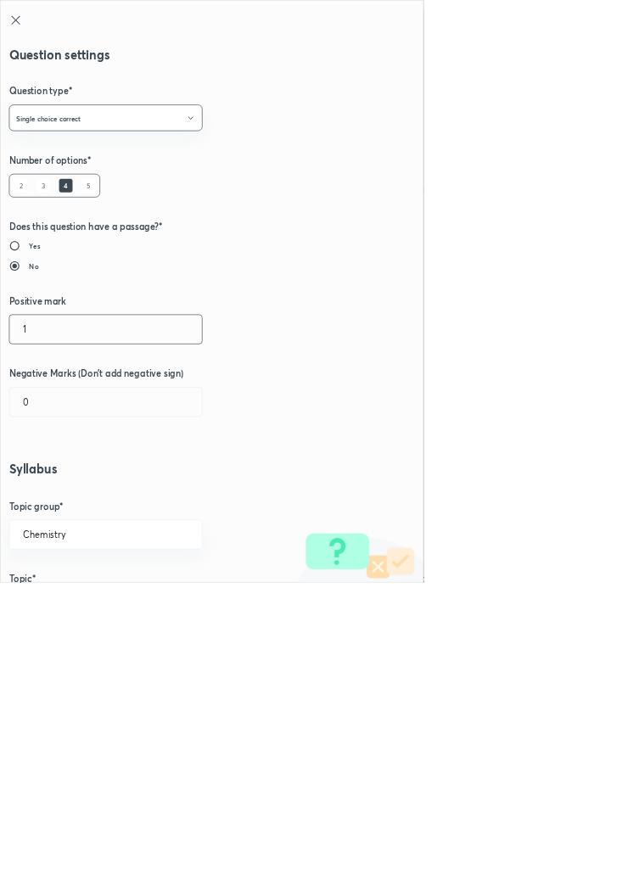
click at [57, 502] on input "1" at bounding box center [159, 496] width 290 height 43
click at [58, 601] on input "0" at bounding box center [159, 606] width 290 height 43
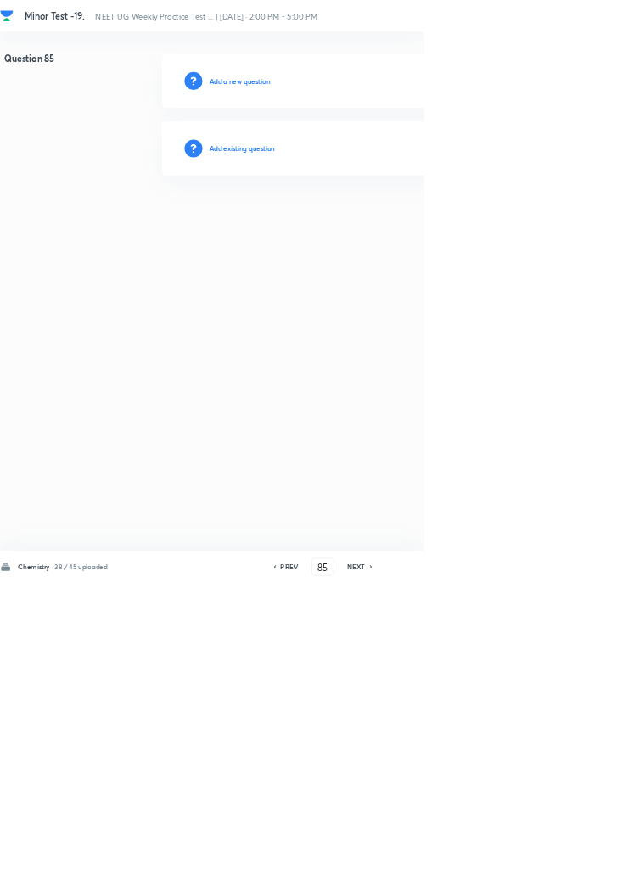
click at [396, 222] on h6 "Add existing question" at bounding box center [365, 223] width 99 height 15
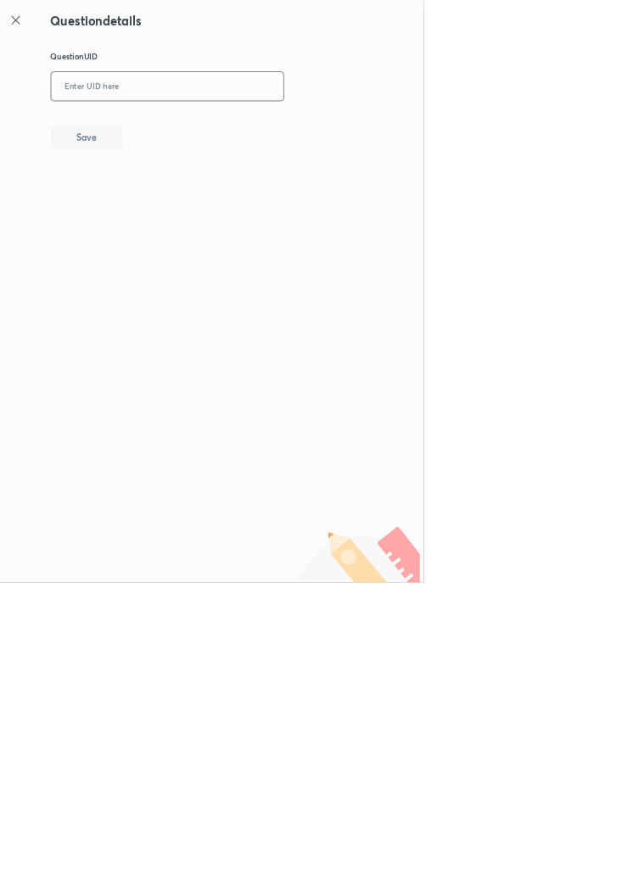
click at [214, 131] on input "text" at bounding box center [252, 131] width 351 height 42
click at [168, 205] on button "Save" at bounding box center [130, 205] width 109 height 34
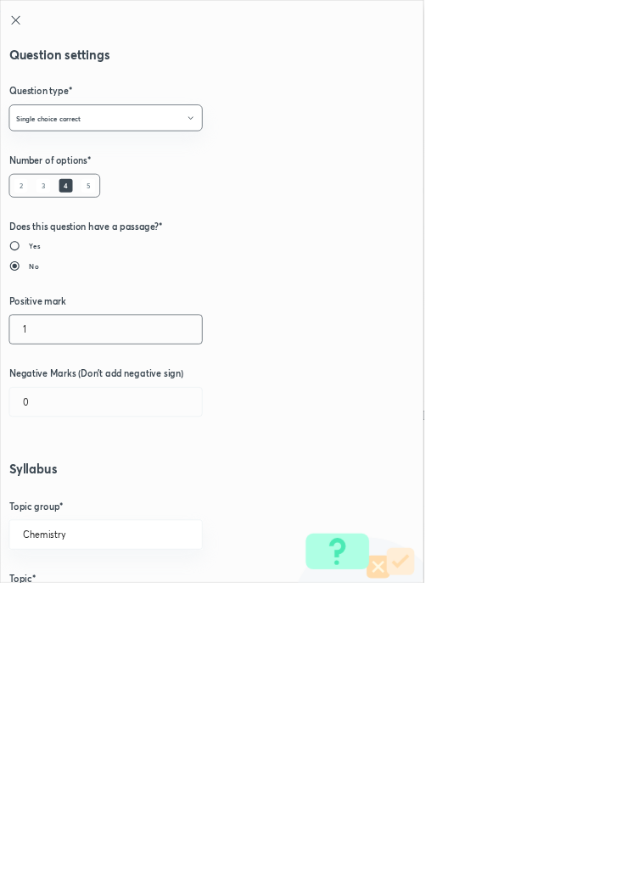
click at [54, 491] on input "1" at bounding box center [159, 496] width 290 height 43
click at [73, 612] on input "0" at bounding box center [159, 606] width 290 height 43
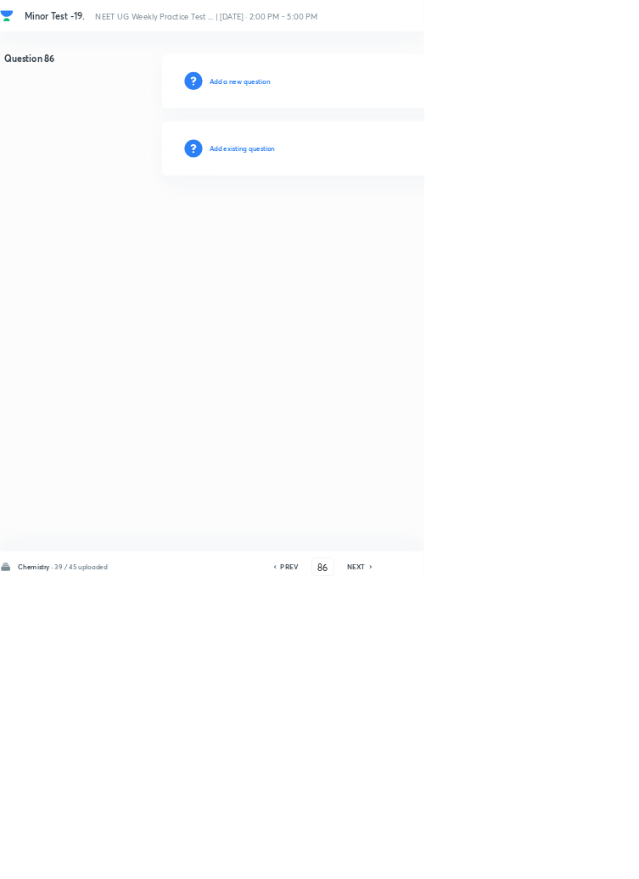
click at [393, 219] on h6 "Add existing question" at bounding box center [365, 223] width 99 height 15
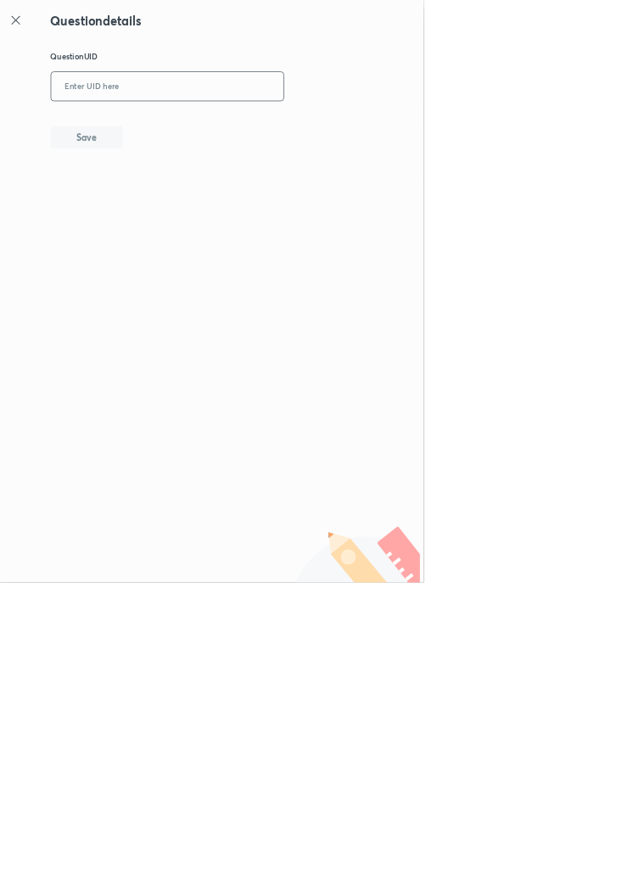
click at [221, 123] on input "text" at bounding box center [252, 131] width 351 height 42
click at [181, 204] on button "Save" at bounding box center [130, 205] width 109 height 34
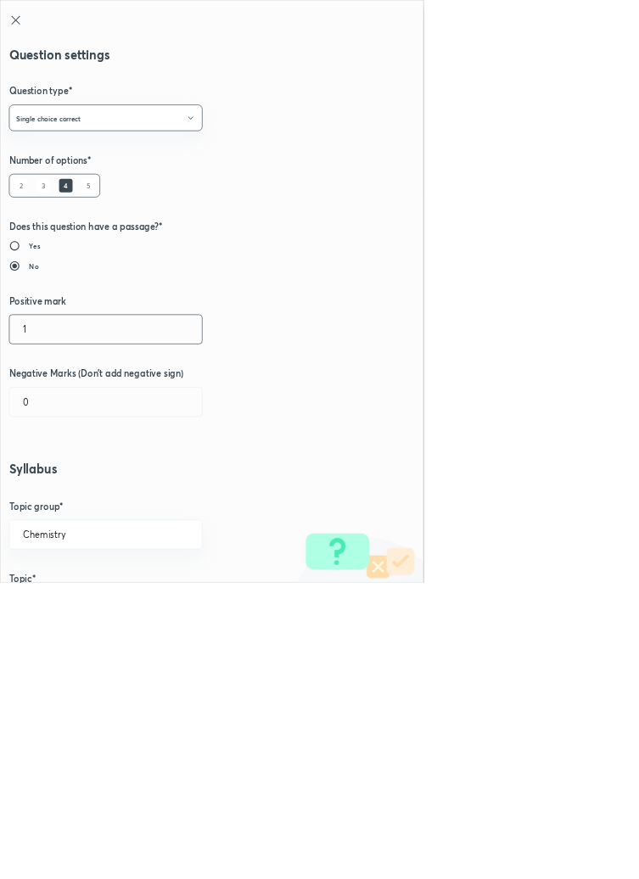
click at [53, 492] on input "1" at bounding box center [159, 496] width 290 height 43
click at [64, 605] on input "0" at bounding box center [159, 606] width 290 height 43
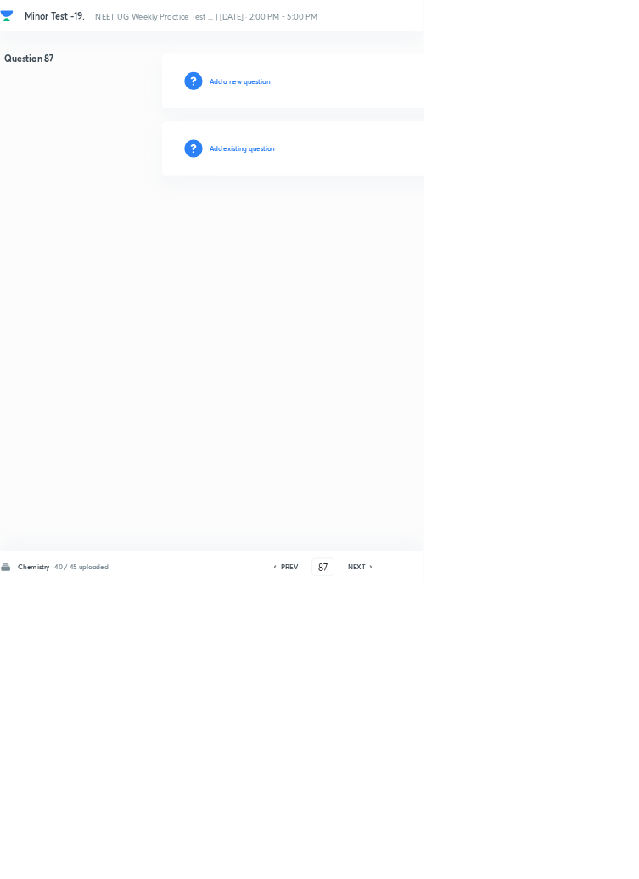
click at [435, 863] on h6 "PREV" at bounding box center [437, 855] width 26 height 15
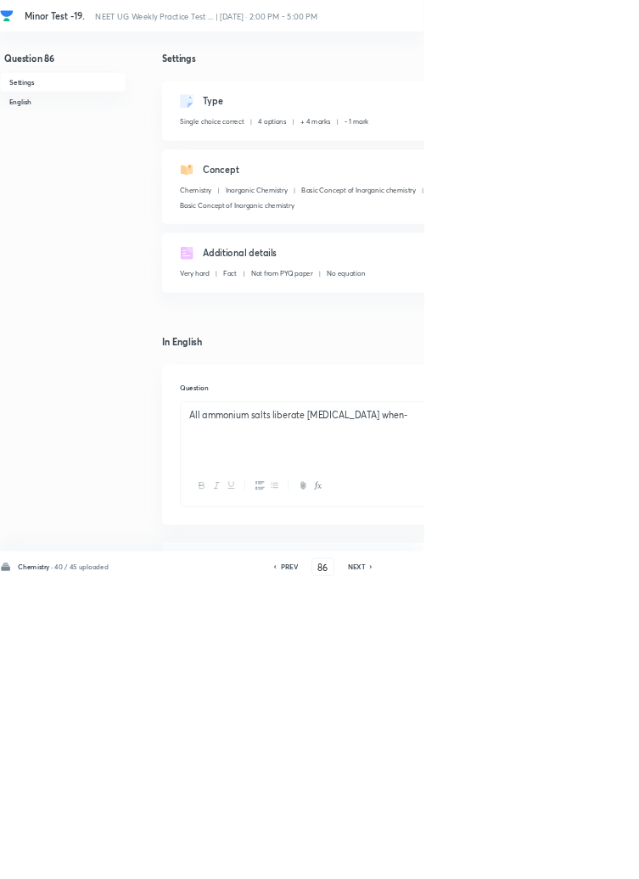
click at [416, 860] on icon at bounding box center [414, 855] width 5 height 8
click at [561, 858] on icon at bounding box center [559, 855] width 3 height 5
click at [559, 860] on icon at bounding box center [560, 855] width 5 height 8
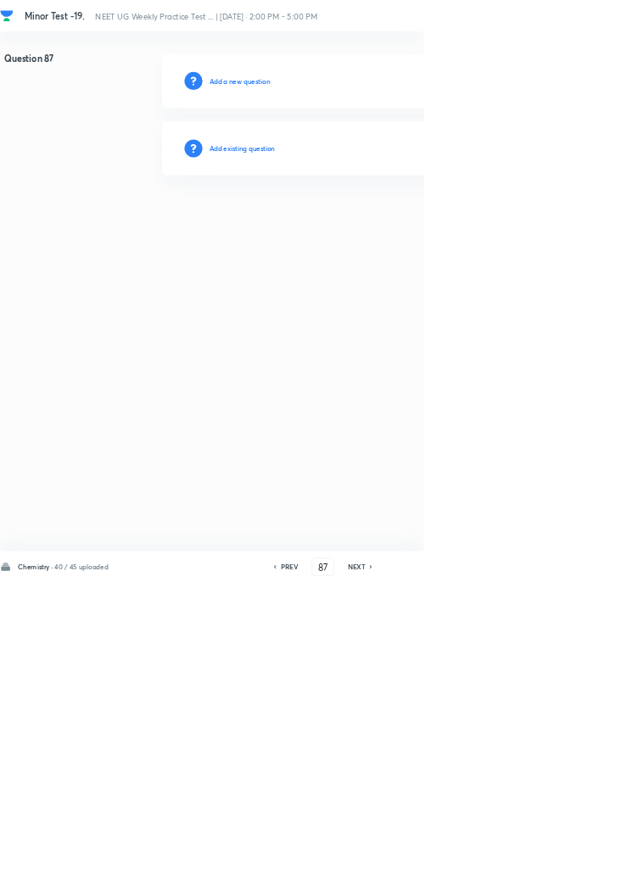
click at [375, 224] on h6 "Add existing question" at bounding box center [365, 223] width 99 height 15
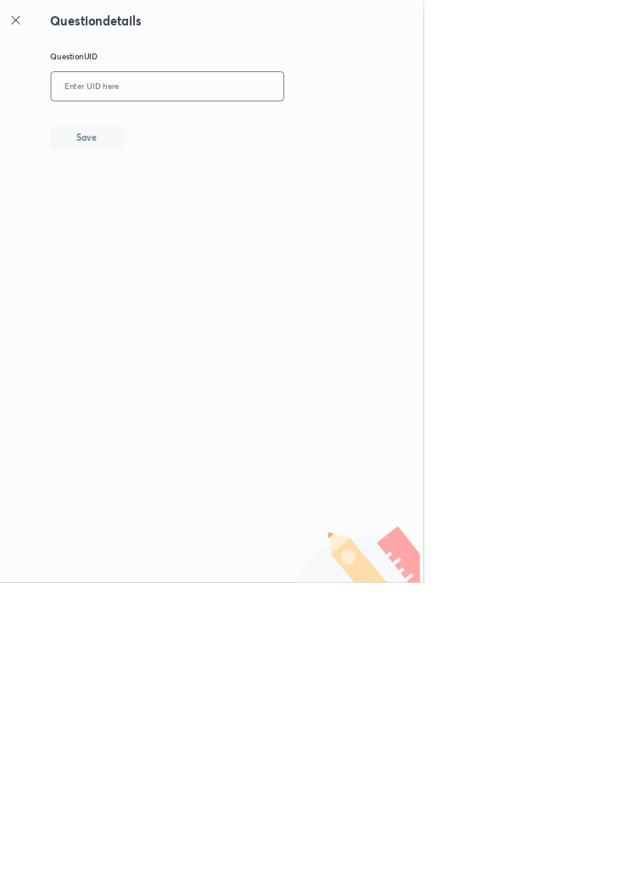
click at [299, 128] on input "text" at bounding box center [252, 131] width 351 height 42
click at [161, 210] on button "Save" at bounding box center [130, 205] width 109 height 34
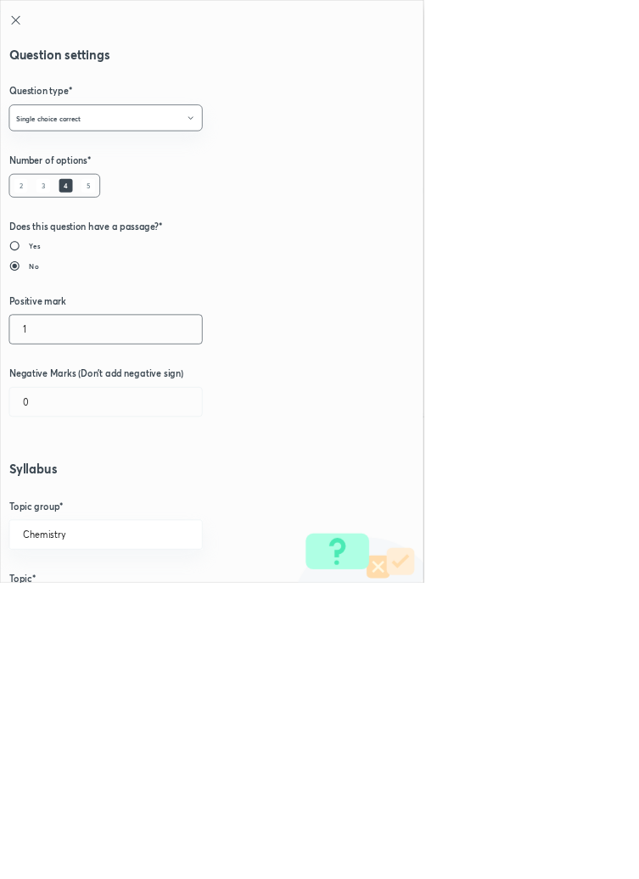
click at [54, 490] on input "1" at bounding box center [159, 496] width 290 height 43
click at [64, 615] on input "0" at bounding box center [159, 606] width 290 height 43
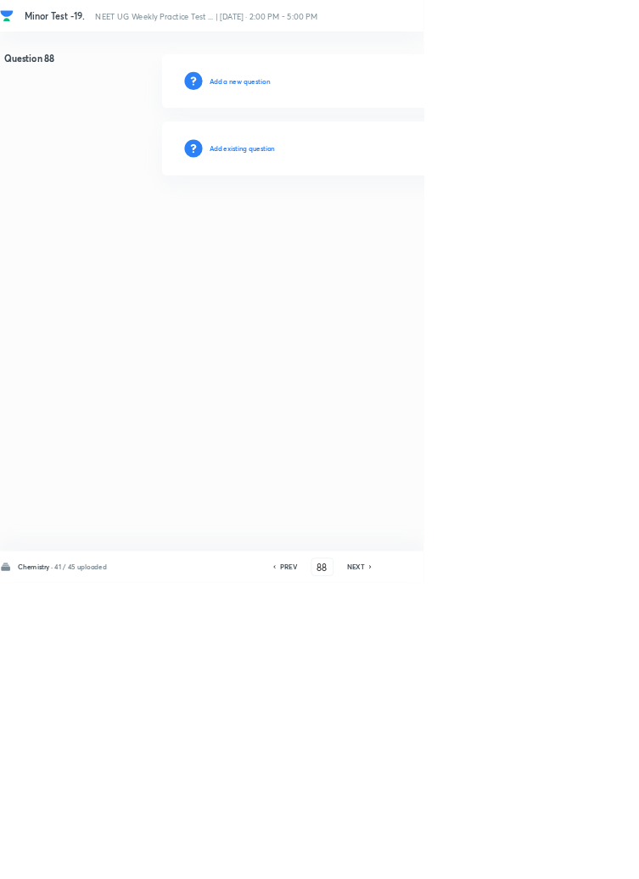
click at [401, 222] on h6 "Add existing question" at bounding box center [365, 223] width 99 height 15
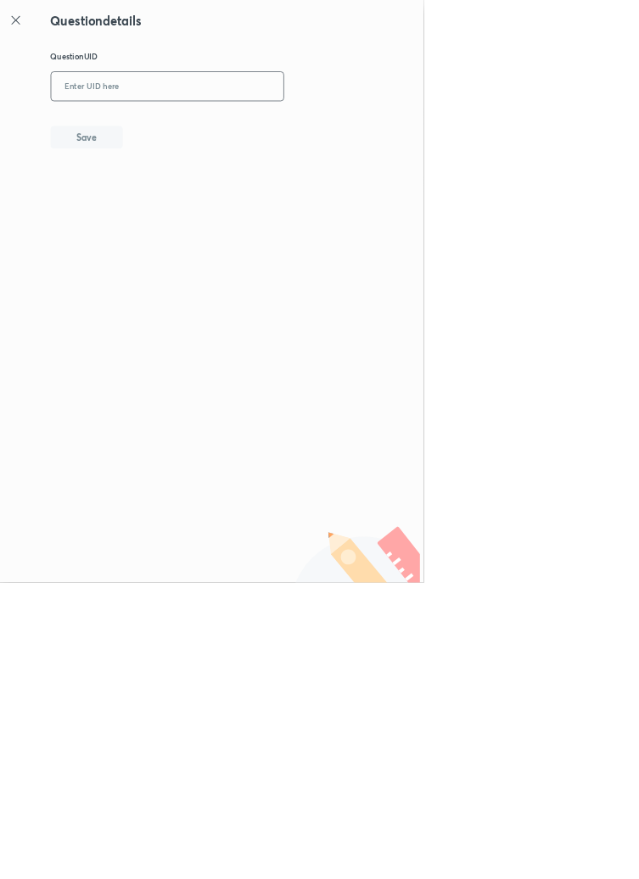
click at [263, 122] on input "text" at bounding box center [252, 131] width 351 height 42
click at [185, 202] on button "Save" at bounding box center [130, 205] width 109 height 34
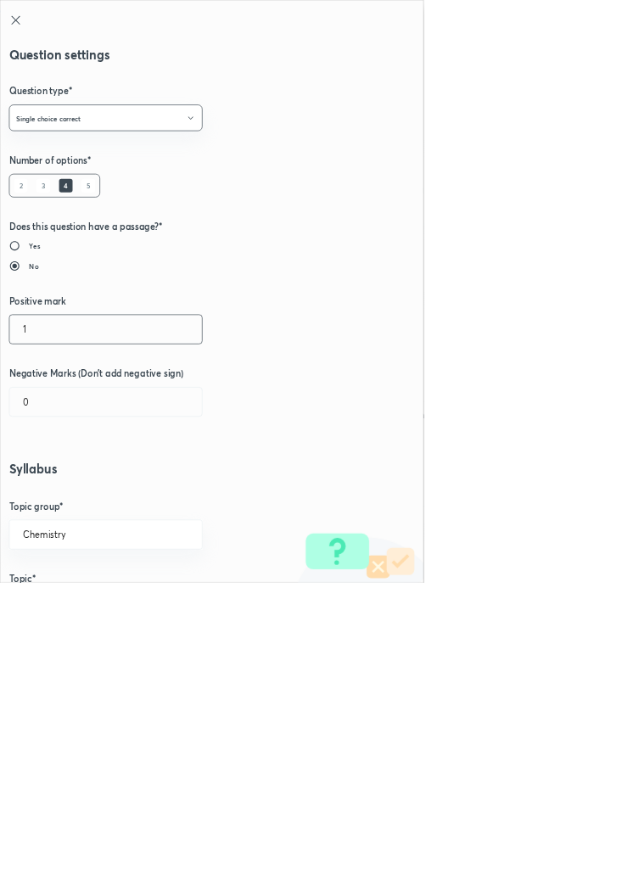
click at [54, 489] on input "1" at bounding box center [159, 496] width 290 height 43
click at [70, 615] on input "0" at bounding box center [159, 606] width 290 height 43
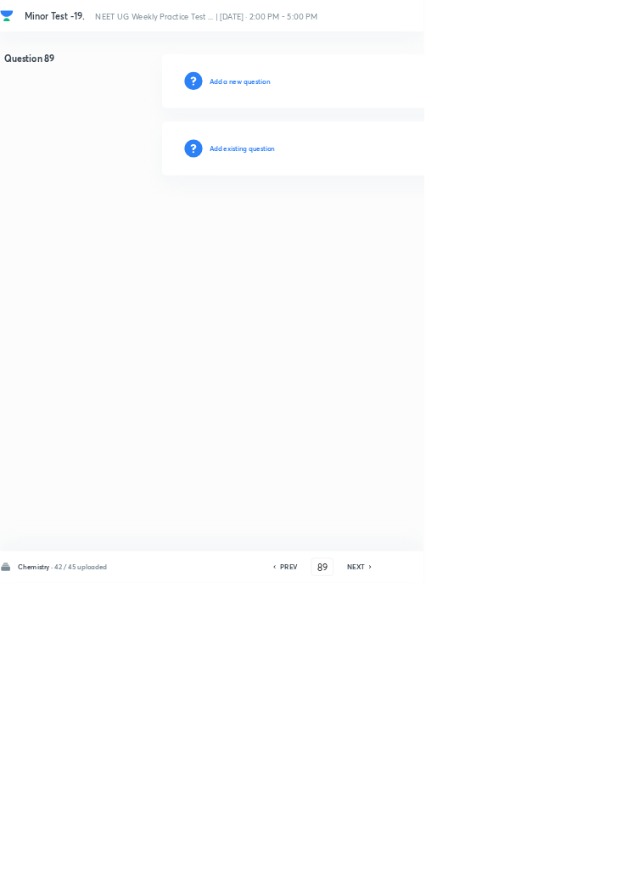
click at [389, 227] on h6 "Add existing question" at bounding box center [365, 223] width 99 height 15
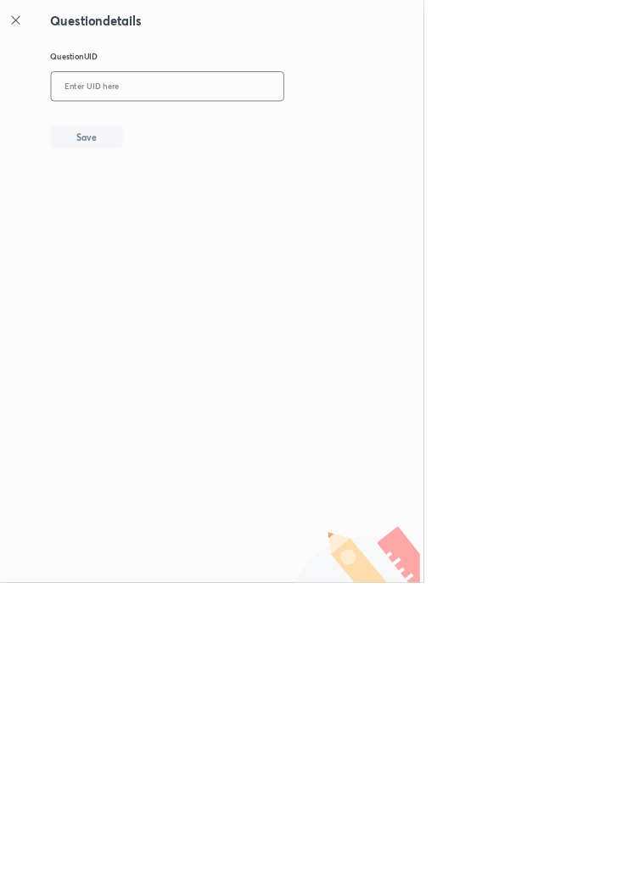
click at [290, 126] on input "text" at bounding box center [252, 131] width 351 height 42
click at [178, 203] on button "Save" at bounding box center [130, 205] width 109 height 34
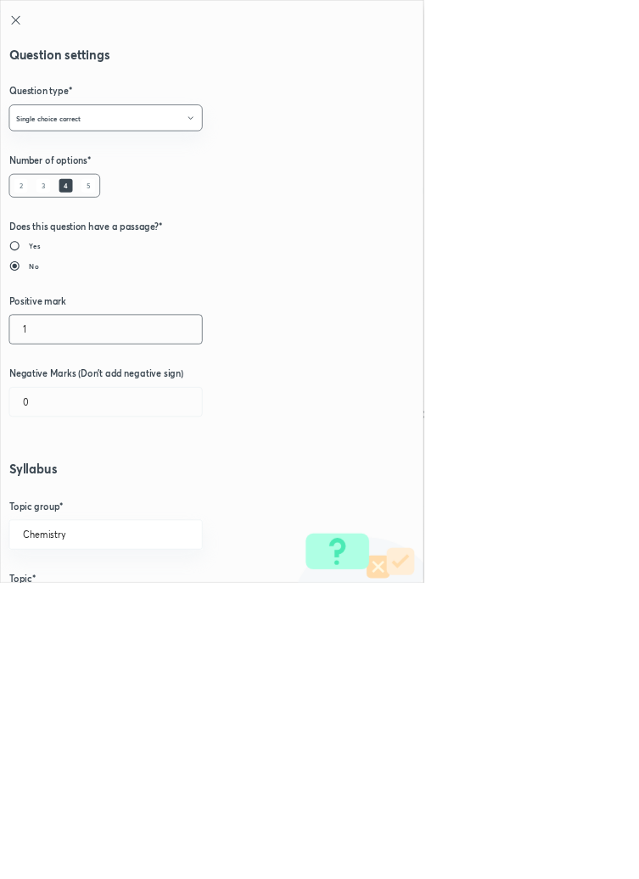
click at [46, 499] on input "1" at bounding box center [159, 496] width 290 height 43
click at [48, 611] on input "0" at bounding box center [159, 606] width 290 height 43
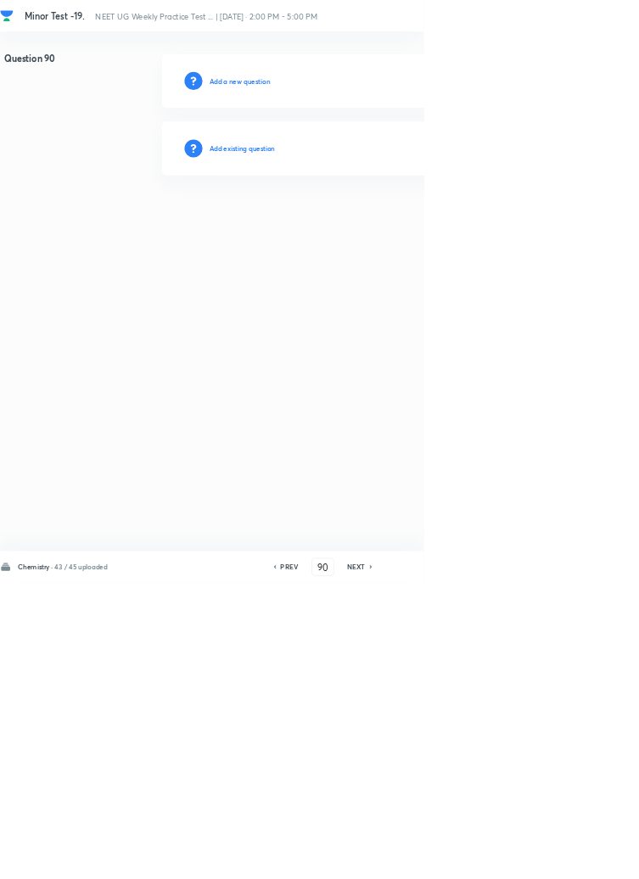
click at [401, 220] on h6 "Add existing question" at bounding box center [365, 223] width 99 height 15
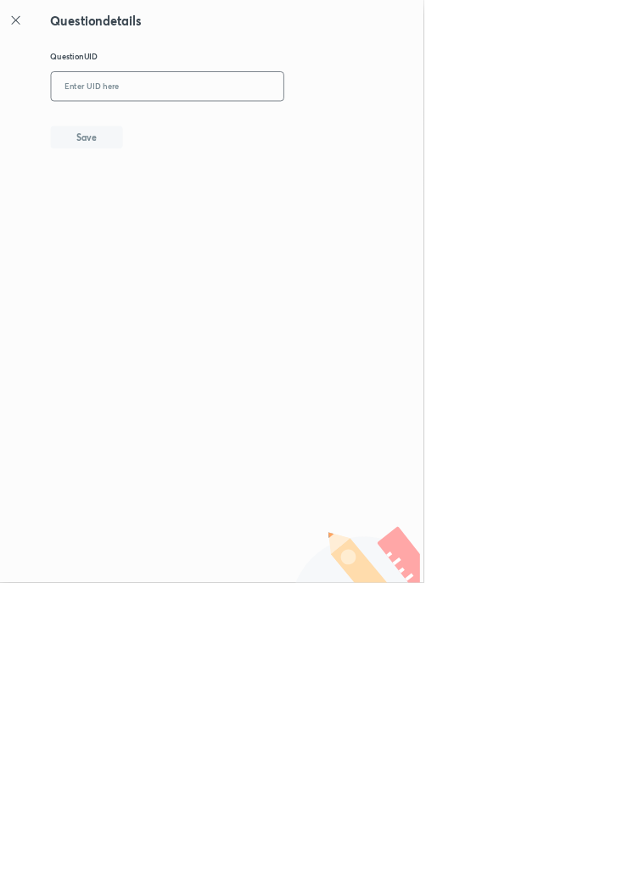
click at [305, 132] on input "text" at bounding box center [252, 131] width 351 height 42
click at [172, 201] on button "Save" at bounding box center [130, 205] width 109 height 34
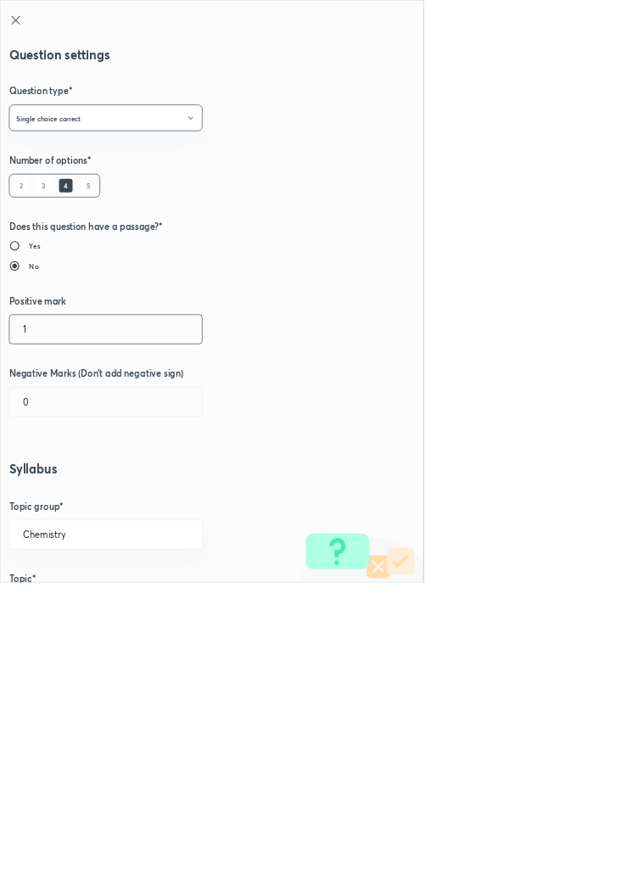
click at [62, 502] on input "1" at bounding box center [159, 496] width 290 height 43
click at [63, 609] on input "0" at bounding box center [159, 606] width 290 height 43
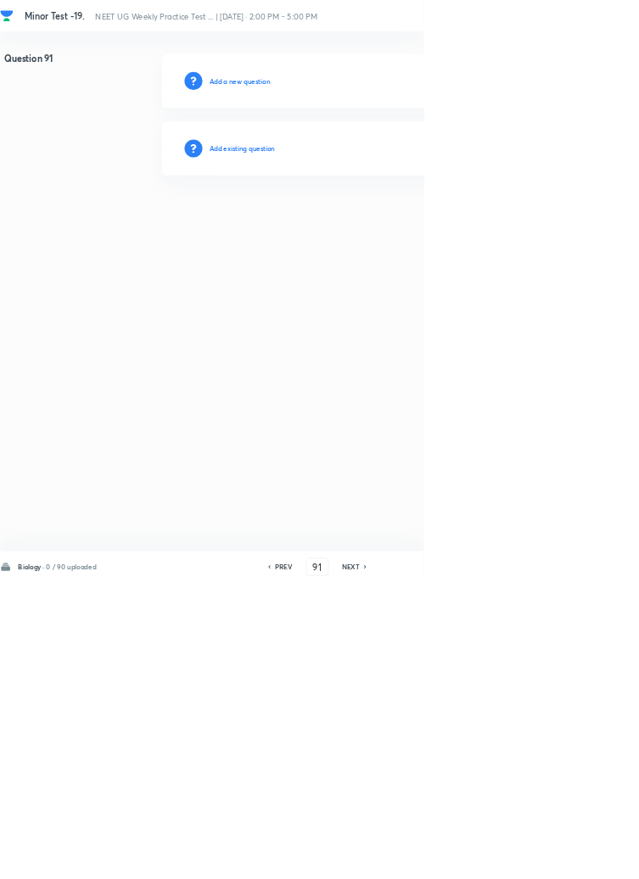
click at [428, 863] on h6 "PREV" at bounding box center [428, 855] width 26 height 15
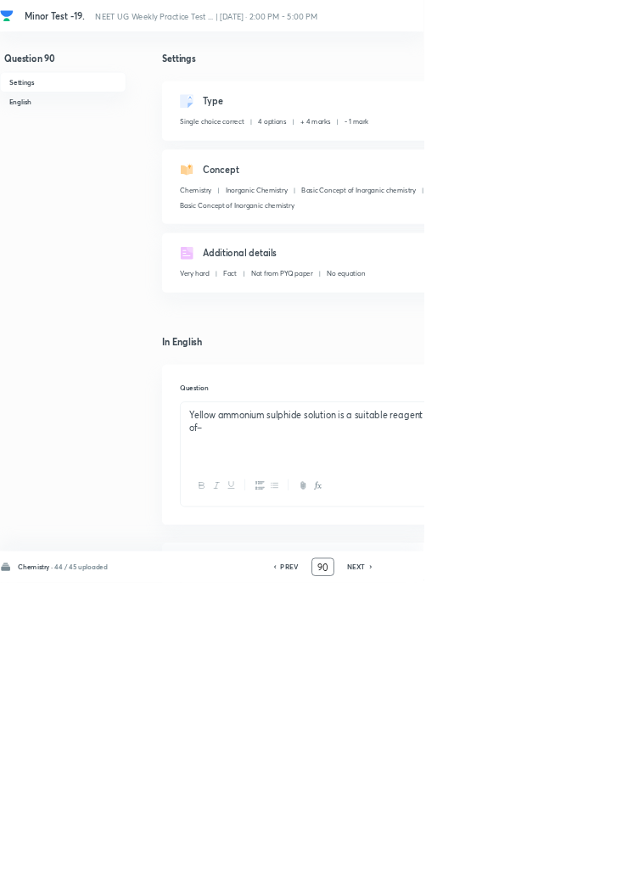
click at [495, 871] on input "90" at bounding box center [487, 856] width 32 height 30
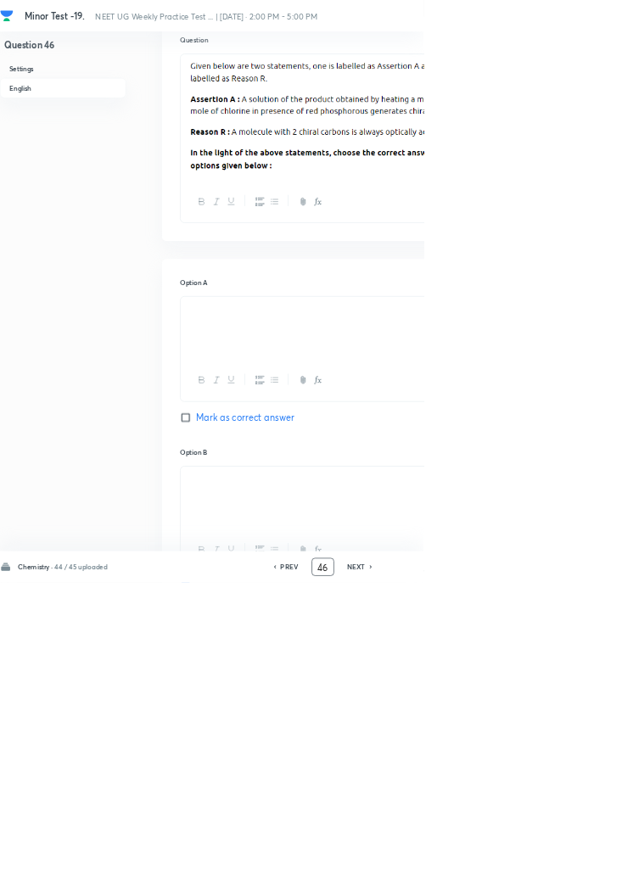
scroll to position [0, 0]
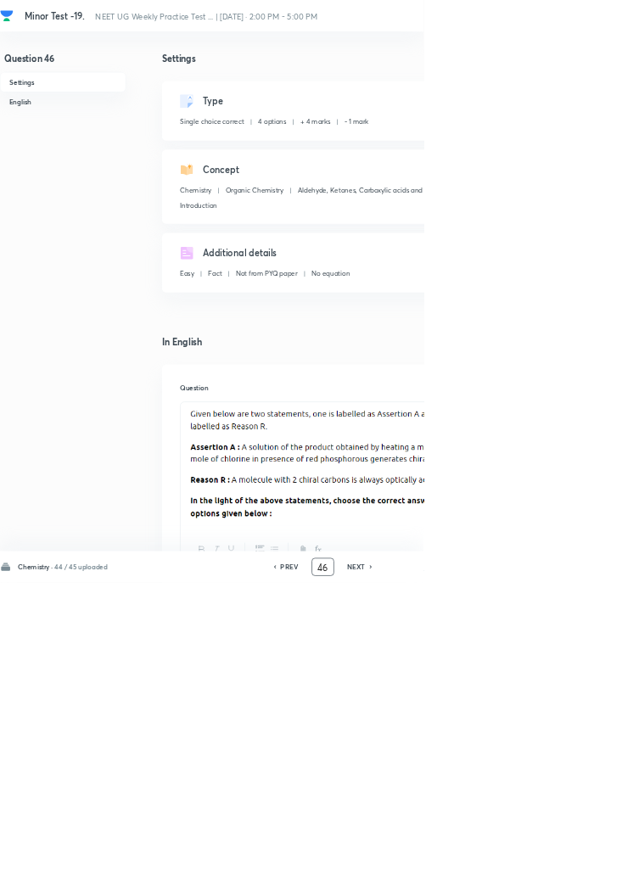
click at [560, 860] on icon at bounding box center [560, 855] width 5 height 8
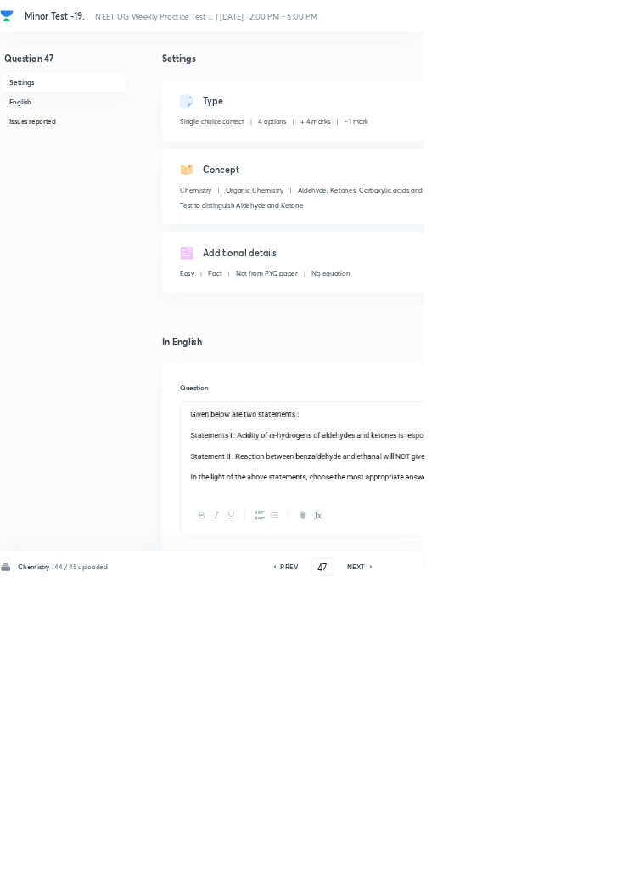
click at [546, 863] on h6 "NEXT" at bounding box center [538, 855] width 26 height 15
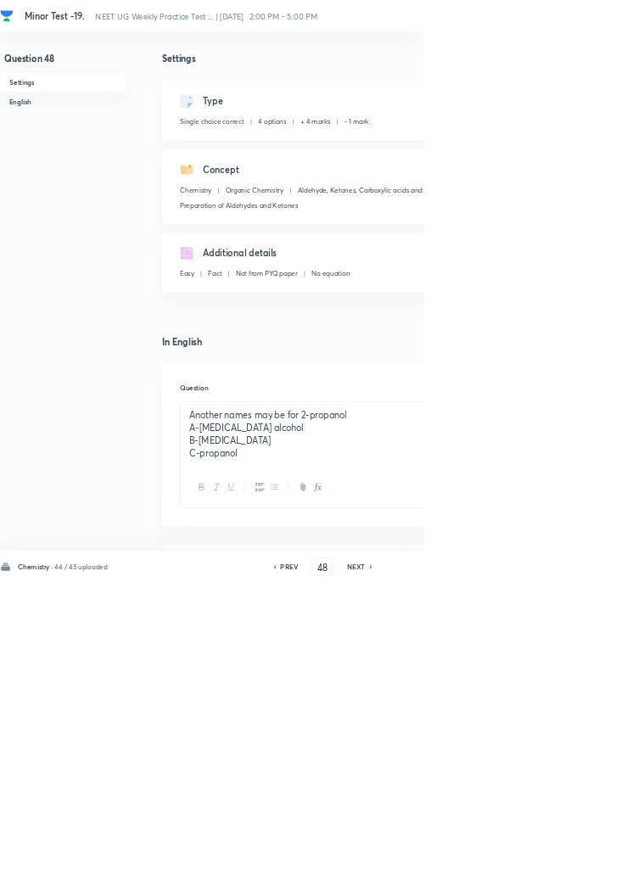
click at [560, 860] on icon at bounding box center [560, 855] width 5 height 8
click at [561, 858] on icon at bounding box center [559, 855] width 3 height 5
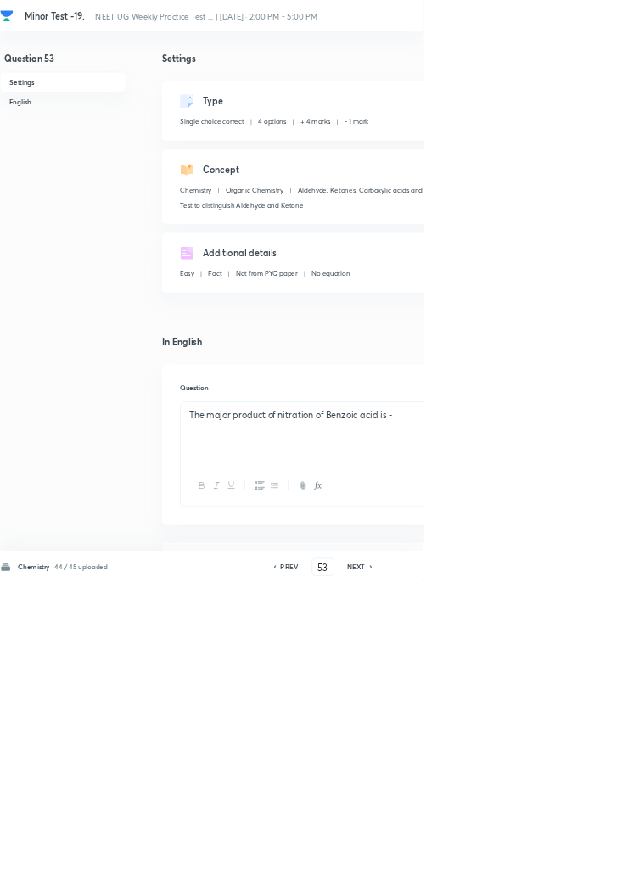
click at [560, 860] on icon at bounding box center [560, 855] width 5 height 8
click at [561, 858] on icon at bounding box center [559, 855] width 3 height 5
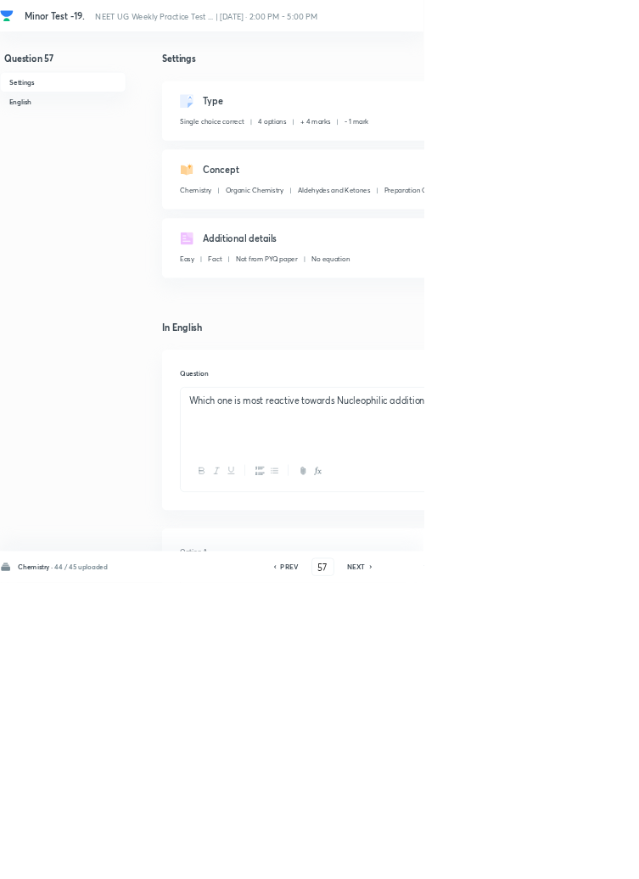
click at [561, 858] on icon at bounding box center [559, 855] width 3 height 5
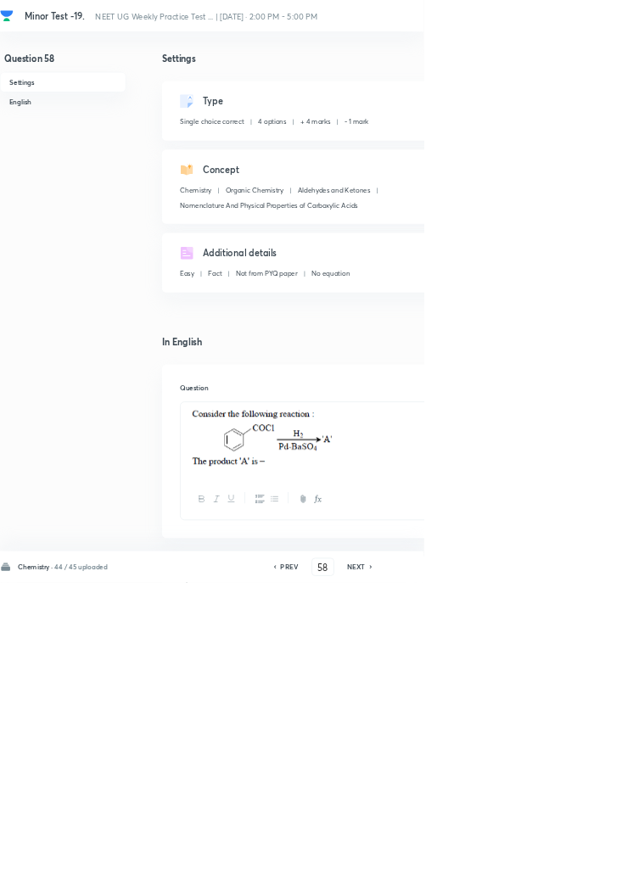
click at [560, 860] on icon at bounding box center [560, 855] width 5 height 8
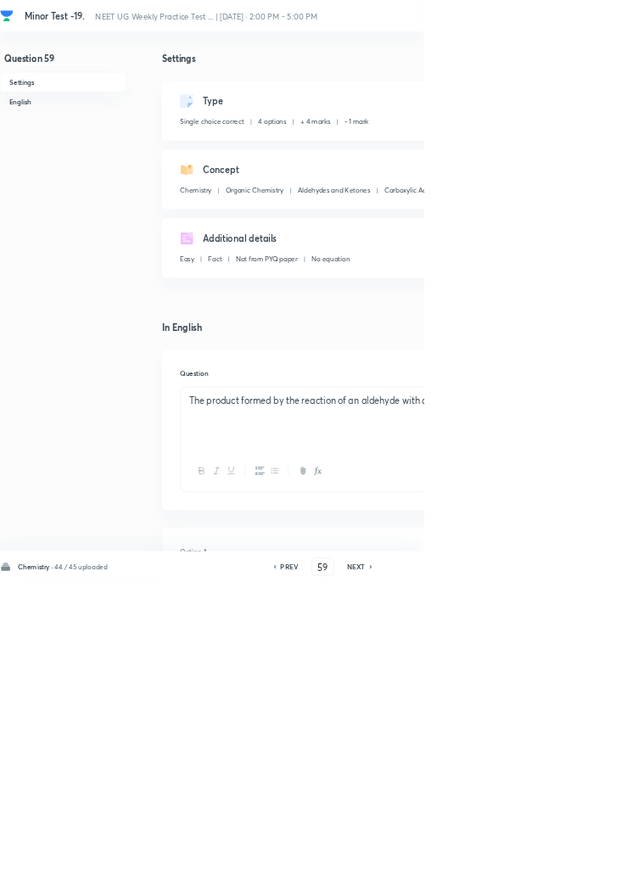
click at [562, 860] on icon at bounding box center [560, 855] width 5 height 8
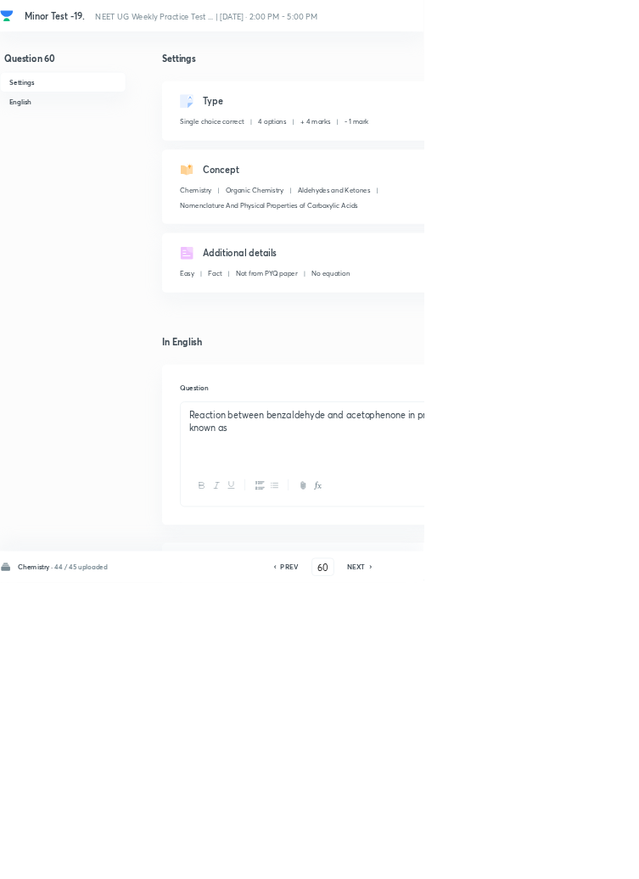
click at [562, 860] on icon at bounding box center [560, 855] width 5 height 8
click at [560, 860] on icon at bounding box center [560, 855] width 5 height 8
click at [561, 860] on icon at bounding box center [560, 855] width 5 height 8
click at [561, 858] on icon at bounding box center [559, 855] width 3 height 5
click at [560, 860] on icon at bounding box center [560, 855] width 5 height 8
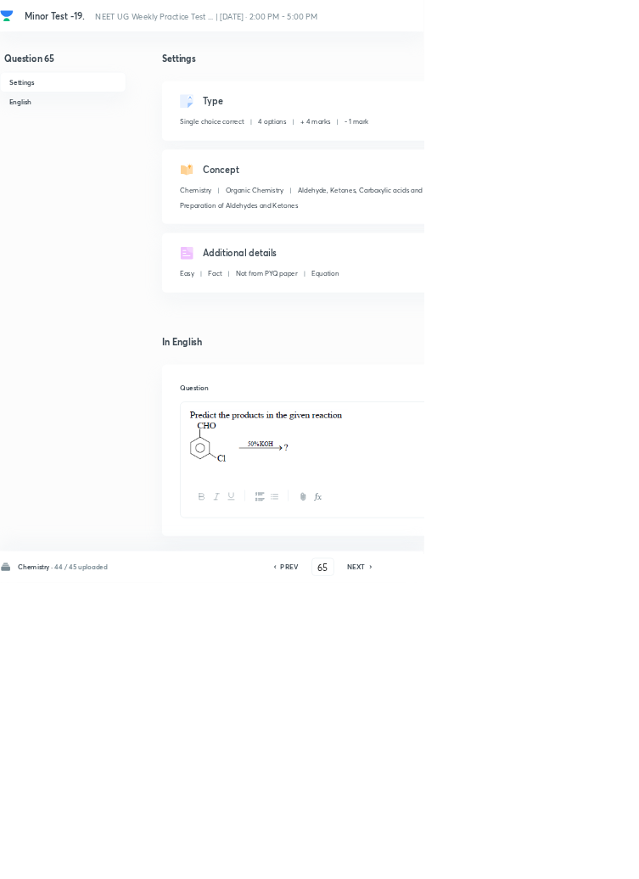
click at [561, 858] on icon at bounding box center [559, 855] width 3 height 5
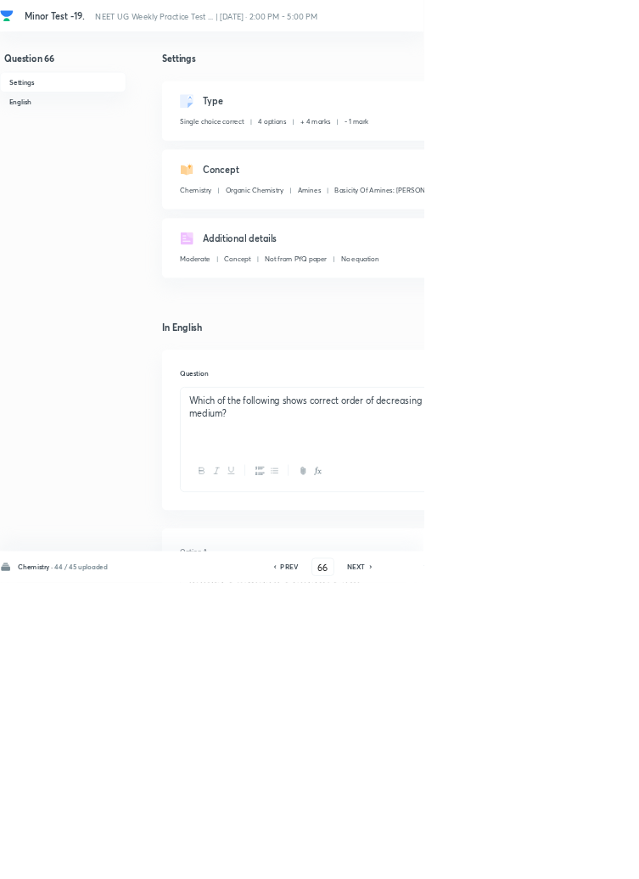
click at [560, 860] on icon at bounding box center [560, 855] width 5 height 8
click at [561, 858] on icon at bounding box center [559, 855] width 3 height 5
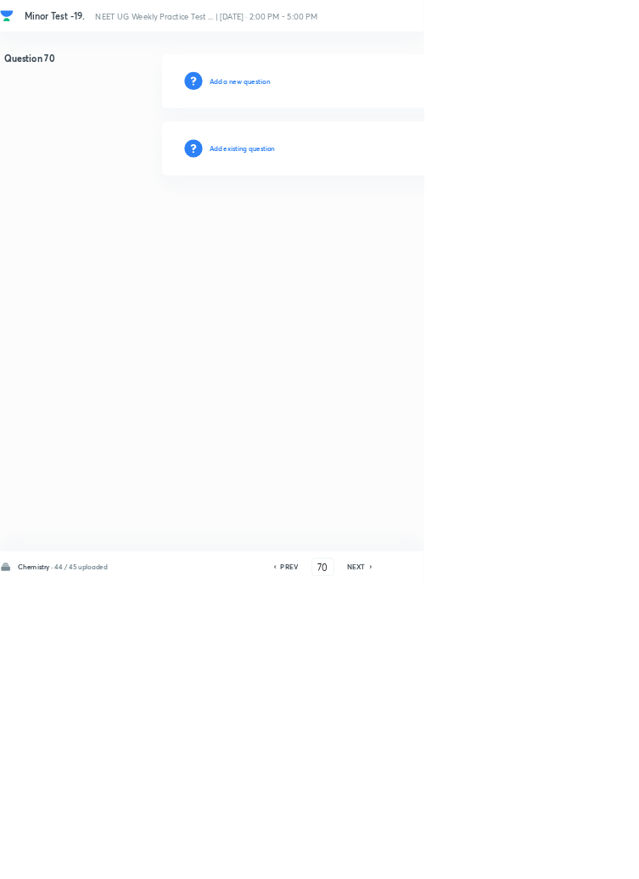
click at [435, 863] on h6 "PREV" at bounding box center [437, 855] width 26 height 15
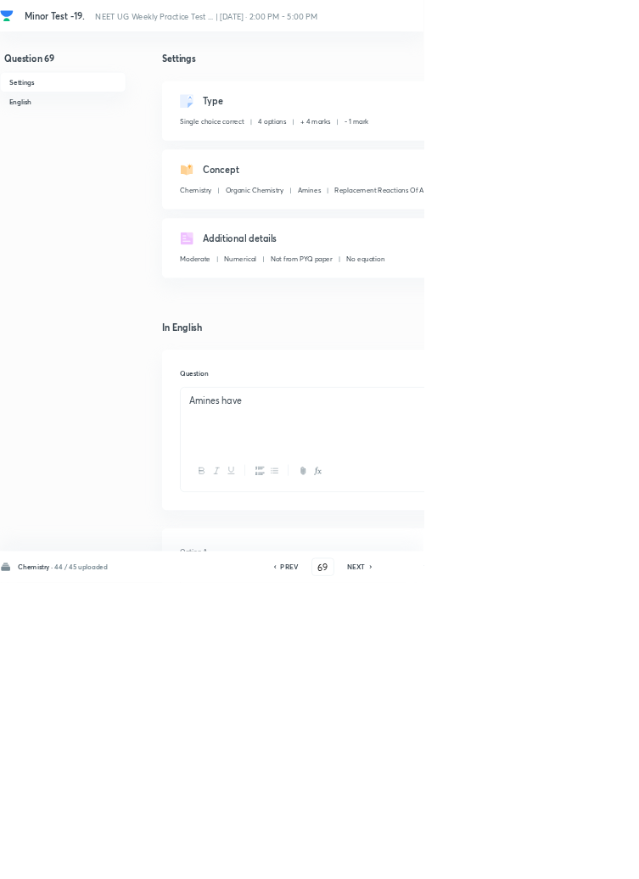
click at [560, 860] on icon at bounding box center [560, 855] width 5 height 8
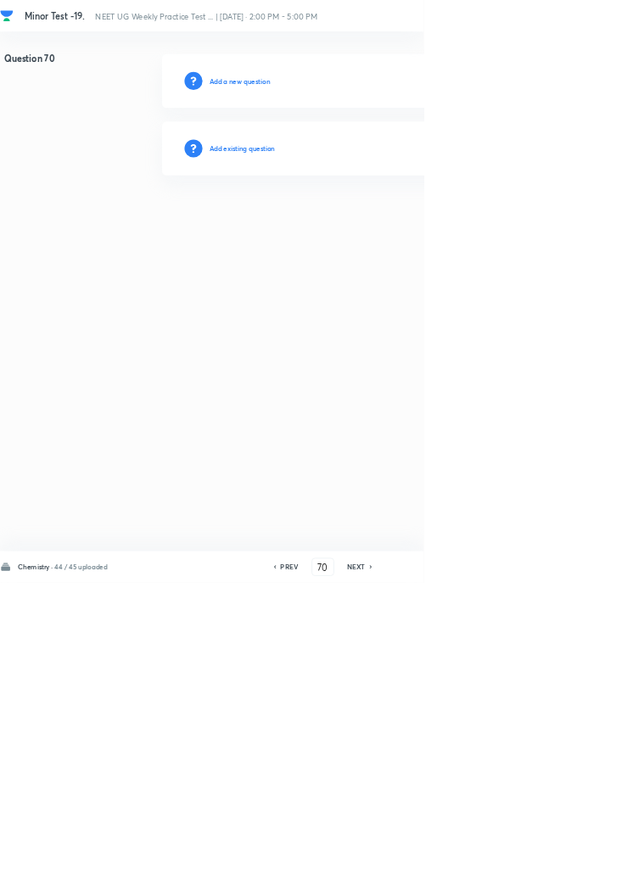
click at [401, 228] on h6 "Add existing question" at bounding box center [365, 223] width 99 height 15
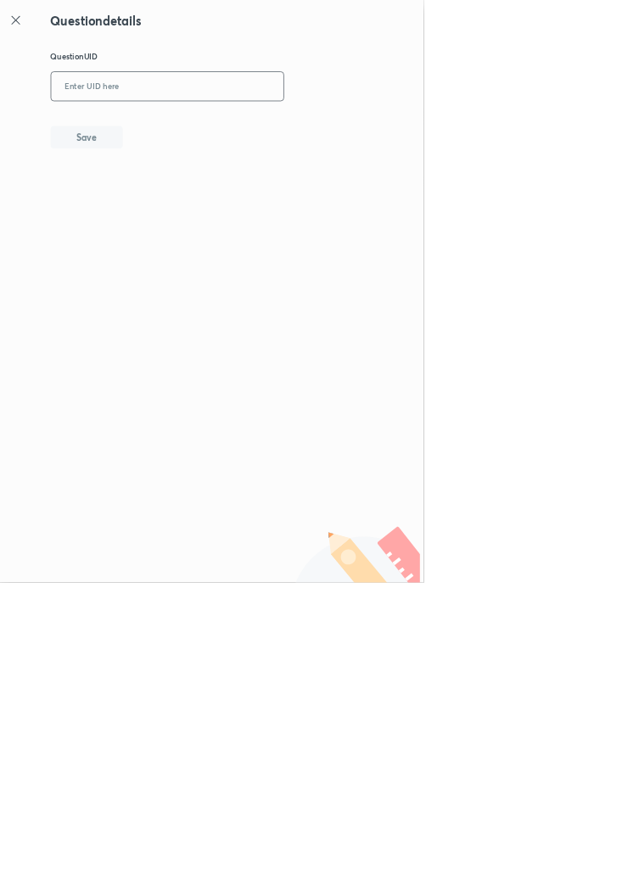
click at [247, 128] on input "text" at bounding box center [252, 131] width 351 height 42
click at [182, 204] on button "Save" at bounding box center [130, 205] width 109 height 34
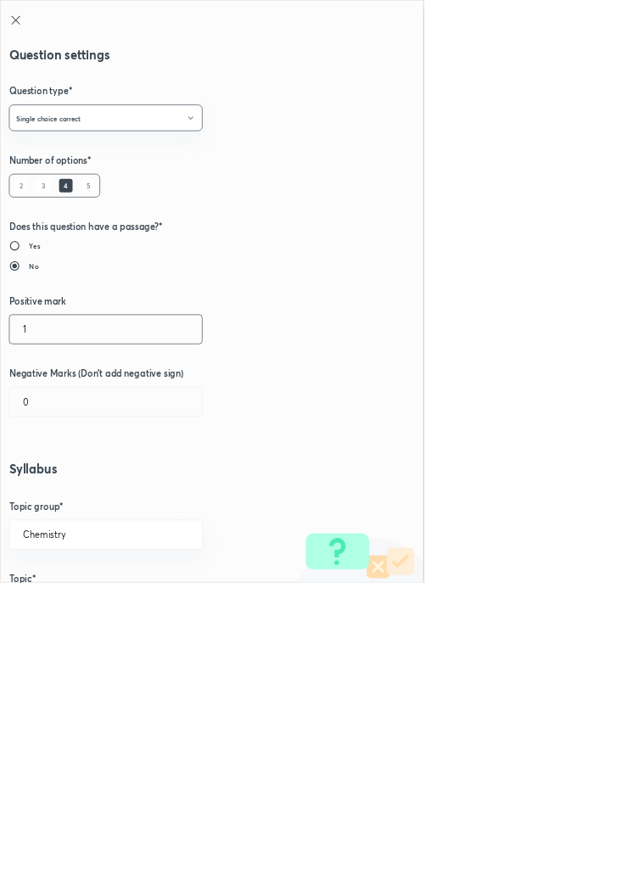
click at [48, 491] on input "1" at bounding box center [159, 496] width 290 height 43
click at [59, 609] on input "0" at bounding box center [159, 606] width 290 height 43
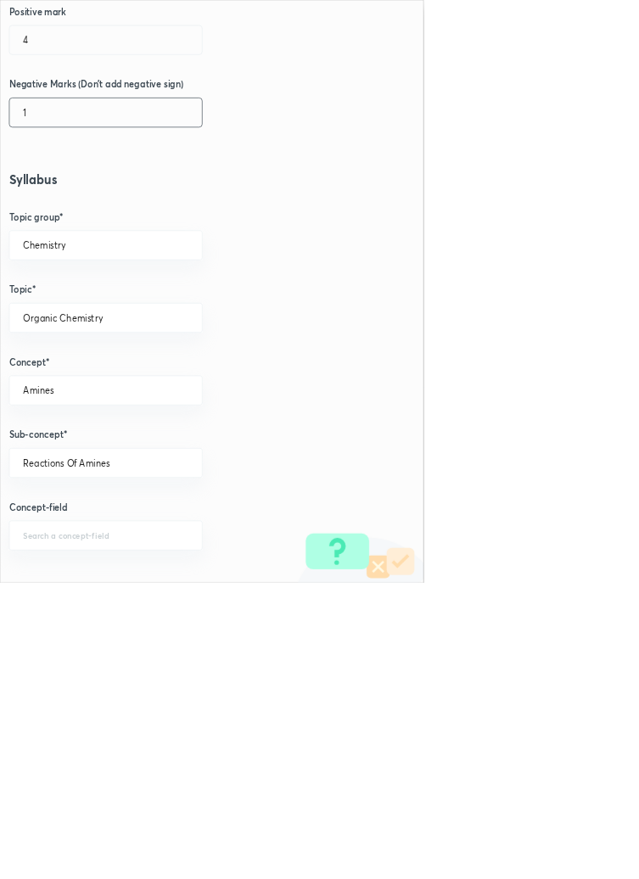
scroll to position [955, 0]
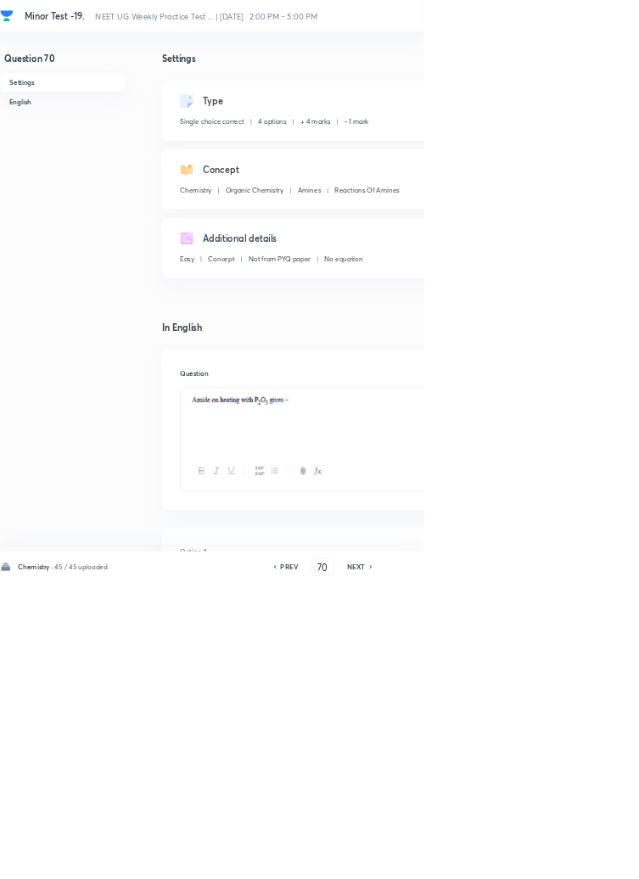
click at [491, 871] on input "71" at bounding box center [487, 856] width 32 height 30
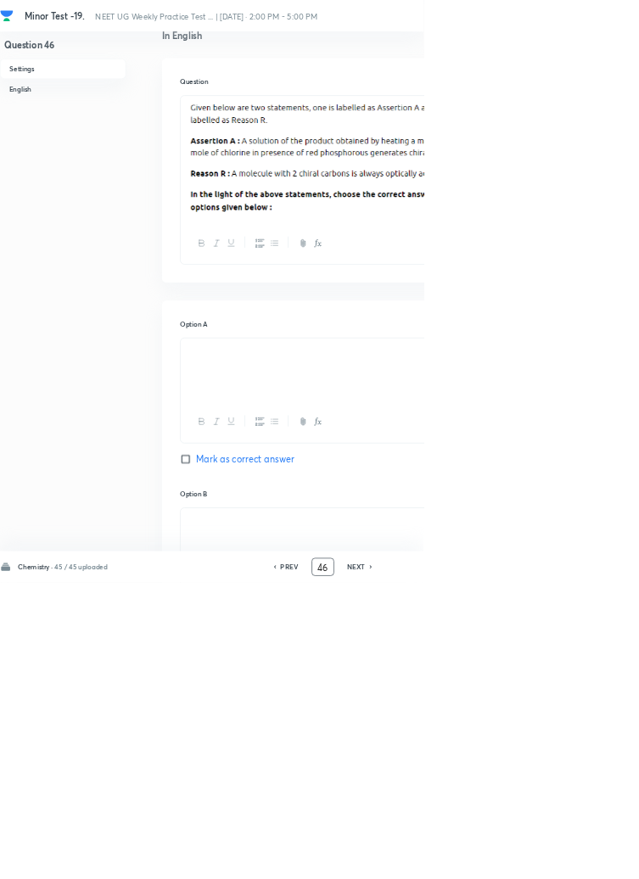
scroll to position [0, 0]
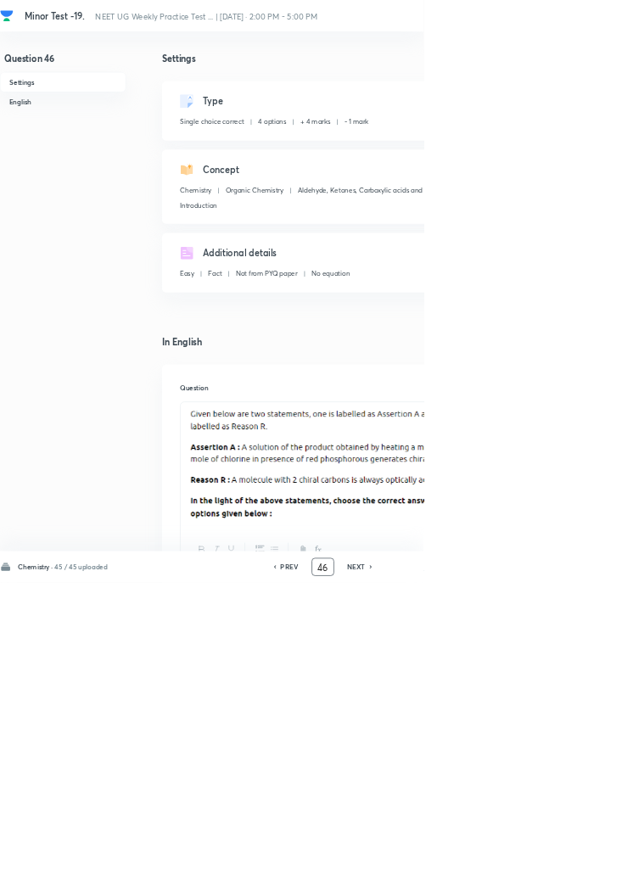
click at [560, 860] on icon at bounding box center [560, 855] width 5 height 8
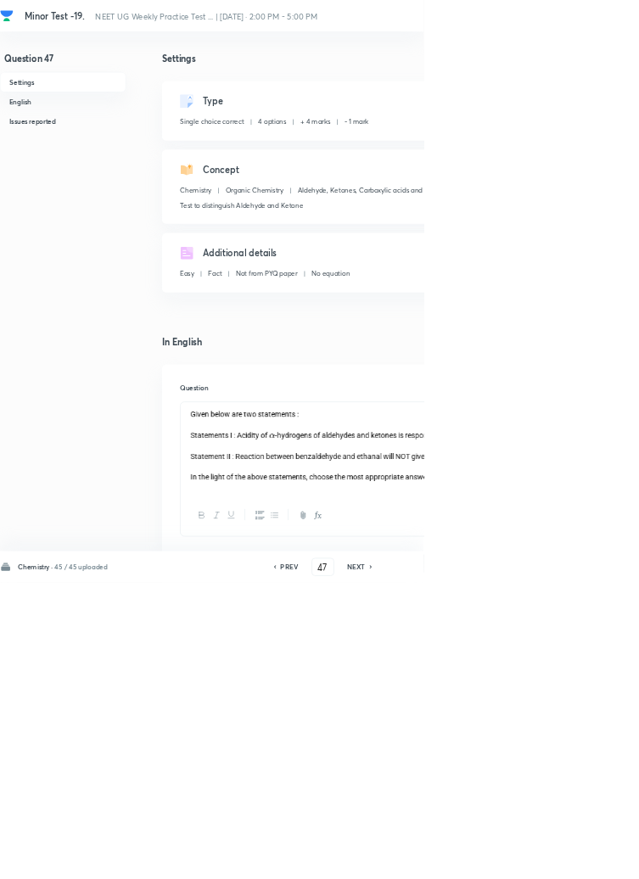
click at [560, 860] on icon at bounding box center [560, 855] width 5 height 8
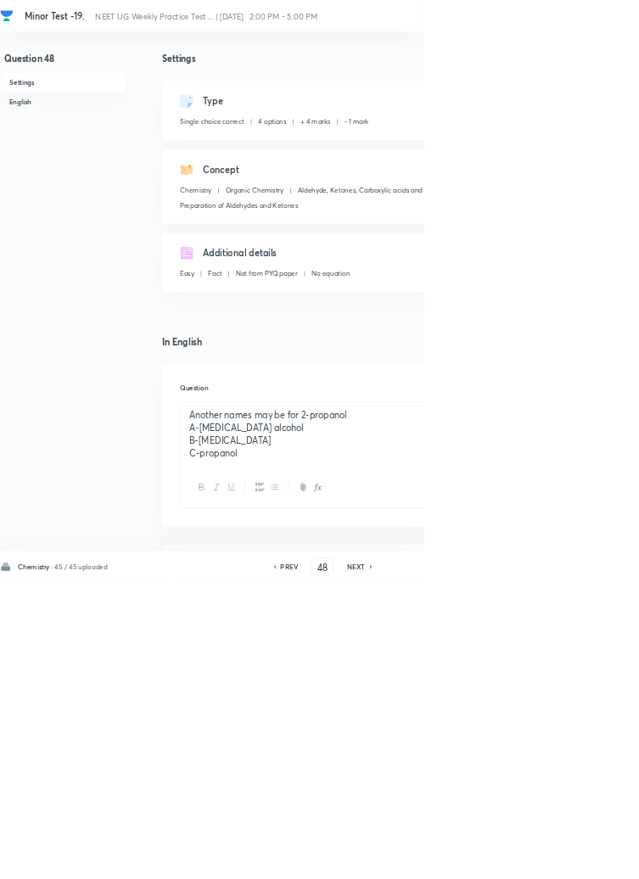
click at [560, 860] on icon at bounding box center [560, 855] width 5 height 8
click at [559, 860] on icon at bounding box center [560, 855] width 5 height 8
click at [558, 860] on icon at bounding box center [560, 855] width 5 height 8
click at [536, 863] on h6 "NEXT" at bounding box center [538, 855] width 26 height 15
click at [535, 863] on h6 "NEXT" at bounding box center [538, 855] width 26 height 15
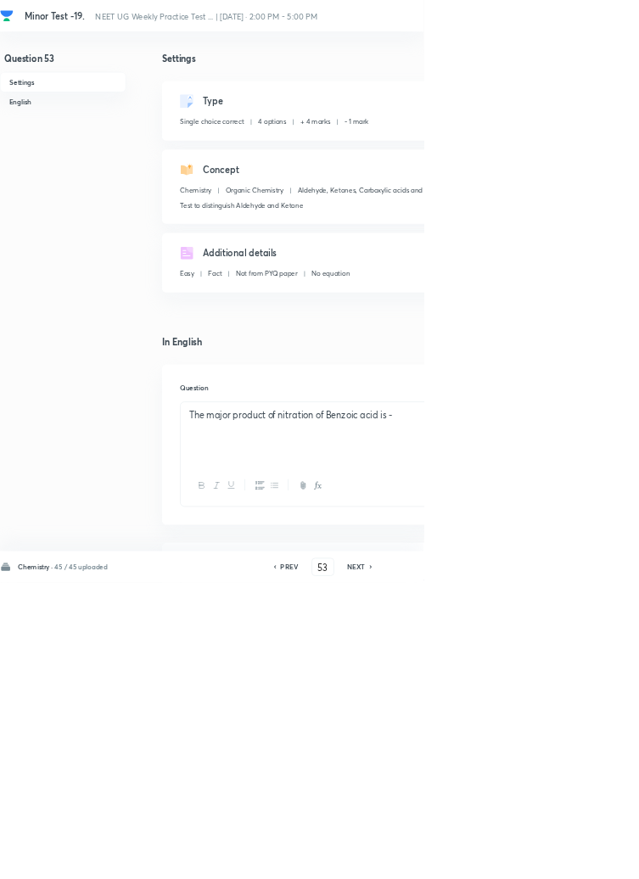
click at [542, 863] on h6 "NEXT" at bounding box center [538, 855] width 26 height 15
click at [532, 863] on h6 "NEXT" at bounding box center [538, 855] width 26 height 15
click at [530, 863] on h6 "NEXT" at bounding box center [538, 855] width 26 height 15
click at [527, 863] on h6 "NEXT" at bounding box center [538, 855] width 26 height 15
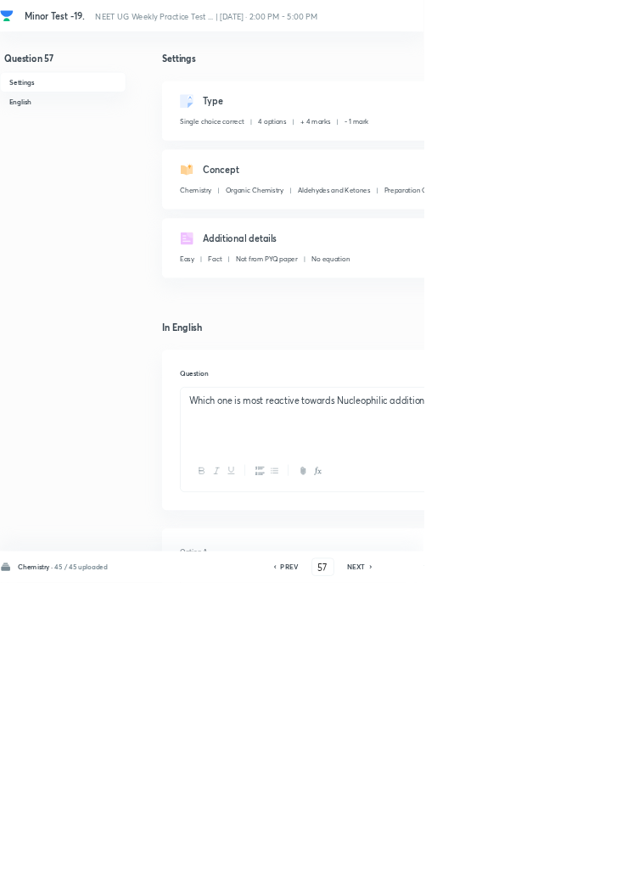
click at [525, 863] on h6 "NEXT" at bounding box center [538, 855] width 26 height 15
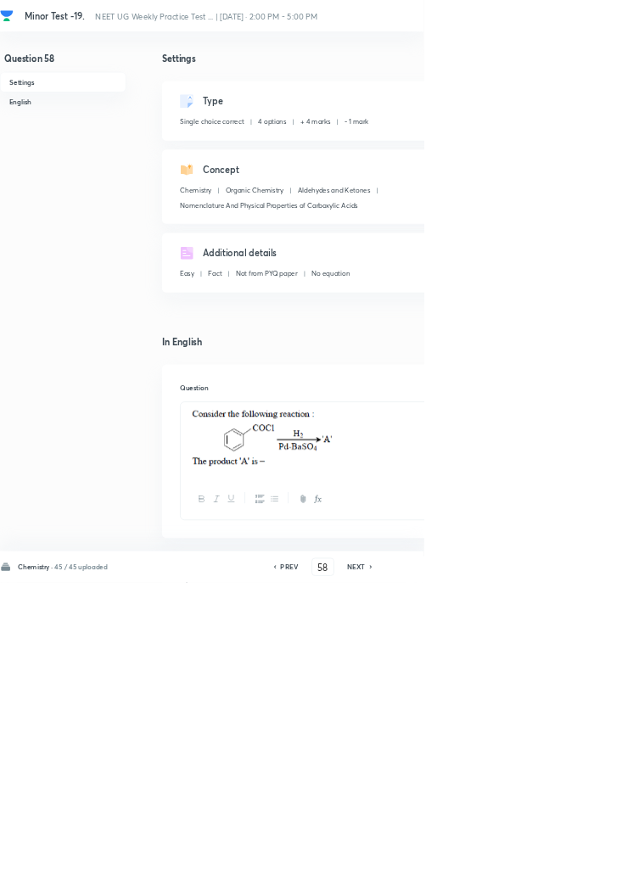
click at [525, 863] on h6 "NEXT" at bounding box center [538, 855] width 26 height 15
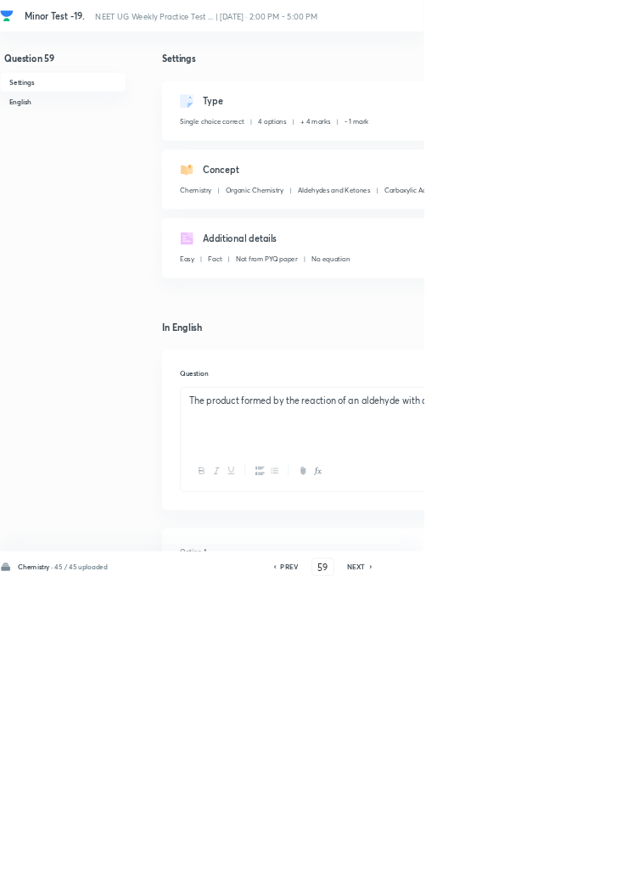
click at [525, 863] on h6 "NEXT" at bounding box center [538, 855] width 26 height 15
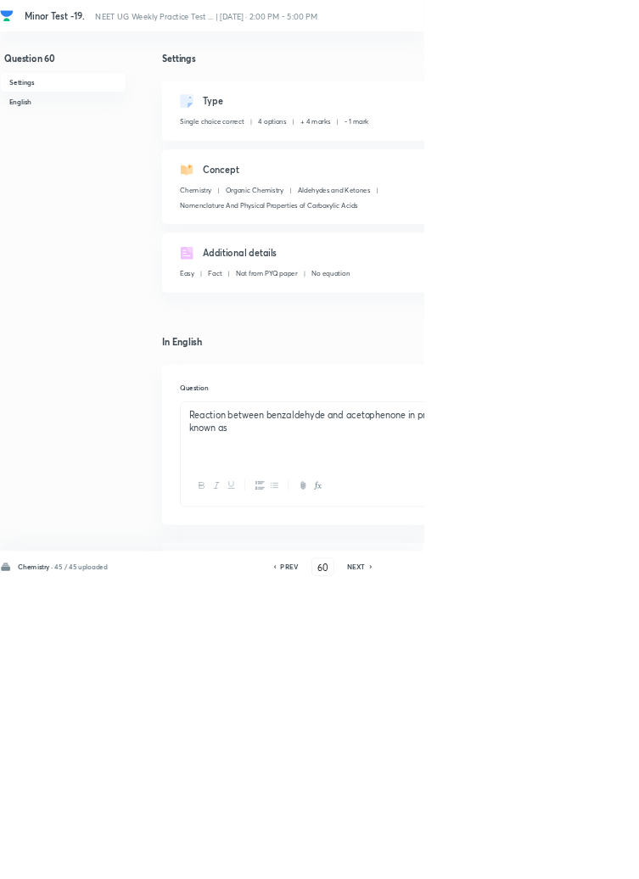
click at [525, 863] on h6 "NEXT" at bounding box center [538, 855] width 26 height 15
click at [537, 863] on h6 "NEXT" at bounding box center [538, 855] width 26 height 15
click at [539, 863] on h6 "NEXT" at bounding box center [538, 855] width 26 height 15
click at [536, 863] on h6 "NEXT" at bounding box center [538, 855] width 26 height 15
click at [535, 863] on h6 "NEXT" at bounding box center [538, 855] width 26 height 15
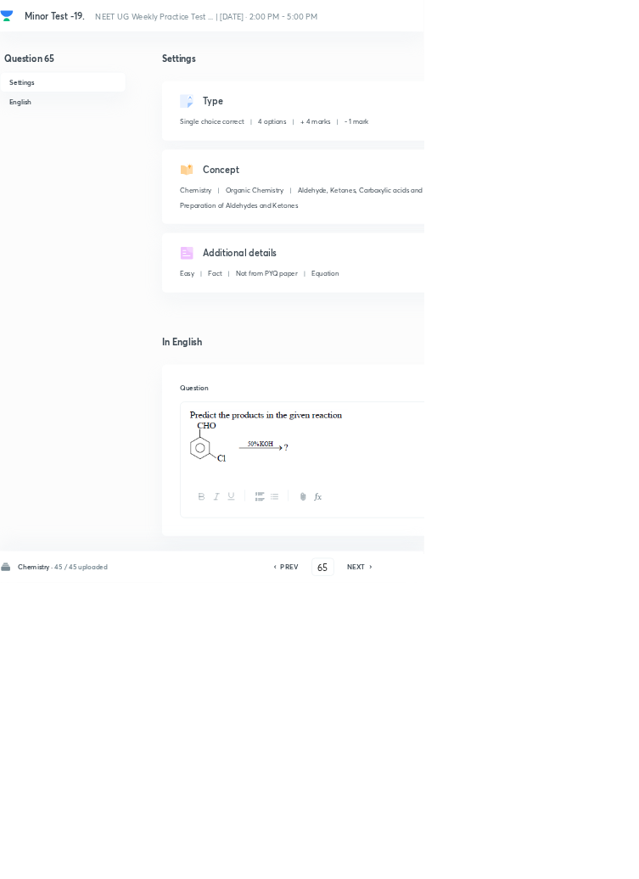
click at [536, 863] on h6 "NEXT" at bounding box center [538, 855] width 26 height 15
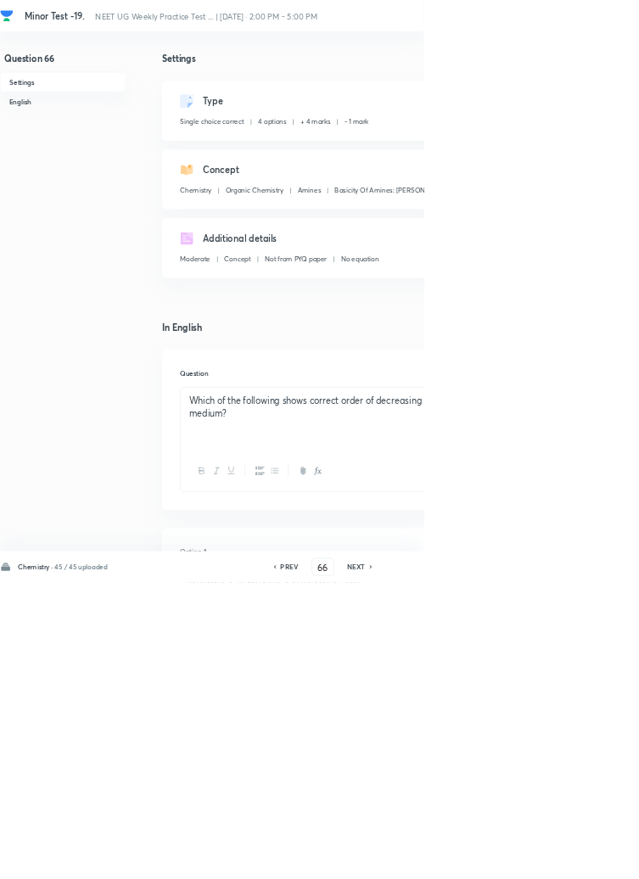
click at [539, 863] on h6 "NEXT" at bounding box center [538, 855] width 26 height 15
click at [533, 863] on h6 "NEXT" at bounding box center [538, 855] width 26 height 15
click at [534, 863] on h6 "NEXT" at bounding box center [538, 855] width 26 height 15
click at [537, 863] on h6 "NEXT" at bounding box center [538, 855] width 26 height 15
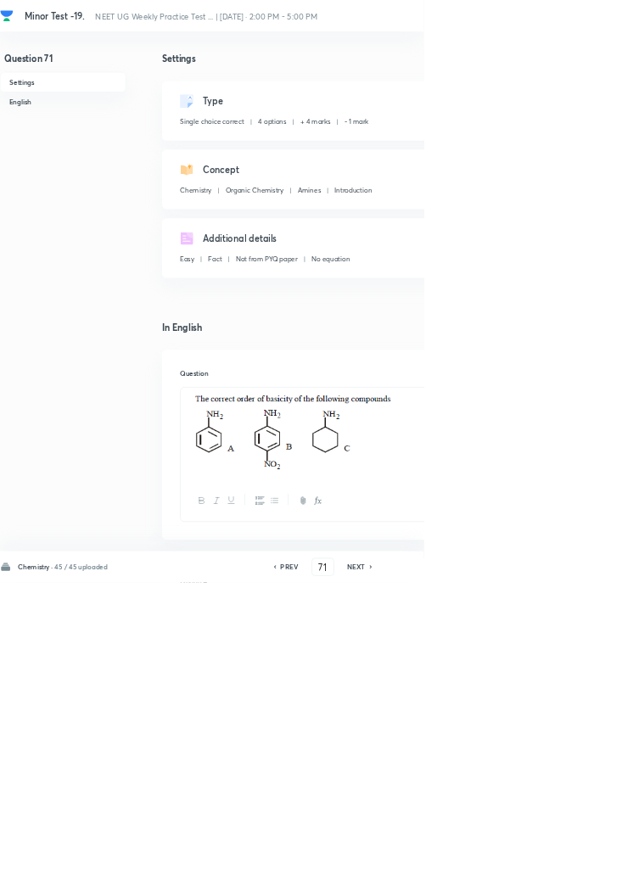
click at [536, 863] on h6 "NEXT" at bounding box center [538, 855] width 26 height 15
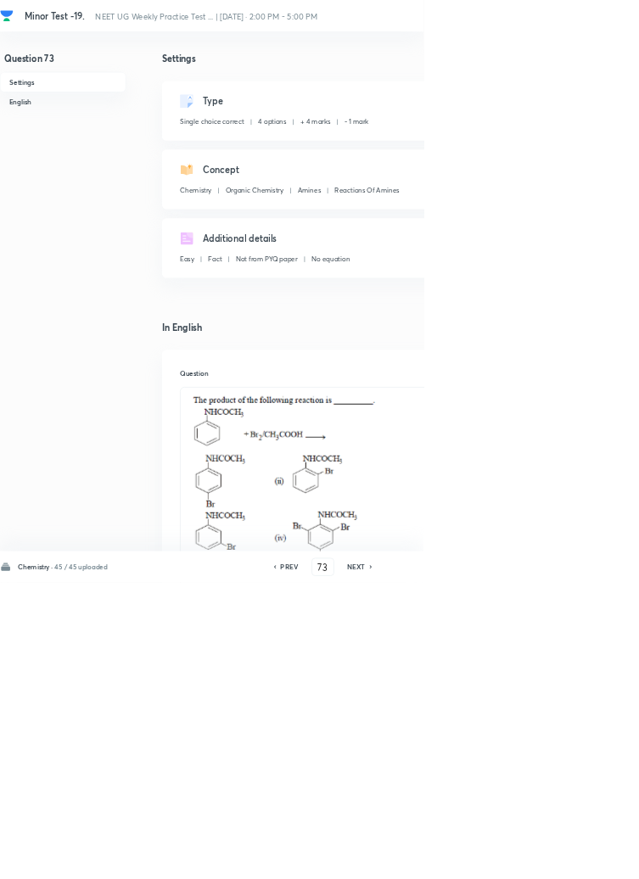
click at [560, 860] on icon at bounding box center [560, 855] width 5 height 8
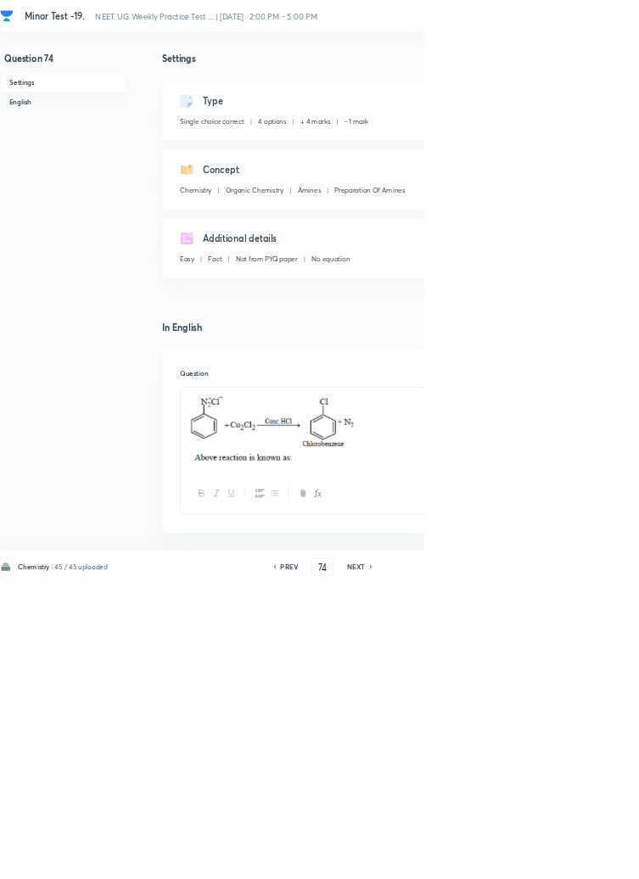
click at [560, 860] on icon at bounding box center [560, 855] width 5 height 8
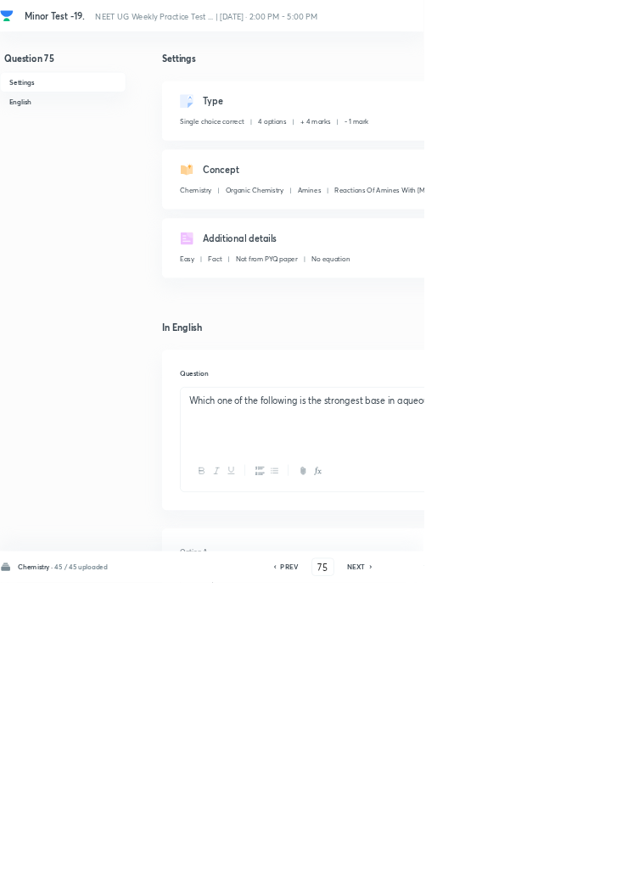
click at [560, 860] on icon at bounding box center [560, 855] width 5 height 8
click at [558, 860] on icon at bounding box center [560, 855] width 5 height 8
click at [560, 860] on icon at bounding box center [560, 855] width 5 height 8
click at [558, 860] on icon at bounding box center [560, 855] width 5 height 8
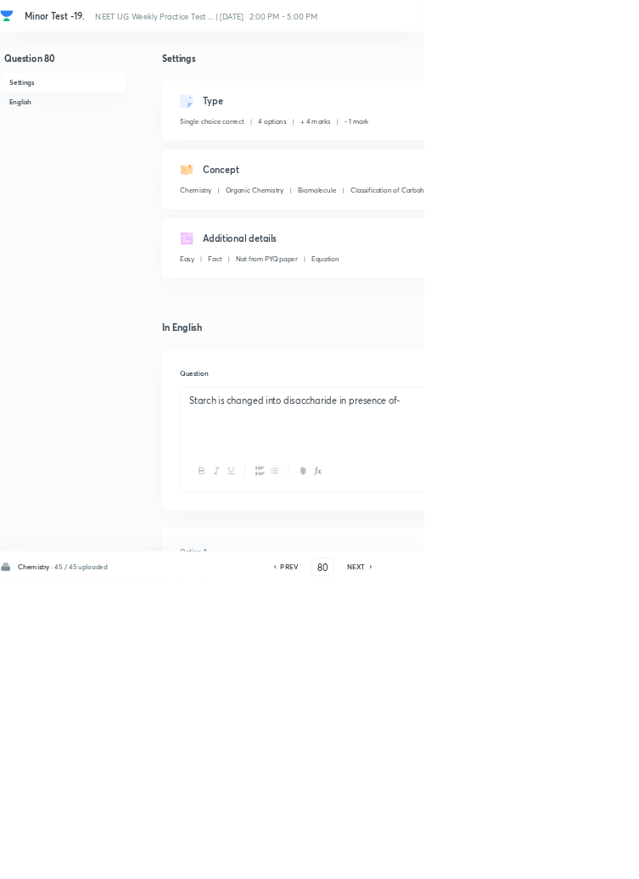
click at [560, 860] on icon at bounding box center [560, 855] width 5 height 8
click at [561, 858] on icon at bounding box center [559, 855] width 3 height 5
click at [560, 858] on icon at bounding box center [559, 855] width 3 height 5
click at [561, 858] on icon at bounding box center [559, 855] width 3 height 5
click at [559, 860] on icon at bounding box center [560, 855] width 5 height 8
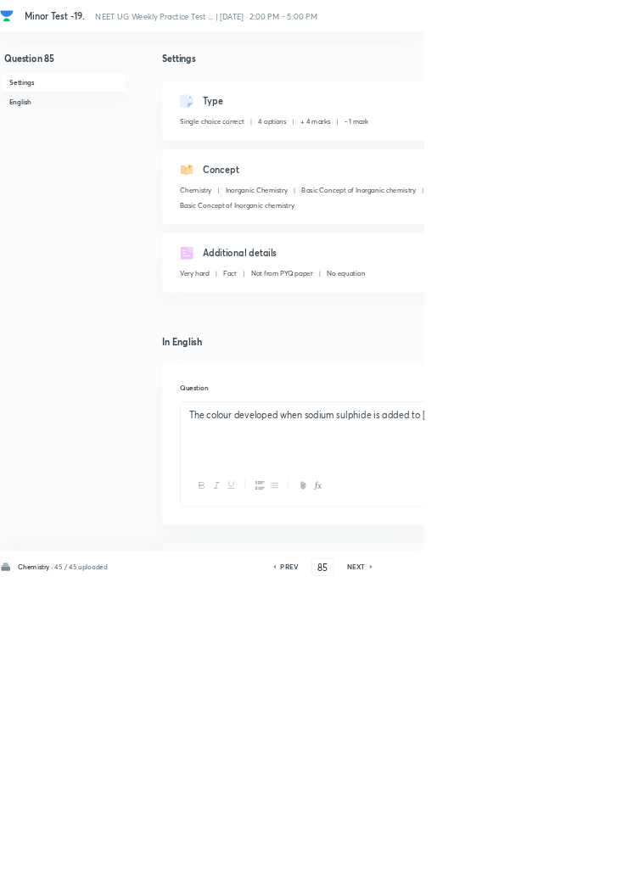
click at [561, 858] on icon at bounding box center [559, 855] width 3 height 5
click at [560, 860] on icon at bounding box center [560, 855] width 5 height 8
click at [561, 858] on icon at bounding box center [559, 855] width 3 height 5
click at [560, 860] on icon at bounding box center [560, 855] width 5 height 8
